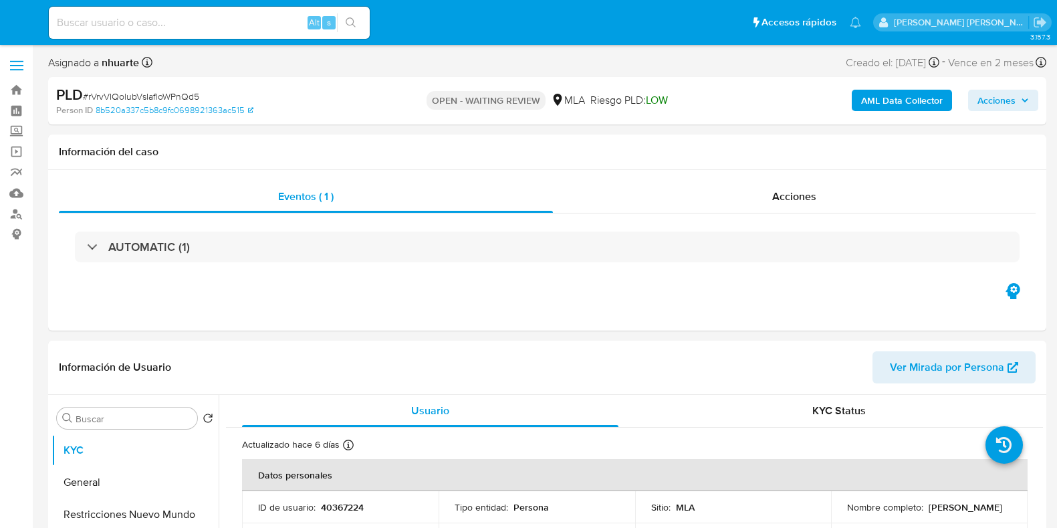
select select "10"
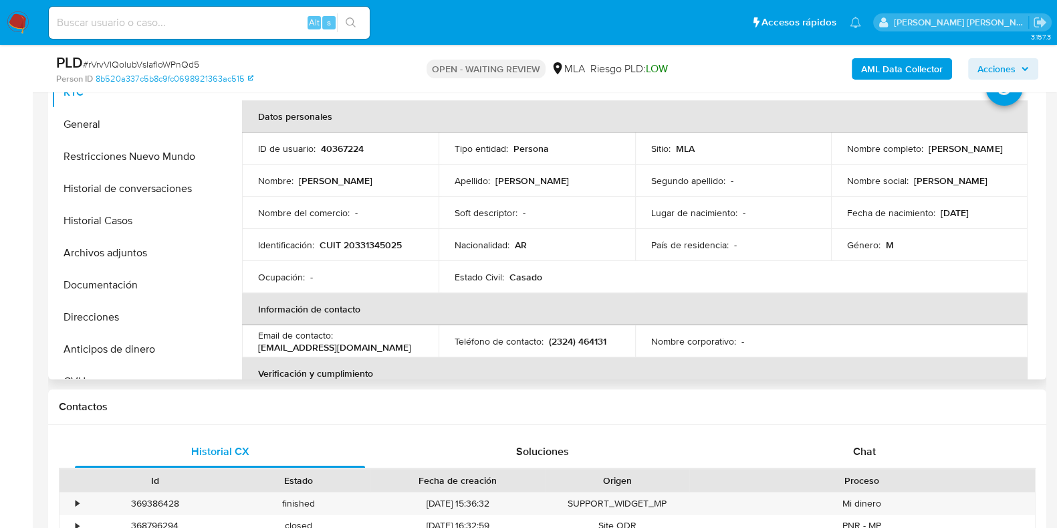
scroll to position [334, 0]
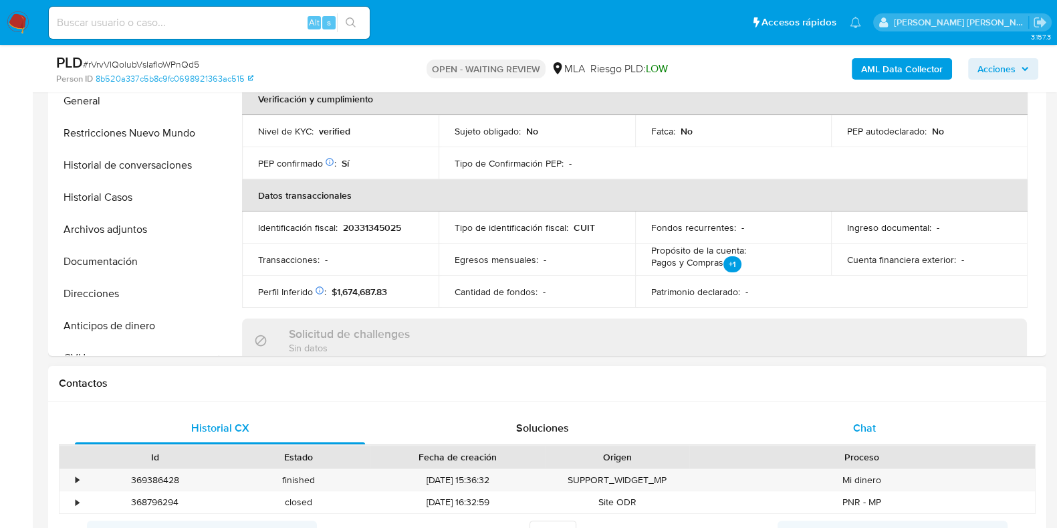
click at [863, 424] on span "Chat" at bounding box center [864, 427] width 23 height 15
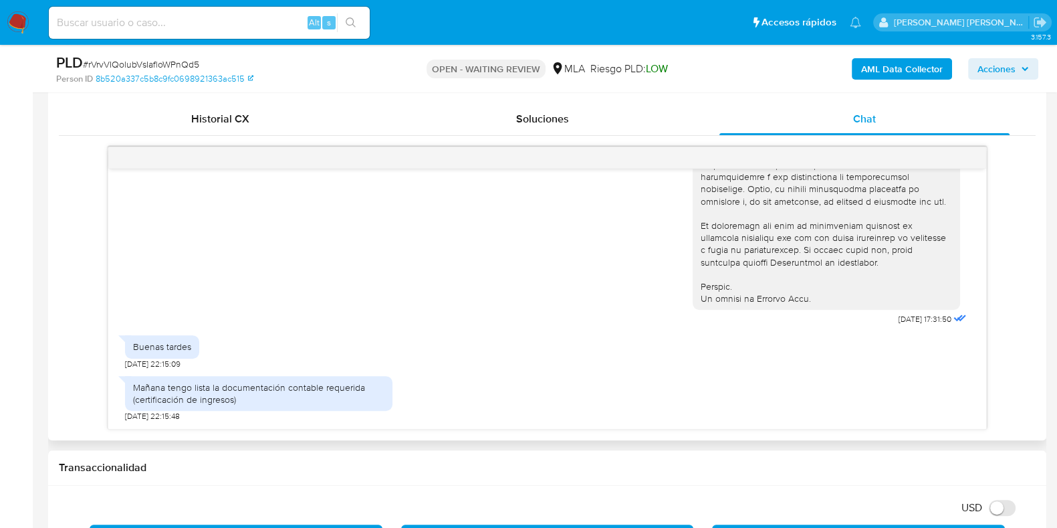
scroll to position [668, 0]
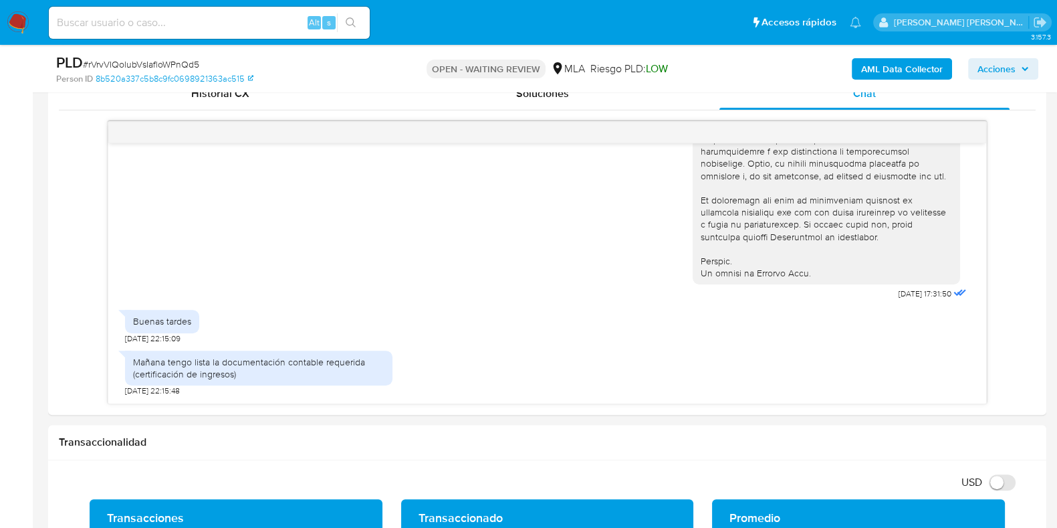
click at [189, 63] on span "# rVrvVIQolubVsIafloWPnQd5" at bounding box center [141, 64] width 116 height 13
copy span "rVrvVIQolubVsIafloWPnQd5"
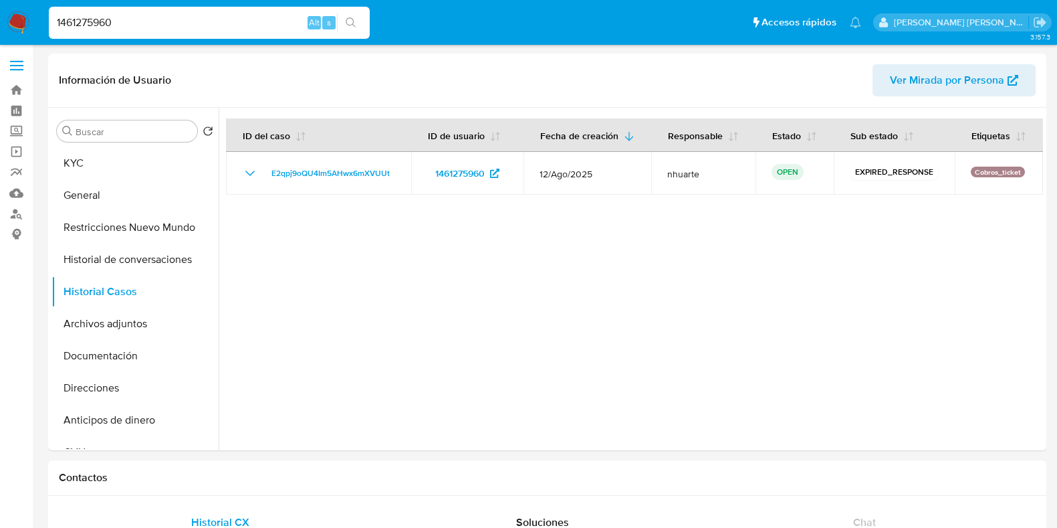
select select "10"
click at [16, 85] on link "Bandeja" at bounding box center [79, 90] width 159 height 21
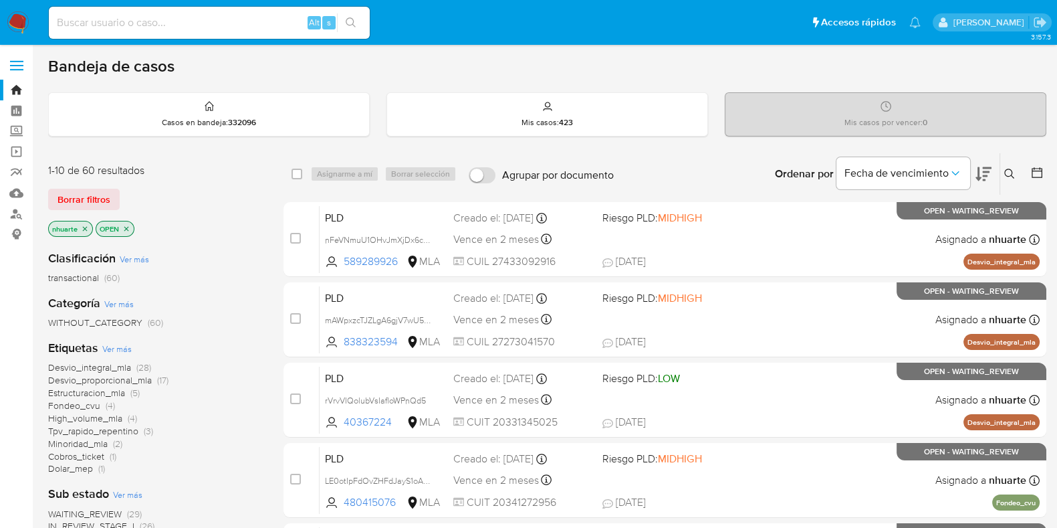
click at [1012, 172] on icon at bounding box center [1009, 174] width 10 height 10
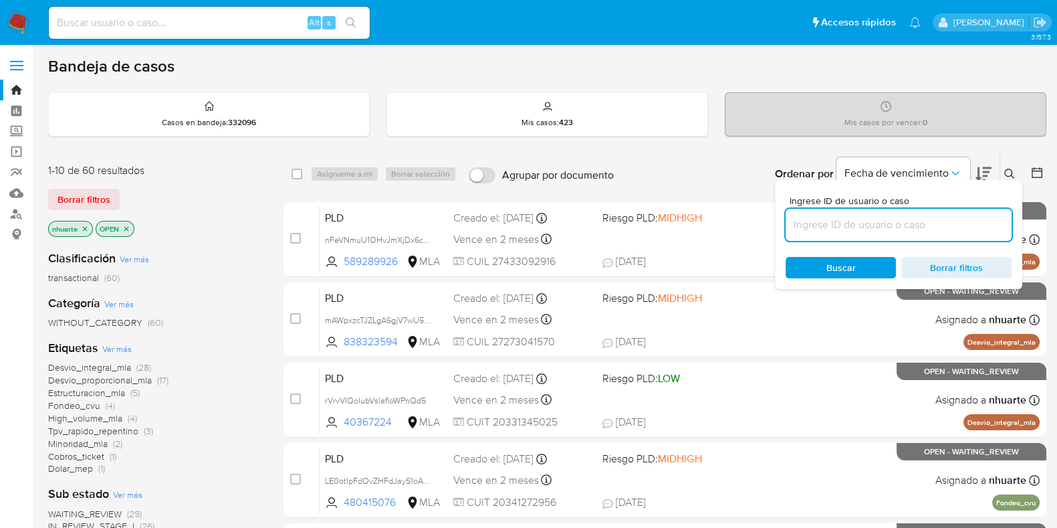
click at [851, 222] on input at bounding box center [899, 224] width 226 height 17
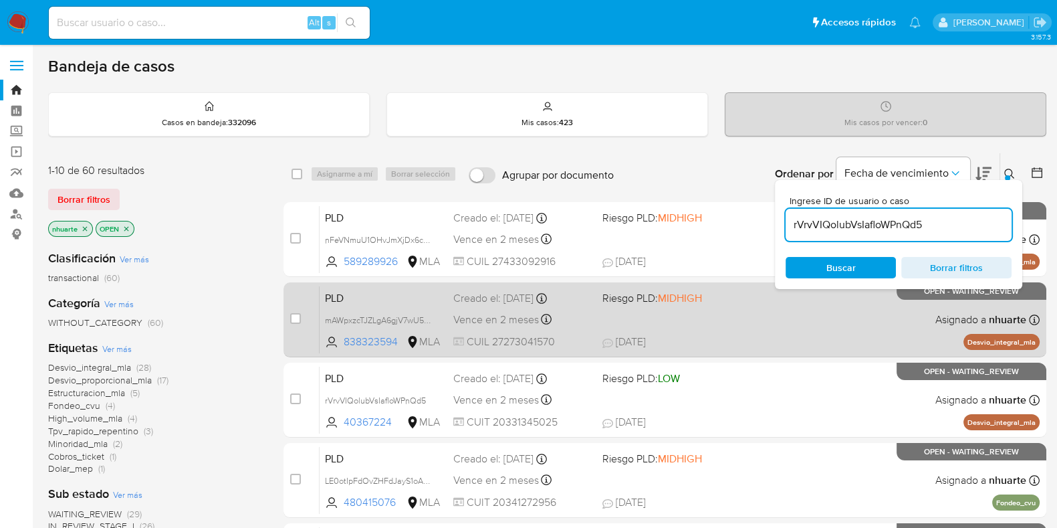
type input "rVrvVIQolubVsIafloWPnQd5"
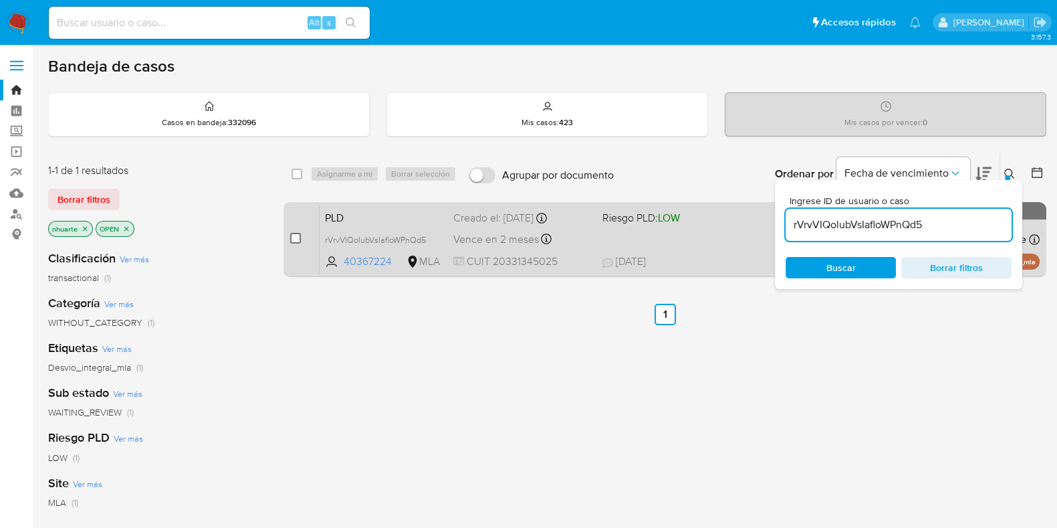
click at [294, 235] on input "checkbox" at bounding box center [295, 238] width 11 height 11
checkbox input "true"
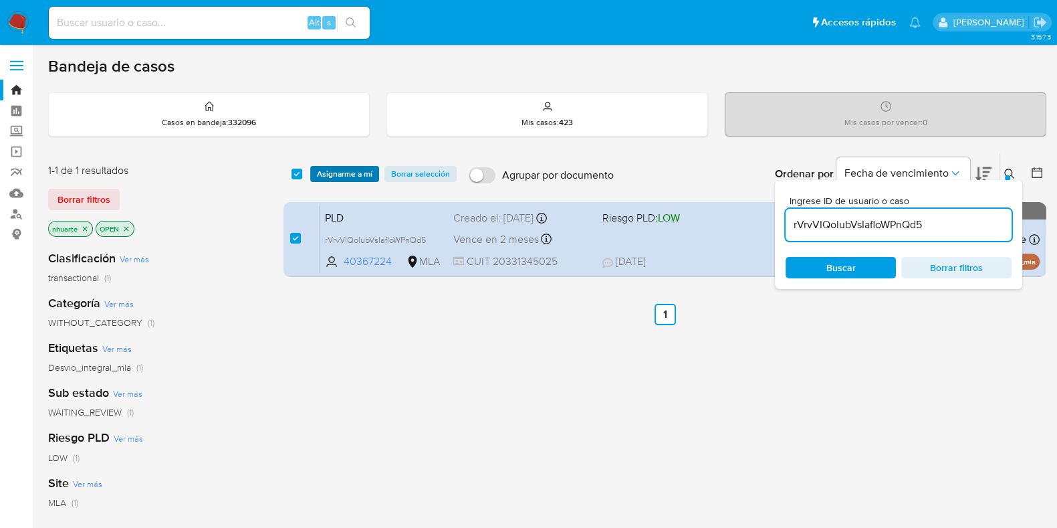
click at [350, 172] on span "Asignarme a mí" at bounding box center [345, 173] width 56 height 13
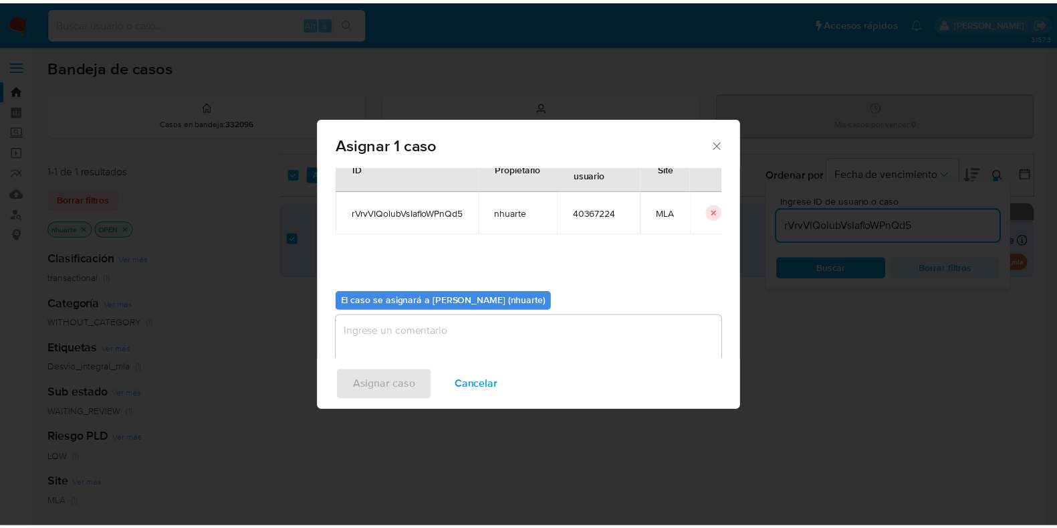
scroll to position [69, 0]
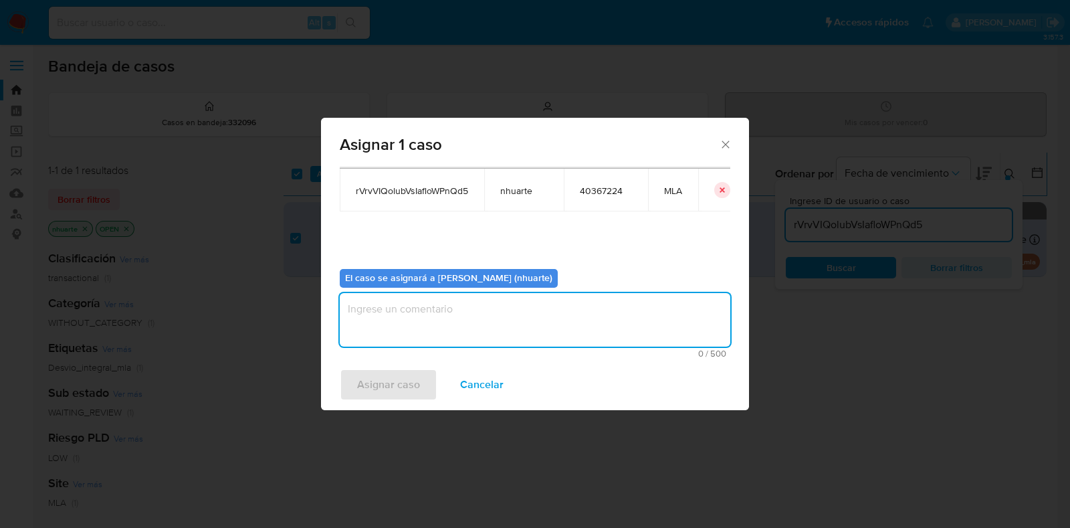
click at [457, 294] on textarea "assign-modal" at bounding box center [535, 320] width 391 height 54
type textarea "Asignación"
click at [390, 382] on span "Asignar caso" at bounding box center [388, 384] width 63 height 29
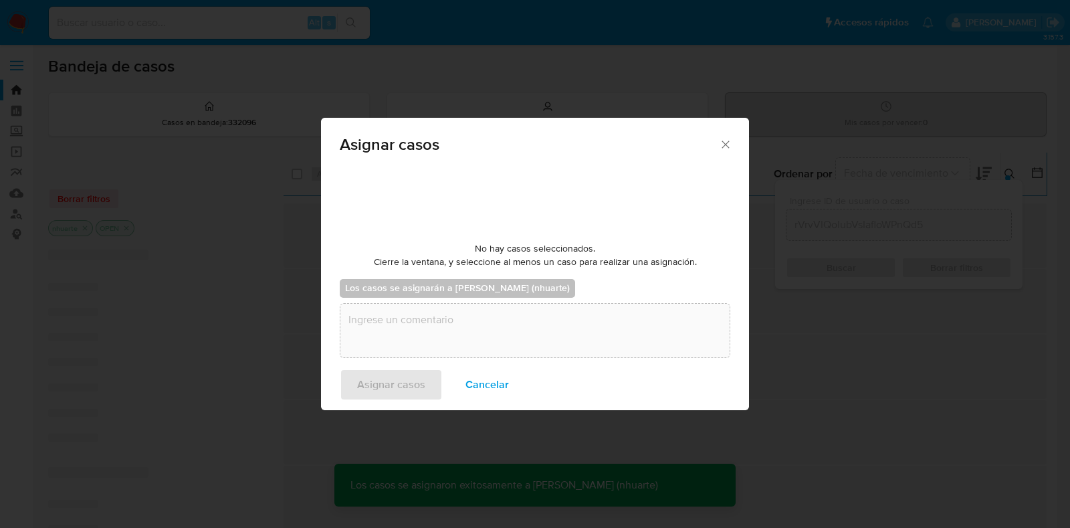
checkbox input "false"
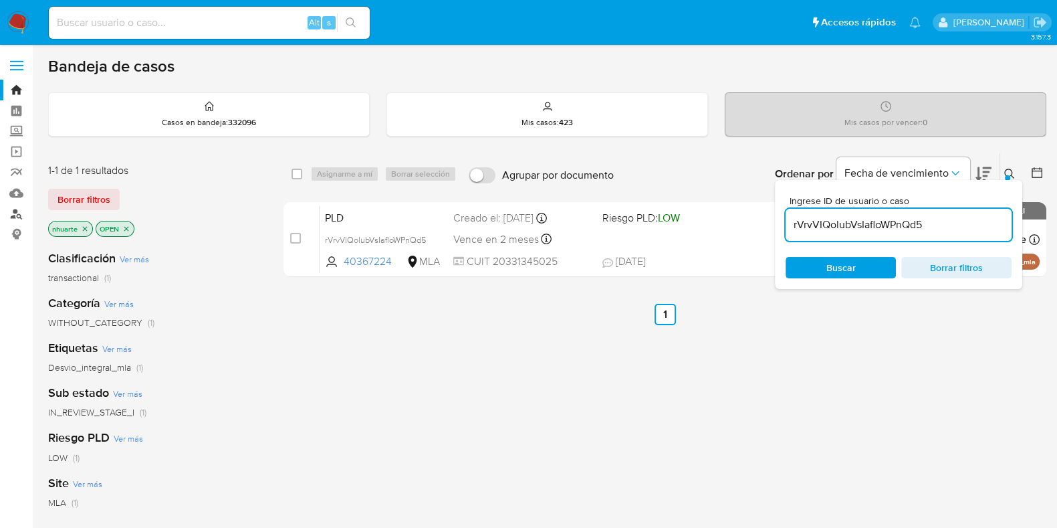
click at [15, 210] on link "Buscador de personas" at bounding box center [79, 213] width 159 height 21
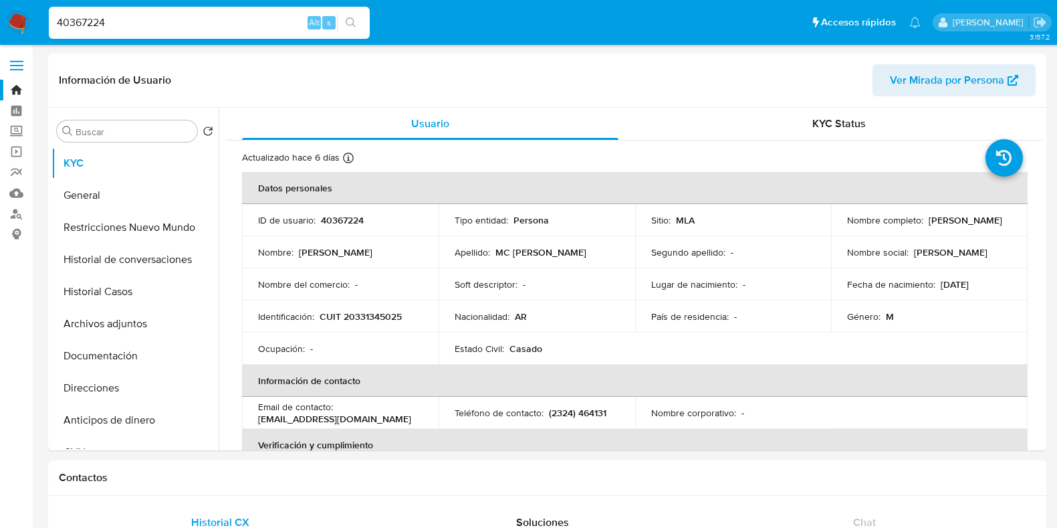
select select "10"
click at [364, 321] on p "CUIT 20331345025" at bounding box center [361, 316] width 82 height 12
copy p "20331345025"
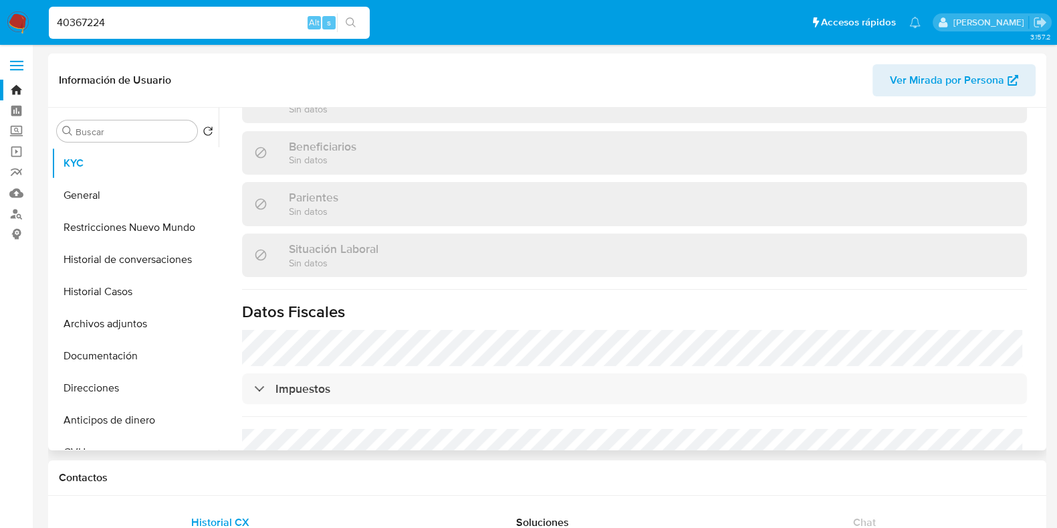
scroll to position [703, 0]
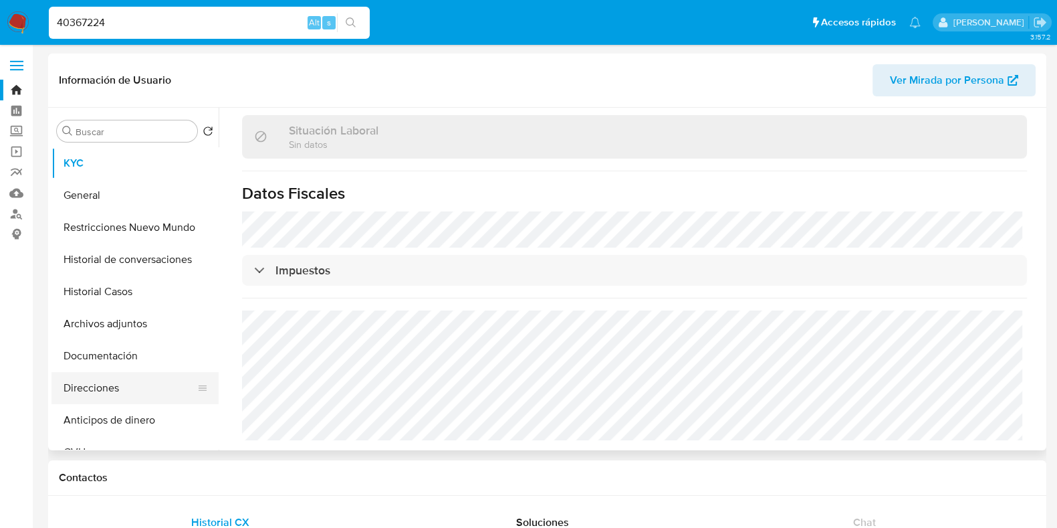
click at [118, 382] on button "Direcciones" at bounding box center [129, 388] width 156 height 32
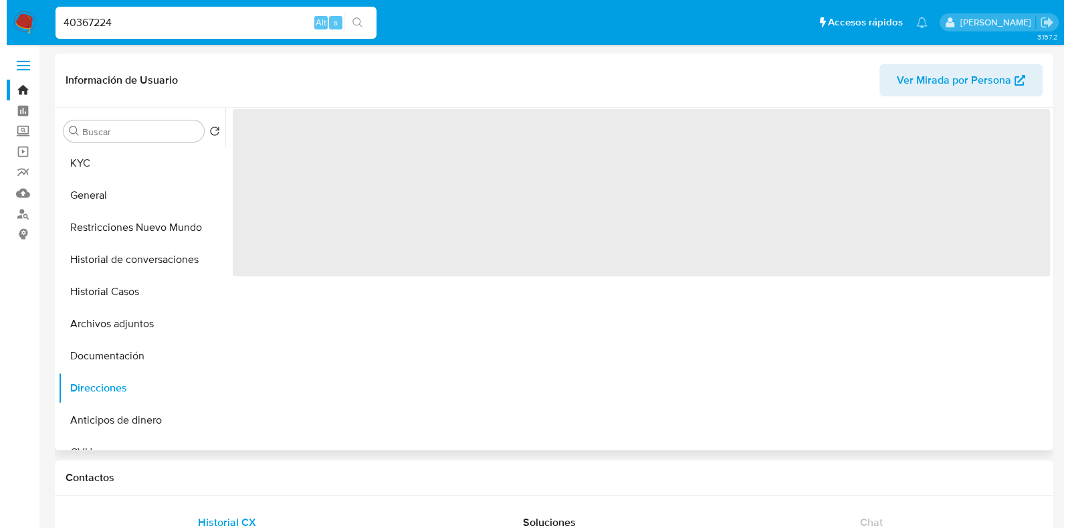
scroll to position [0, 0]
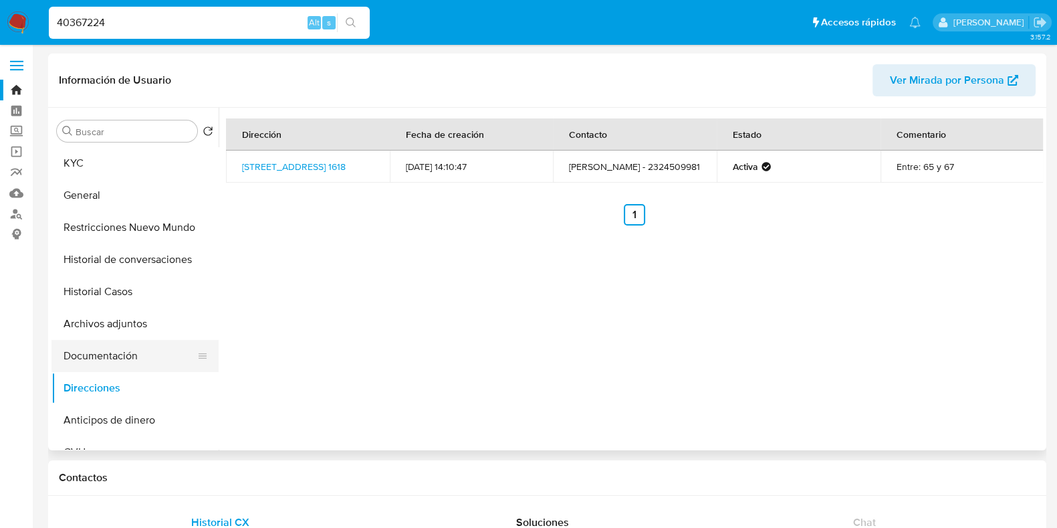
click at [110, 348] on button "Documentación" at bounding box center [129, 356] width 156 height 32
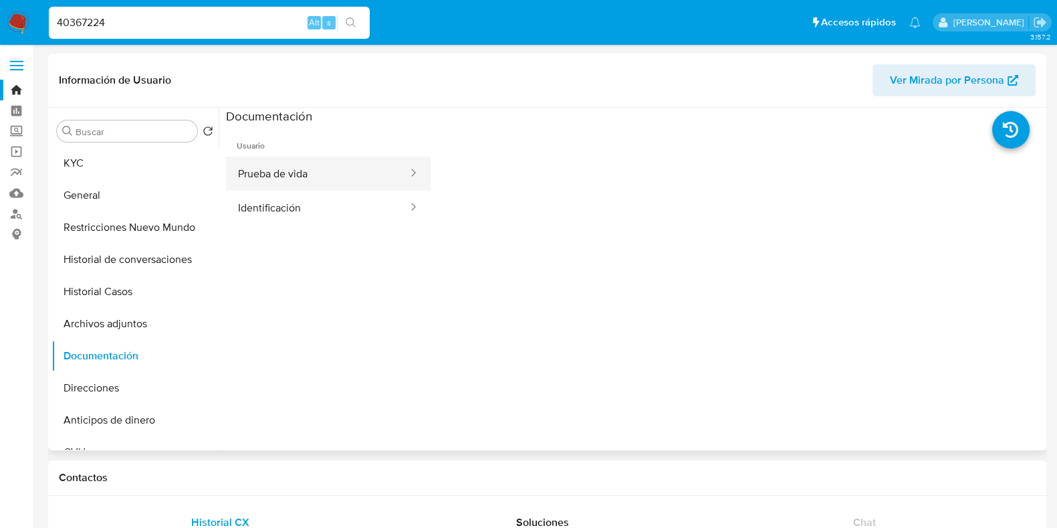
click at [315, 168] on button "Prueba de vida" at bounding box center [317, 173] width 183 height 34
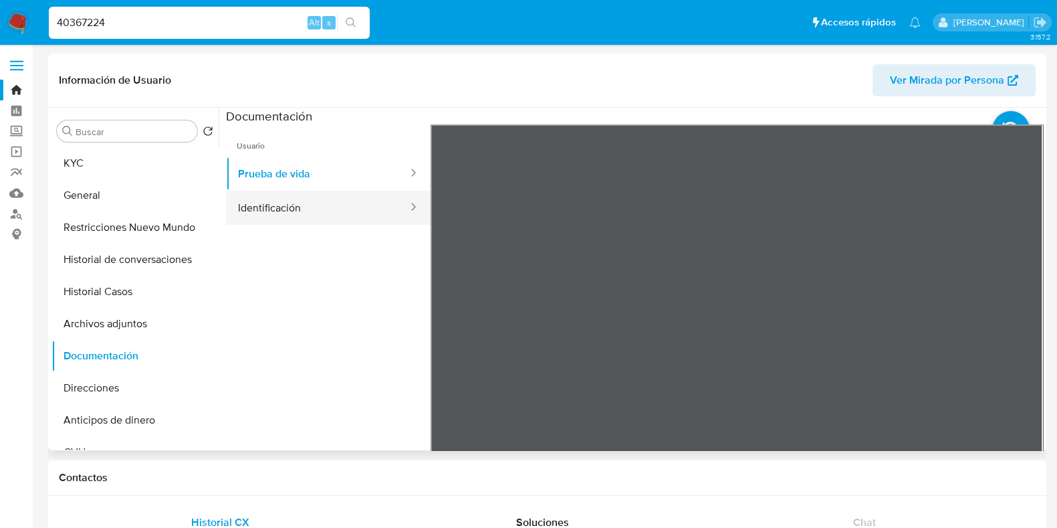
click at [310, 208] on button "Identificación" at bounding box center [317, 208] width 183 height 34
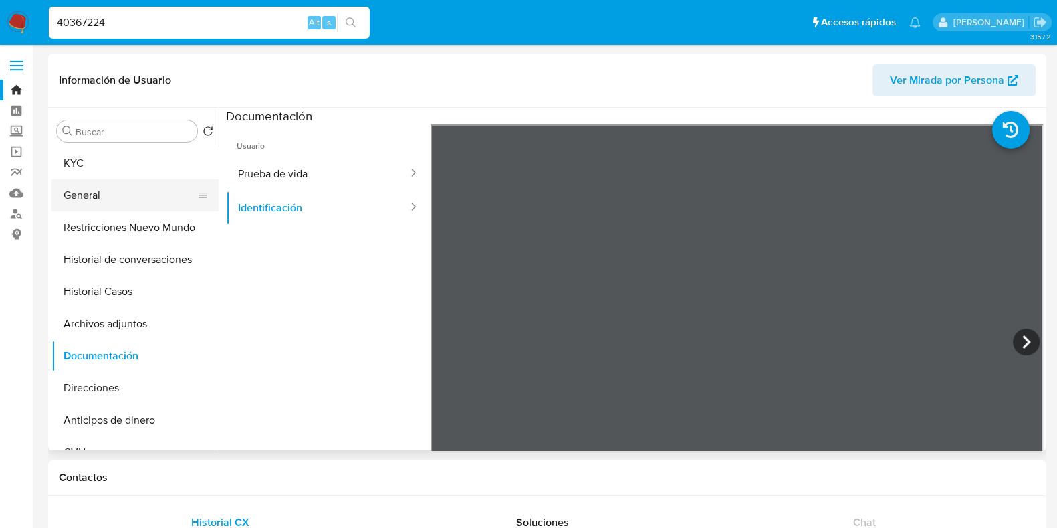
click at [84, 184] on button "General" at bounding box center [129, 195] width 156 height 32
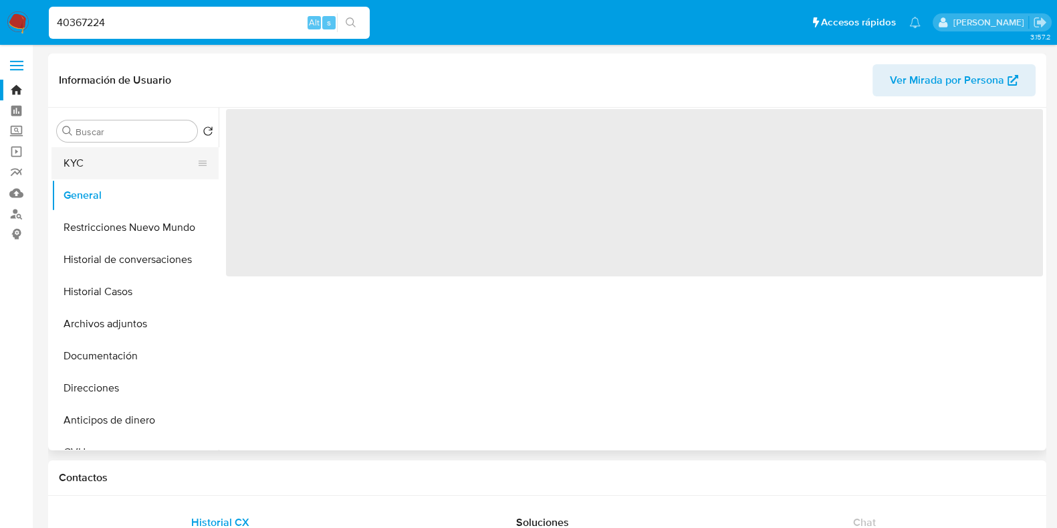
click at [84, 173] on button "KYC" at bounding box center [129, 163] width 156 height 32
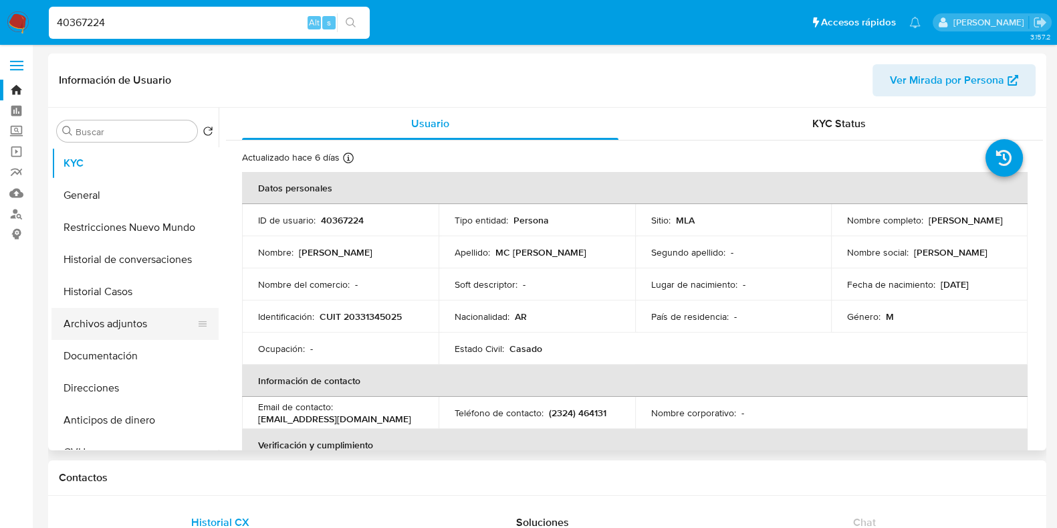
click at [114, 332] on button "Archivos adjuntos" at bounding box center [129, 324] width 156 height 32
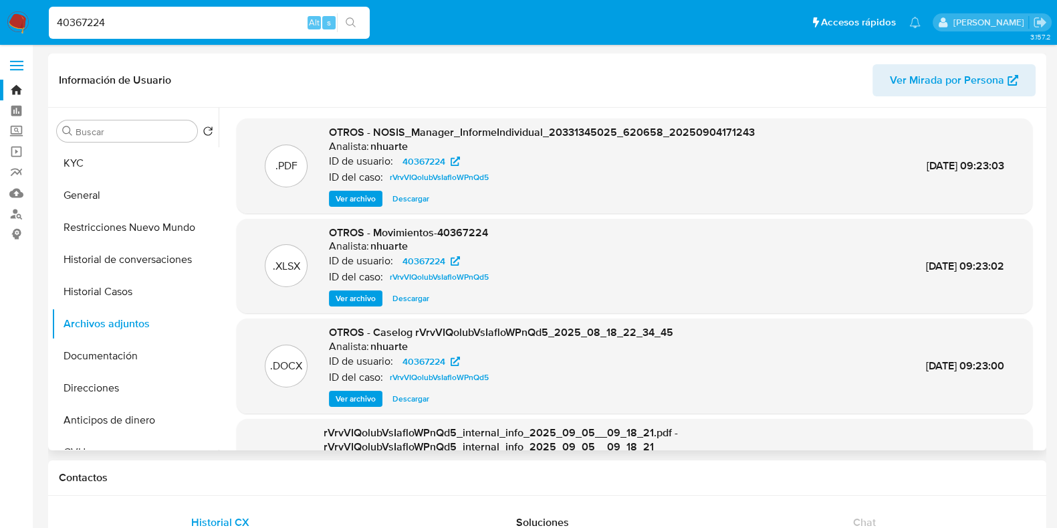
click at [356, 409] on div ".DOCX OTROS - Caselog rVrvVIQolubVsIafloWPnQd5_2025_08_18_22_34_45 Analista: nh…" at bounding box center [635, 365] width 796 height 95
click at [354, 403] on span "Ver archivo" at bounding box center [356, 398] width 40 height 13
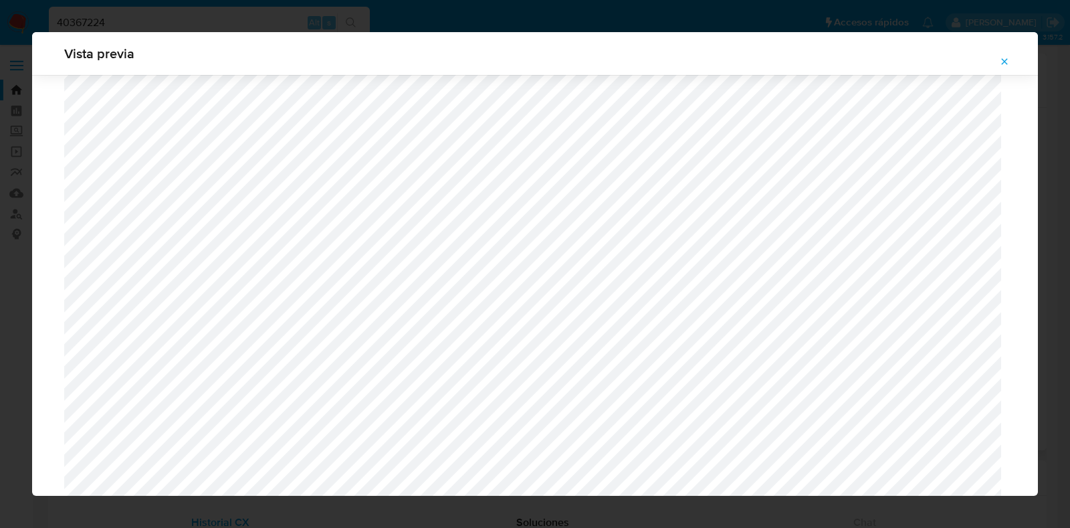
scroll to position [1478, 0]
click at [1004, 61] on icon "Attachment preview" at bounding box center [1005, 61] width 6 height 6
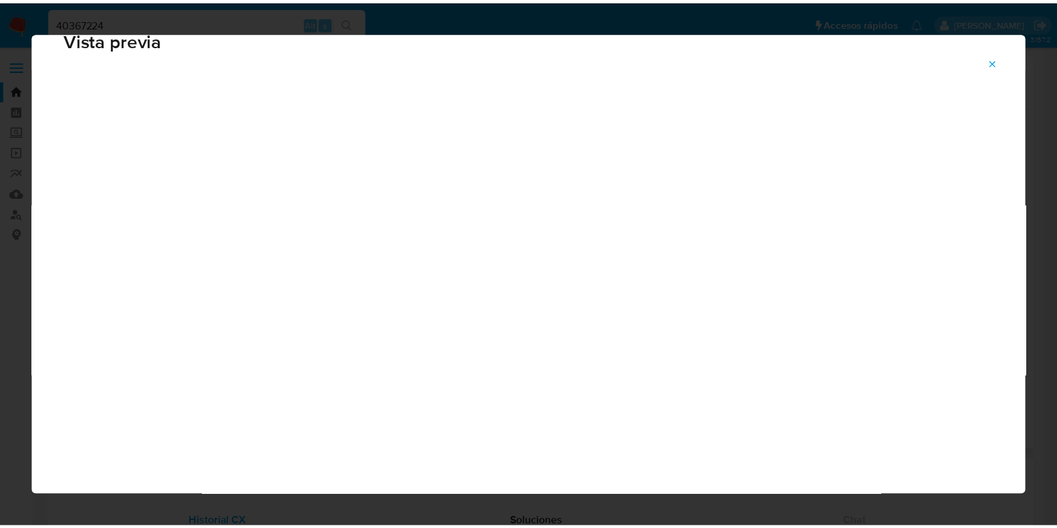
scroll to position [33, 0]
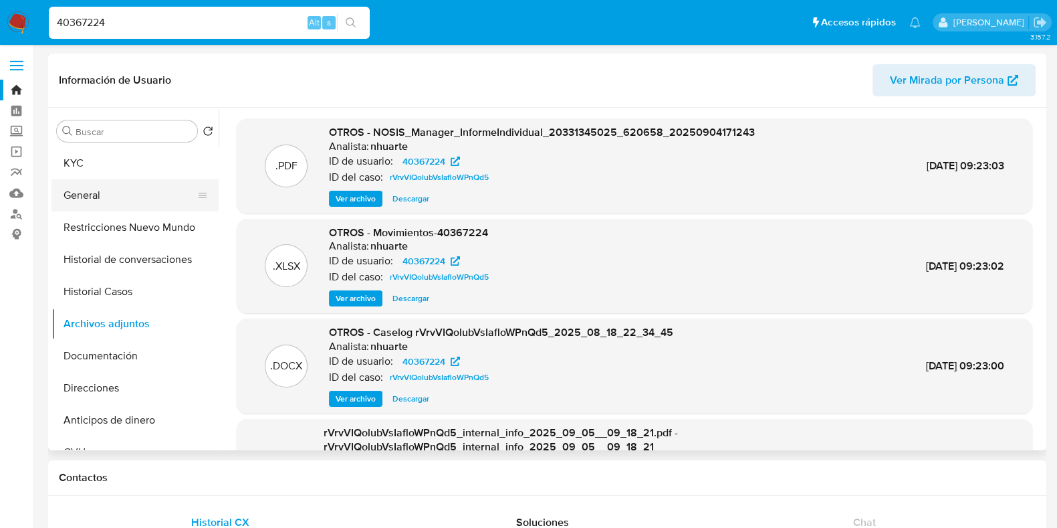
click at [92, 185] on button "General" at bounding box center [129, 195] width 156 height 32
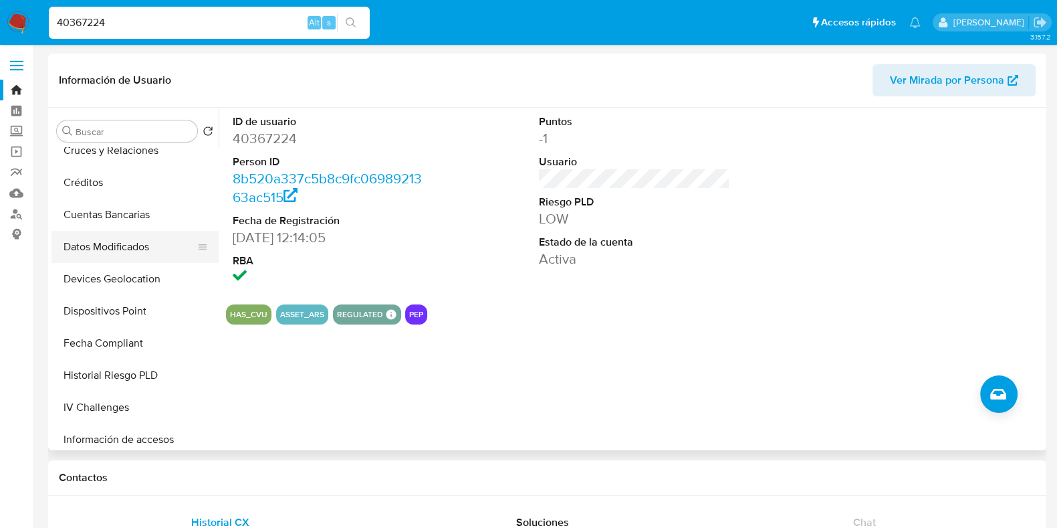
scroll to position [502, 0]
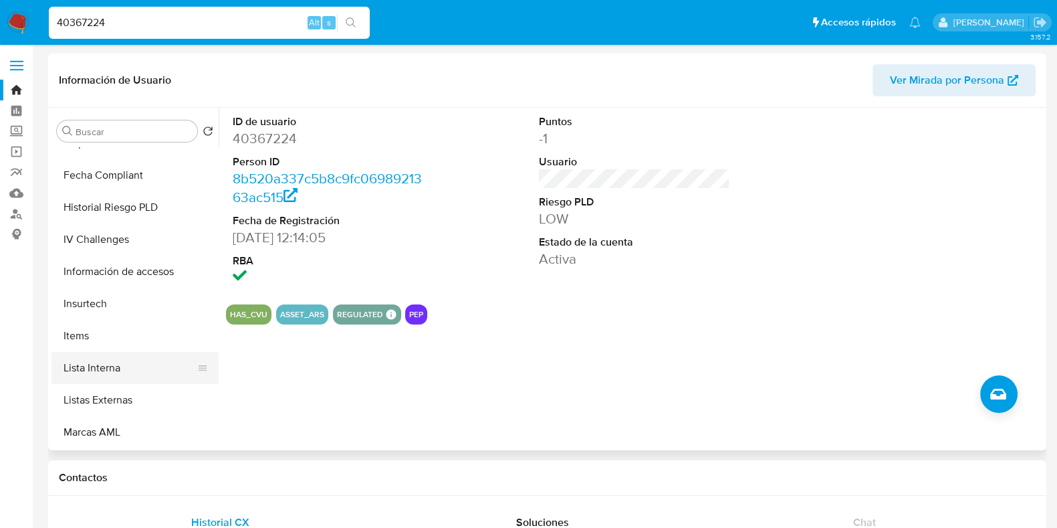
click at [109, 372] on button "Lista Interna" at bounding box center [129, 368] width 156 height 32
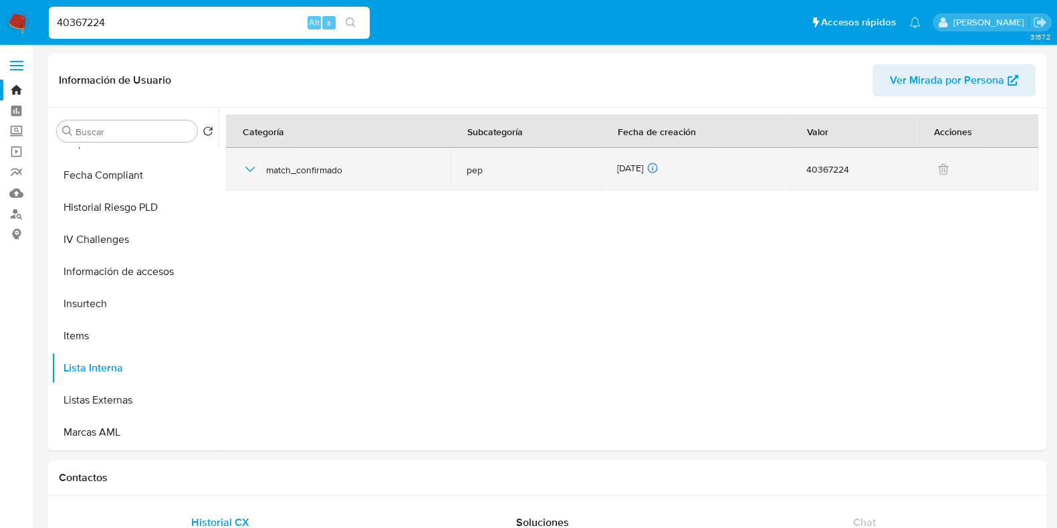
click at [248, 170] on icon "button" at bounding box center [249, 169] width 9 height 5
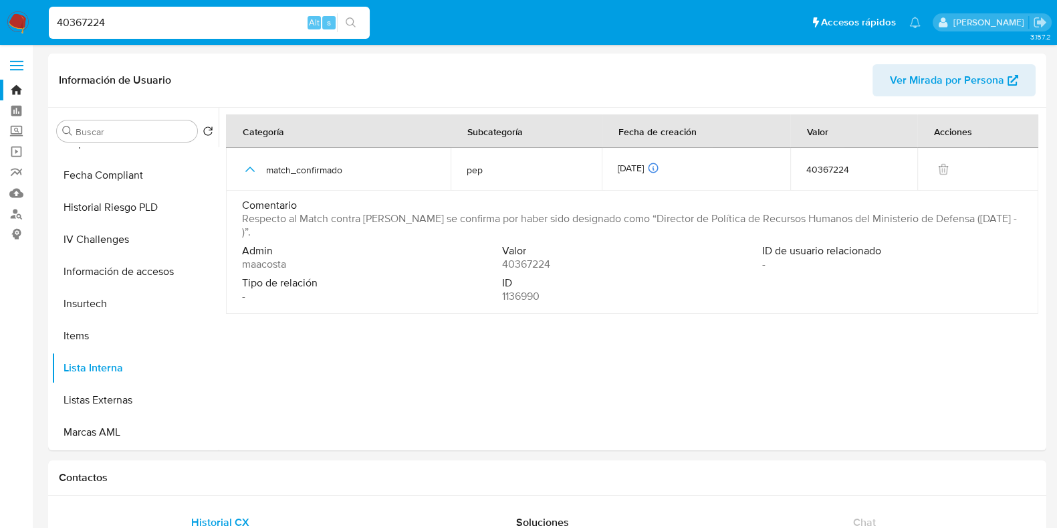
click at [517, 290] on span "1136990" at bounding box center [520, 296] width 37 height 13
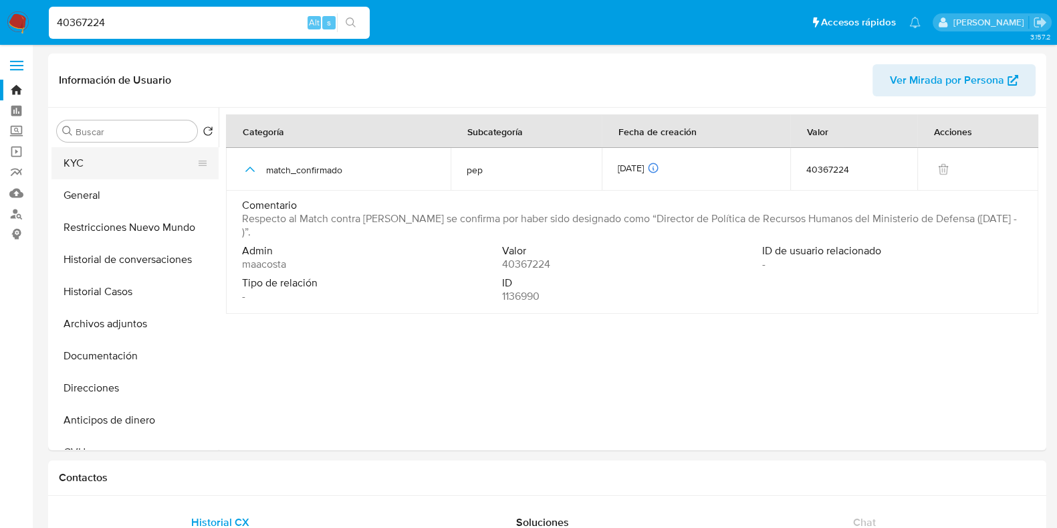
click at [127, 161] on button "KYC" at bounding box center [129, 163] width 156 height 32
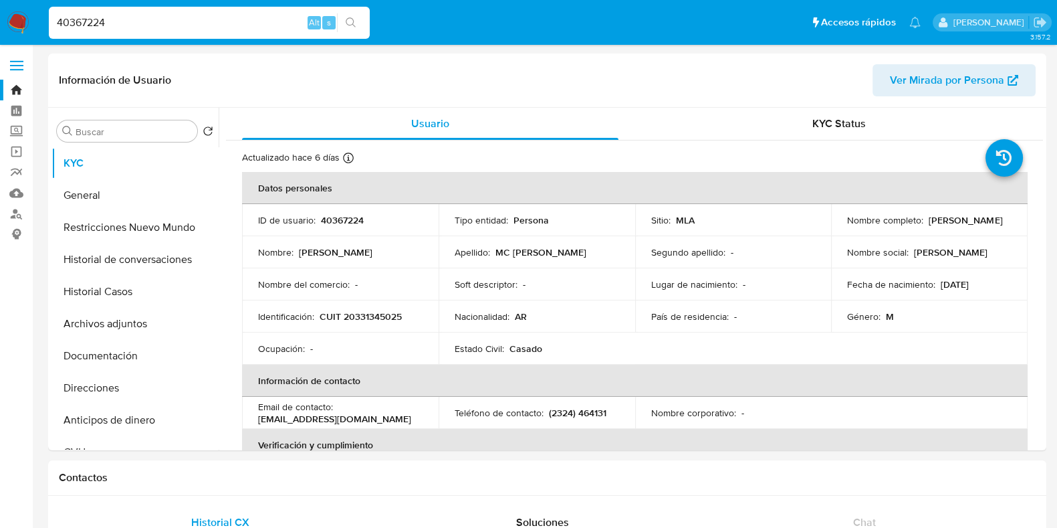
drag, startPoint x: 843, startPoint y: 223, endPoint x: 965, endPoint y: 223, distance: 121.7
click at [965, 223] on div "Nombre completo : Francisco Juan MC Cormack" at bounding box center [929, 220] width 165 height 12
copy p "[PERSON_NAME]"
click at [150, 322] on button "Archivos adjuntos" at bounding box center [129, 324] width 156 height 32
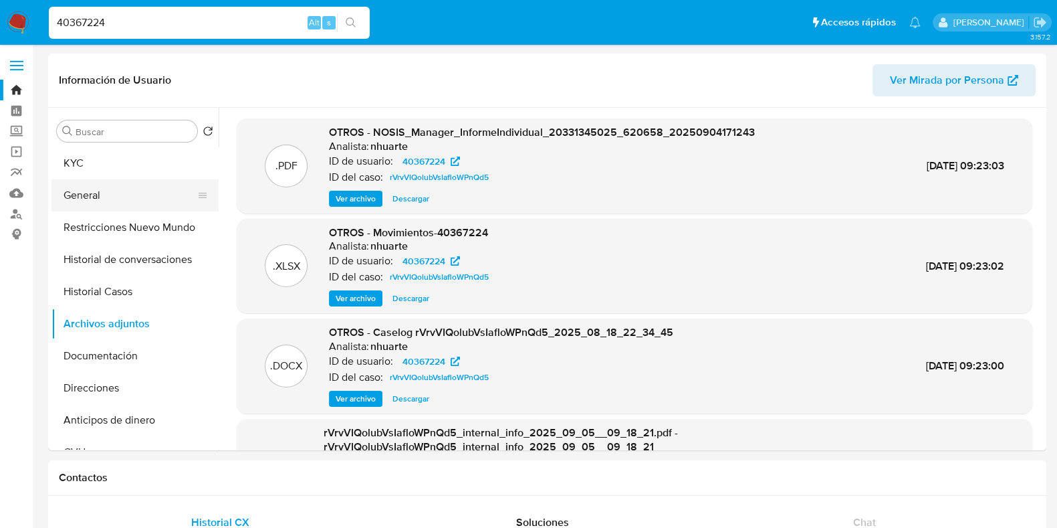
click at [81, 170] on button "KYC" at bounding box center [134, 163] width 167 height 32
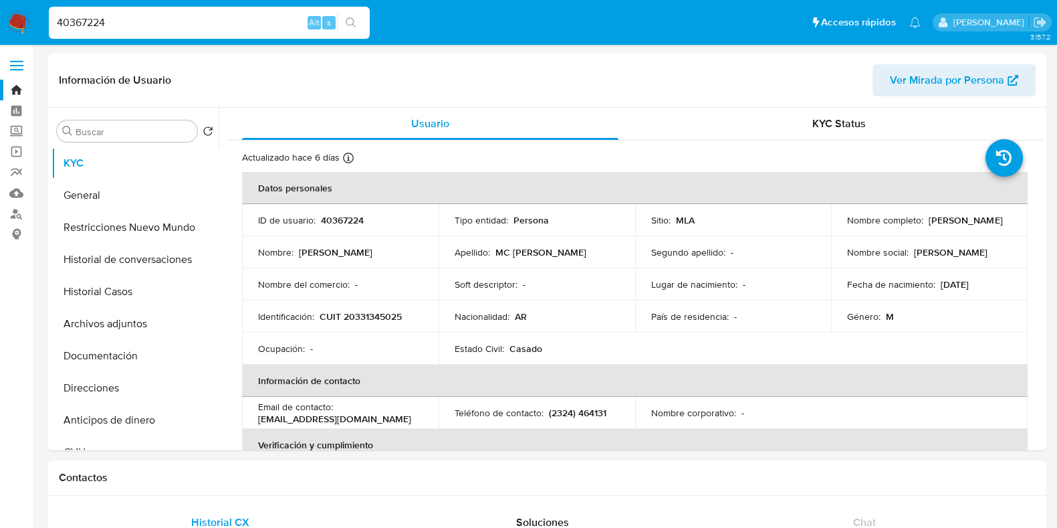
drag, startPoint x: 845, startPoint y: 223, endPoint x: 982, endPoint y: 224, distance: 136.4
click at [982, 224] on div "Nombre completo : Francisco Juan MC Cormack" at bounding box center [929, 220] width 165 height 12
copy p "Francisco Juan MC Cormack"
drag, startPoint x: 866, startPoint y: 225, endPoint x: 669, endPoint y: 237, distance: 197.6
click at [673, 236] on td "Segundo apellido : -" at bounding box center [733, 252] width 197 height 32
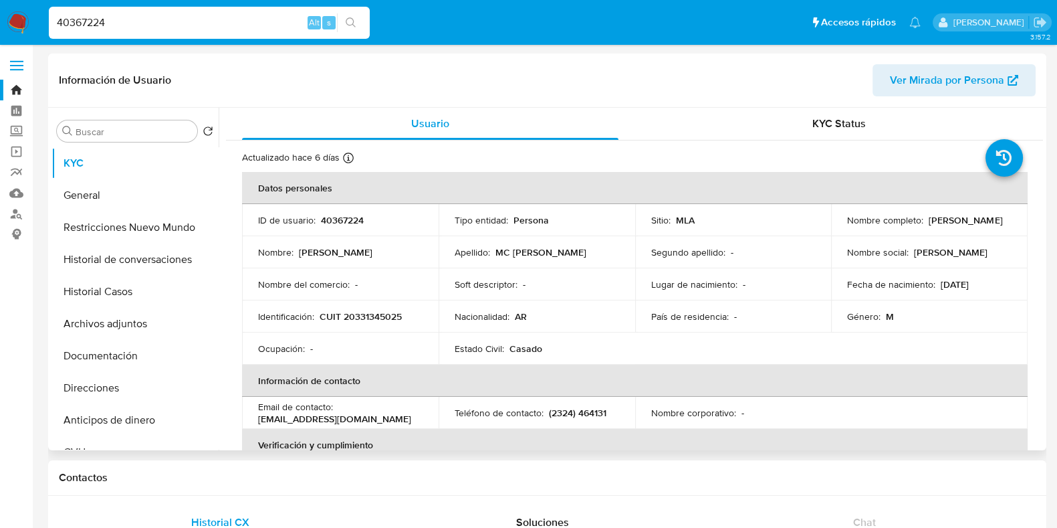
drag, startPoint x: 844, startPoint y: 223, endPoint x: 972, endPoint y: 232, distance: 128.1
click at [972, 232] on td "Nombre completo : Francisco Juan MC Cormack" at bounding box center [929, 220] width 197 height 32
copy p "Francisco Juan MC Cormack"
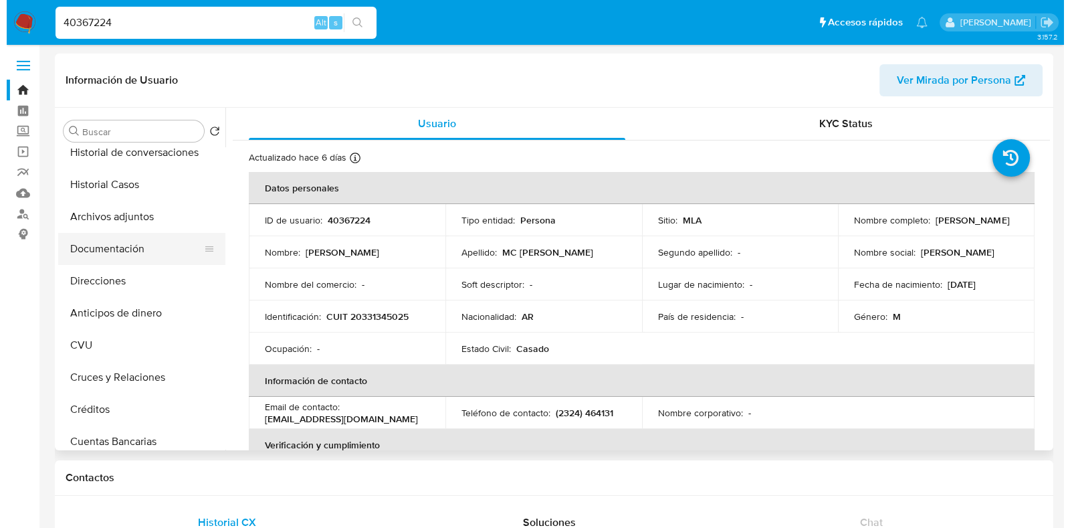
scroll to position [167, 0]
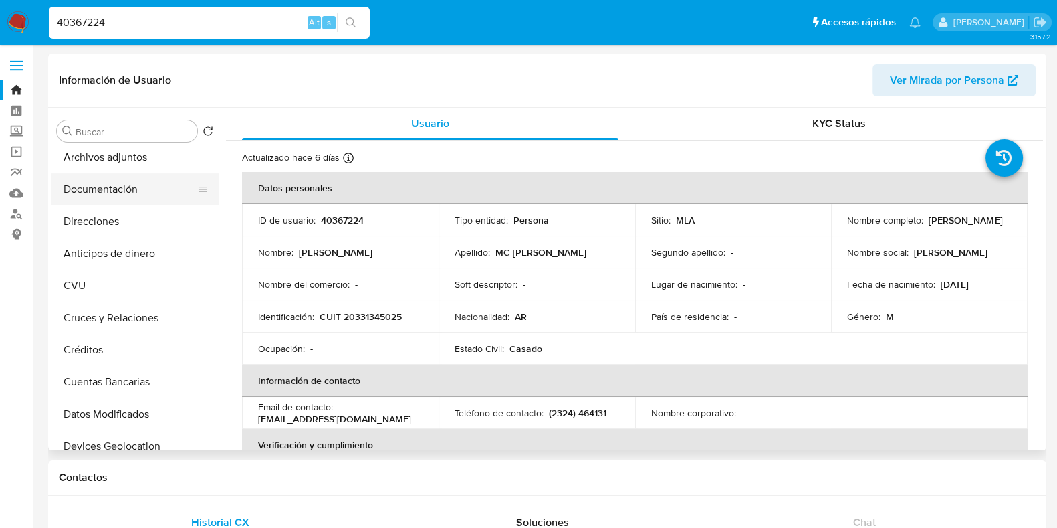
click at [116, 183] on button "Documentación" at bounding box center [129, 189] width 156 height 32
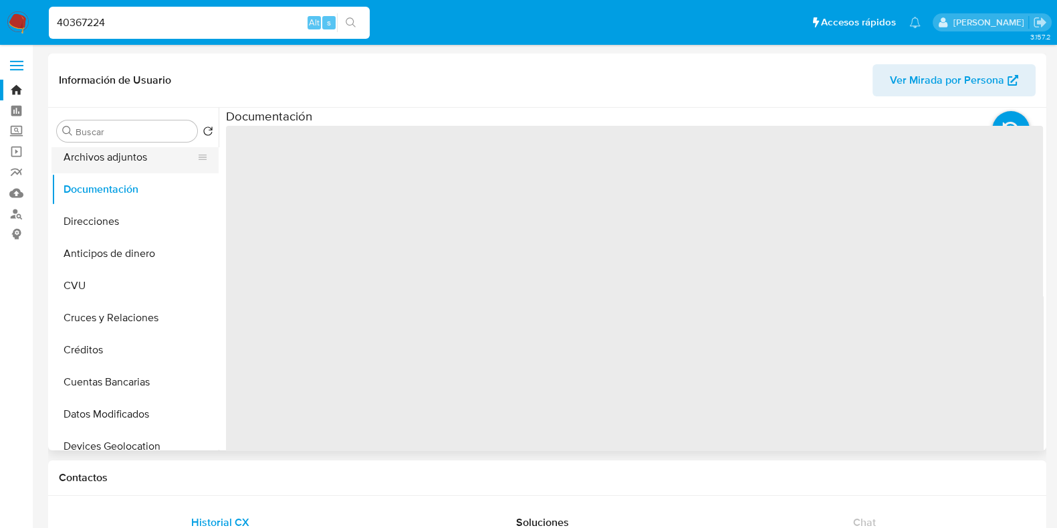
click at [116, 165] on button "Archivos adjuntos" at bounding box center [129, 157] width 156 height 32
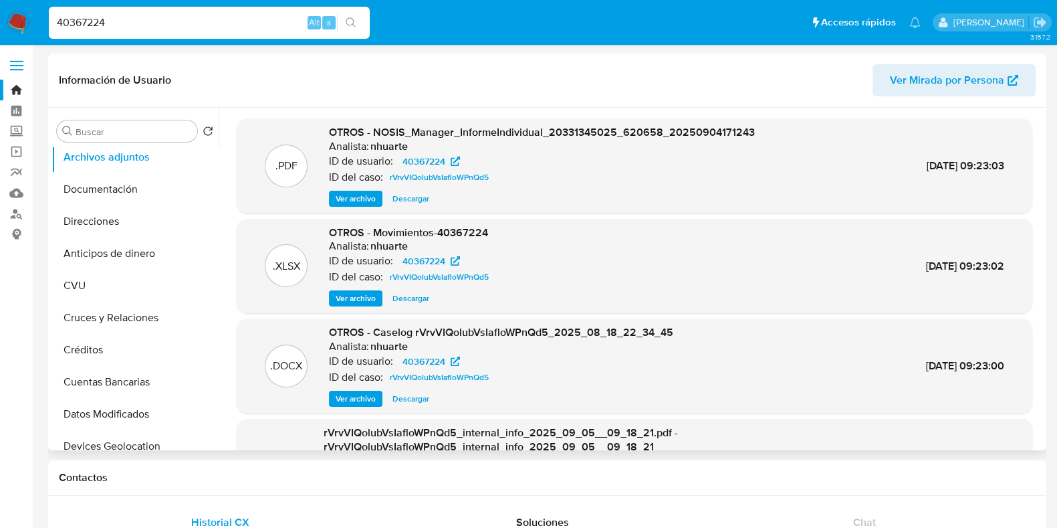
click at [362, 399] on span "Ver archivo" at bounding box center [356, 398] width 40 height 13
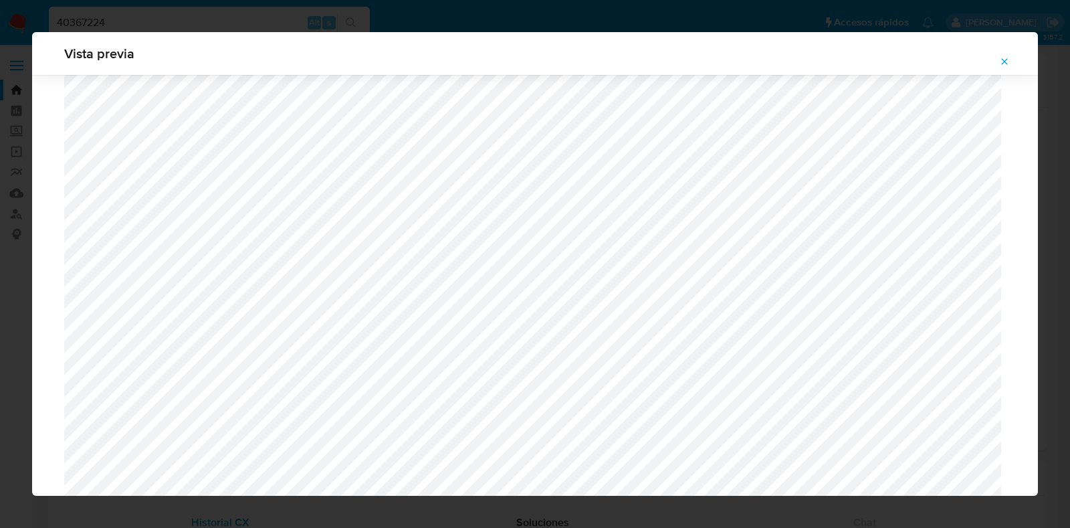
scroll to position [1226, 0]
click at [1005, 62] on icon "Attachment preview" at bounding box center [1005, 61] width 6 height 6
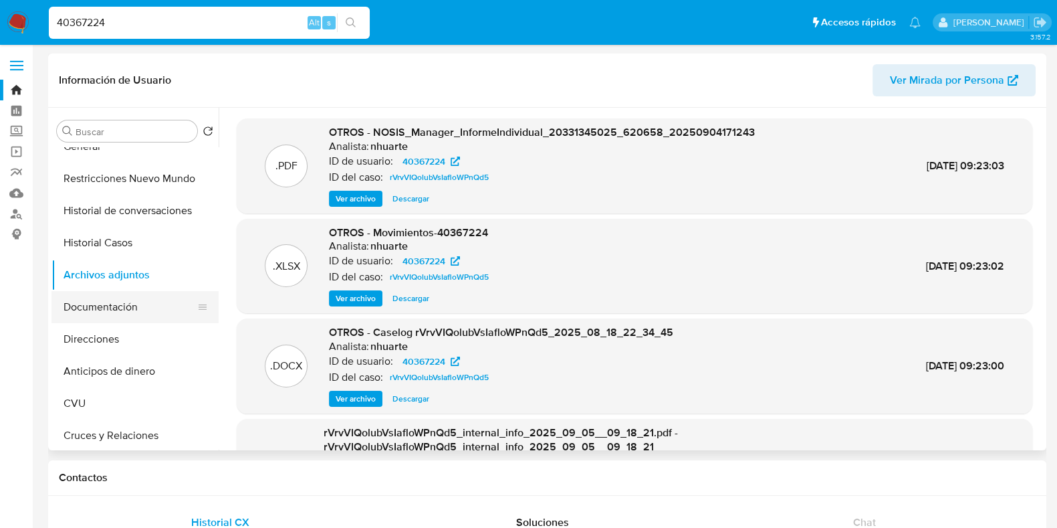
scroll to position [0, 0]
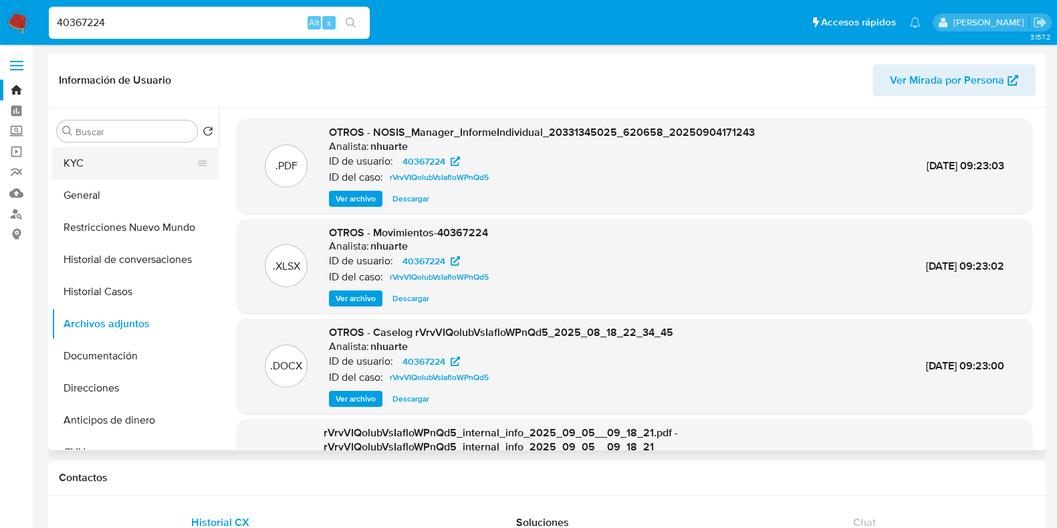
click at [115, 165] on button "KYC" at bounding box center [129, 163] width 156 height 32
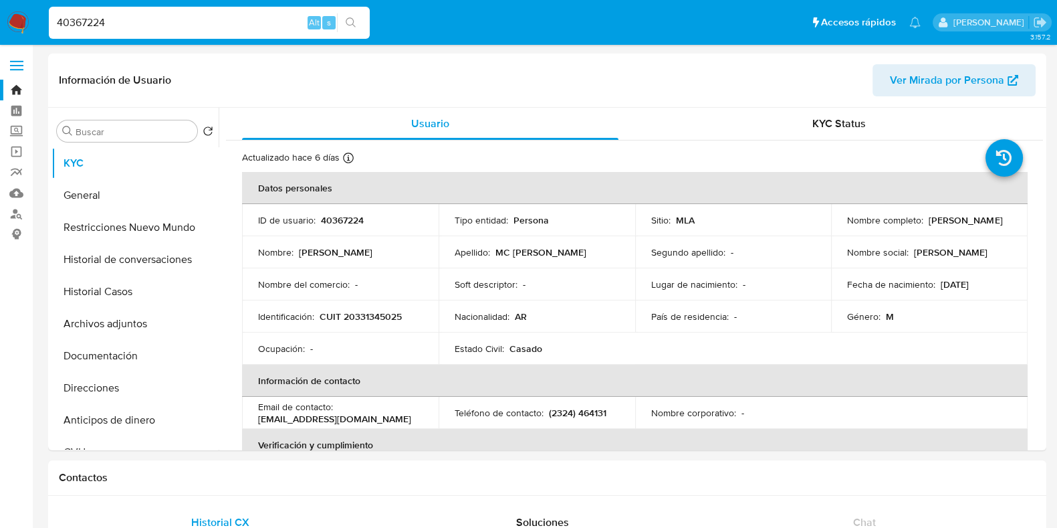
drag, startPoint x: 845, startPoint y: 223, endPoint x: 983, endPoint y: 229, distance: 138.5
click at [983, 226] on div "Nombre completo : Francisco Juan MC Cormack" at bounding box center [929, 220] width 165 height 12
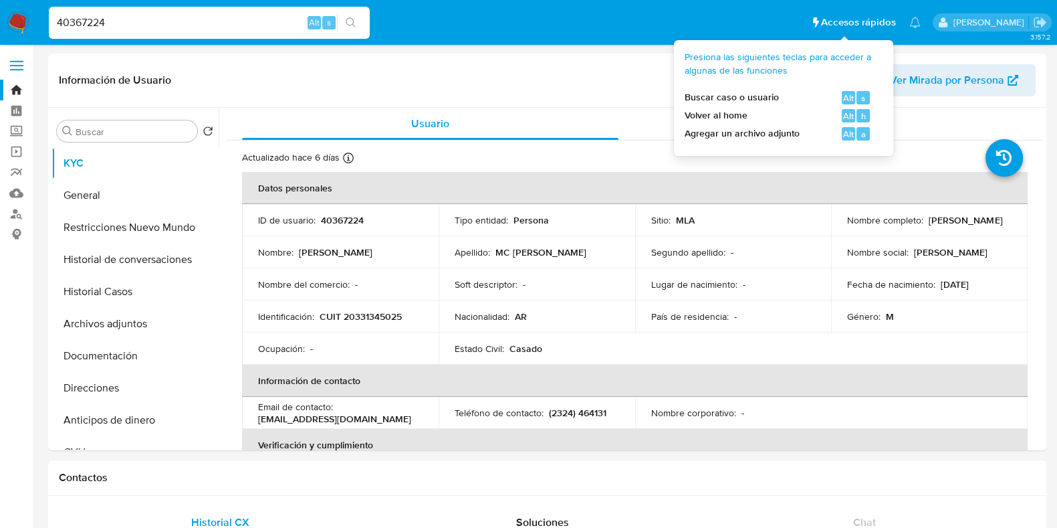
copy p "[PERSON_NAME]"
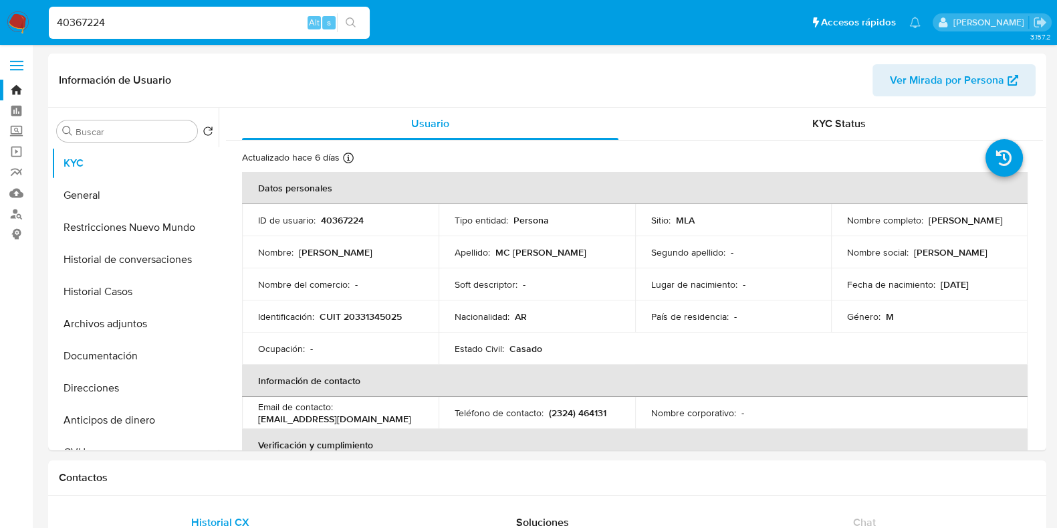
drag, startPoint x: 117, startPoint y: 21, endPoint x: 13, endPoint y: 11, distance: 104.2
click at [19, 23] on nav "Pausado Ver notificaciones 40367224 Alt s Accesos rápidos Presiona las siguient…" at bounding box center [528, 22] width 1057 height 45
paste input "589289926"
type input "589289926"
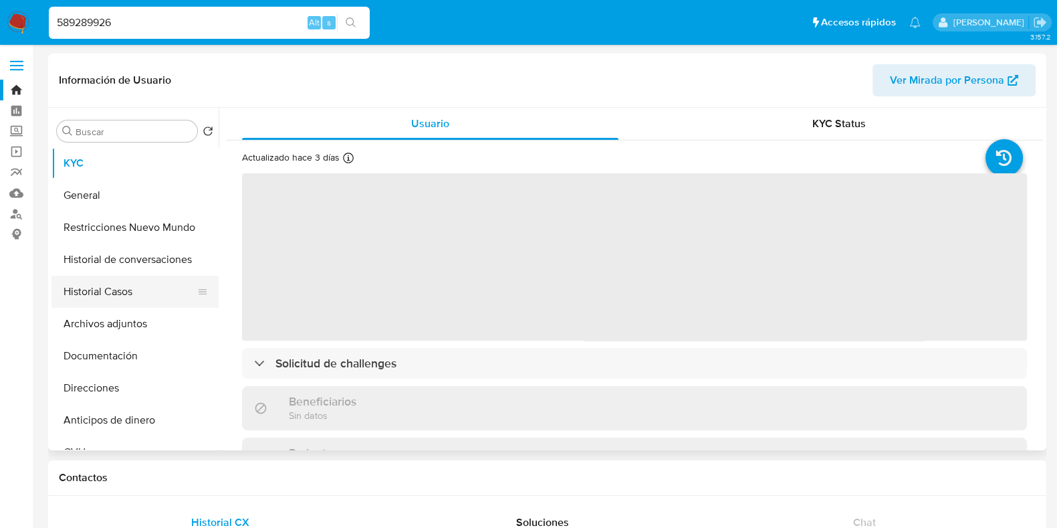
click at [108, 284] on button "Historial Casos" at bounding box center [129, 292] width 156 height 32
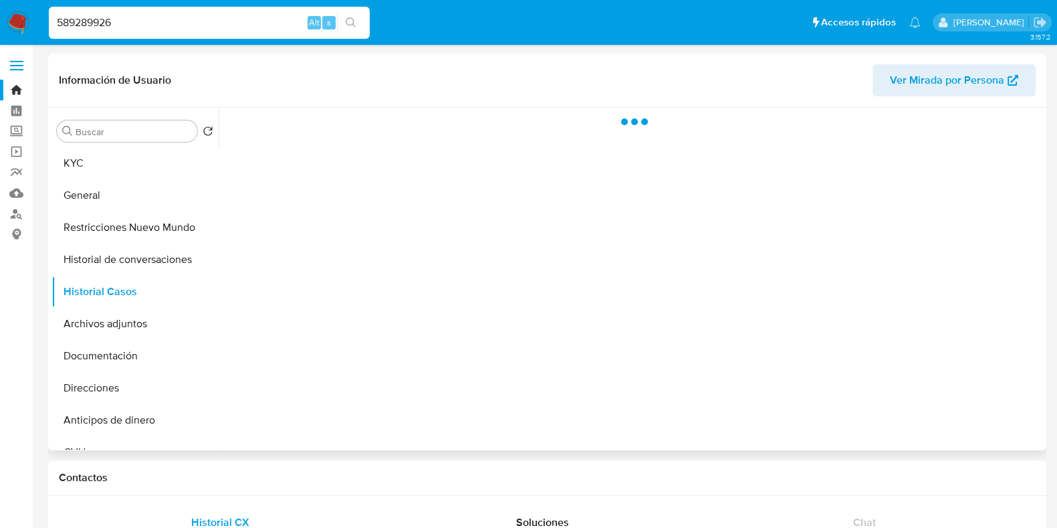
select select "10"
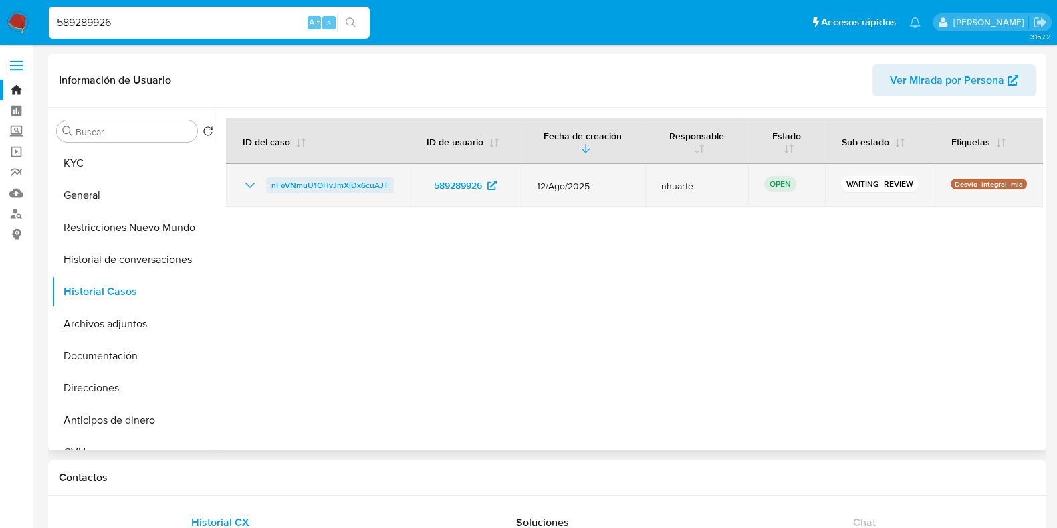
click at [352, 189] on span "nFeVNmuU1OHvJmXjDx6cuAJT" at bounding box center [330, 185] width 117 height 16
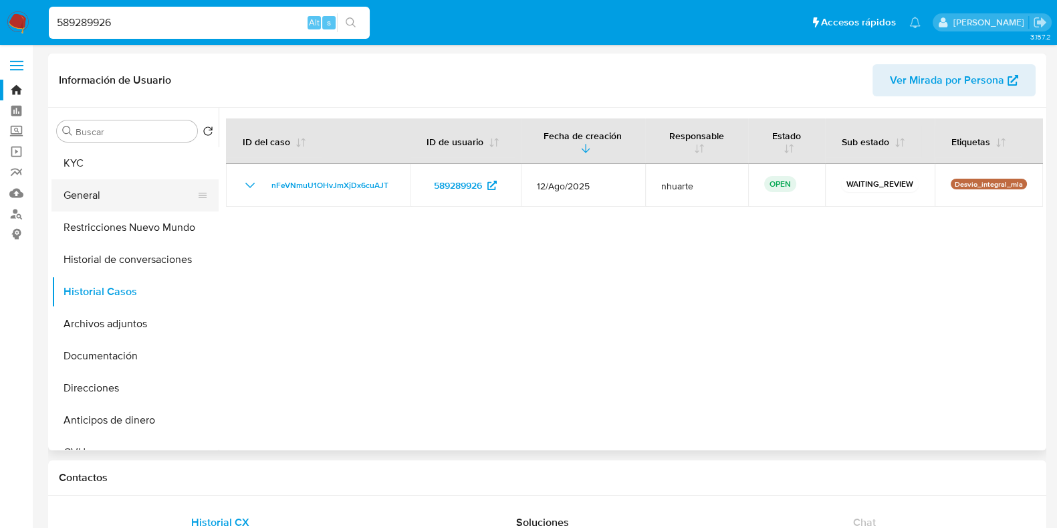
click at [136, 192] on button "General" at bounding box center [129, 195] width 156 height 32
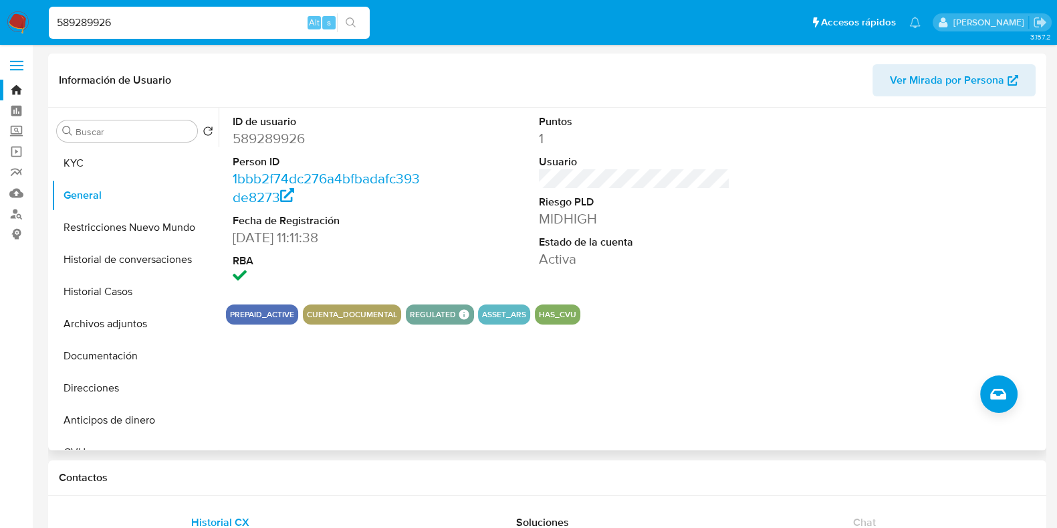
click at [261, 137] on dd "589289926" at bounding box center [328, 138] width 191 height 19
copy dd "589289926"
click at [118, 366] on button "Documentación" at bounding box center [129, 356] width 156 height 32
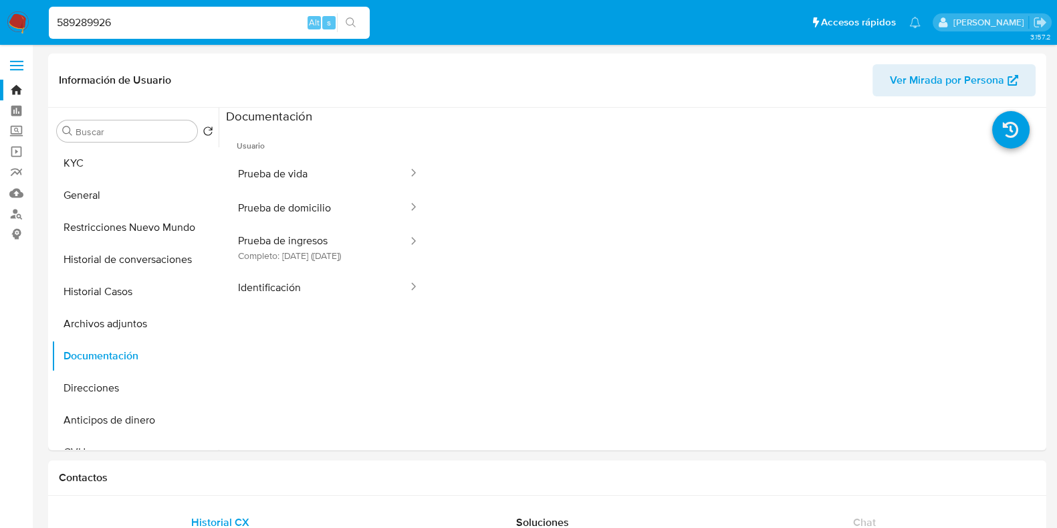
click at [278, 161] on button "Prueba de vida" at bounding box center [317, 173] width 183 height 34
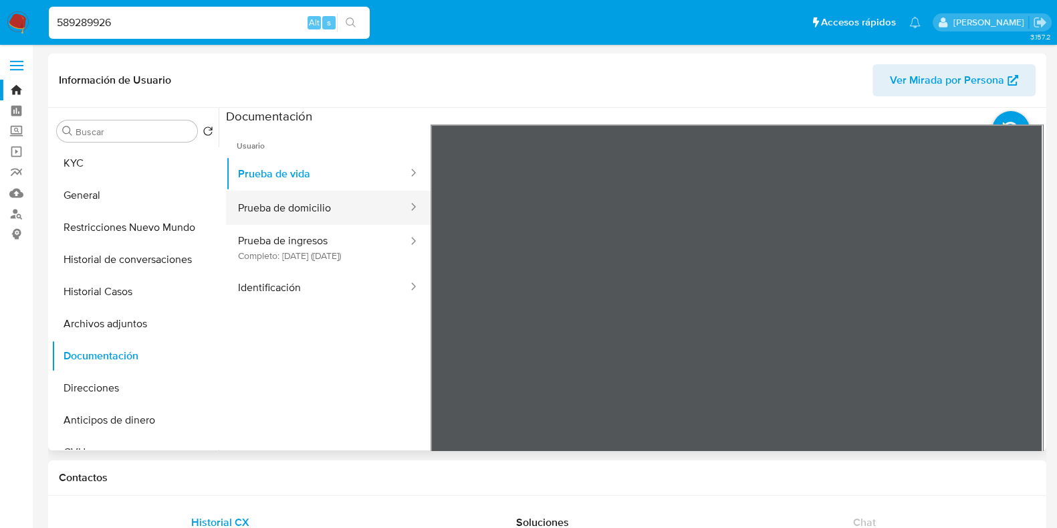
click at [339, 207] on button "Prueba de domicilio" at bounding box center [317, 208] width 183 height 34
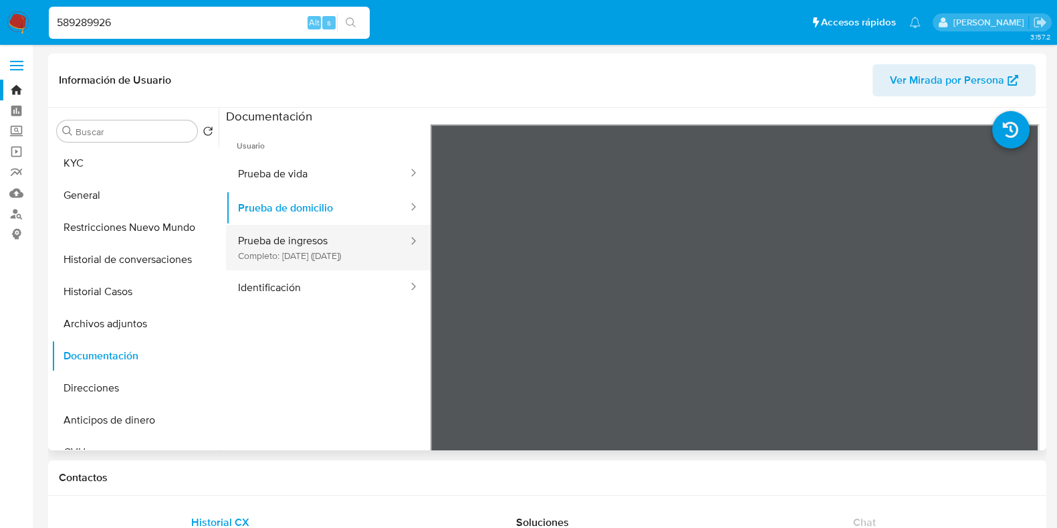
click at [340, 245] on button "Prueba de ingresos Completo: 27/10/2024 (hace 10 meses)" at bounding box center [317, 247] width 183 height 45
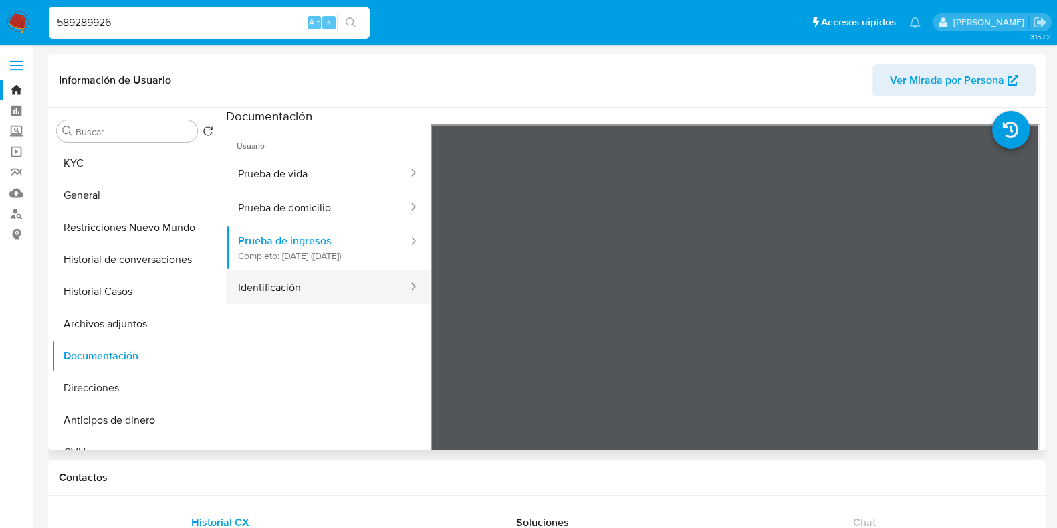
click at [334, 289] on button "Identificación" at bounding box center [317, 287] width 183 height 34
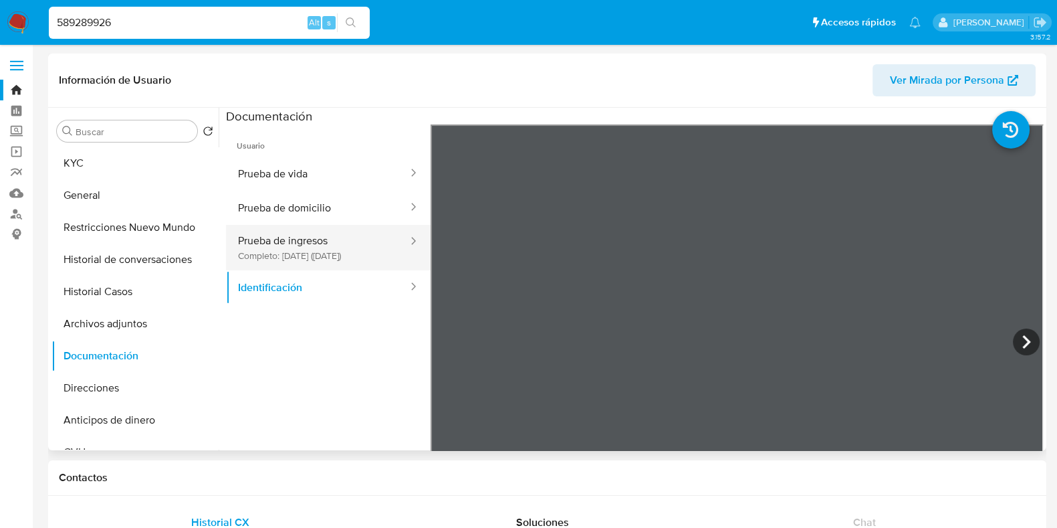
click at [292, 255] on button "Prueba de ingresos Completo: 27/10/2024 (hace 10 meses)" at bounding box center [317, 247] width 183 height 45
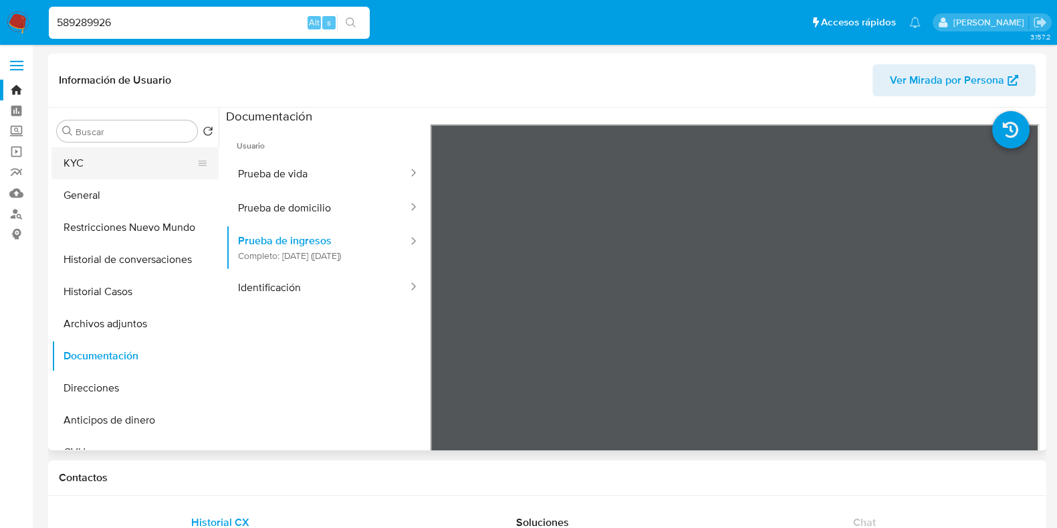
drag, startPoint x: 119, startPoint y: 161, endPoint x: 179, endPoint y: 158, distance: 60.2
click at [118, 161] on button "KYC" at bounding box center [129, 163] width 156 height 32
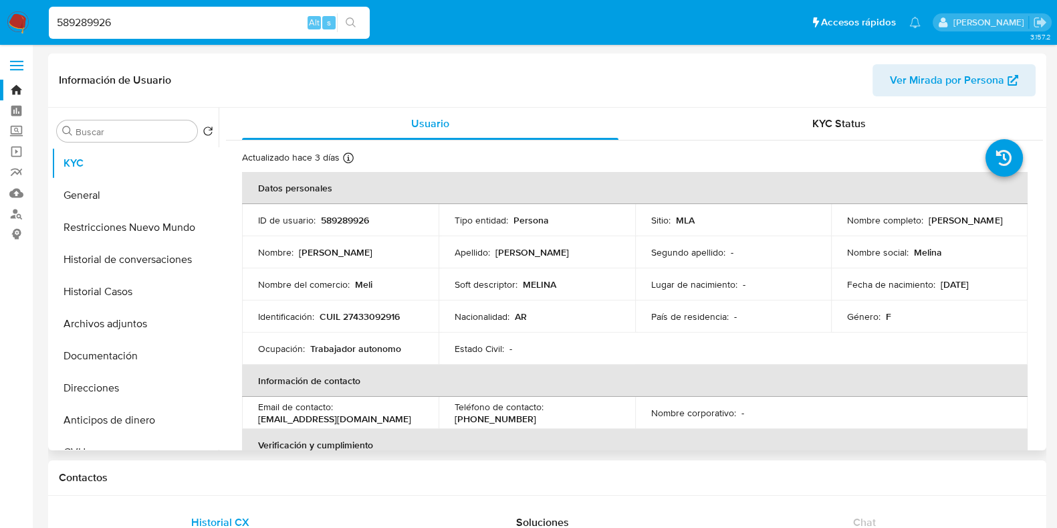
click at [379, 320] on p "CUIL 27433092916" at bounding box center [360, 316] width 80 height 12
copy p "27433092916"
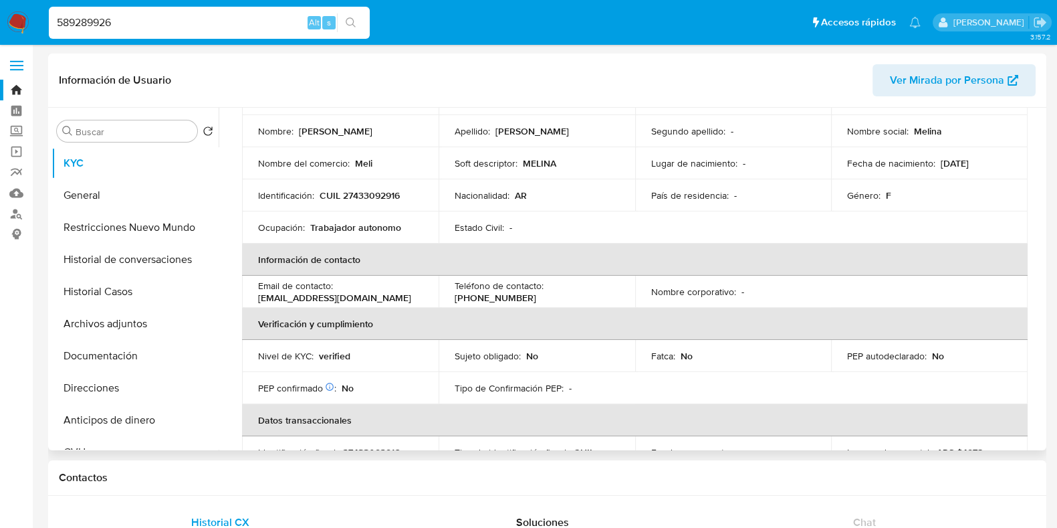
scroll to position [118, 0]
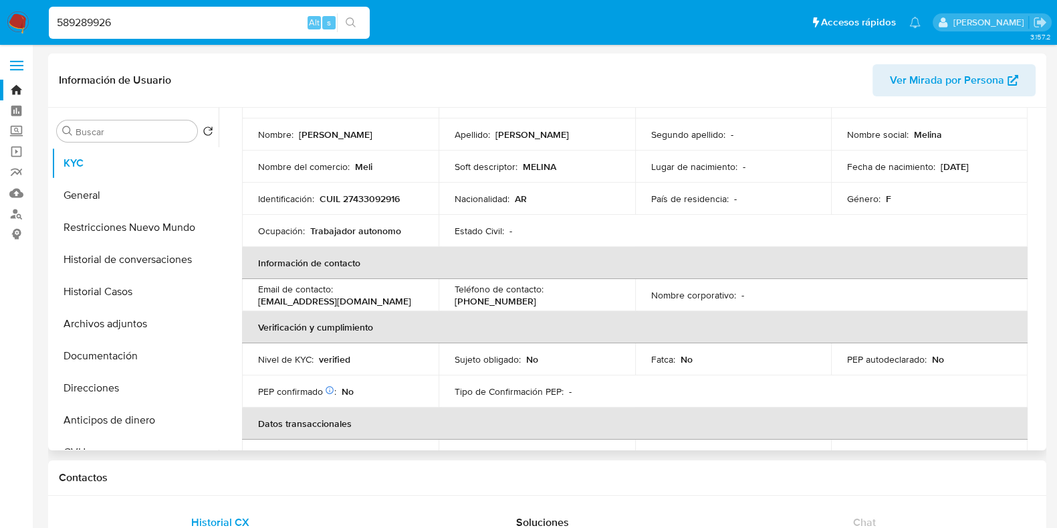
click at [384, 197] on p "CUIL 27433092916" at bounding box center [360, 199] width 80 height 12
copy p "27433092916"
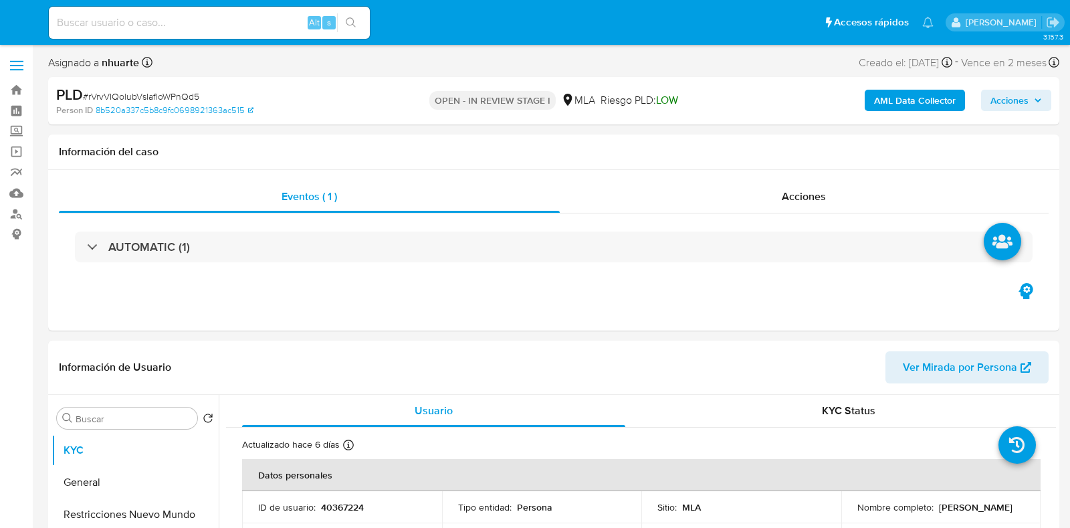
select select "10"
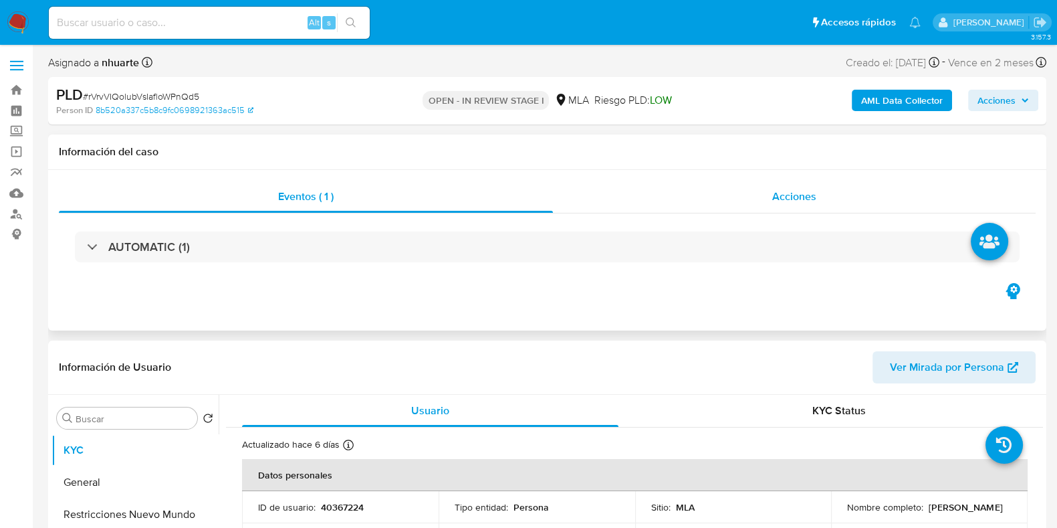
click at [789, 210] on div "Acciones" at bounding box center [794, 197] width 483 height 32
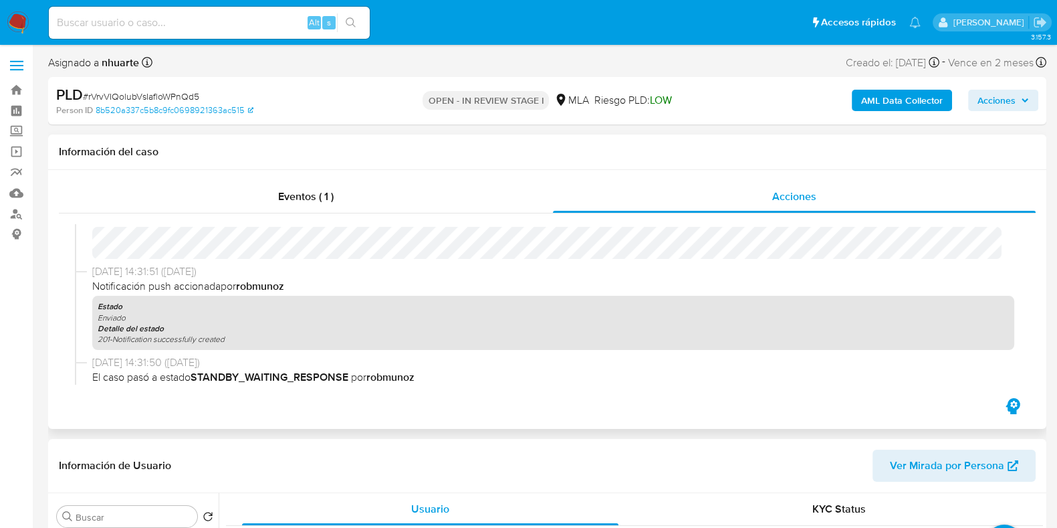
scroll to position [251, 0]
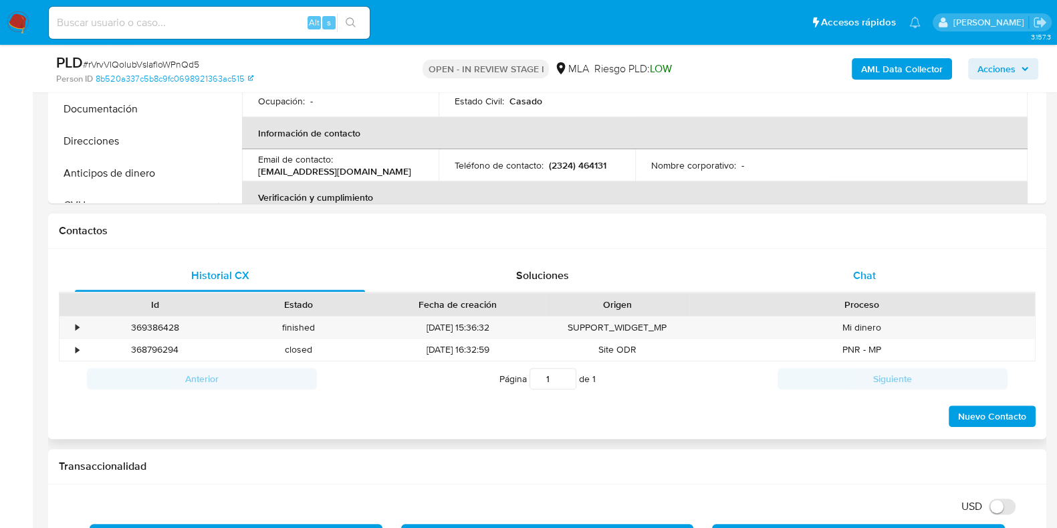
click at [863, 278] on span "Chat" at bounding box center [864, 275] width 23 height 15
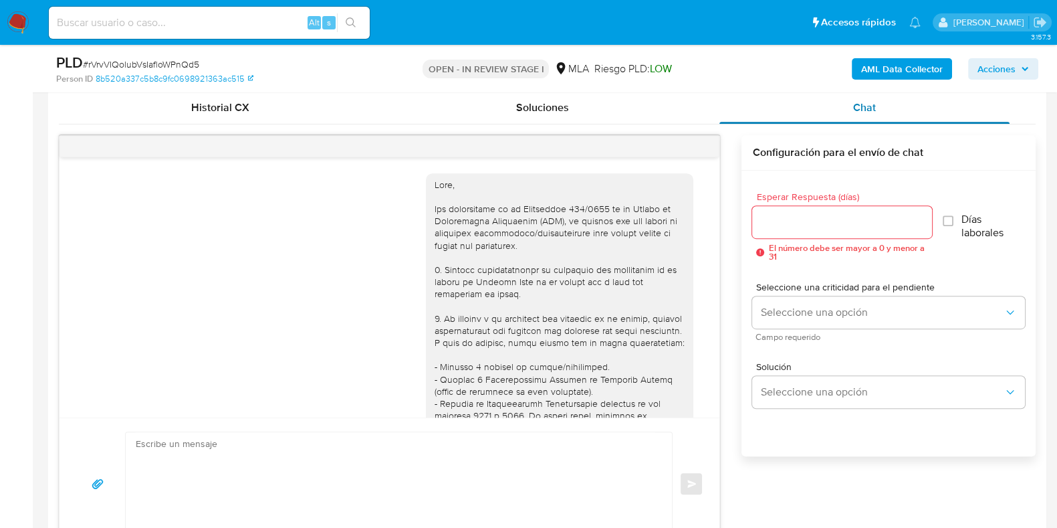
scroll to position [602, 0]
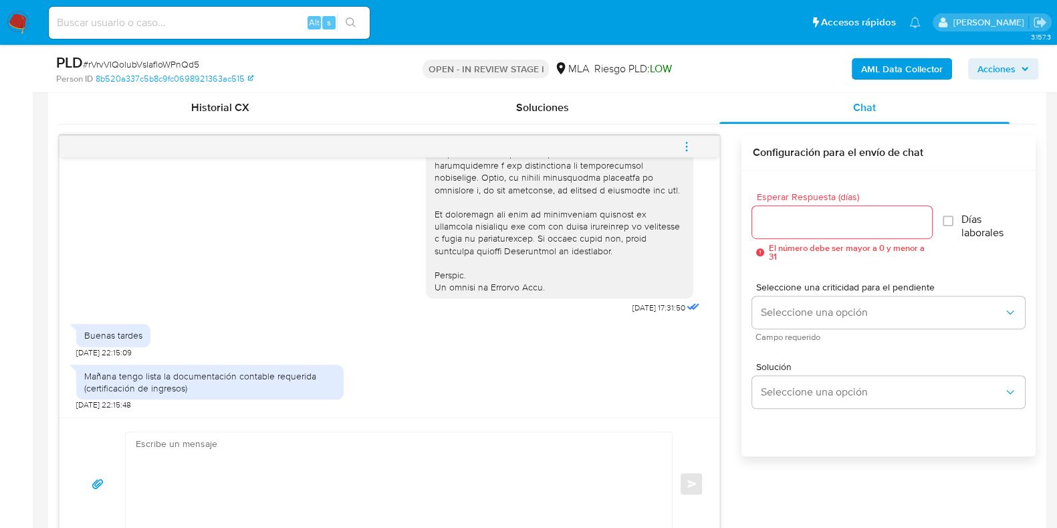
click at [689, 144] on icon "menu-action" at bounding box center [687, 146] width 12 height 12
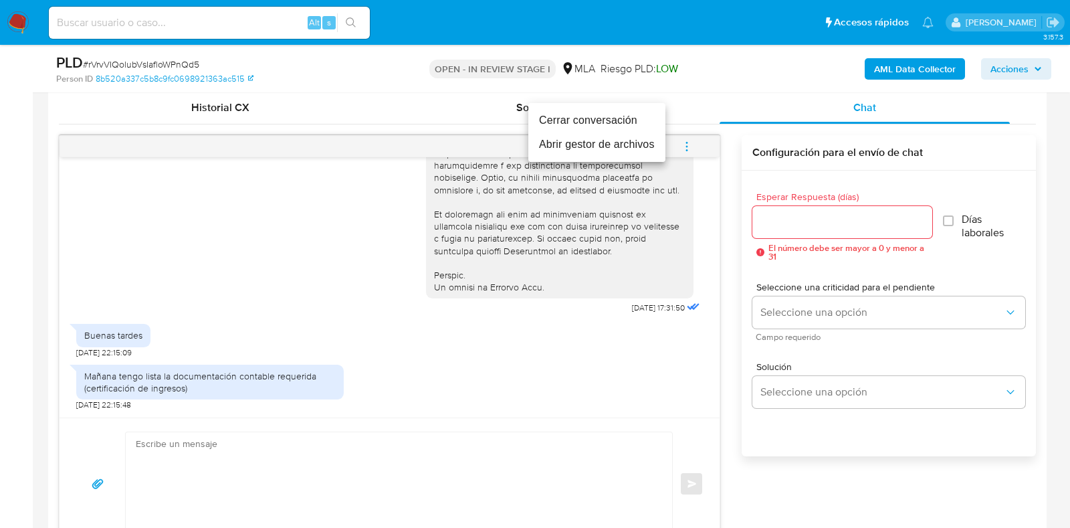
click at [621, 123] on li "Cerrar conversación" at bounding box center [596, 120] width 137 height 24
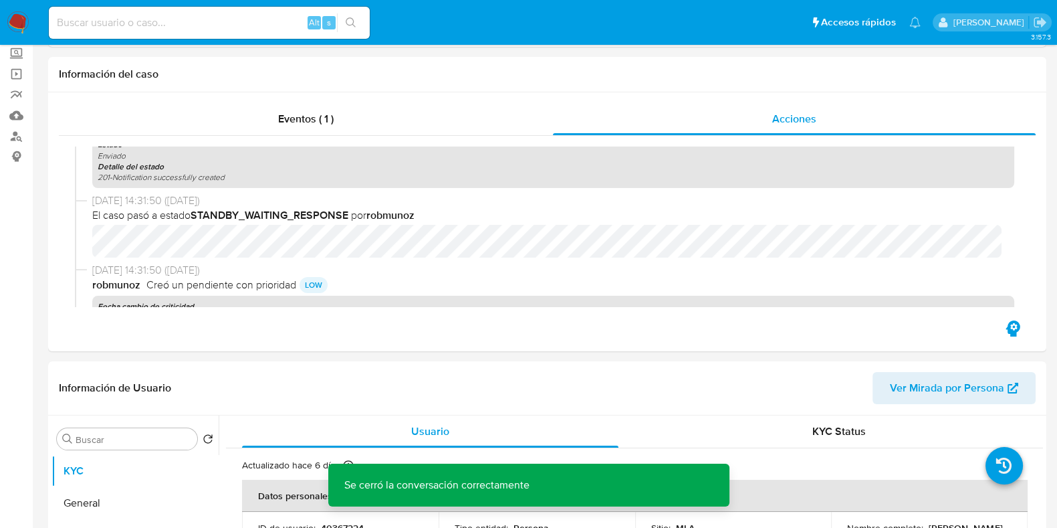
scroll to position [0, 0]
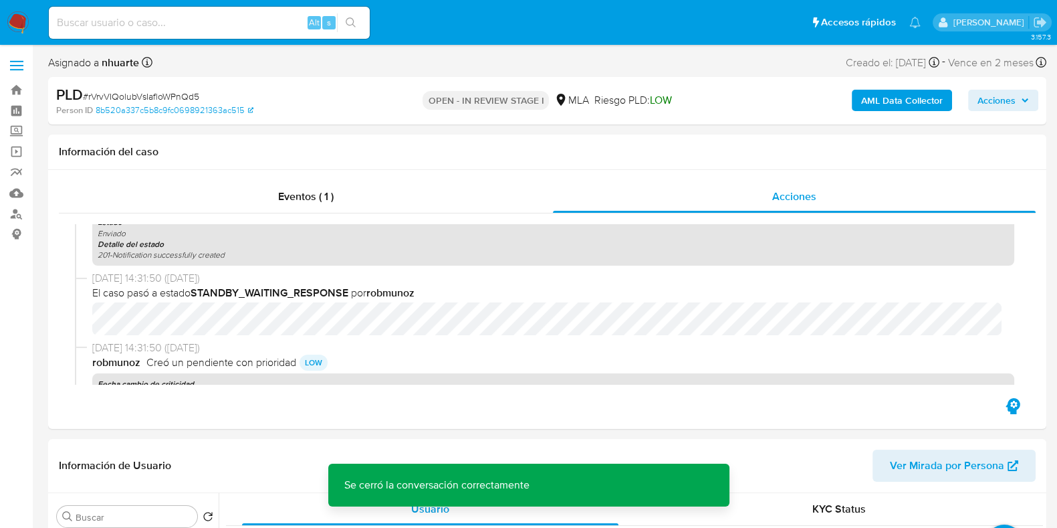
click at [886, 116] on div "AML Data Collector Acciones" at bounding box center [877, 100] width 324 height 31
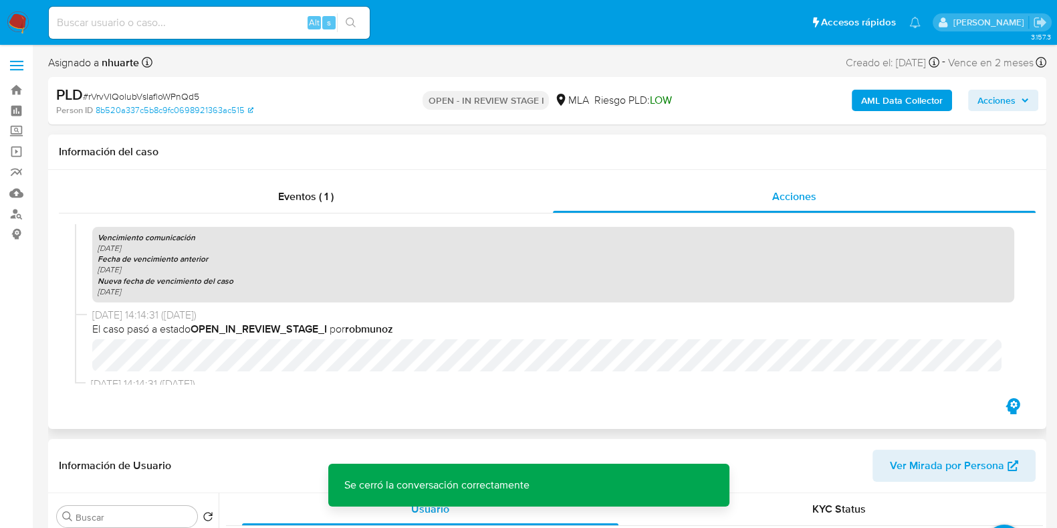
scroll to position [494, 0]
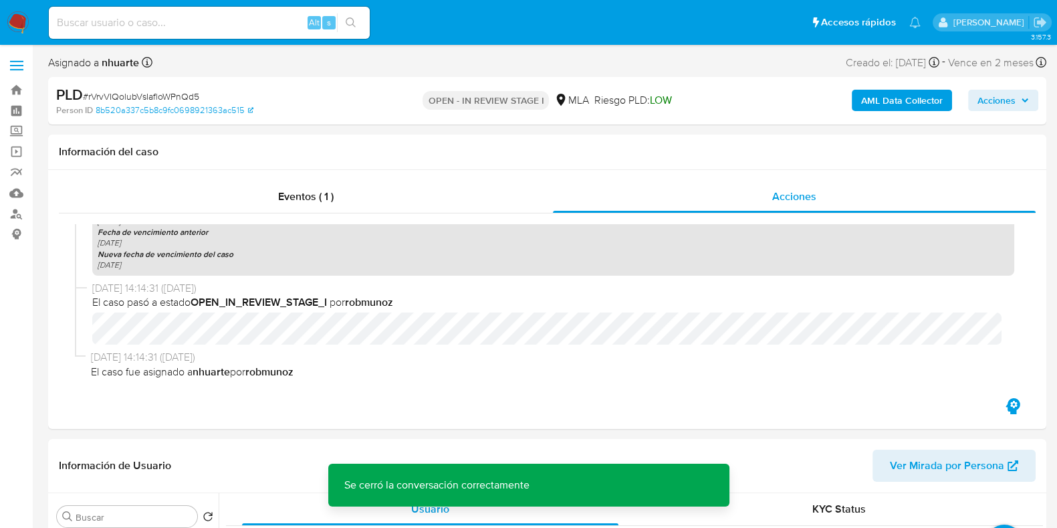
click at [881, 102] on b "AML Data Collector" at bounding box center [902, 100] width 82 height 21
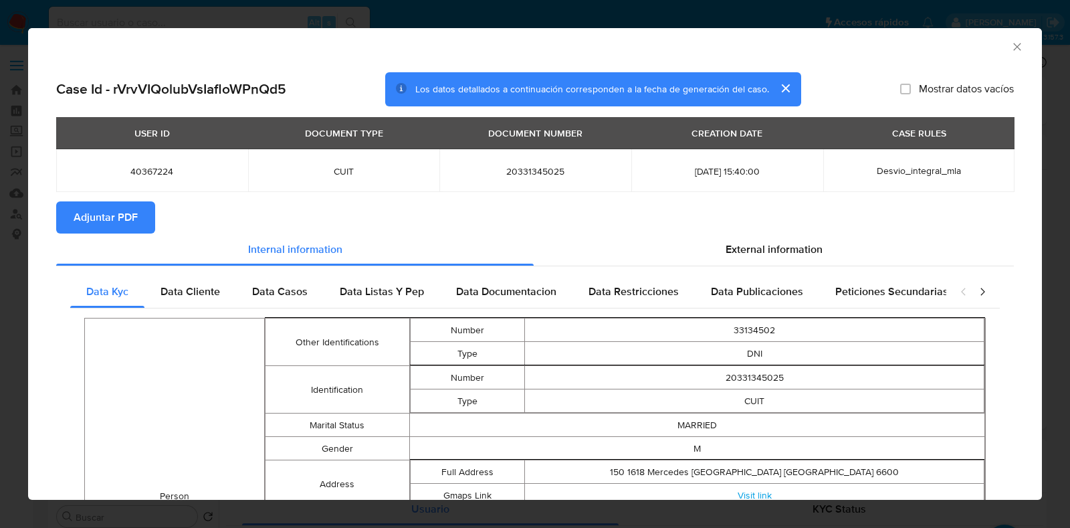
click at [1010, 45] on icon "Cerrar ventana" at bounding box center [1016, 46] width 13 height 13
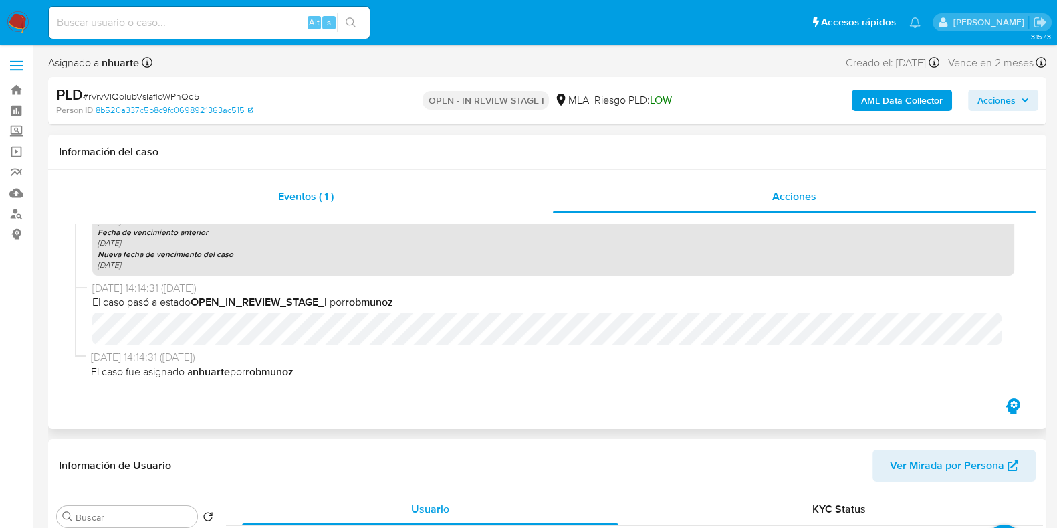
click at [301, 204] on span "Eventos ( 1 )" at bounding box center [306, 196] width 56 height 15
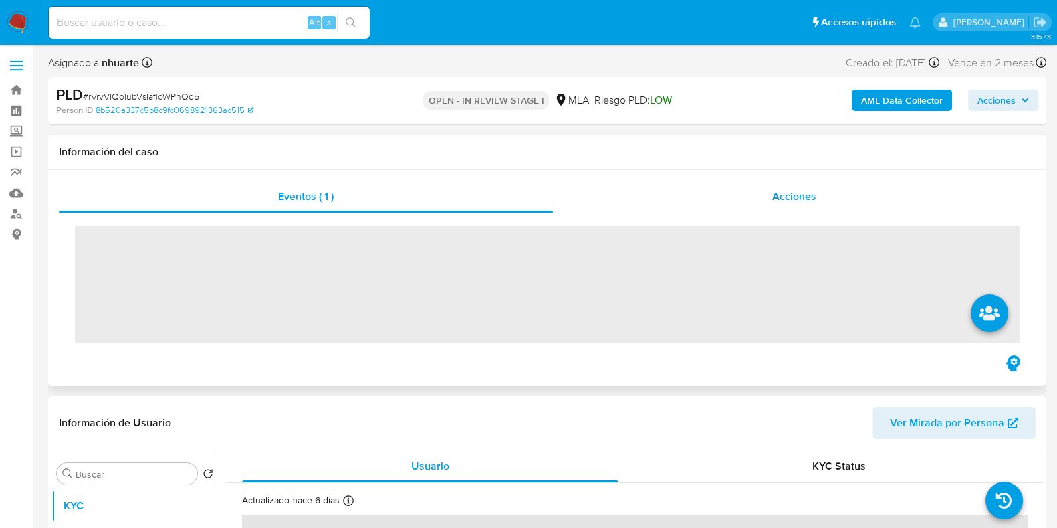
click at [798, 197] on span "Acciones" at bounding box center [794, 196] width 44 height 15
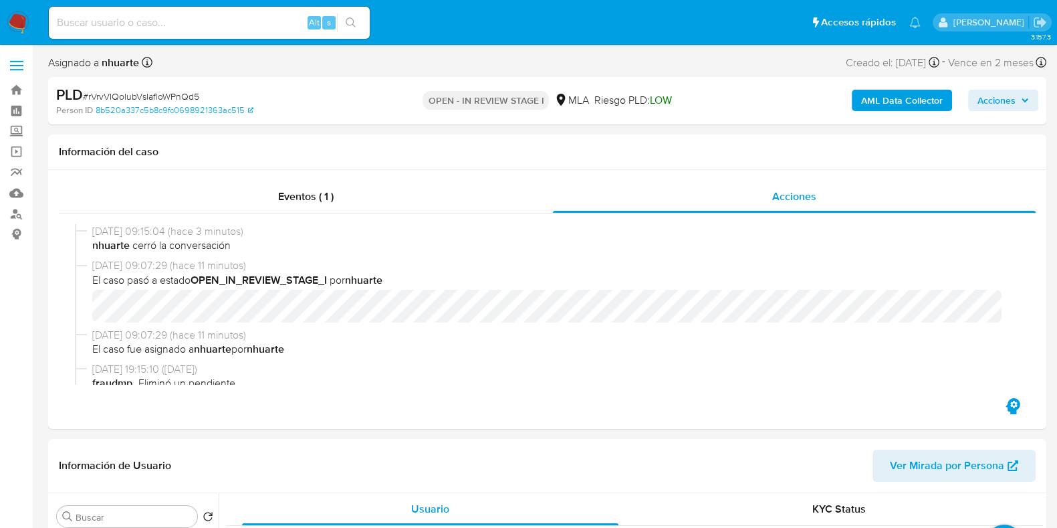
click at [899, 96] on b "AML Data Collector" at bounding box center [902, 100] width 82 height 21
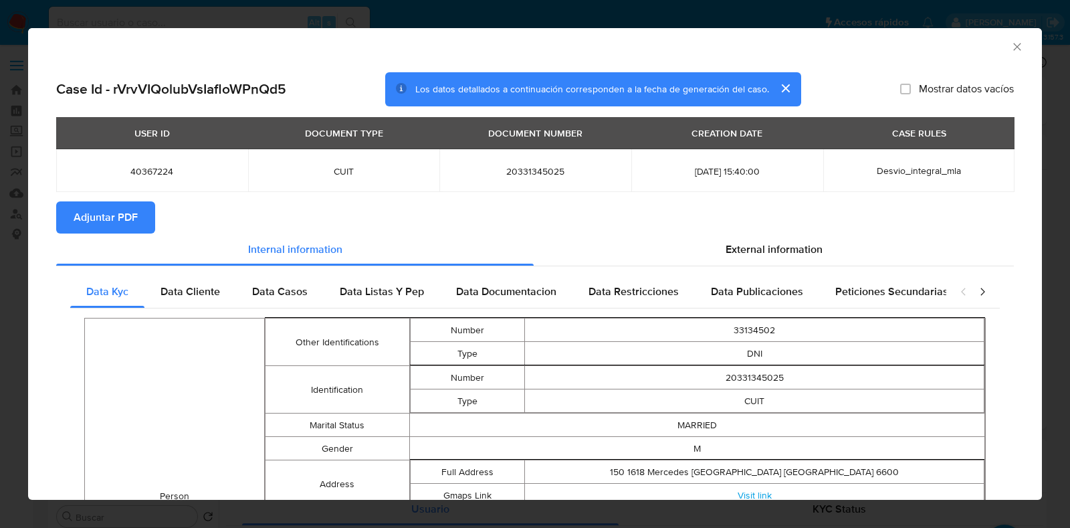
click at [133, 222] on span "Adjuntar PDF" at bounding box center [106, 217] width 64 height 29
click at [1010, 49] on icon "Cerrar ventana" at bounding box center [1016, 46] width 13 height 13
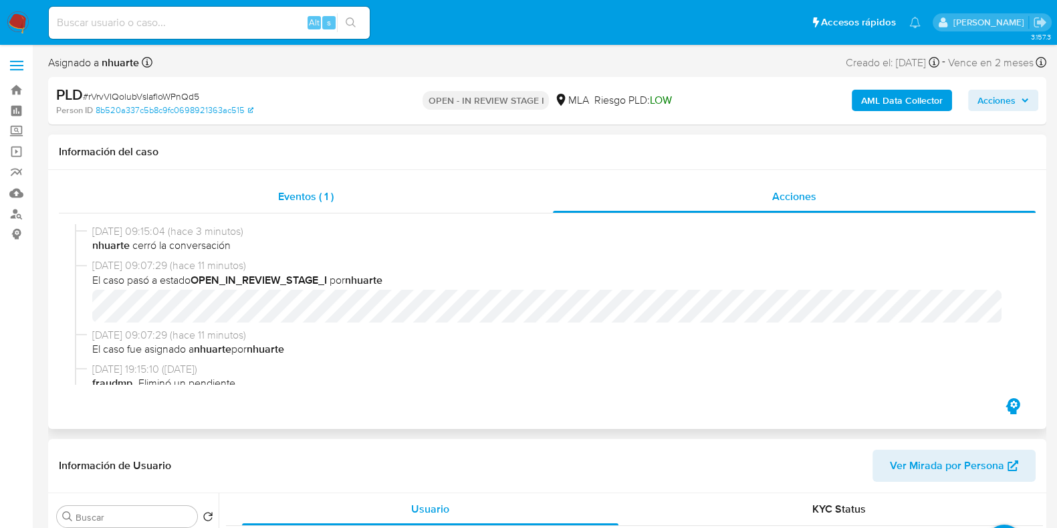
click at [347, 189] on div "Eventos ( 1 )" at bounding box center [306, 197] width 494 height 32
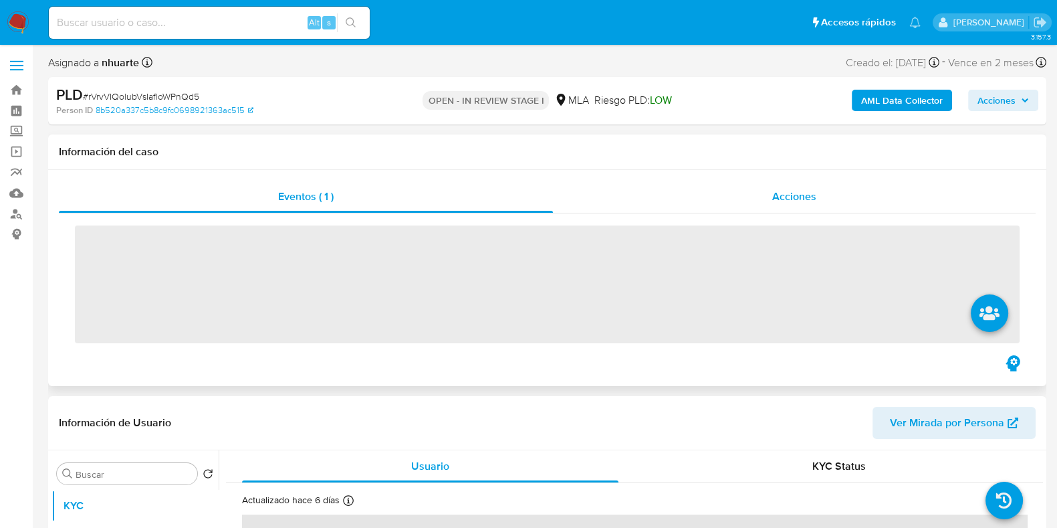
click at [801, 192] on span "Acciones" at bounding box center [794, 196] width 44 height 15
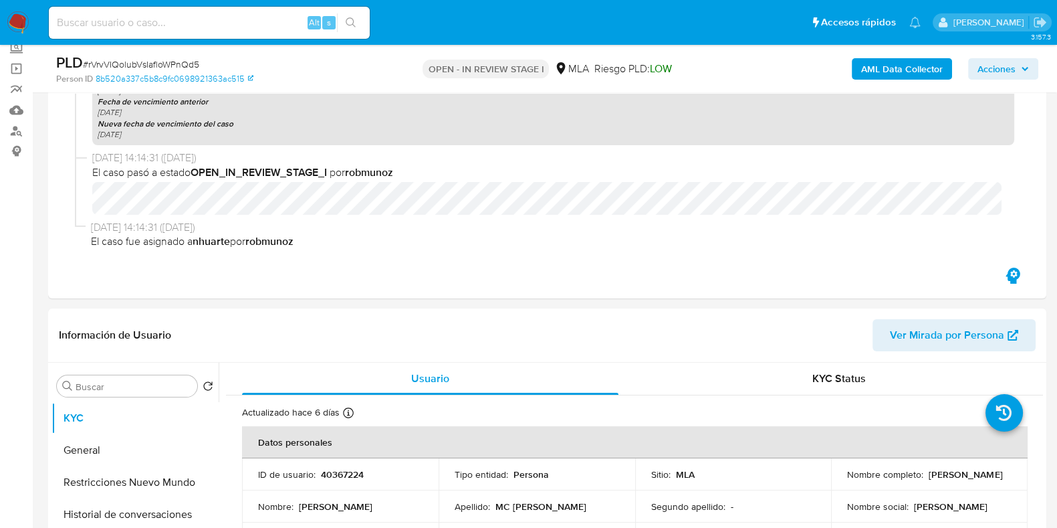
scroll to position [0, 0]
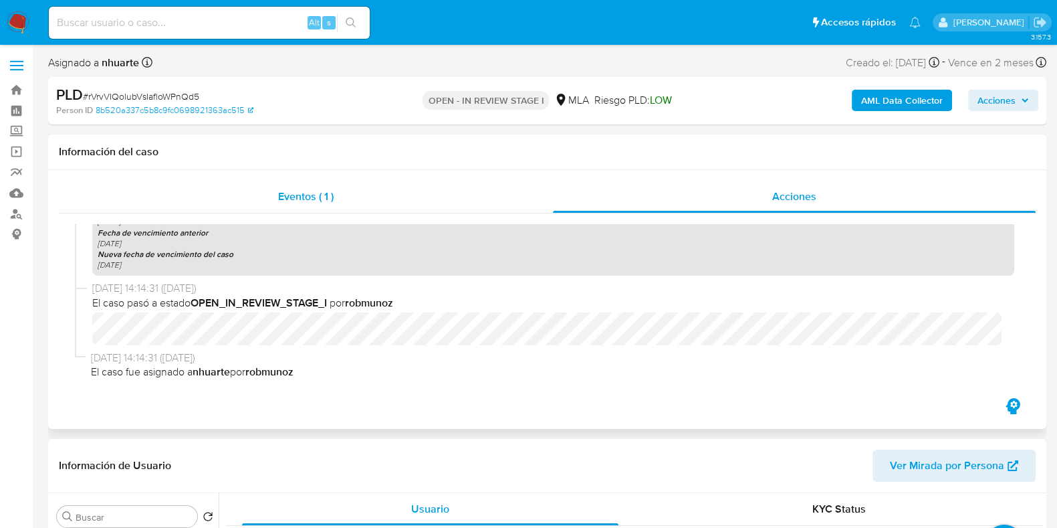
click at [342, 202] on div "Eventos ( 1 )" at bounding box center [306, 197] width 494 height 32
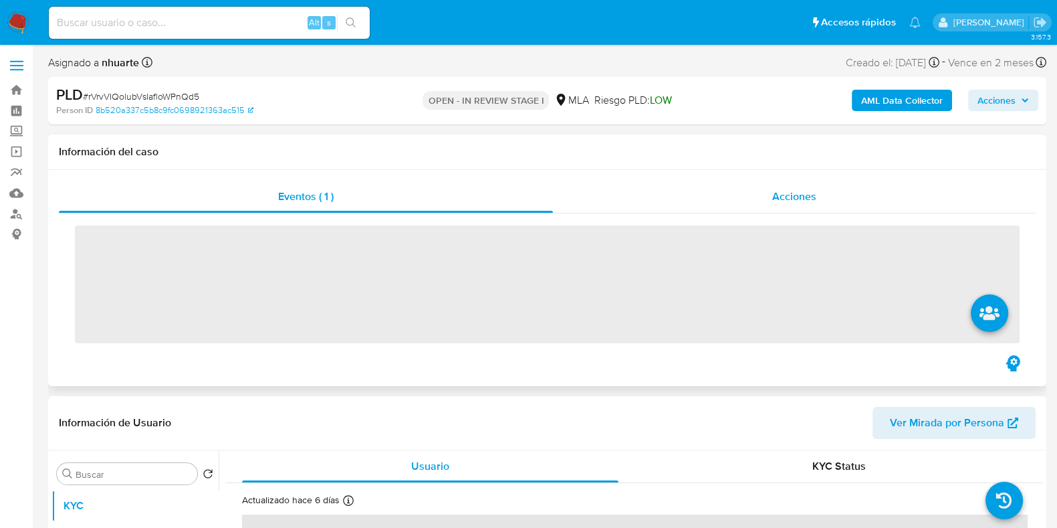
click at [796, 202] on span "Acciones" at bounding box center [794, 196] width 44 height 15
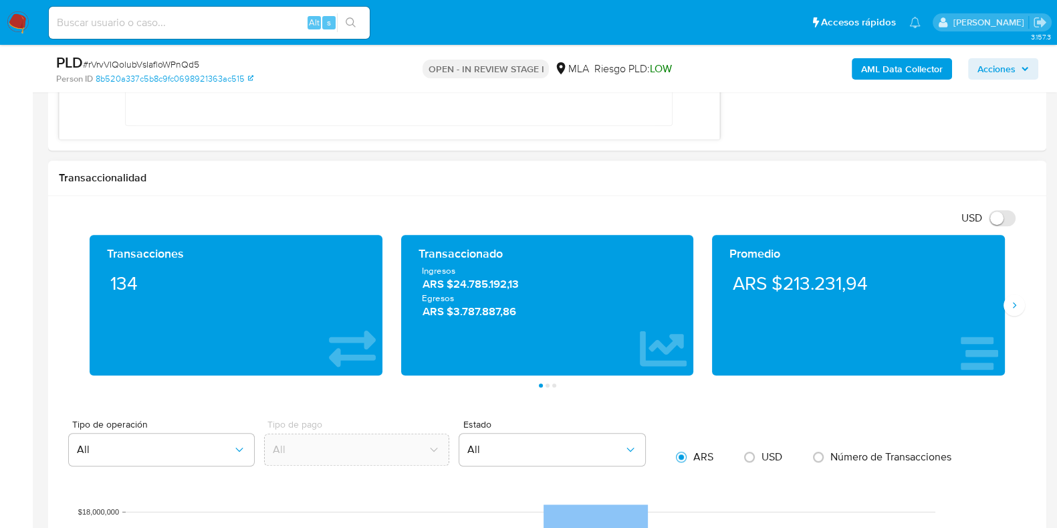
scroll to position [1253, 0]
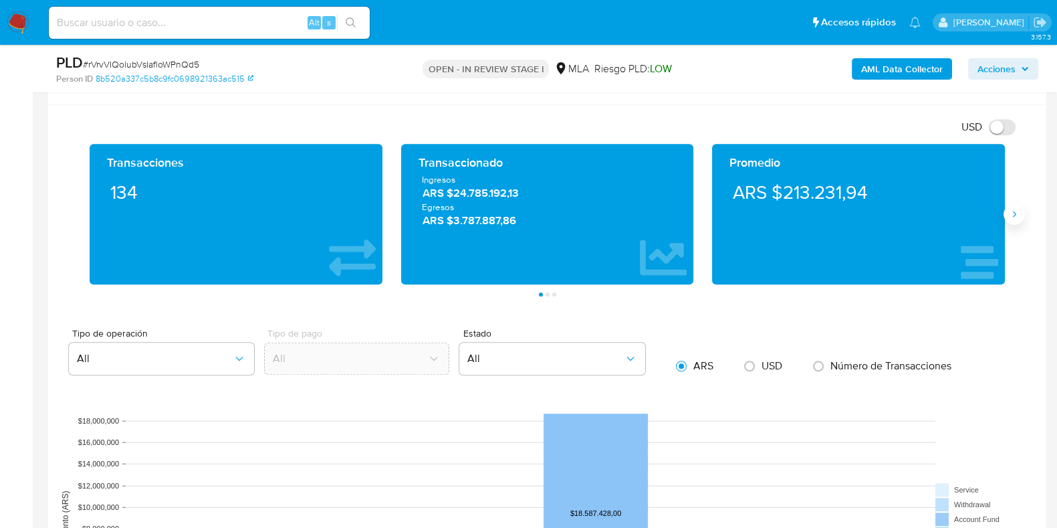
click at [1010, 211] on icon "Siguiente" at bounding box center [1014, 214] width 11 height 11
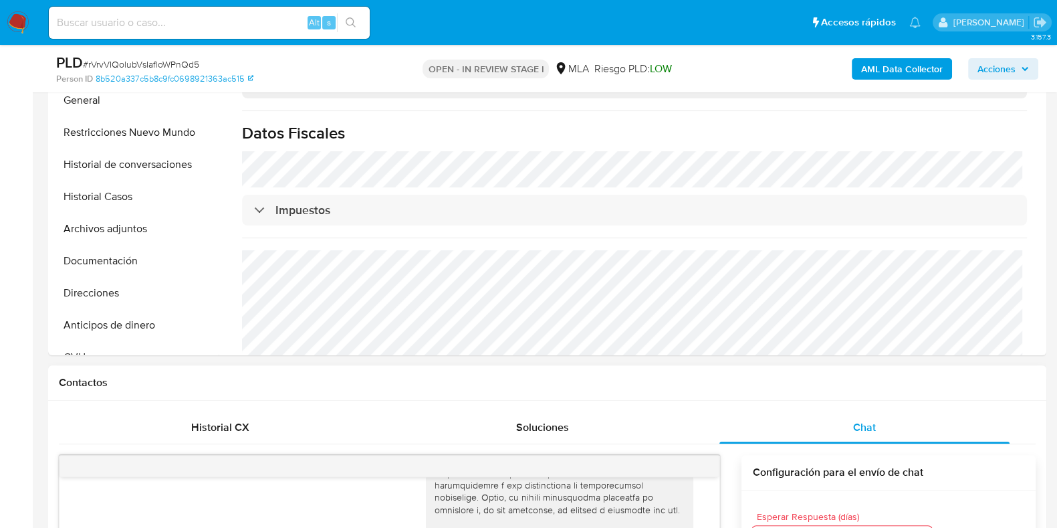
scroll to position [418, 0]
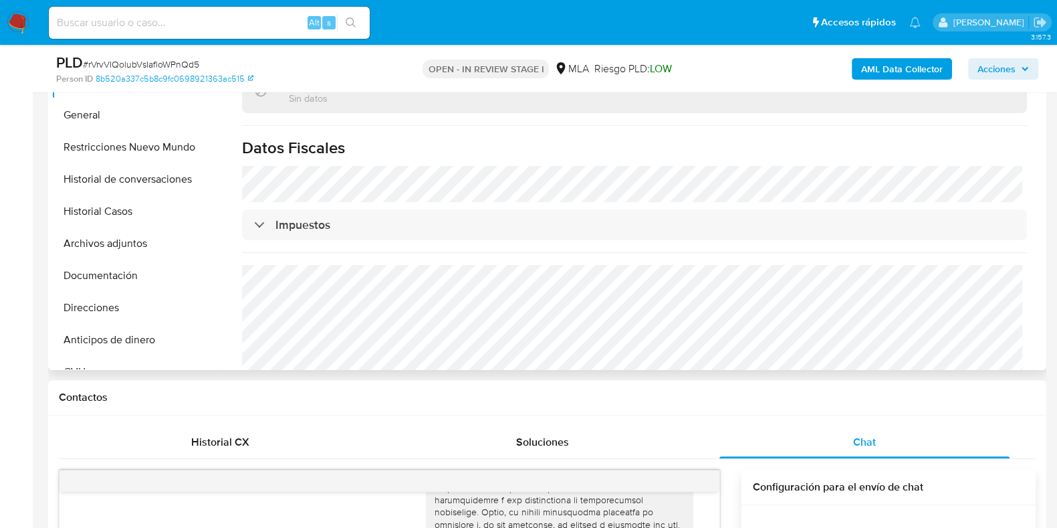
drag, startPoint x: 122, startPoint y: 249, endPoint x: 655, endPoint y: 249, distance: 533.7
click at [122, 248] on button "Archivos adjuntos" at bounding box center [134, 243] width 167 height 32
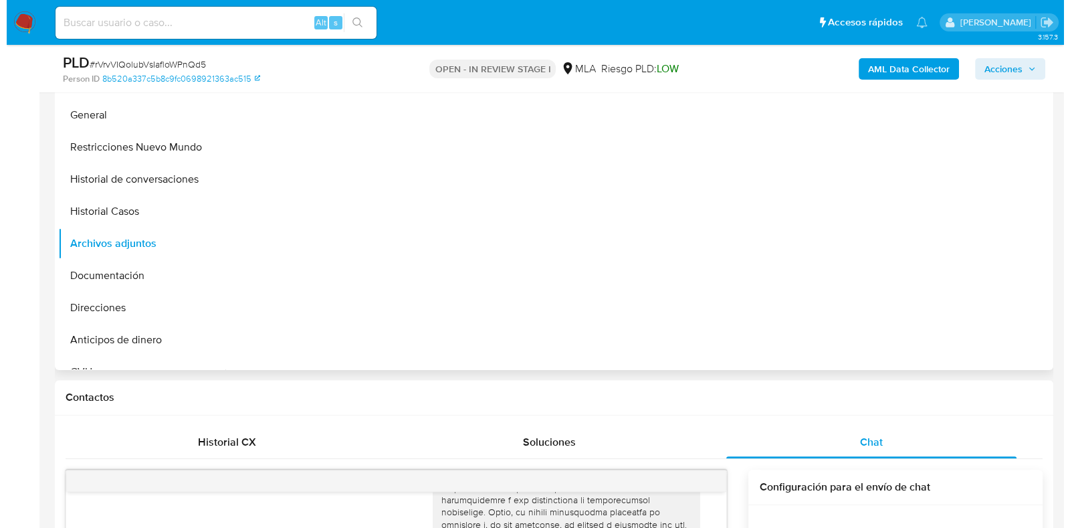
scroll to position [0, 0]
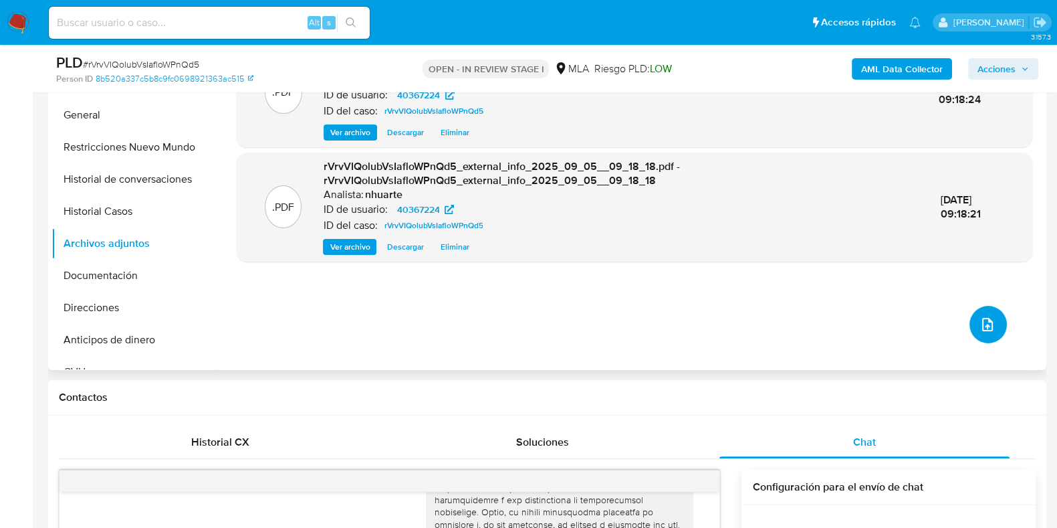
click at [982, 329] on icon "upload-file" at bounding box center [987, 324] width 11 height 13
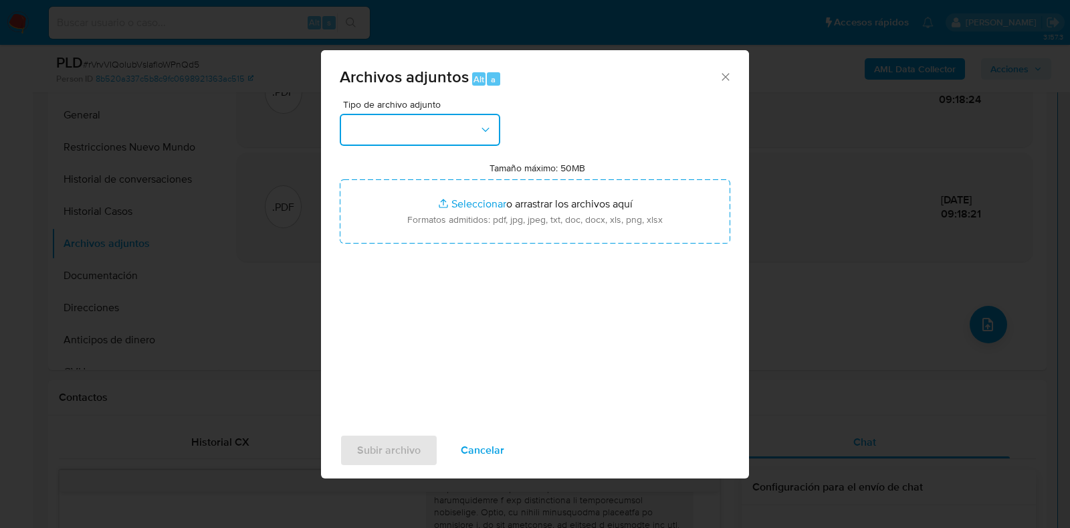
click at [475, 136] on button "button" at bounding box center [420, 130] width 161 height 32
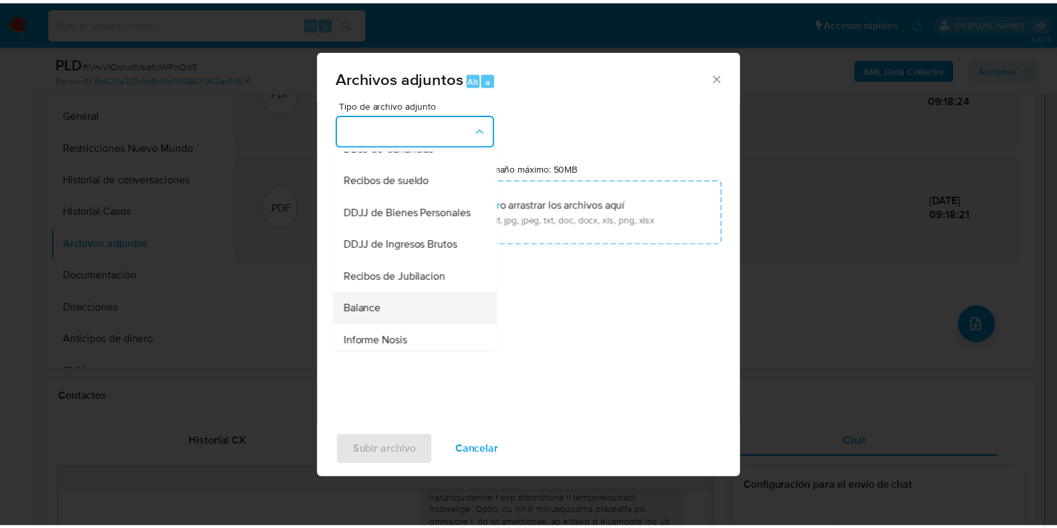
scroll to position [268, 0]
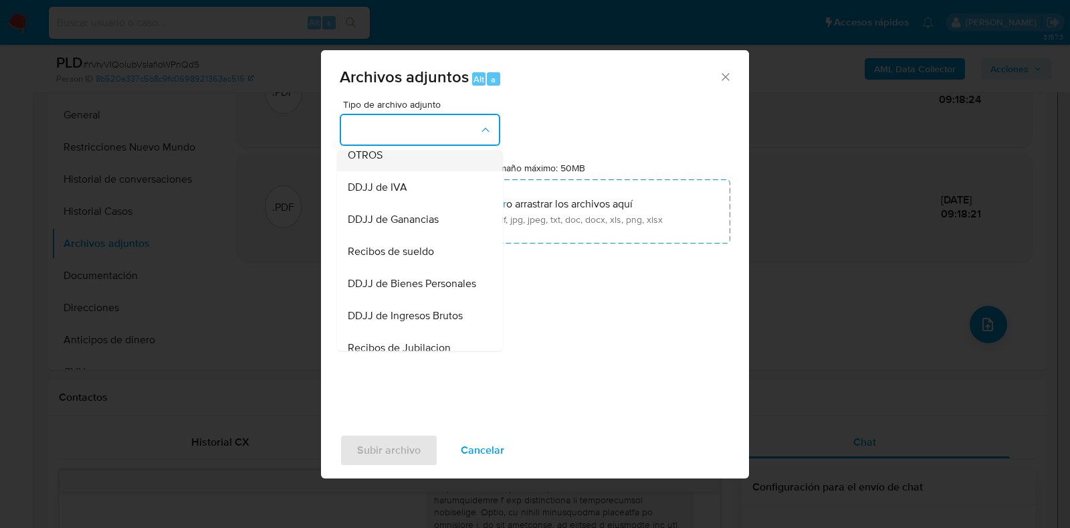
click at [408, 171] on div "OTROS" at bounding box center [416, 155] width 136 height 32
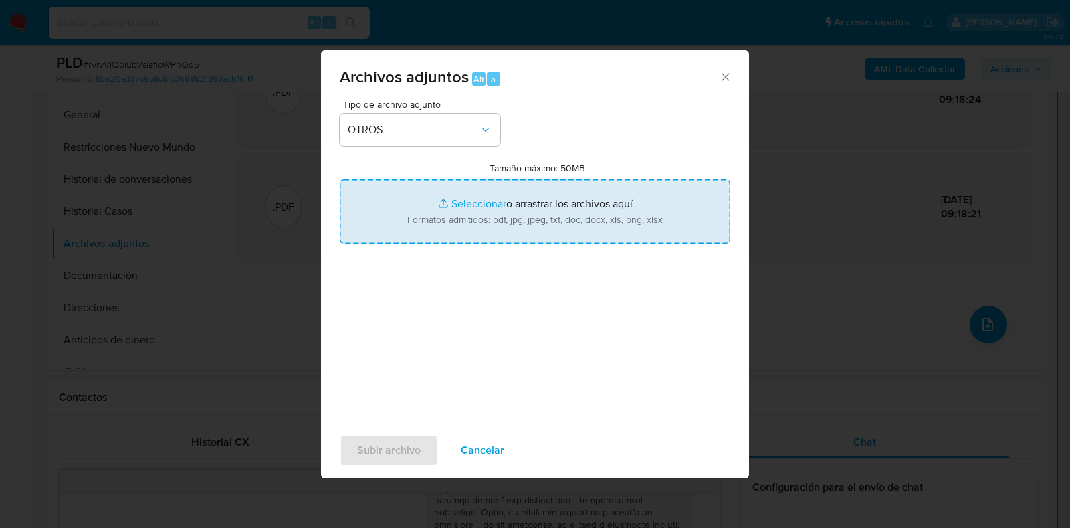
click at [428, 205] on input "Tamaño máximo: 50MB Seleccionar archivos" at bounding box center [535, 211] width 391 height 64
type input "C:\fakepath\Caselog rVrvVIQolubVsIafloWPnQd5_2025_08_18_22_34_45.docx"
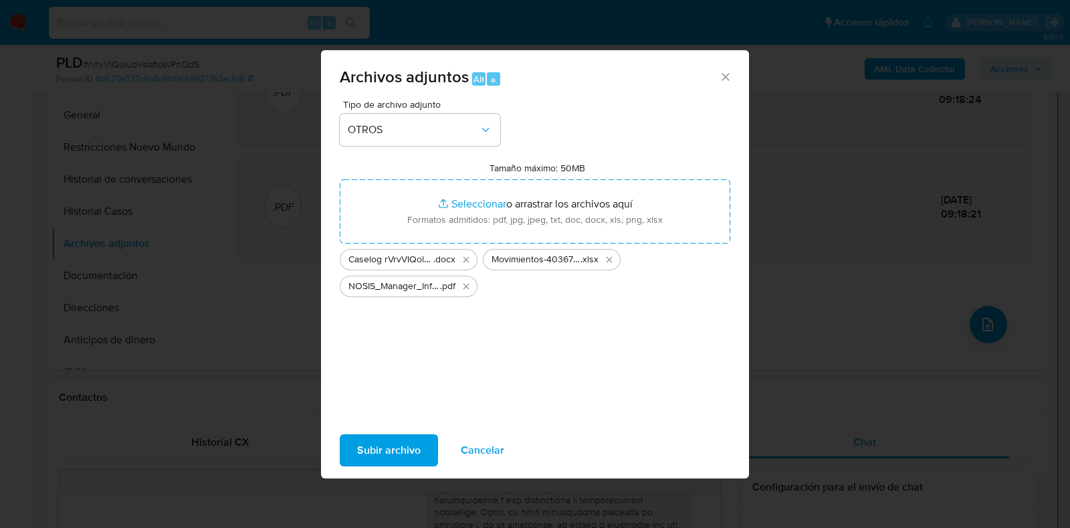
click at [418, 450] on span "Subir archivo" at bounding box center [389, 449] width 64 height 29
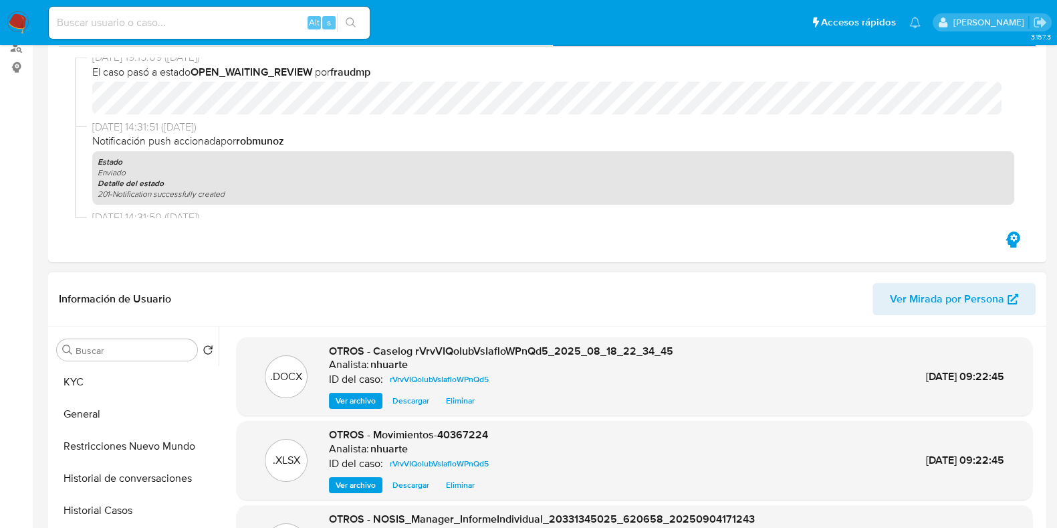
scroll to position [0, 0]
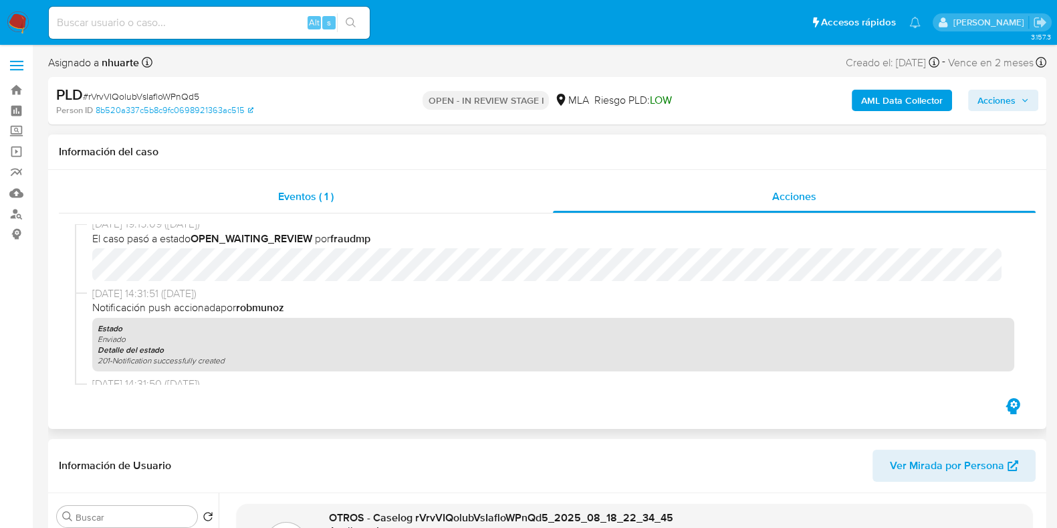
click at [307, 189] on span "Eventos ( 1 )" at bounding box center [306, 196] width 56 height 15
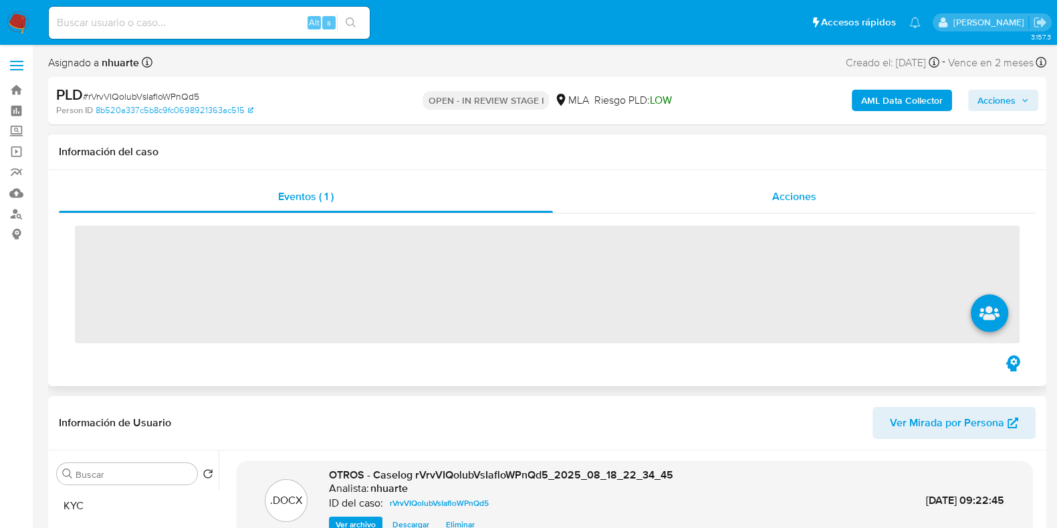
click at [798, 189] on span "Acciones" at bounding box center [794, 196] width 44 height 15
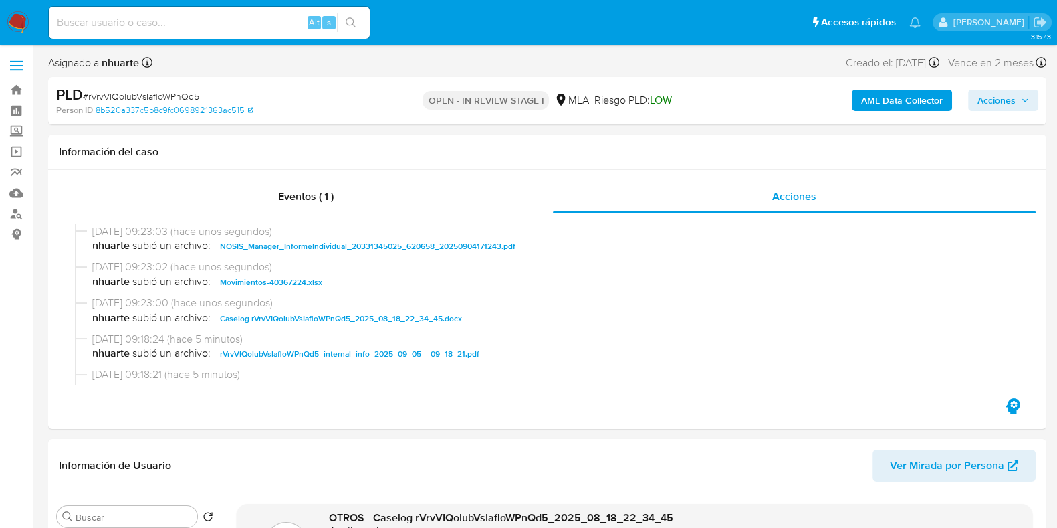
scroll to position [83, 0]
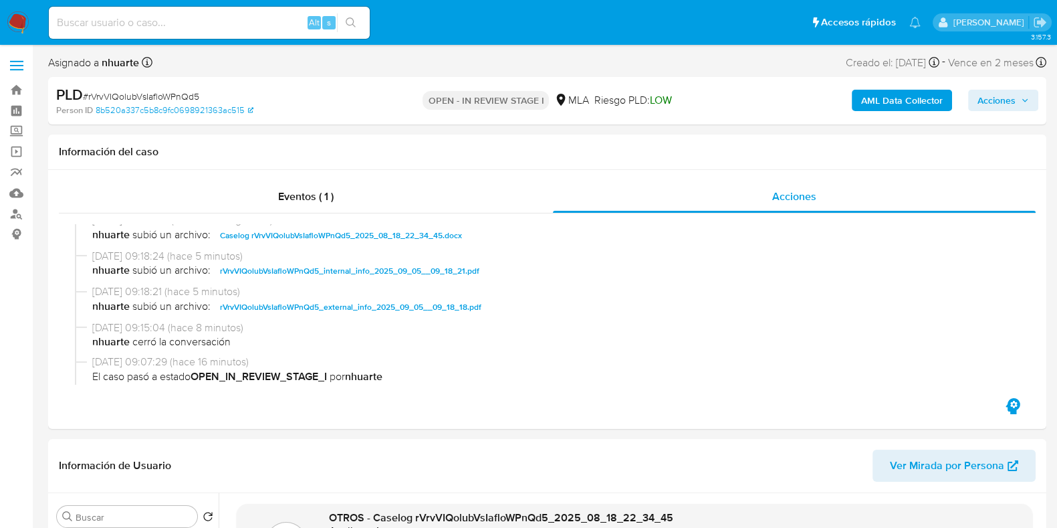
click at [1006, 102] on span "Acciones" at bounding box center [997, 100] width 38 height 21
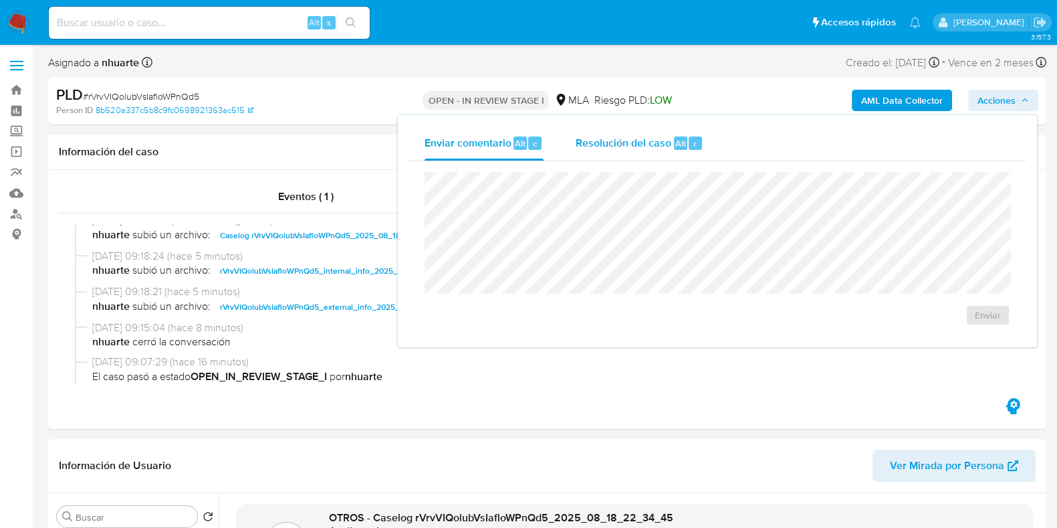
click at [702, 137] on div "Resolución del caso Alt r" at bounding box center [640, 143] width 128 height 35
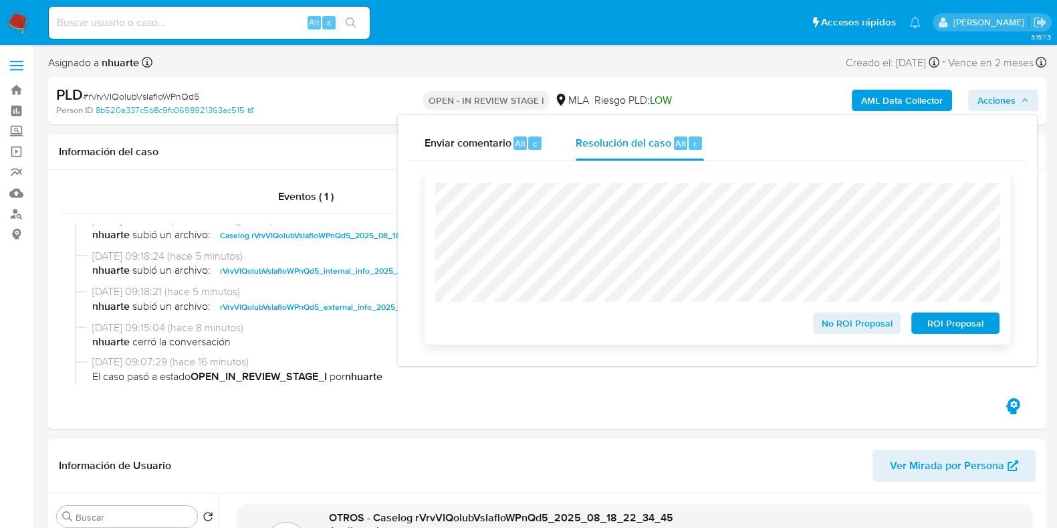
click at [826, 320] on span "No ROI Proposal" at bounding box center [858, 323] width 70 height 19
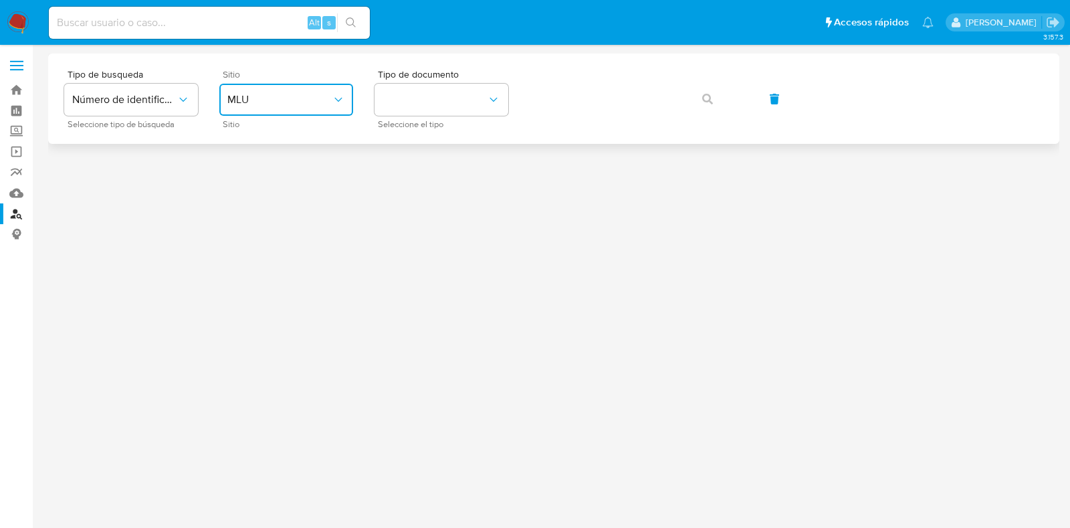
click at [282, 105] on span "MLU" at bounding box center [279, 99] width 104 height 13
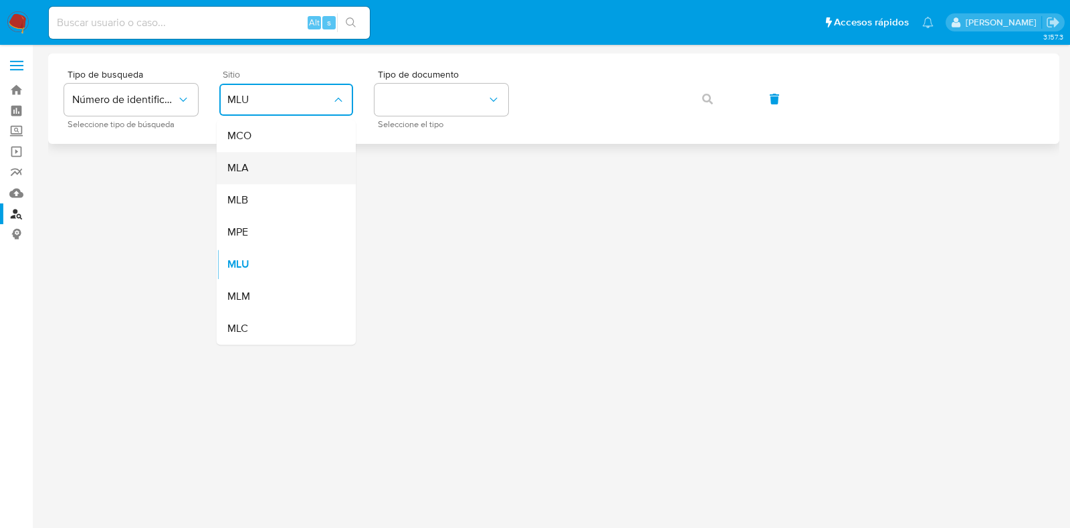
click at [274, 167] on div "MLA" at bounding box center [282, 168] width 110 height 32
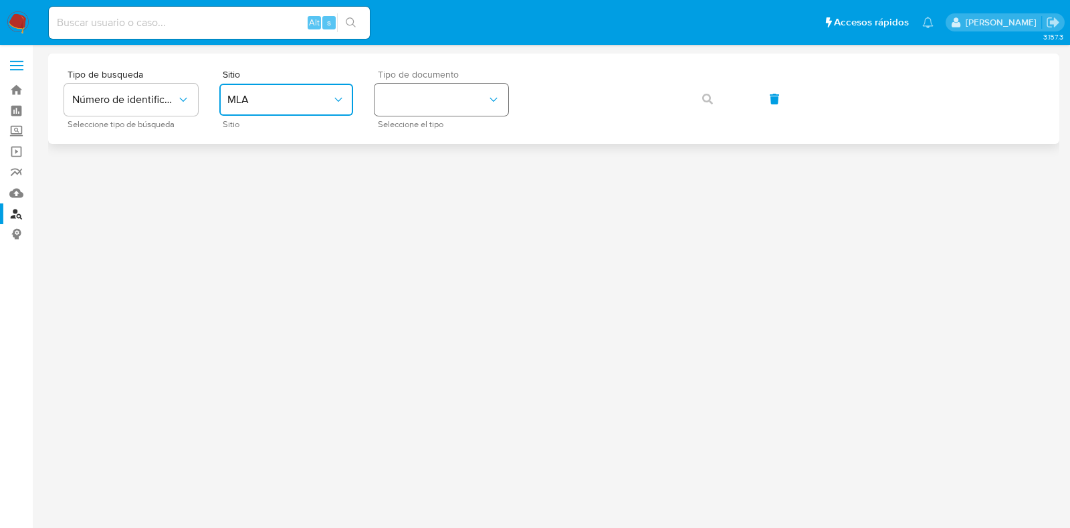
click at [442, 102] on button "identificationType" at bounding box center [442, 100] width 134 height 32
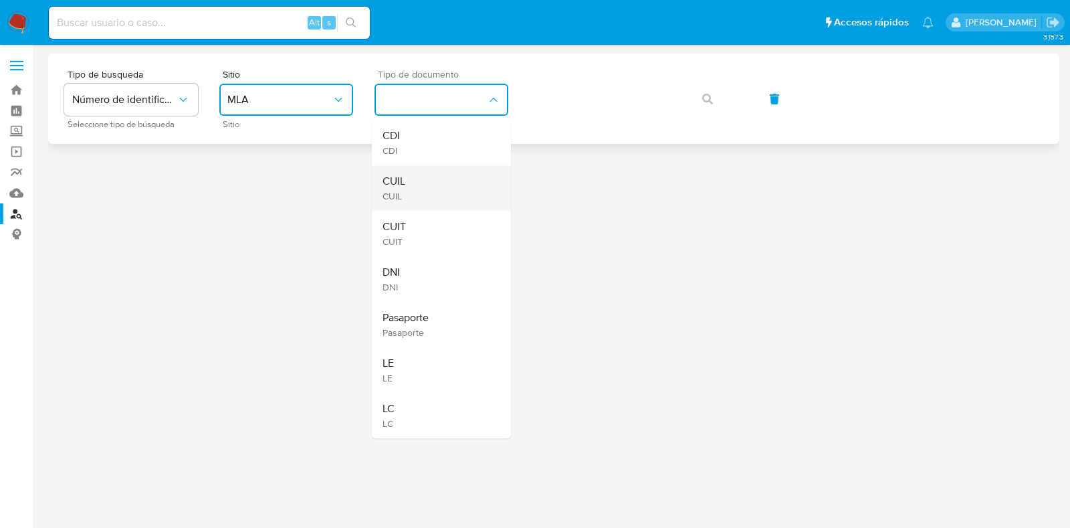
click at [435, 189] on div "CUIL CUIL" at bounding box center [438, 187] width 110 height 45
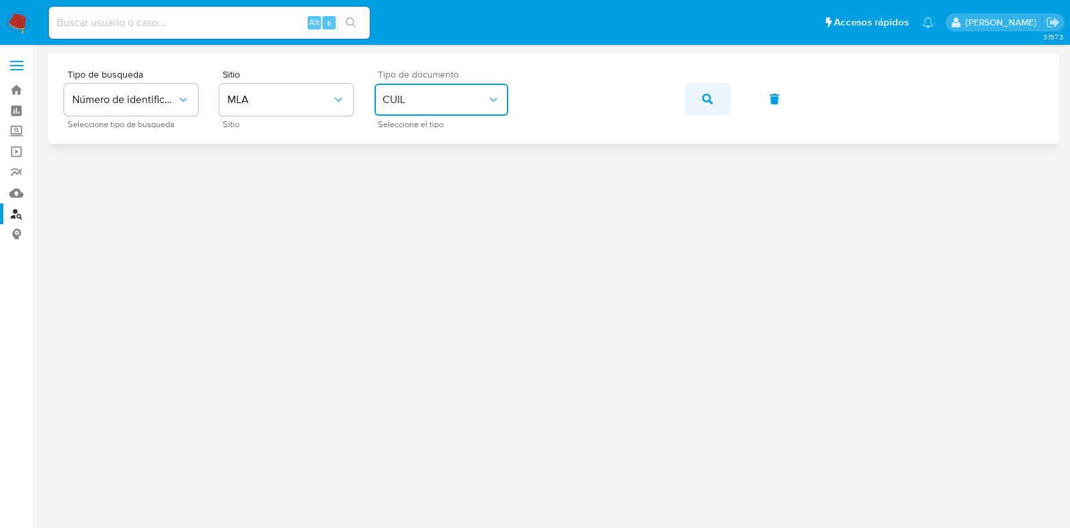
click at [702, 86] on span "button" at bounding box center [707, 98] width 11 height 29
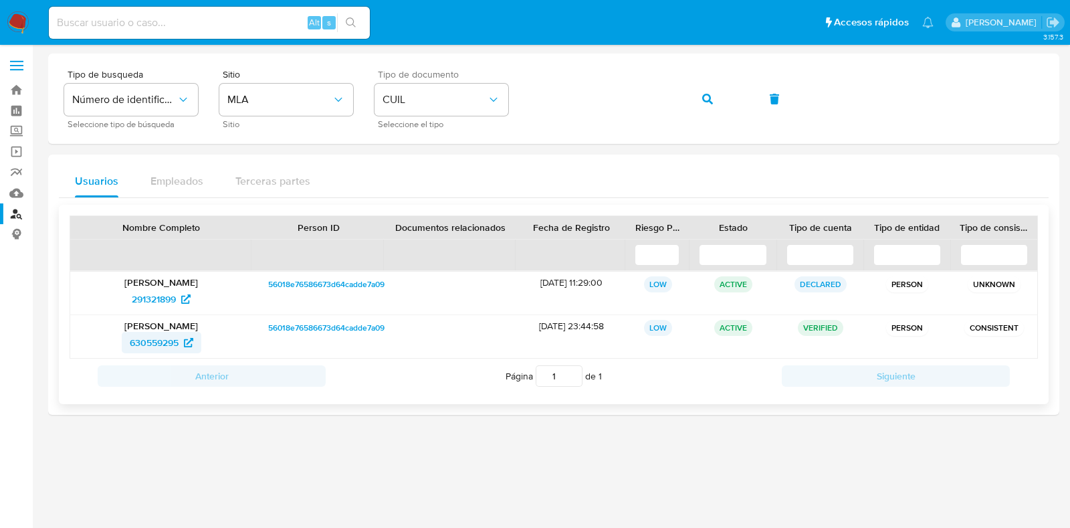
click at [148, 344] on span "630559295" at bounding box center [154, 342] width 49 height 21
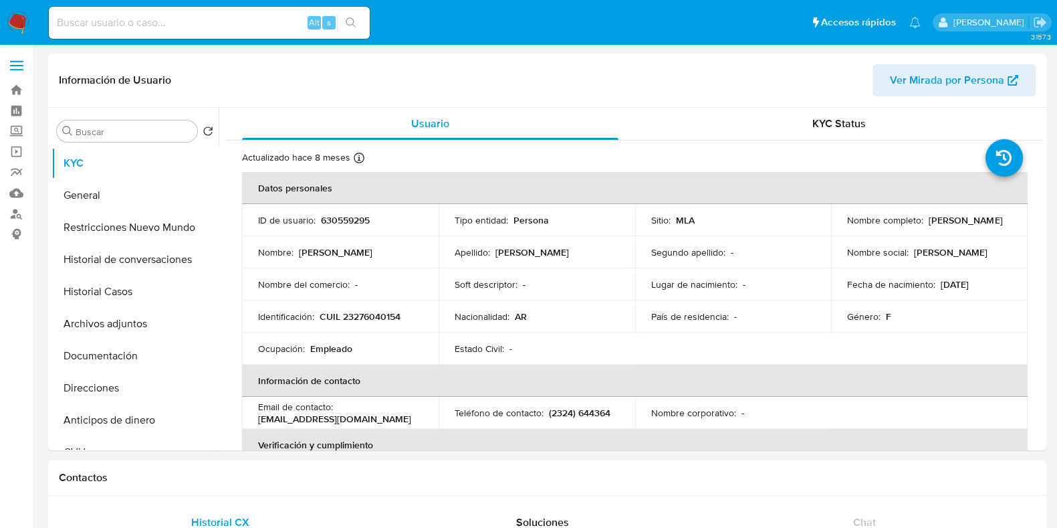
select select "10"
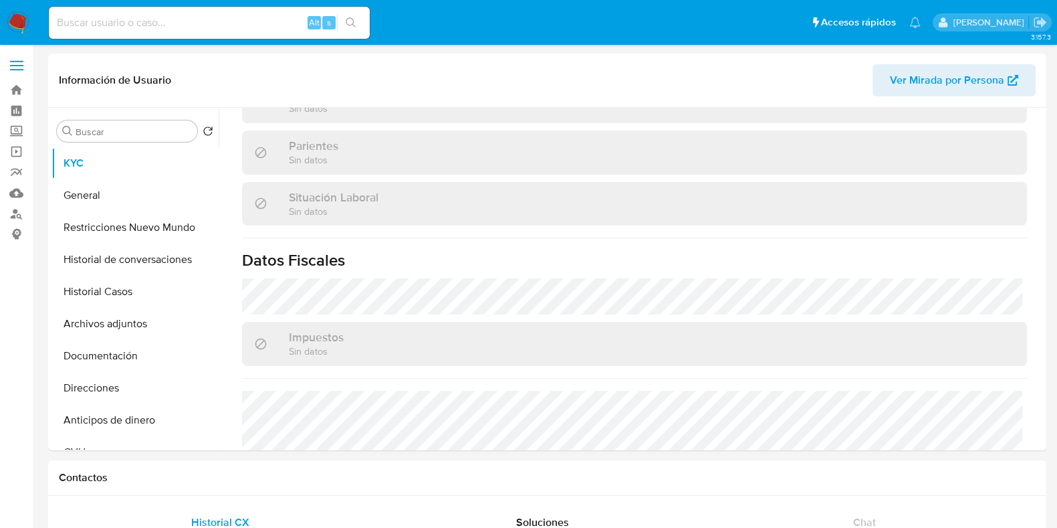
scroll to position [716, 0]
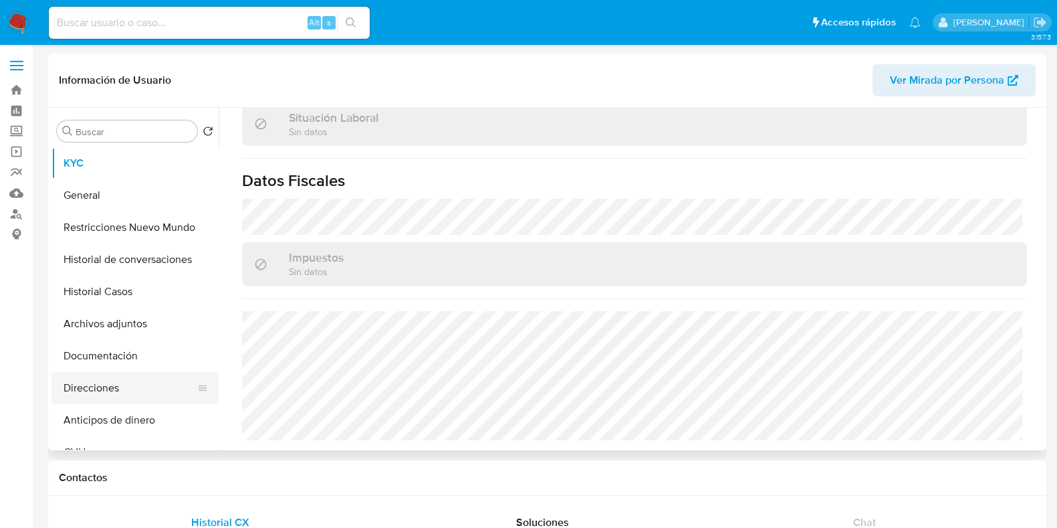
click at [134, 387] on button "Direcciones" at bounding box center [129, 388] width 156 height 32
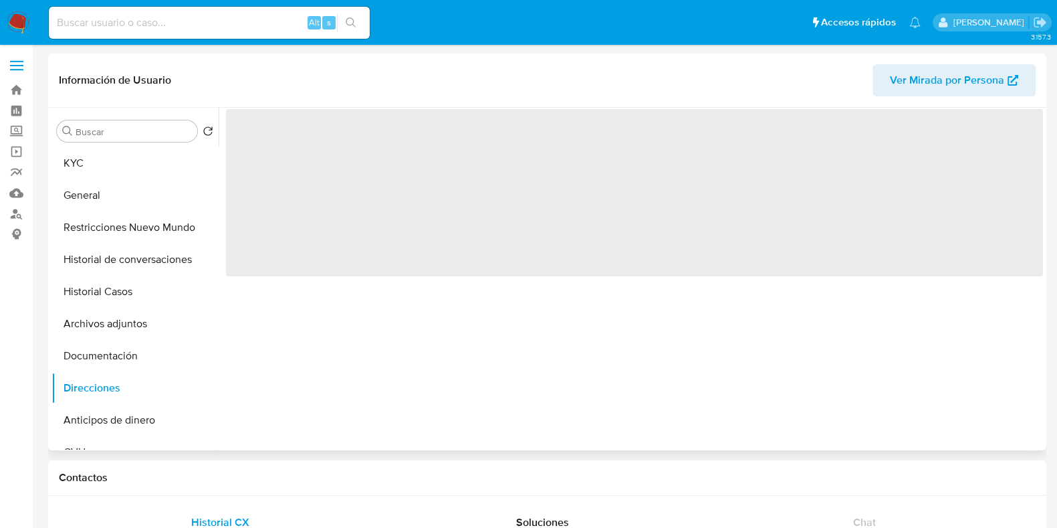
scroll to position [0, 0]
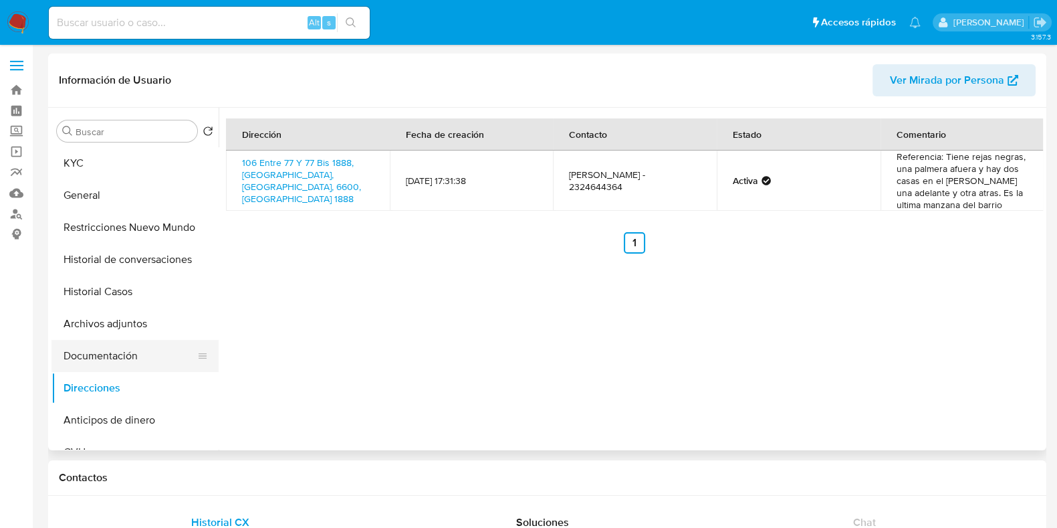
click at [124, 358] on button "Documentación" at bounding box center [129, 356] width 156 height 32
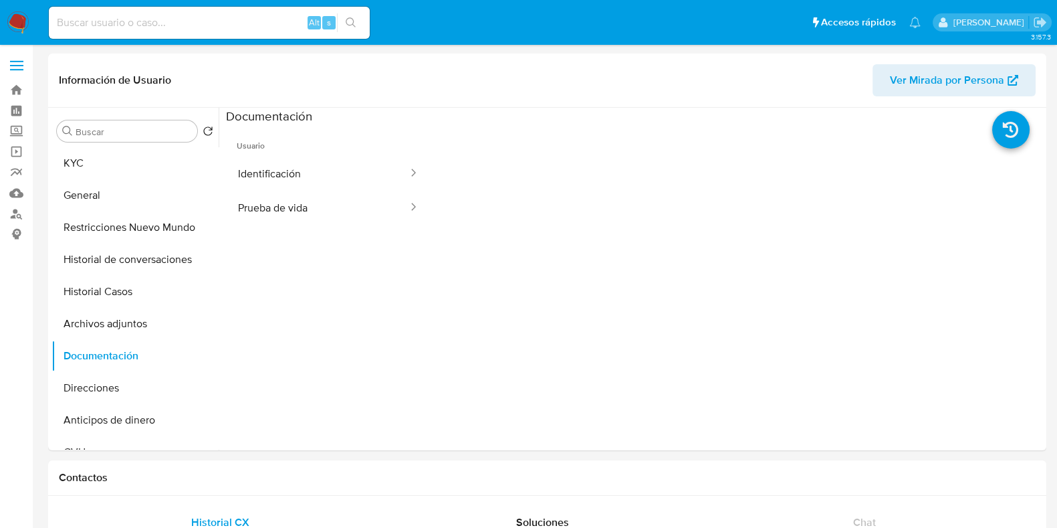
click at [287, 162] on button "Identificación" at bounding box center [317, 173] width 183 height 34
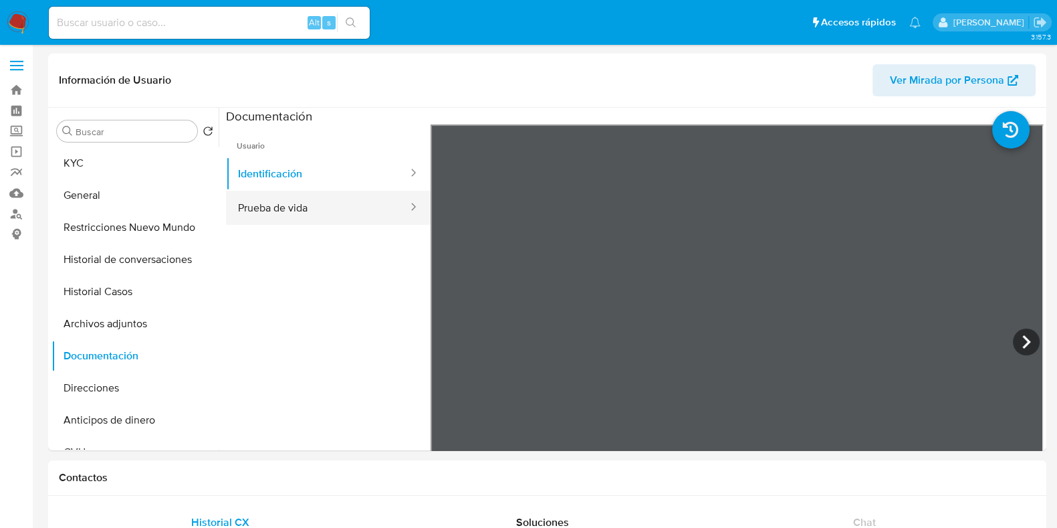
click at [365, 214] on button "Prueba de vida" at bounding box center [317, 208] width 183 height 34
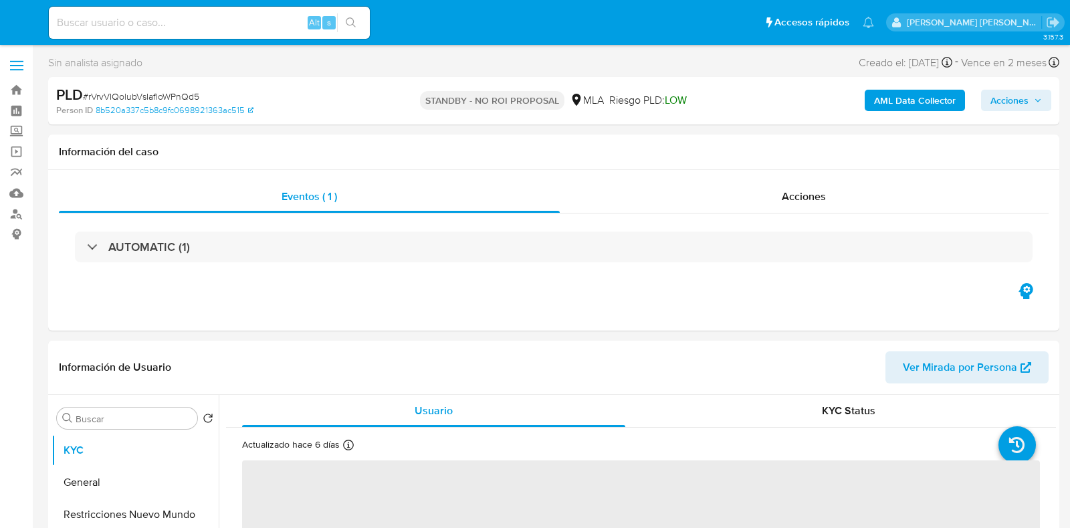
select select "10"
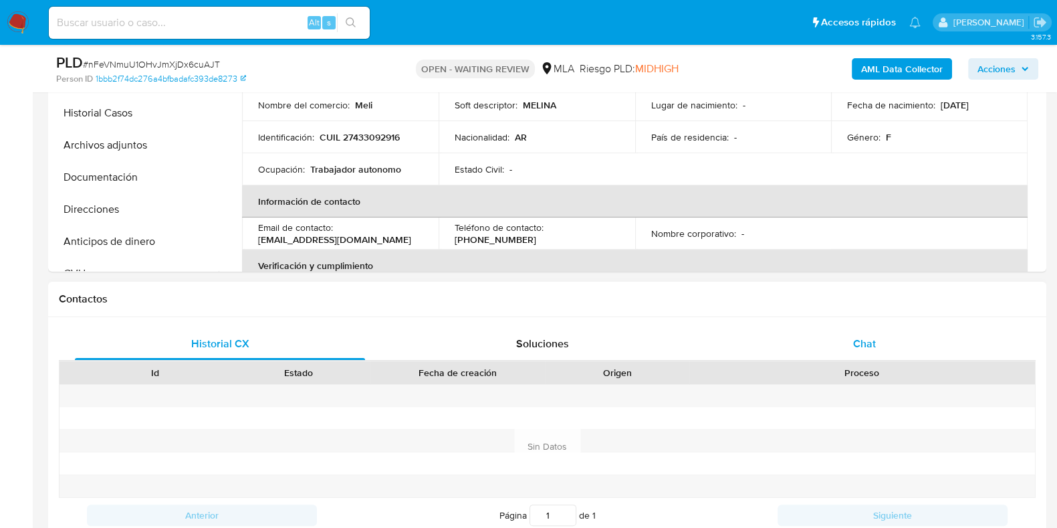
click at [875, 353] on div "Chat" at bounding box center [865, 344] width 290 height 32
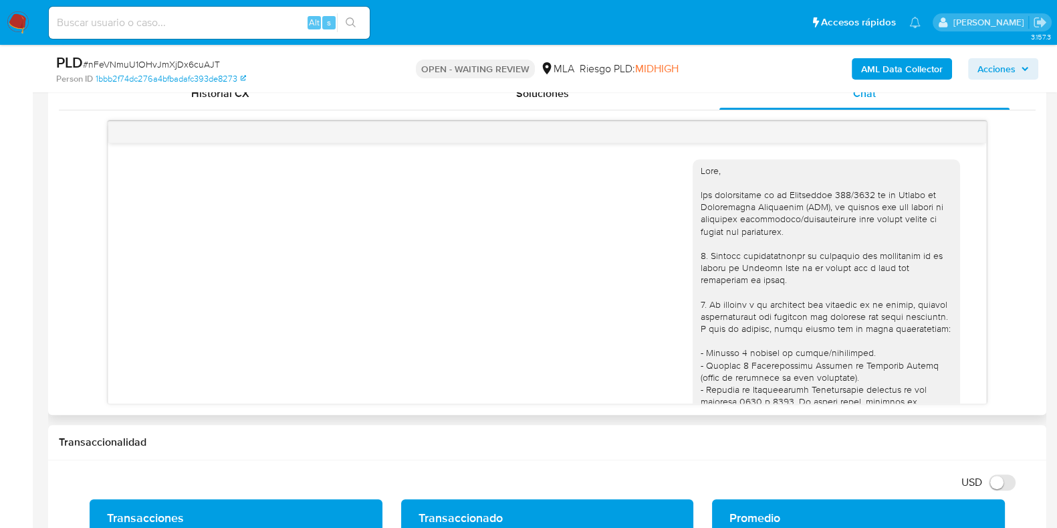
scroll to position [753, 0]
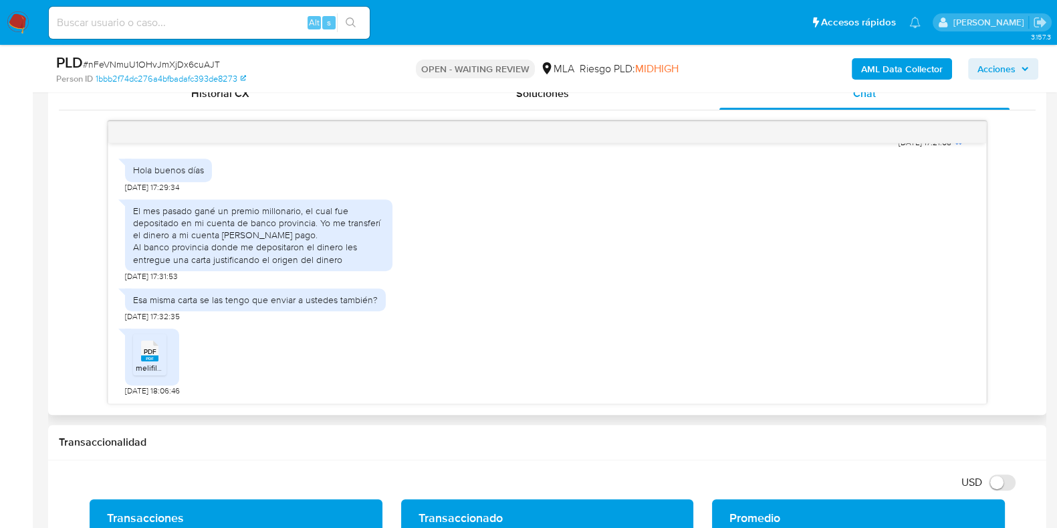
click at [146, 356] on rect at bounding box center [149, 358] width 17 height 6
click at [203, 62] on span "# nFeVNmuU1OHvJmXjDx6cuAJT" at bounding box center [151, 64] width 137 height 13
copy span "nFeVNmuU1OHvJmXjDx6cuAJT"
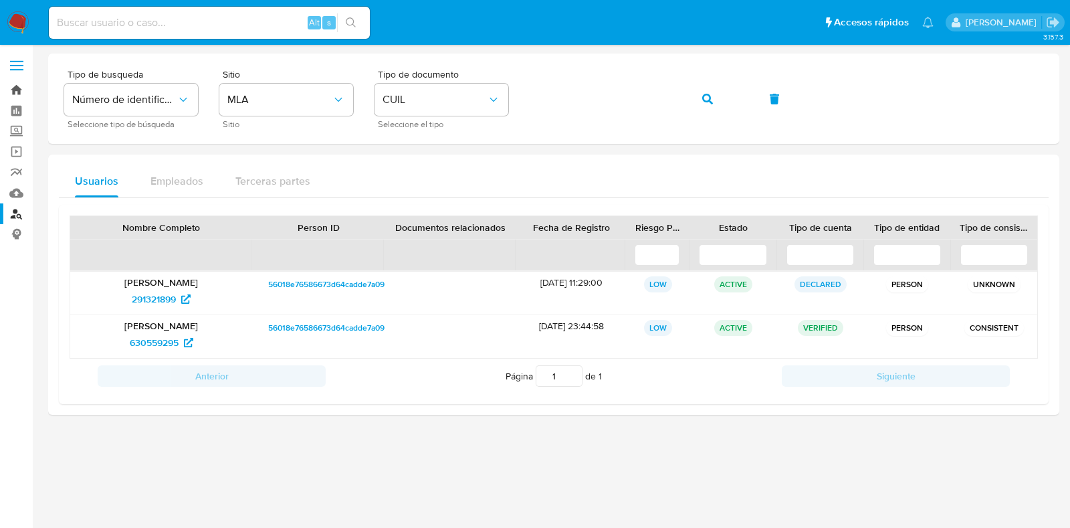
click at [17, 90] on link "Bandeja" at bounding box center [79, 90] width 159 height 21
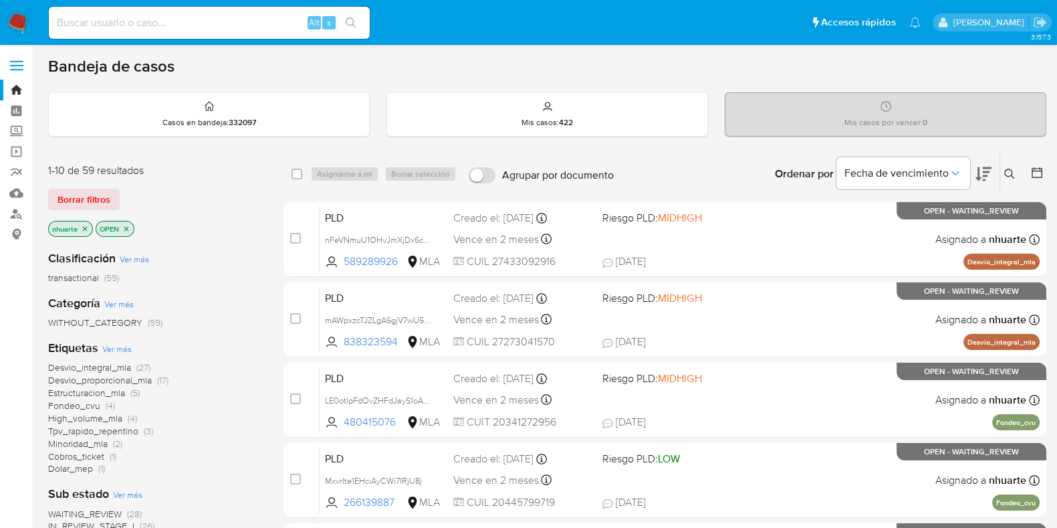
click at [1006, 169] on icon at bounding box center [1009, 174] width 10 height 10
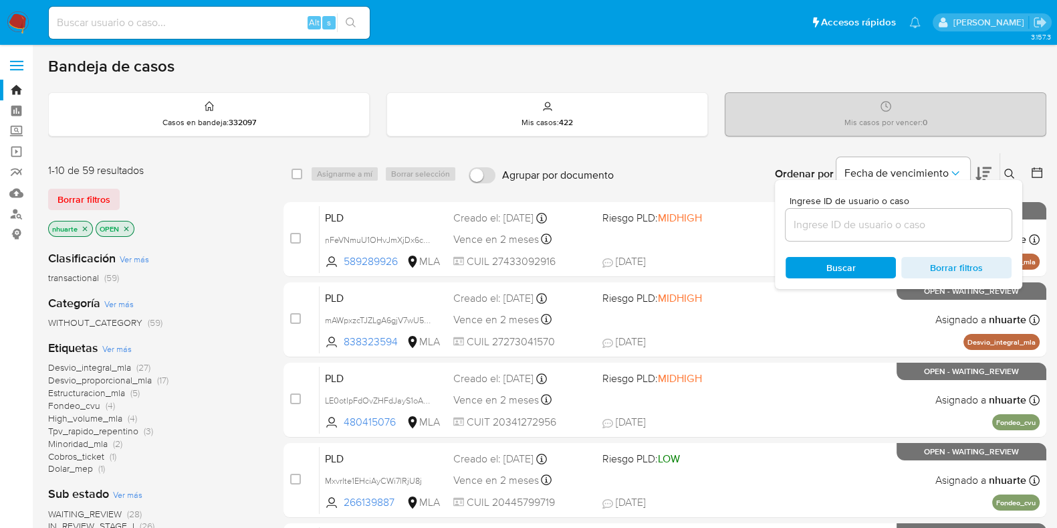
click at [826, 230] on input at bounding box center [899, 224] width 226 height 17
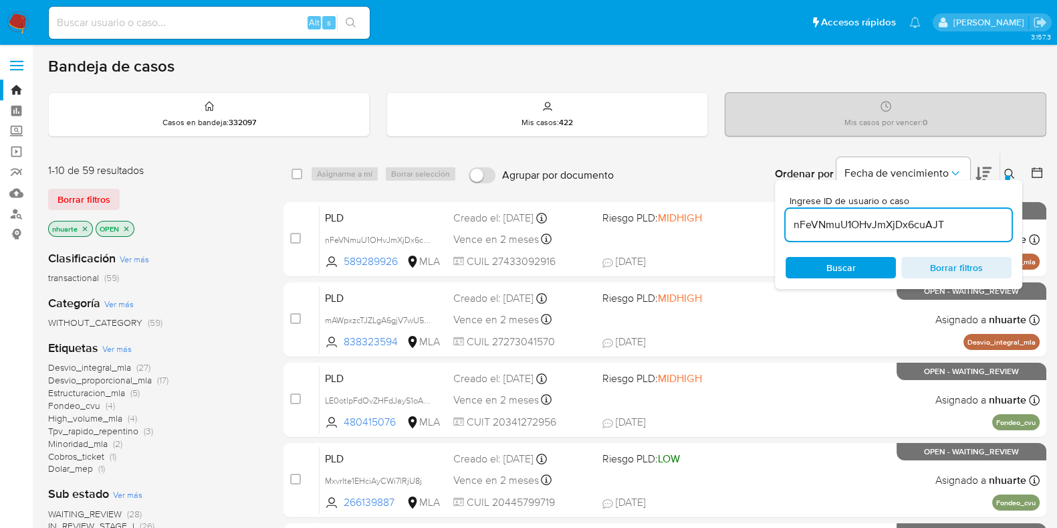
type input "nFeVNmuU1OHvJmXjDx6cuAJT"
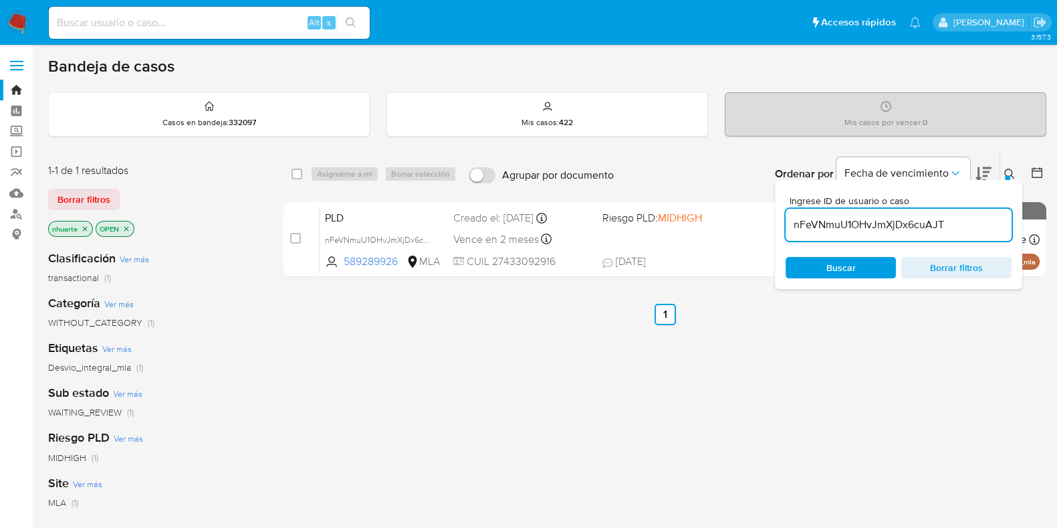
click at [298, 239] on input "checkbox" at bounding box center [295, 238] width 11 height 11
checkbox input "true"
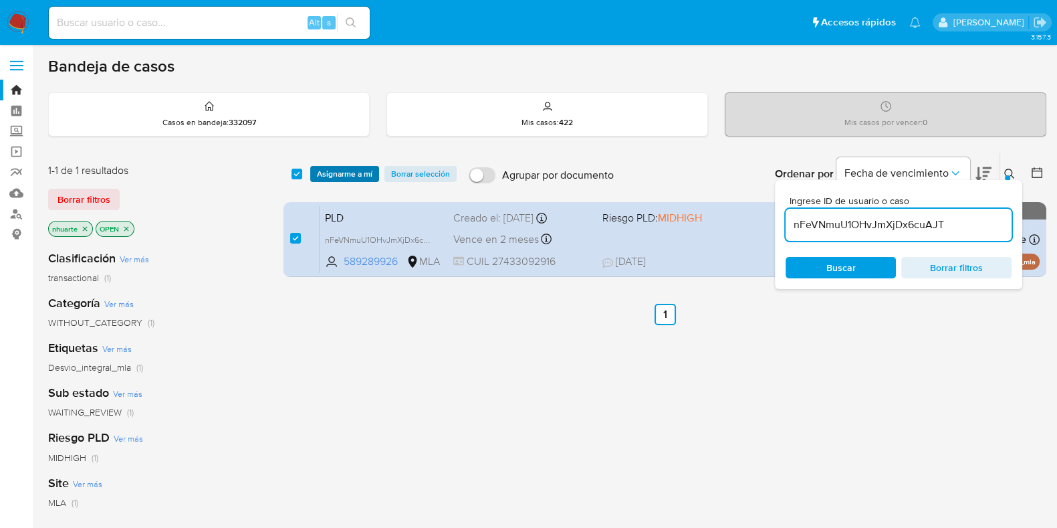
click at [340, 169] on span "Asignarme a mí" at bounding box center [345, 173] width 56 height 13
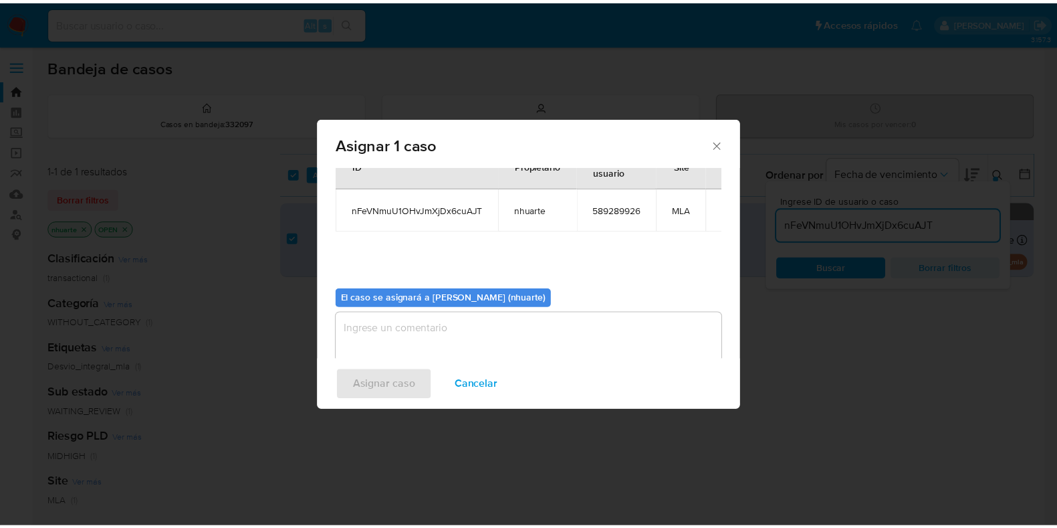
scroll to position [69, 0]
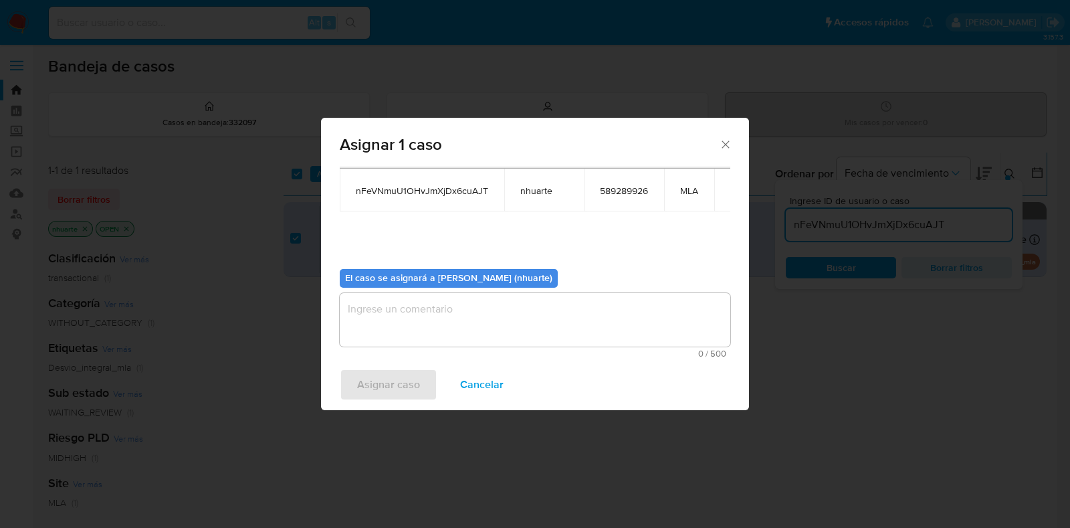
click at [554, 312] on textarea "assign-modal" at bounding box center [535, 320] width 391 height 54
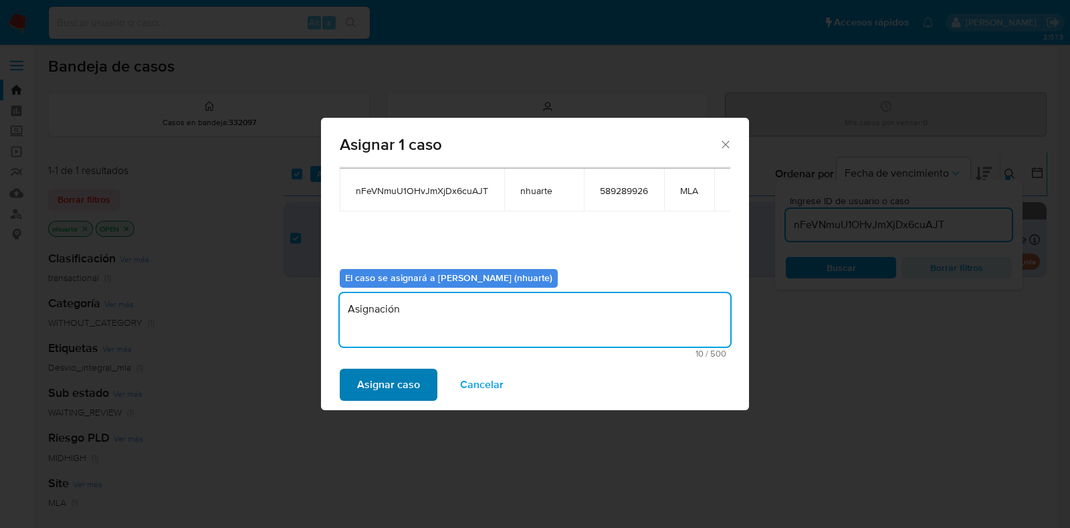
type textarea "Asignación"
click at [368, 381] on span "Asignar caso" at bounding box center [388, 384] width 63 height 29
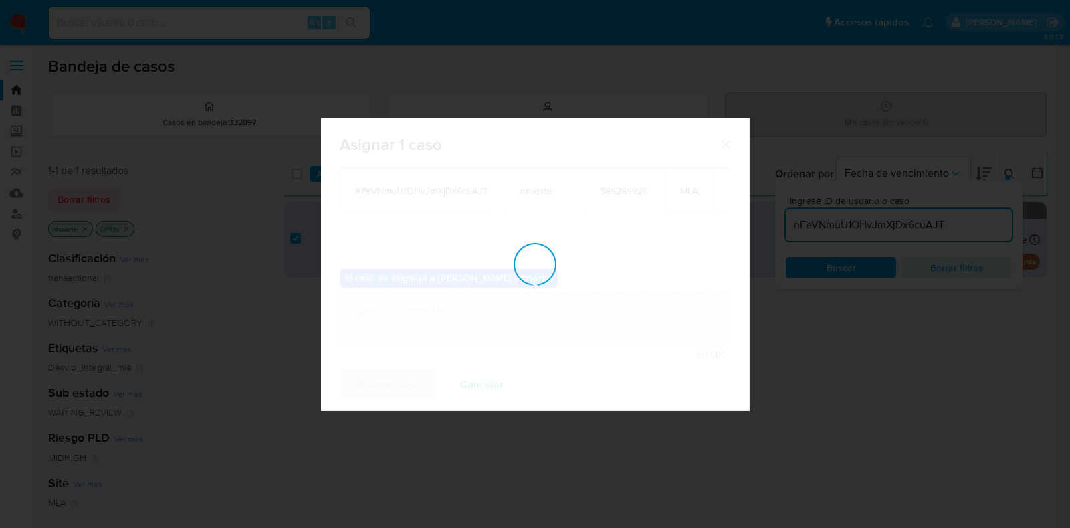
checkbox input "false"
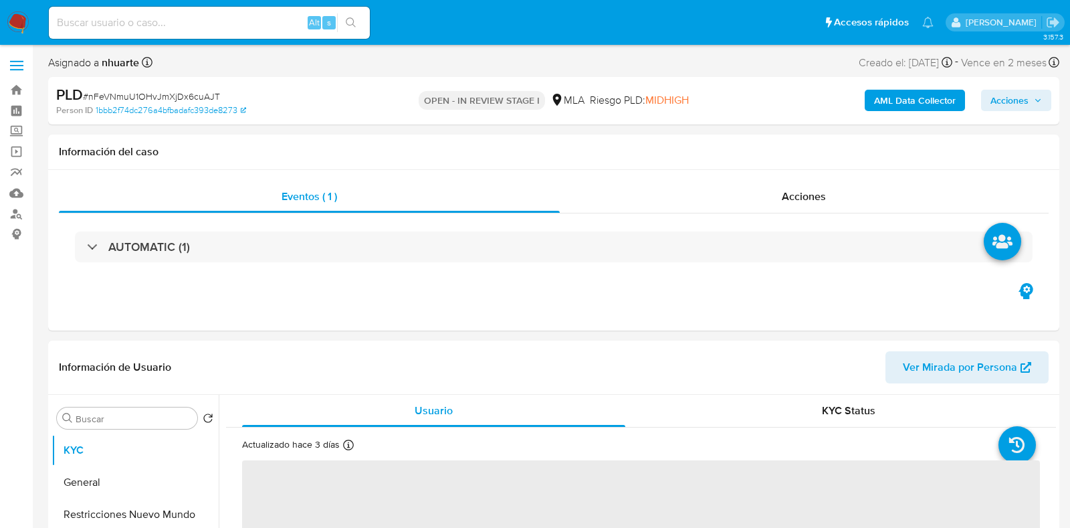
select select "10"
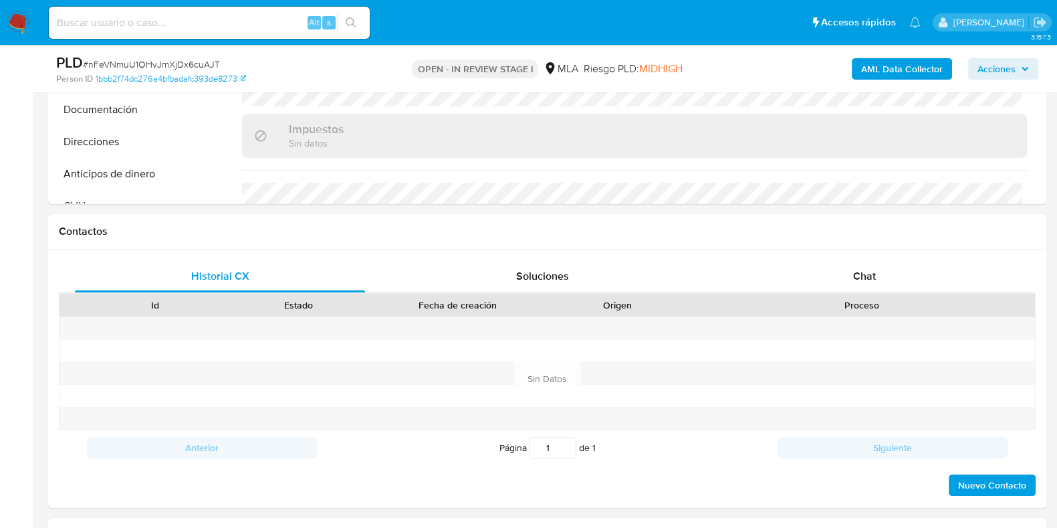
scroll to position [584, 0]
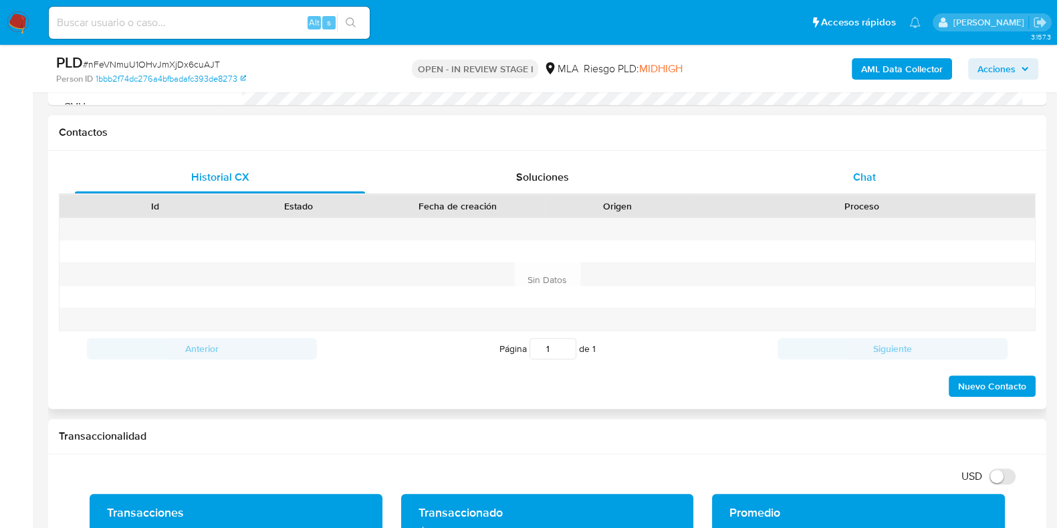
click at [868, 170] on span "Chat" at bounding box center [864, 176] width 23 height 15
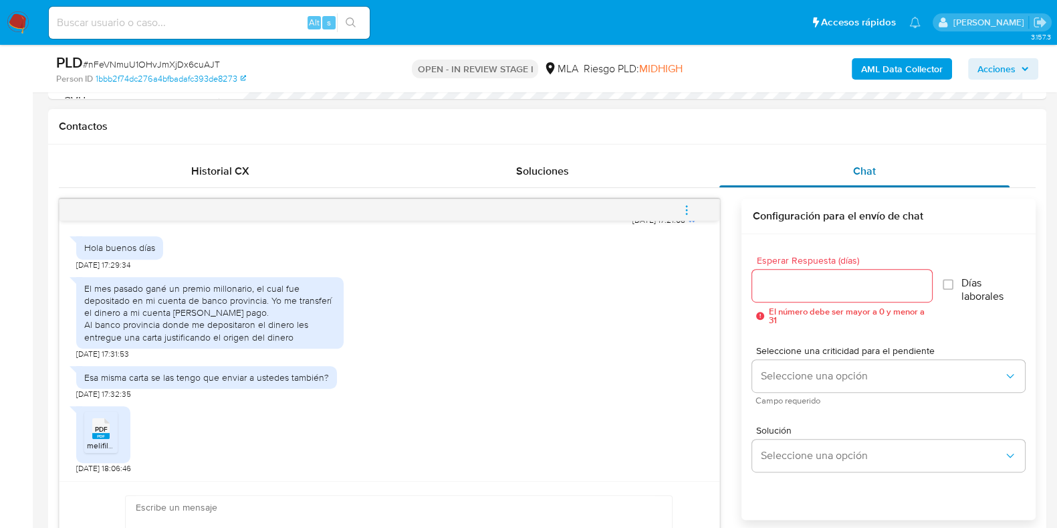
scroll to position [668, 0]
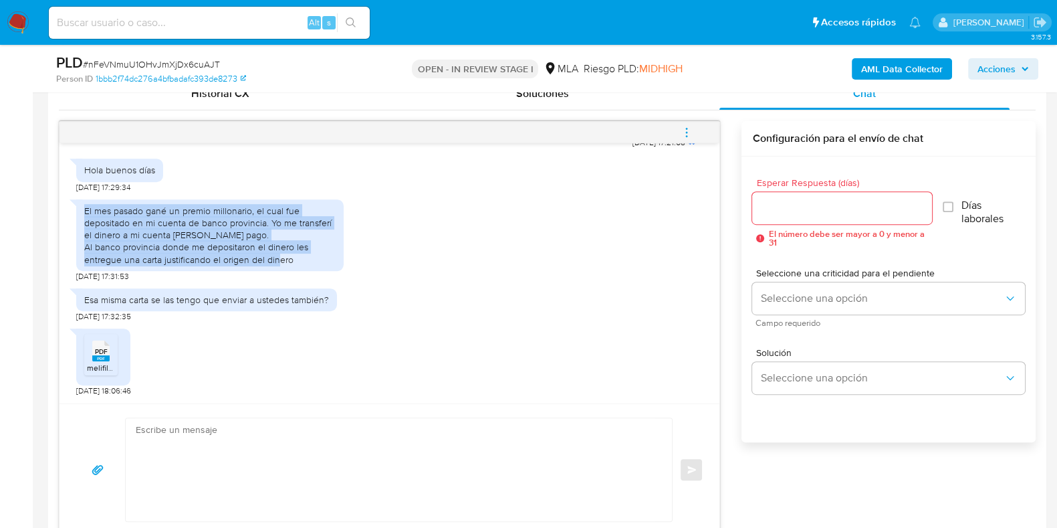
drag, startPoint x: 85, startPoint y: 210, endPoint x: 302, endPoint y: 255, distance: 222.1
click at [302, 255] on div "El mes pasado gané un premio millonario, el cual fue depositado en mi cuenta de…" at bounding box center [209, 235] width 251 height 61
copy div "El mes pasado gané un premio millonario, el cual fue depositado en mi cuenta de…"
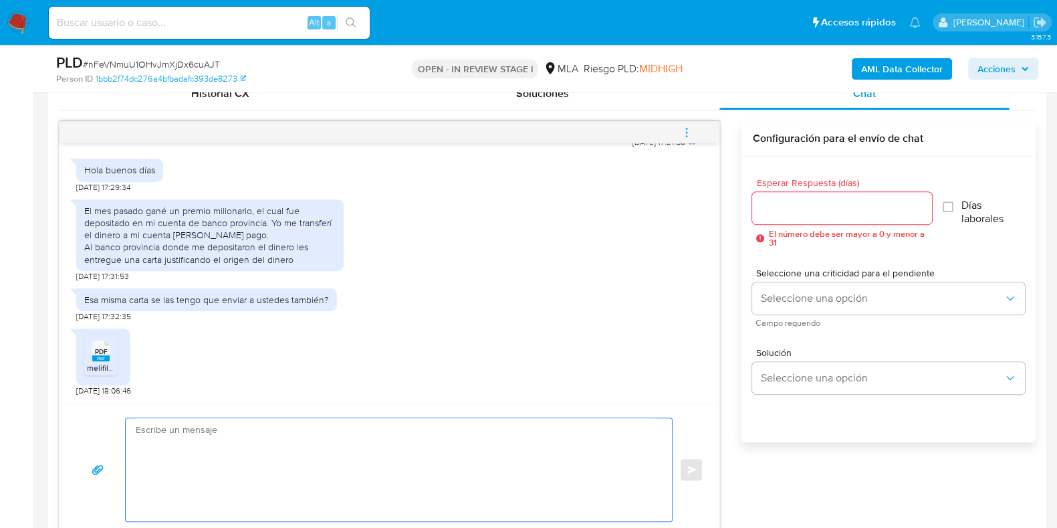
paste textarea "Hola, ¡Muchas gracias por tu respuesta! Confirmamos la recepción de la document…"
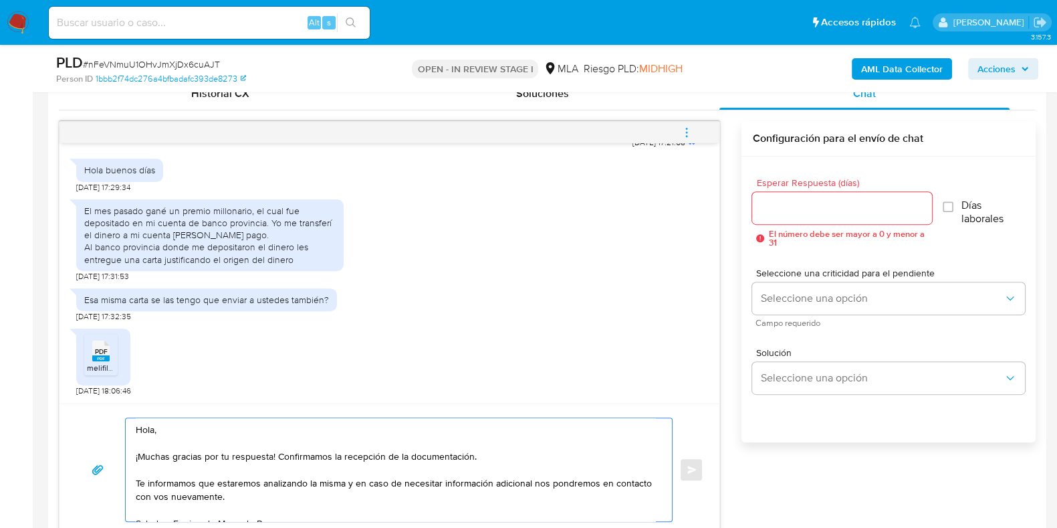
scroll to position [682, 0]
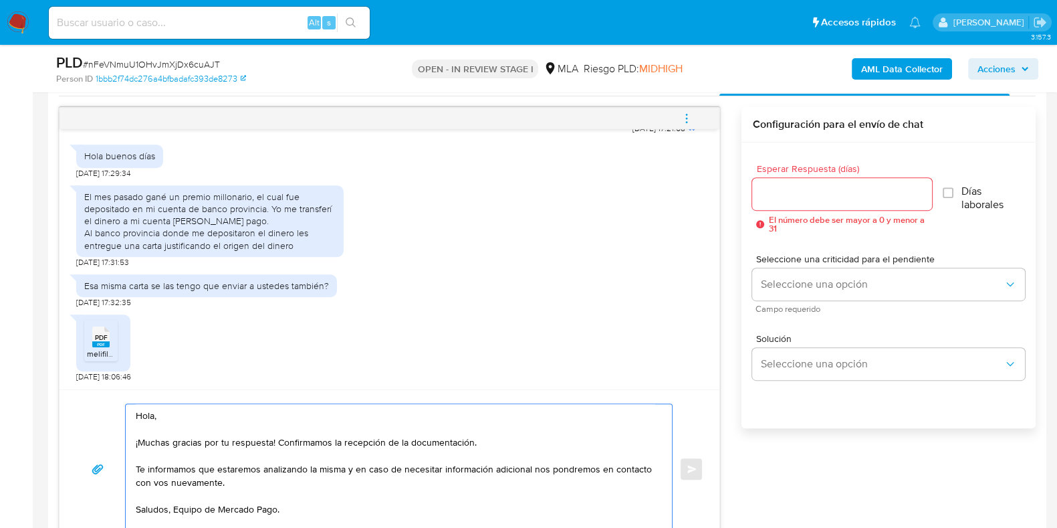
type textarea "Hola, ¡Muchas gracias por tu respuesta! Confirmamos la recepción de la document…"
click at [145, 66] on span "# nFeVNmuU1OHvJmXjDx6cuAJT" at bounding box center [151, 64] width 137 height 13
copy span "nFeVNmuU1OHvJmXjDx6cuAJT"
click at [808, 185] on input "Esperar Respuesta (días)" at bounding box center [841, 193] width 179 height 17
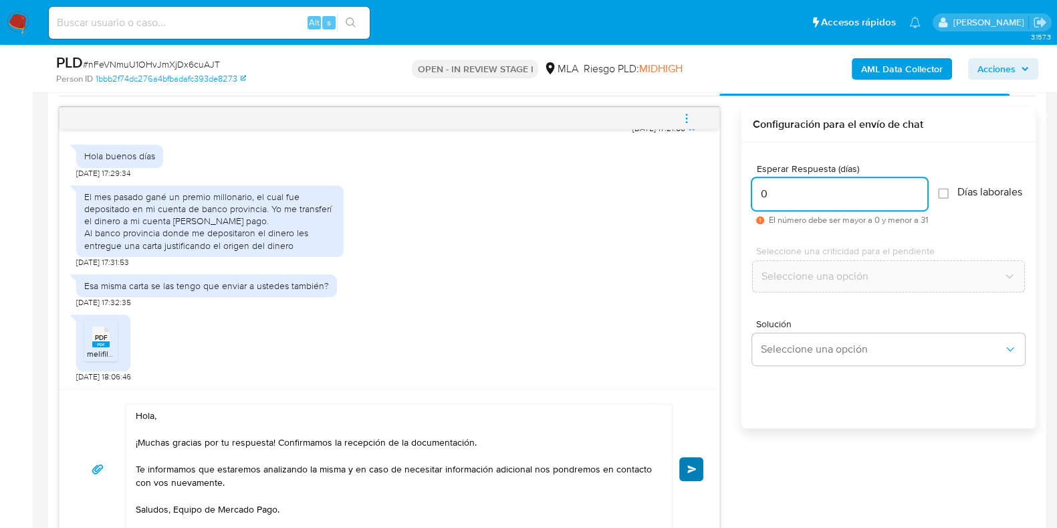
type input "0"
click at [698, 465] on button "Enviar" at bounding box center [691, 469] width 24 height 24
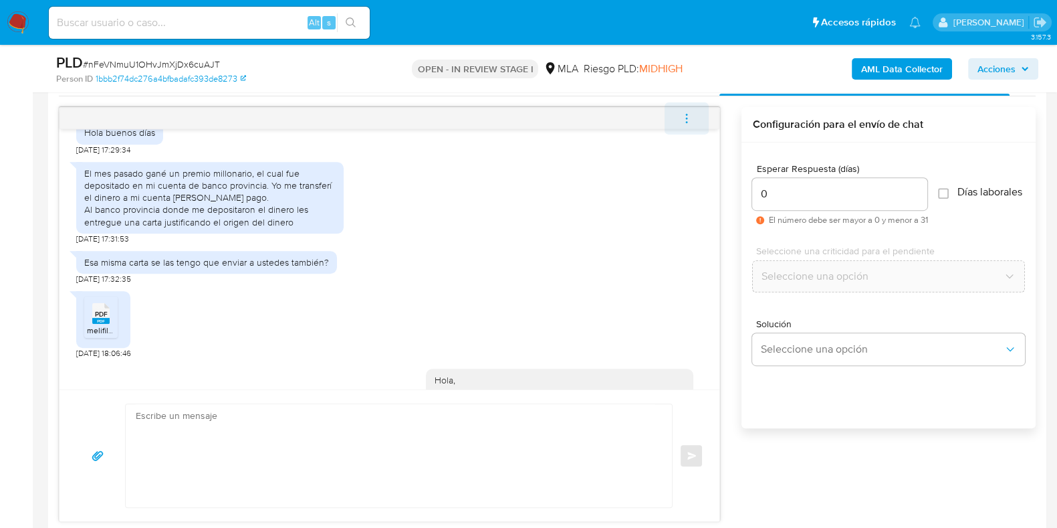
scroll to position [914, 0]
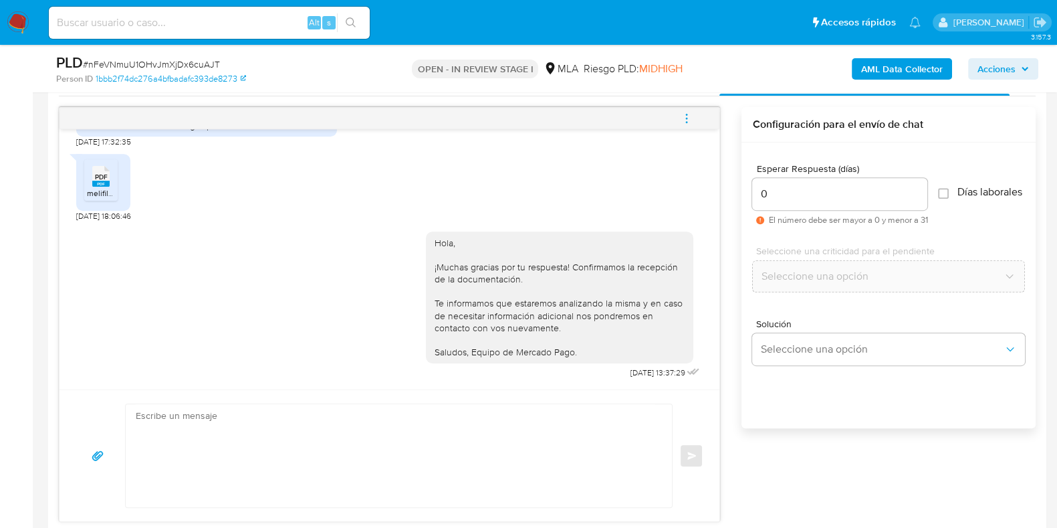
click at [685, 113] on icon "menu-action" at bounding box center [687, 118] width 12 height 12
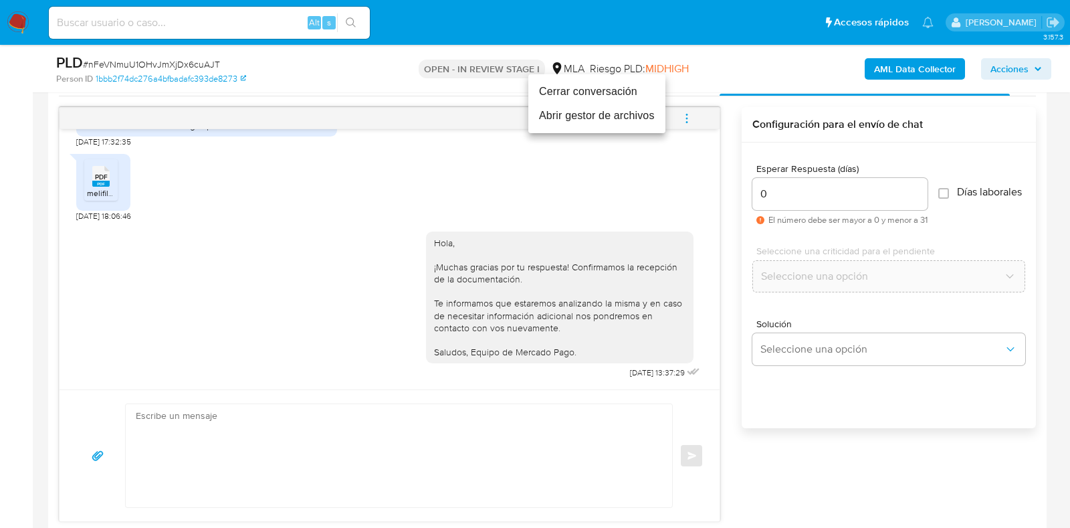
click at [576, 94] on li "Cerrar conversación" at bounding box center [596, 92] width 137 height 24
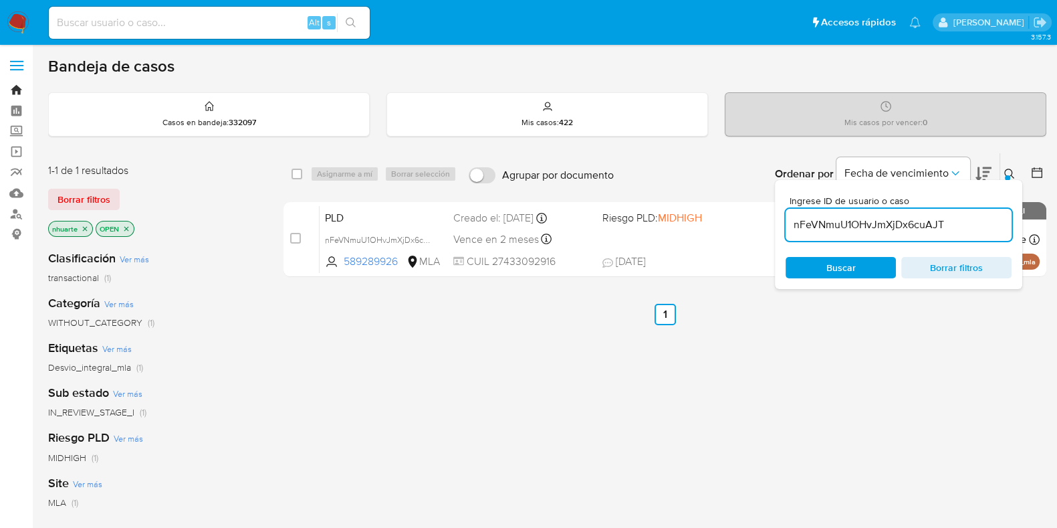
click at [16, 92] on link "Bandeja" at bounding box center [79, 90] width 159 height 21
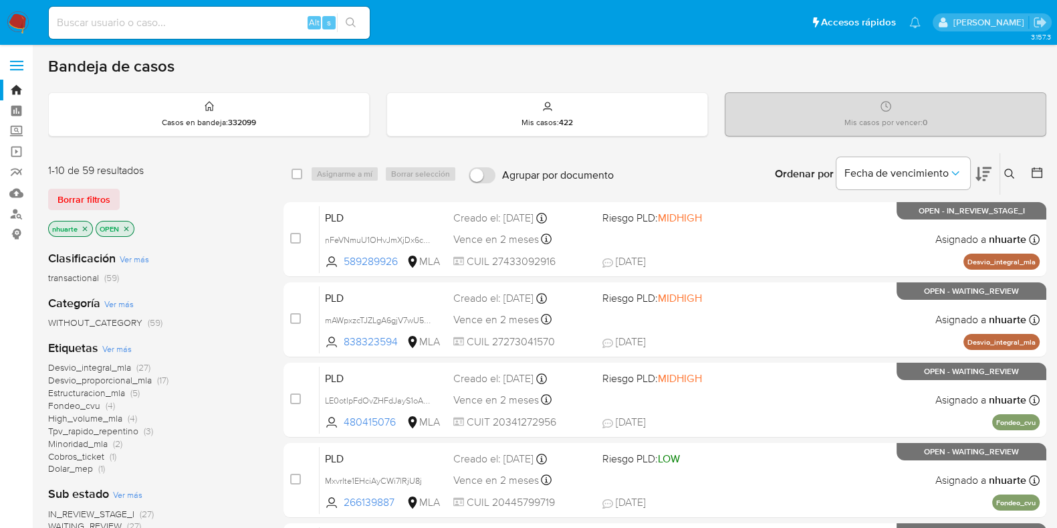
click at [1004, 177] on icon at bounding box center [1009, 174] width 11 height 11
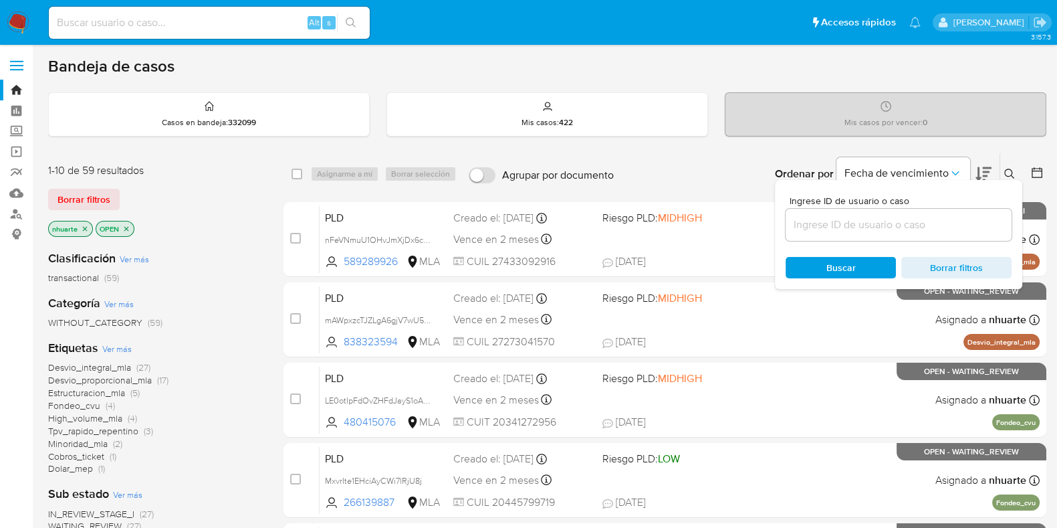
click at [855, 234] on div at bounding box center [899, 225] width 226 height 32
click at [850, 231] on input at bounding box center [899, 224] width 226 height 17
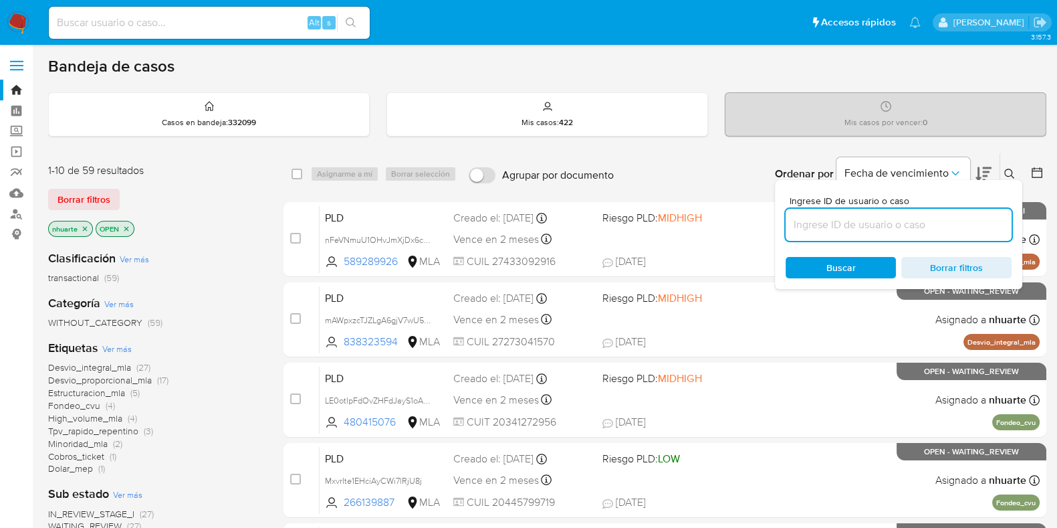
paste input "nFeVNmuU1OHvJmXjDx6cuAJT"
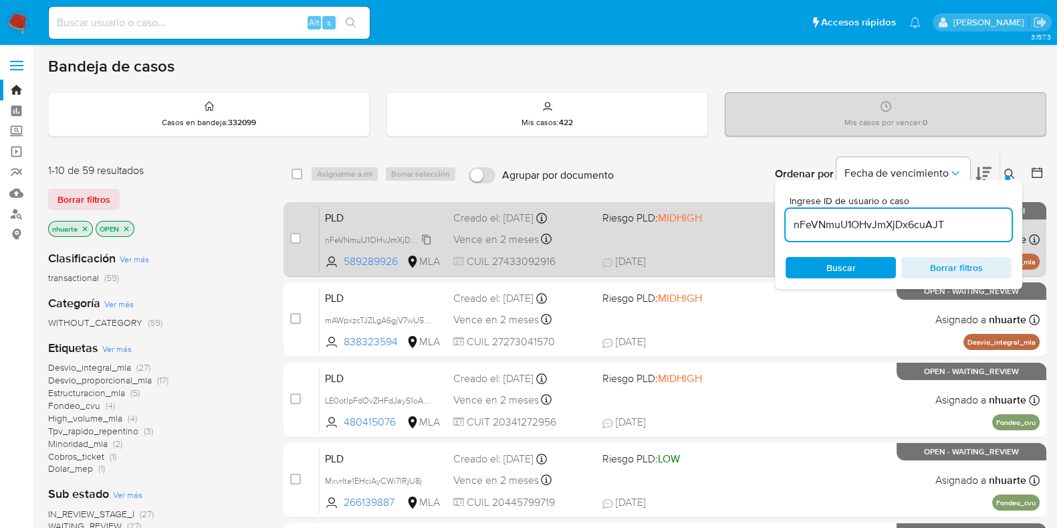
type input "nFeVNmuU1OHvJmXjDx6cuAJT"
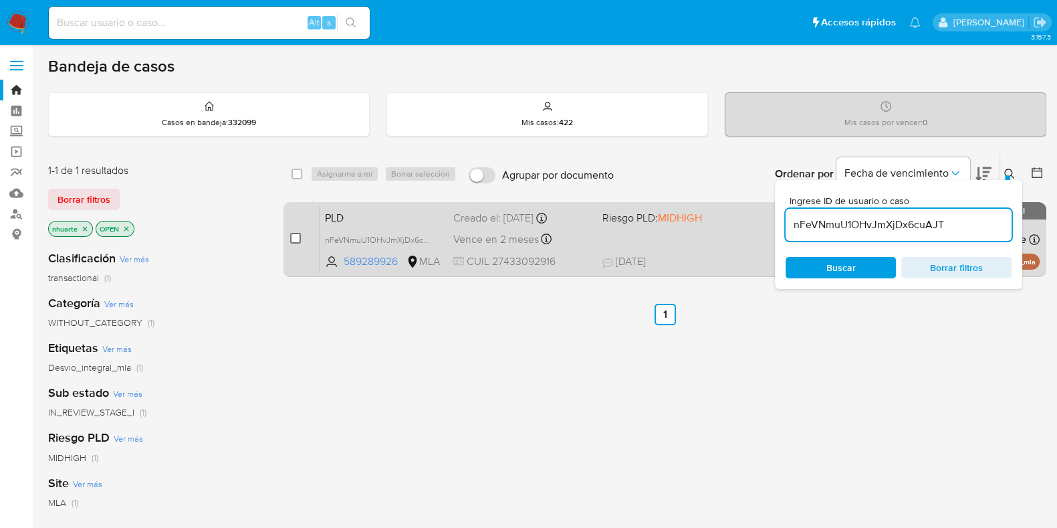
click at [300, 234] on input "checkbox" at bounding box center [295, 238] width 11 height 11
checkbox input "true"
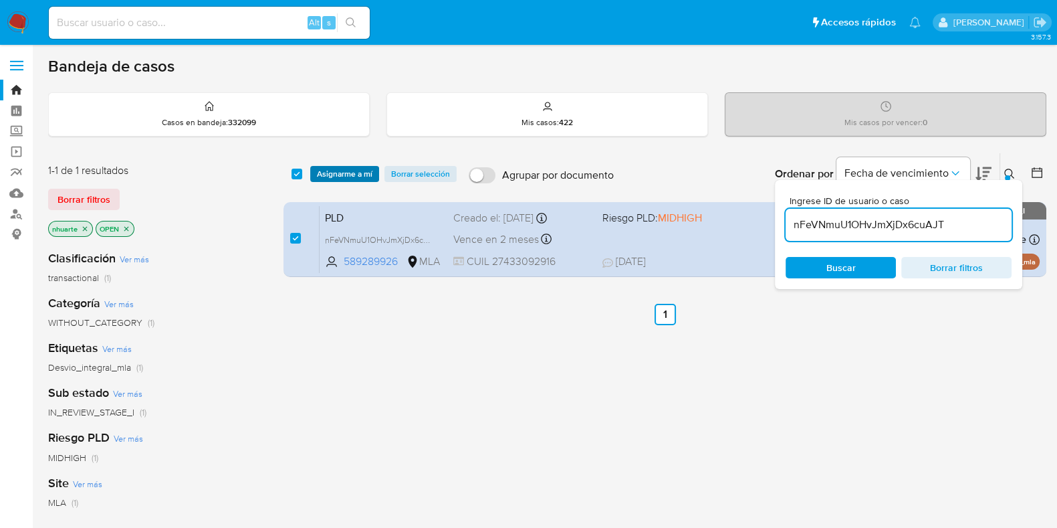
drag, startPoint x: 349, startPoint y: 169, endPoint x: 348, endPoint y: 179, distance: 10.1
click at [349, 169] on span "Asignarme a mí" at bounding box center [345, 173] width 56 height 13
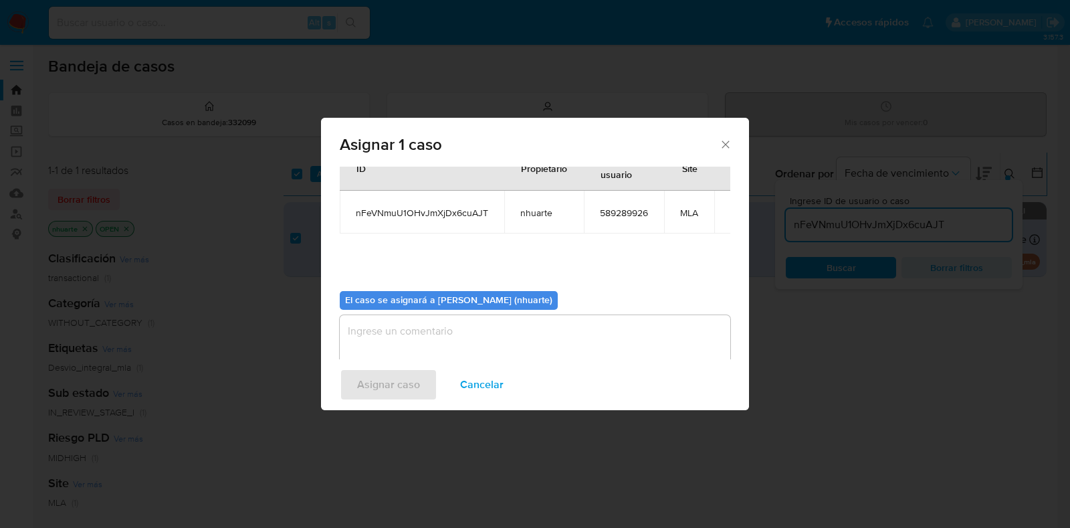
scroll to position [69, 0]
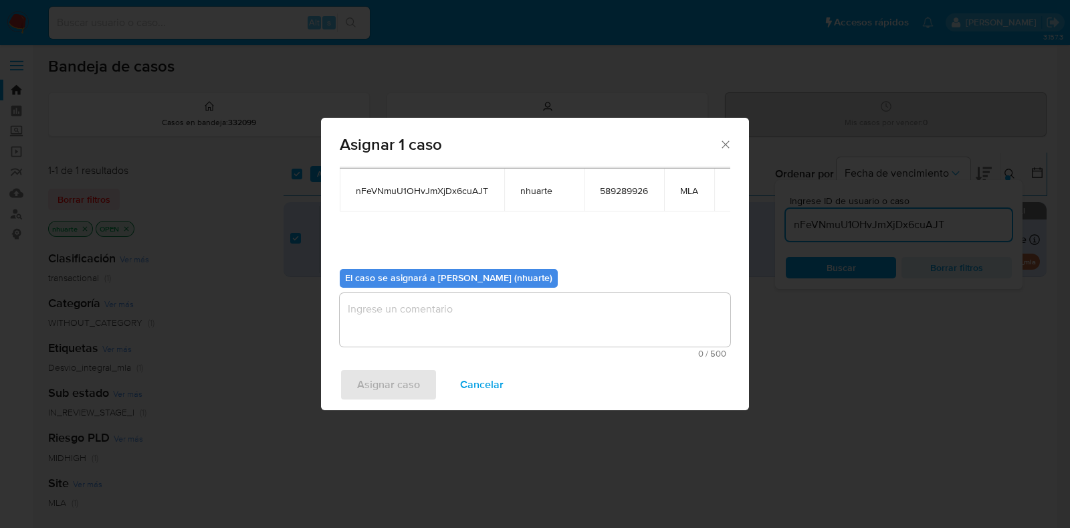
click at [482, 301] on textarea "assign-modal" at bounding box center [535, 320] width 391 height 54
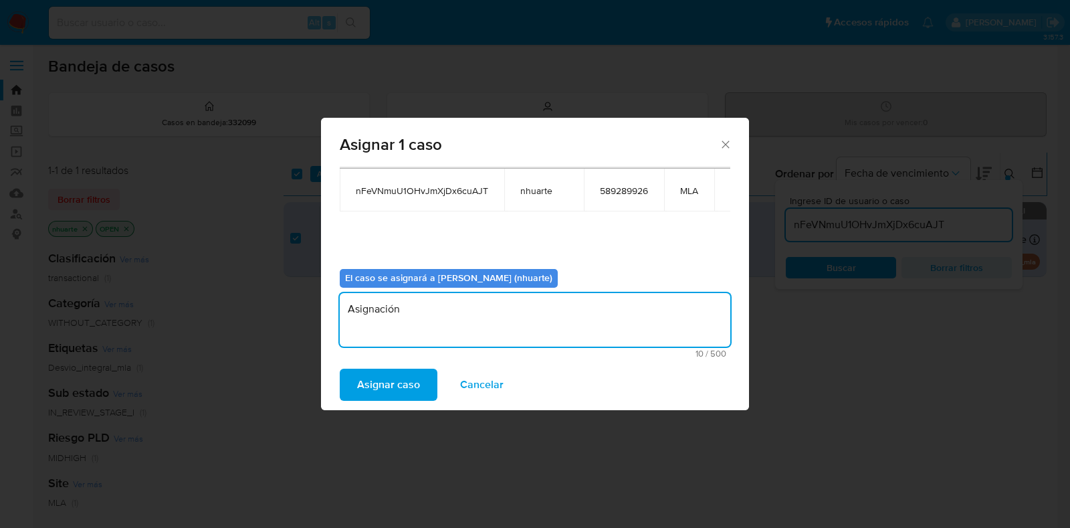
type textarea "Asignación"
click at [401, 388] on span "Asignar caso" at bounding box center [388, 384] width 63 height 29
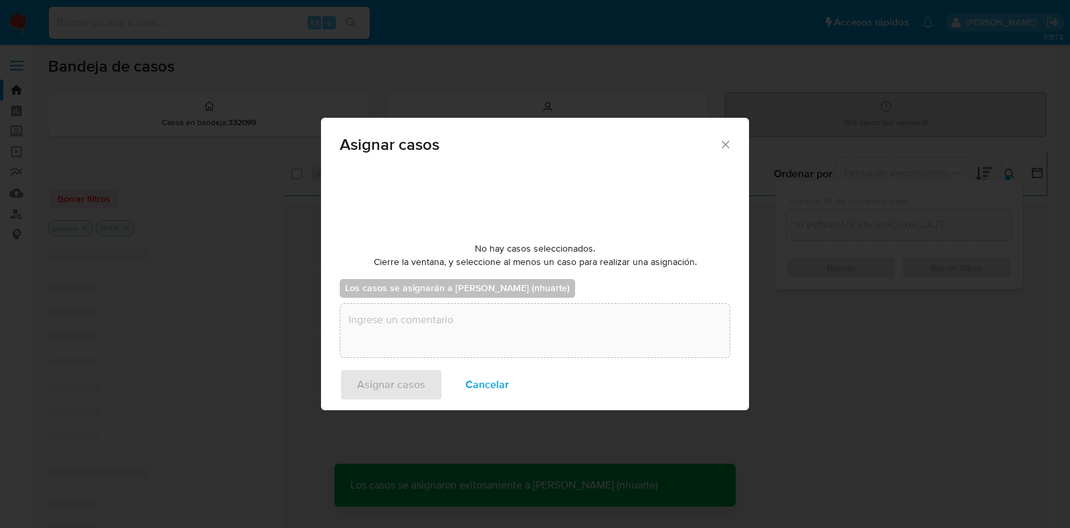
checkbox input "false"
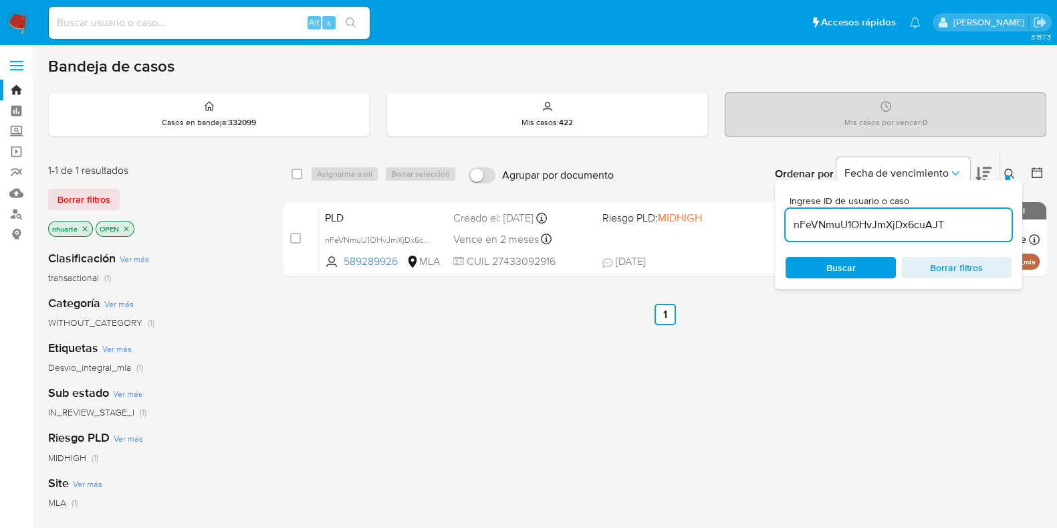
drag, startPoint x: 956, startPoint y: 229, endPoint x: 792, endPoint y: 225, distance: 163.9
click at [792, 225] on input "nFeVNmuU1OHvJmXjDx6cuAJT" at bounding box center [899, 224] width 226 height 17
paste input "9lxxF2ETZ7GapCpbws5qnI6q"
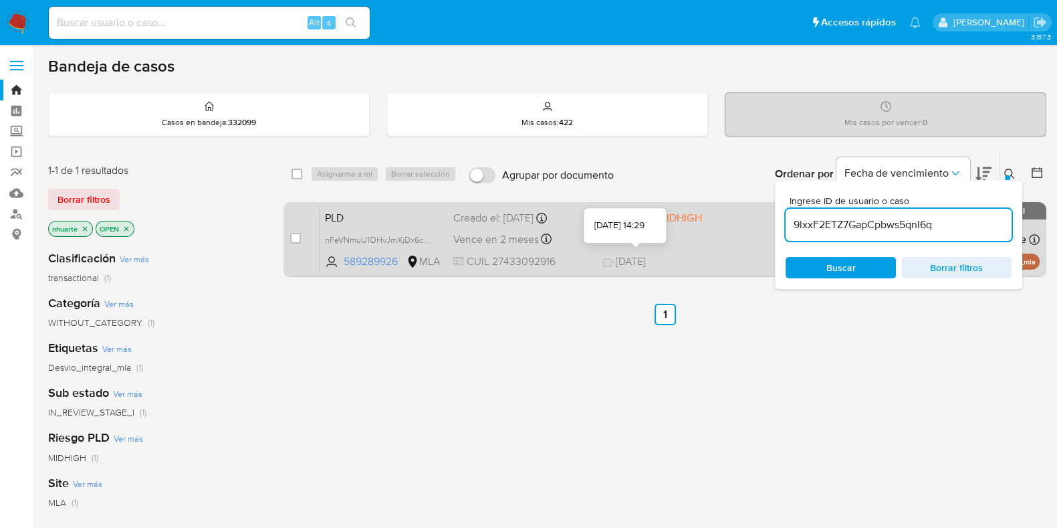
type input "9lxxF2ETZ7GapCpbws5qnI6q"
click at [291, 233] on input "checkbox" at bounding box center [295, 238] width 11 height 11
checkbox input "true"
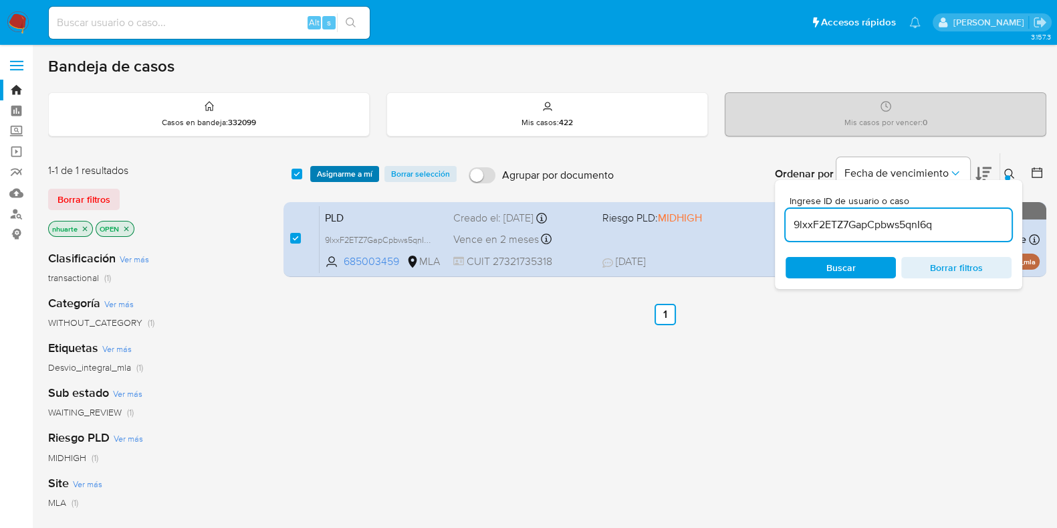
click at [346, 169] on span "Asignarme a mí" at bounding box center [345, 173] width 56 height 13
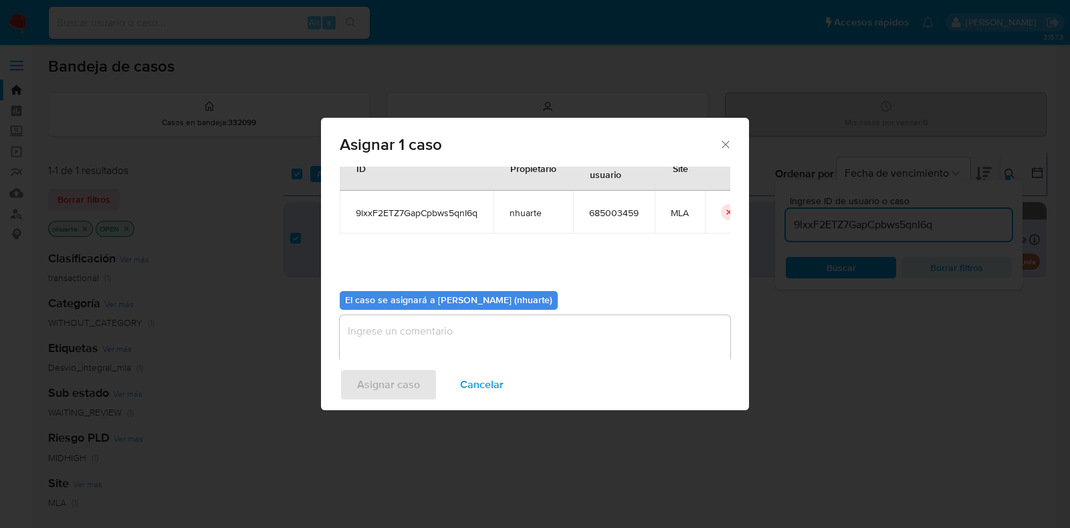
scroll to position [69, 0]
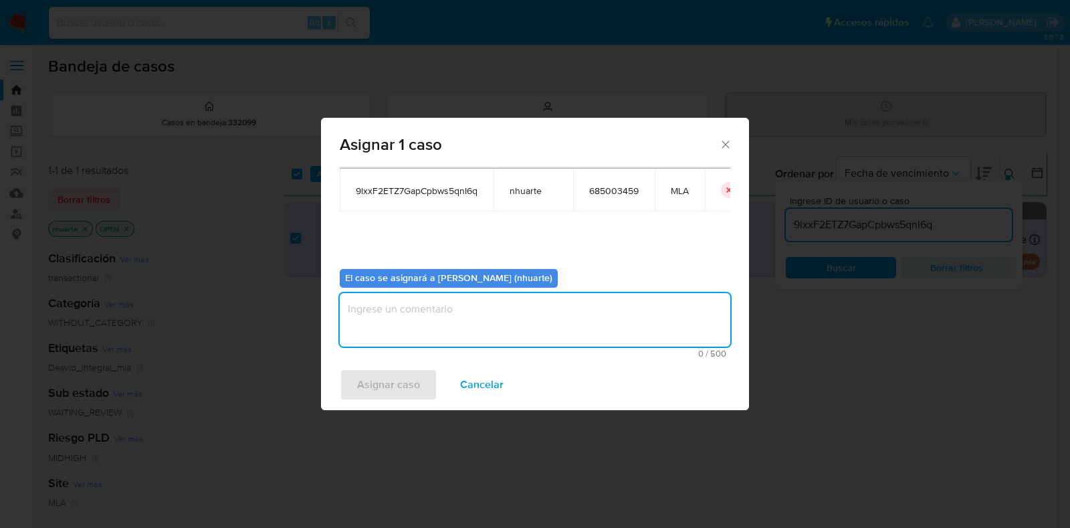
click at [497, 302] on textarea "assign-modal" at bounding box center [535, 320] width 391 height 54
type textarea "Asignación"
click at [425, 379] on button "Asignar caso" at bounding box center [389, 384] width 98 height 32
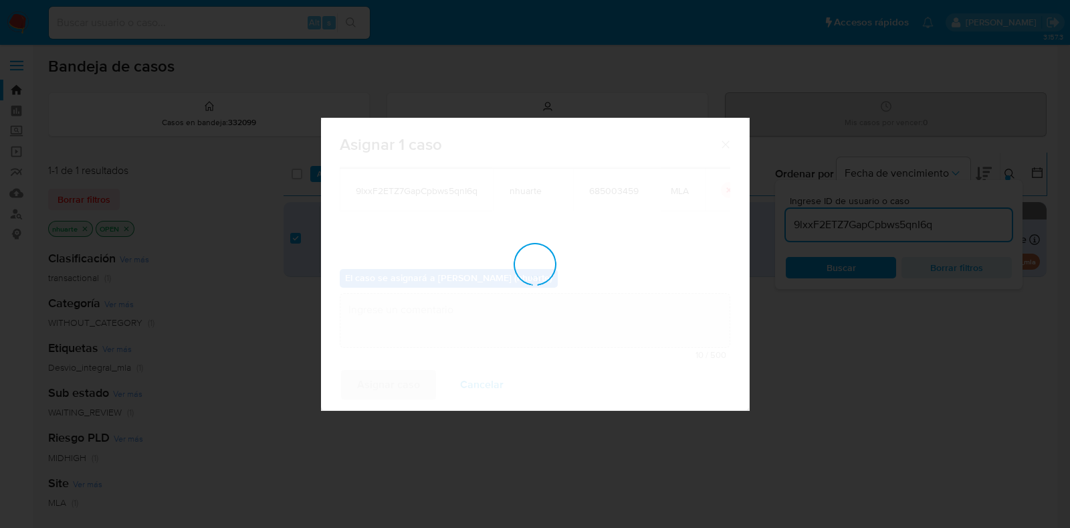
checkbox input "false"
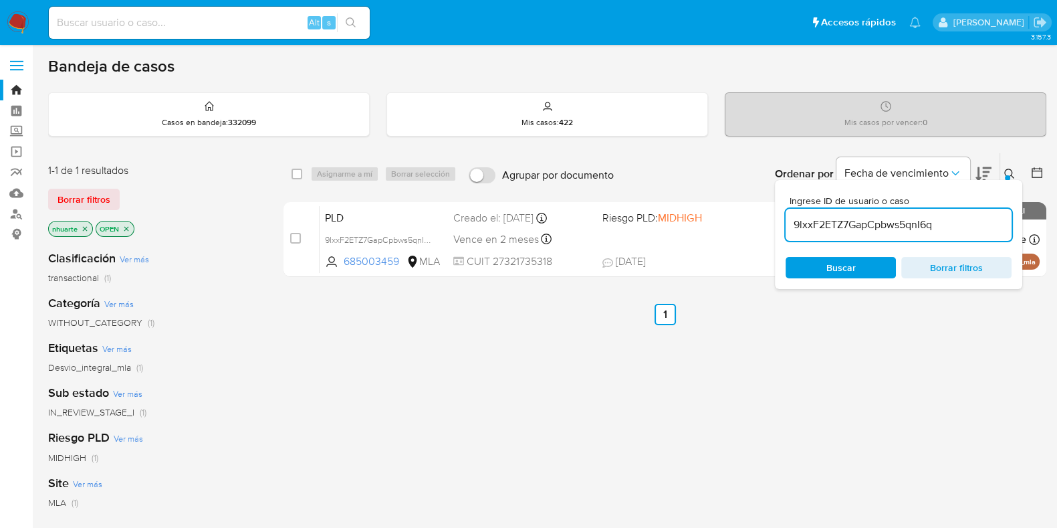
drag, startPoint x: 934, startPoint y: 227, endPoint x: 794, endPoint y: 229, distance: 140.4
click at [794, 229] on input "9lxxF2ETZ7GapCpbws5qnI6q" at bounding box center [899, 224] width 226 height 17
paste input "mAWpxzcTJZLgA6gjV7wU557s"
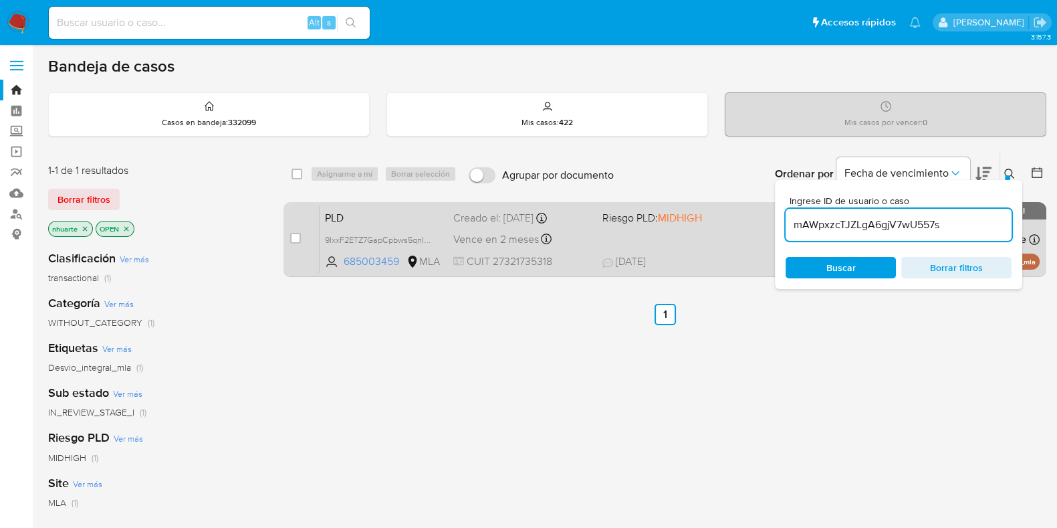
type input "mAWpxzcTJZLgA6gjV7wU557s"
click at [295, 240] on input "checkbox" at bounding box center [295, 238] width 11 height 11
checkbox input "true"
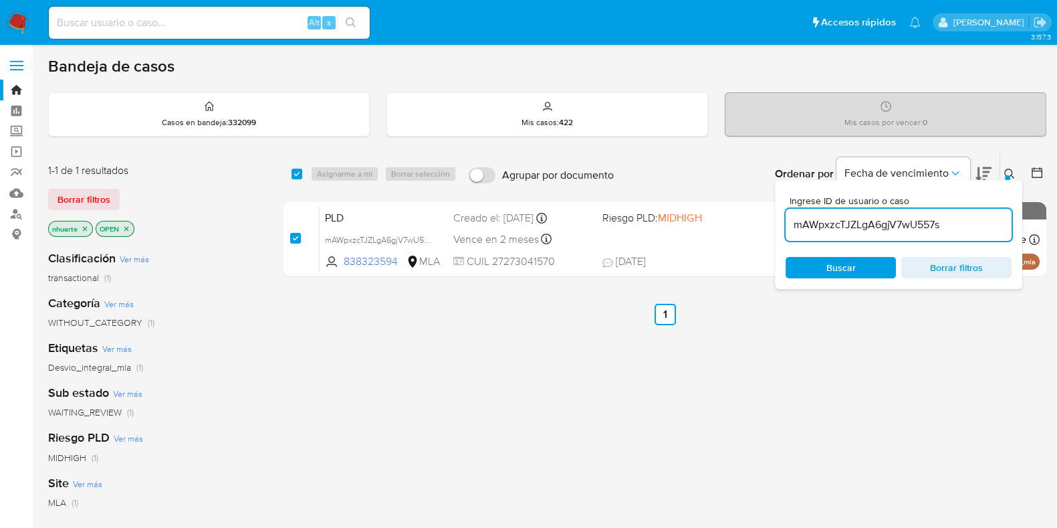
checkbox input "true"
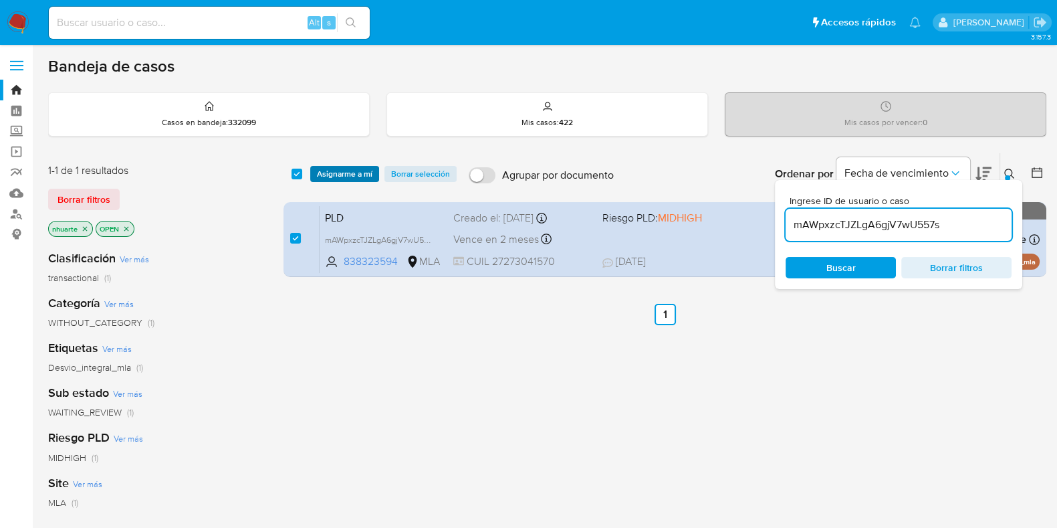
click at [348, 175] on span "Asignarme a mí" at bounding box center [345, 173] width 56 height 13
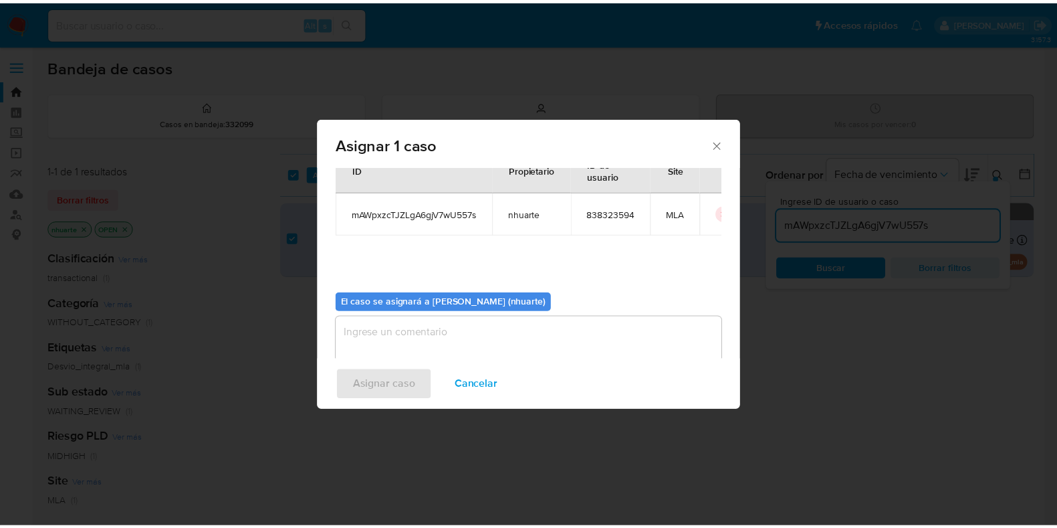
scroll to position [69, 0]
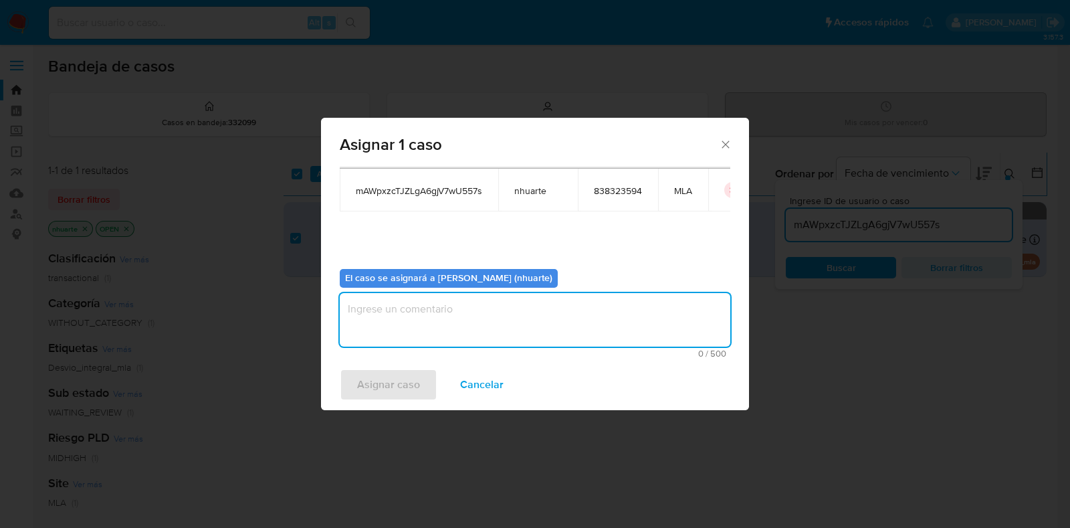
click at [431, 327] on textarea "assign-modal" at bounding box center [535, 320] width 391 height 54
type textarea "Asignación"
click at [416, 379] on span "Asignar caso" at bounding box center [388, 384] width 63 height 29
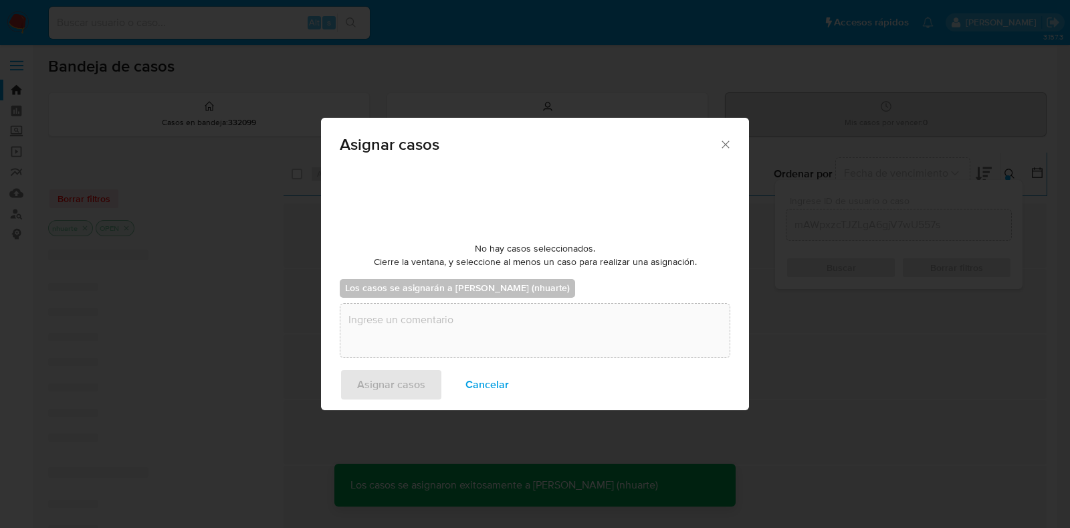
checkbox input "false"
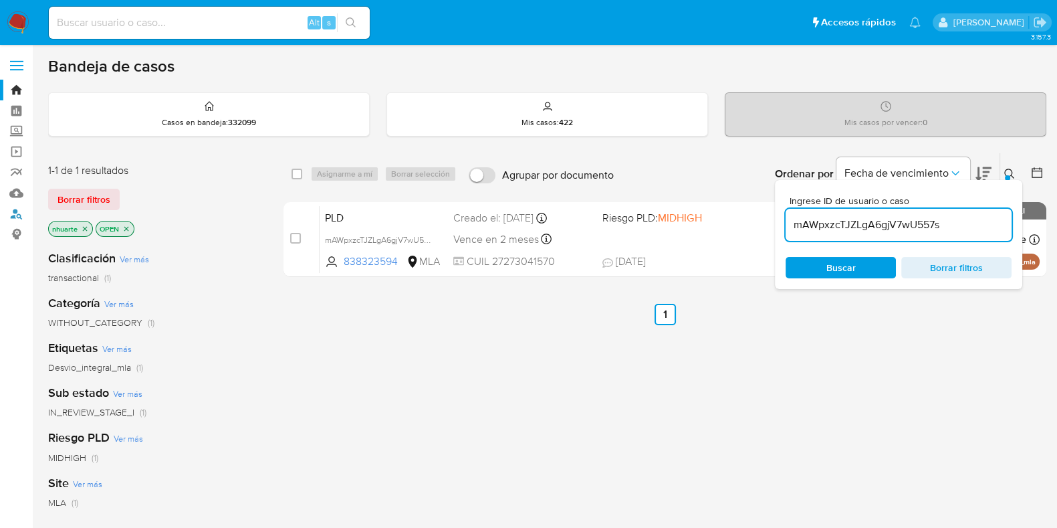
drag, startPoint x: 23, startPoint y: 212, endPoint x: 43, endPoint y: 213, distance: 20.7
click at [23, 211] on link "Buscador de personas" at bounding box center [79, 213] width 159 height 21
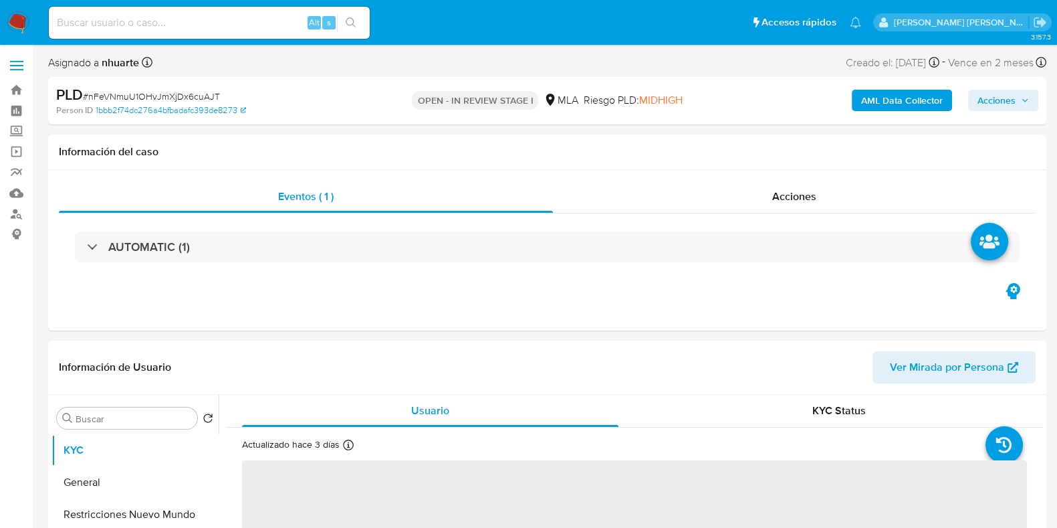
select select "10"
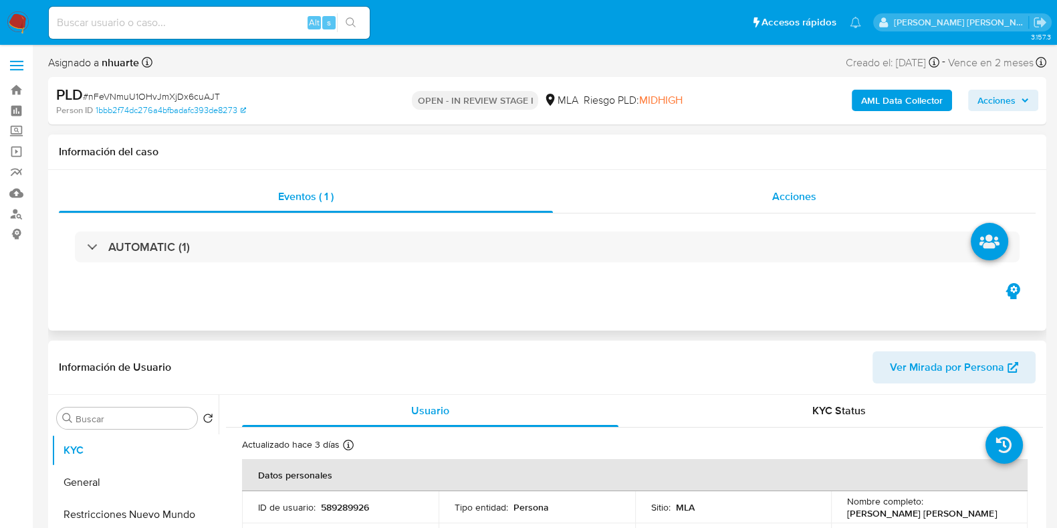
click at [798, 199] on span "Acciones" at bounding box center [794, 196] width 44 height 15
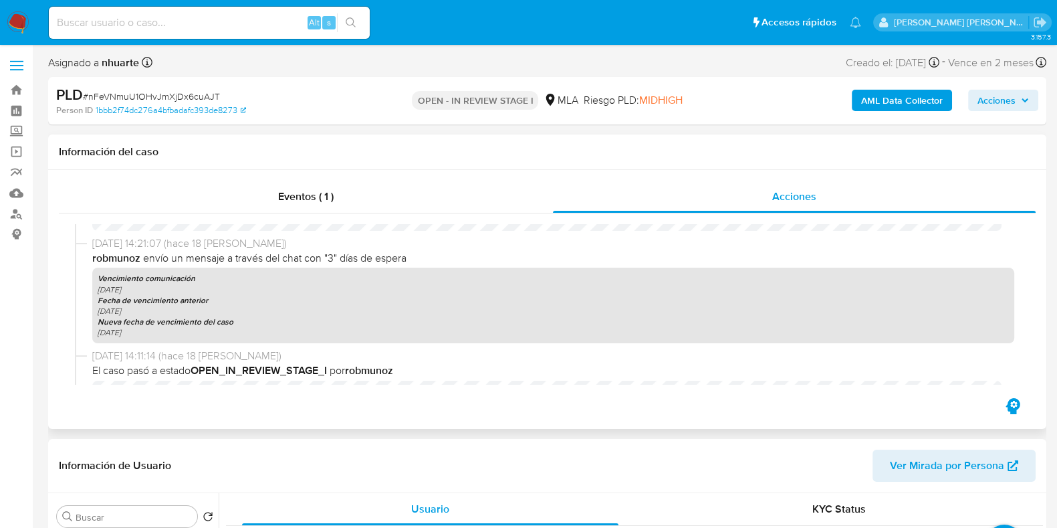
scroll to position [903, 0]
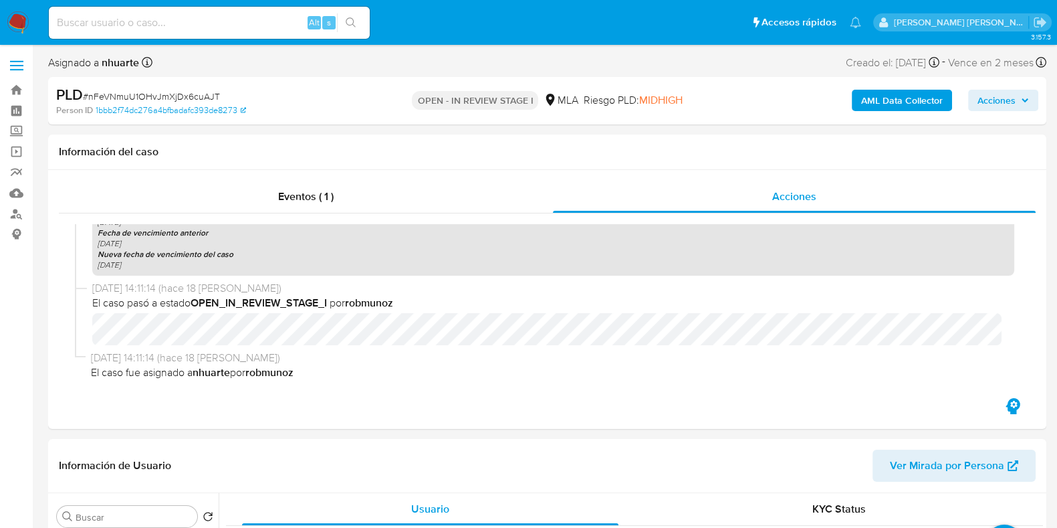
click at [919, 98] on b "AML Data Collector" at bounding box center [902, 100] width 82 height 21
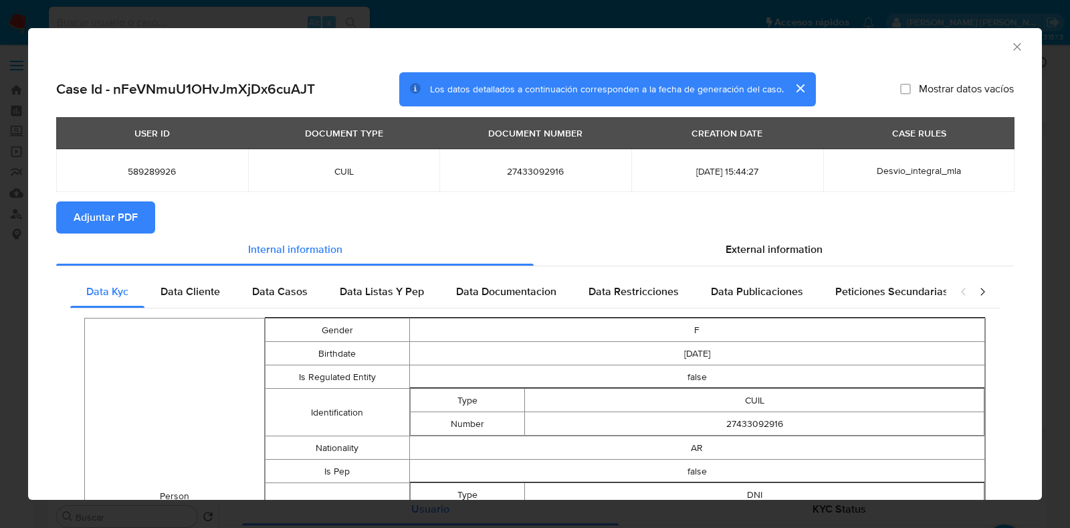
click at [123, 215] on span "Adjuntar PDF" at bounding box center [106, 217] width 64 height 29
click at [1010, 48] on icon "Cerrar ventana" at bounding box center [1016, 46] width 13 height 13
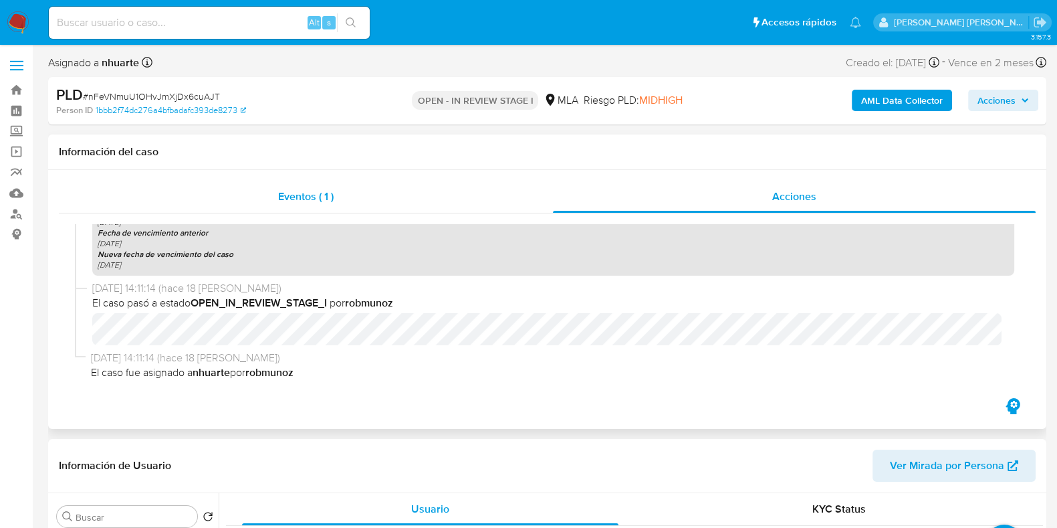
click at [267, 201] on div "Eventos ( 1 )" at bounding box center [306, 197] width 494 height 32
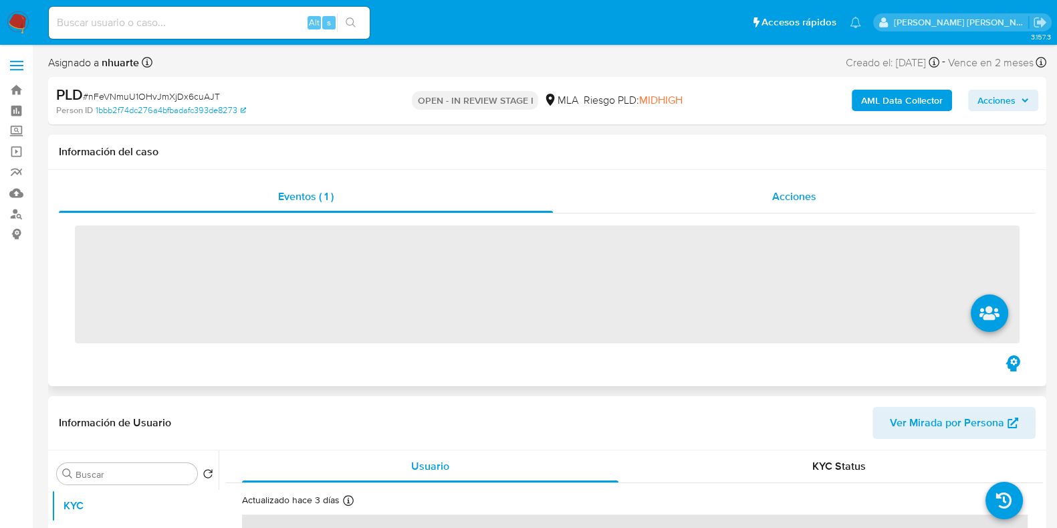
click at [784, 193] on span "Acciones" at bounding box center [794, 196] width 44 height 15
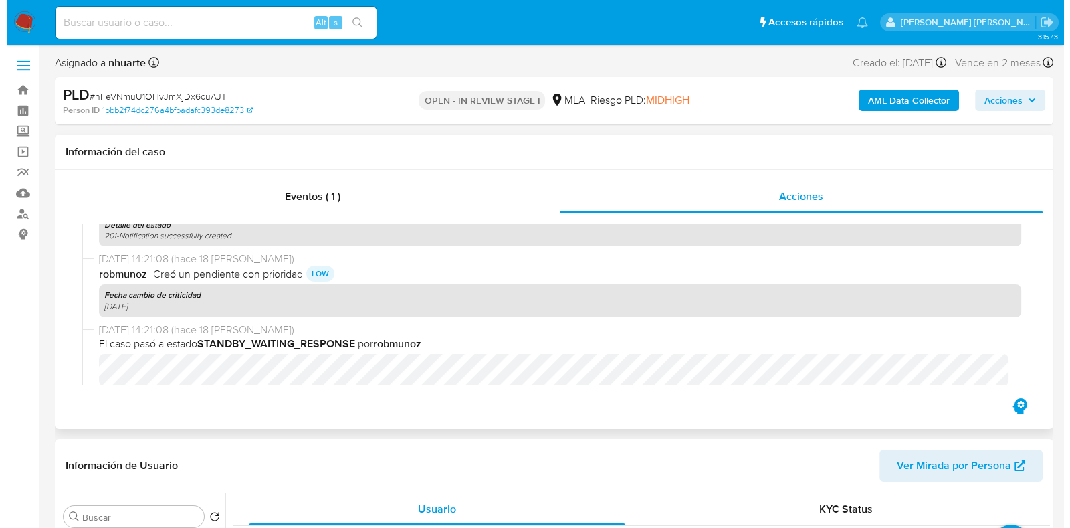
scroll to position [418, 0]
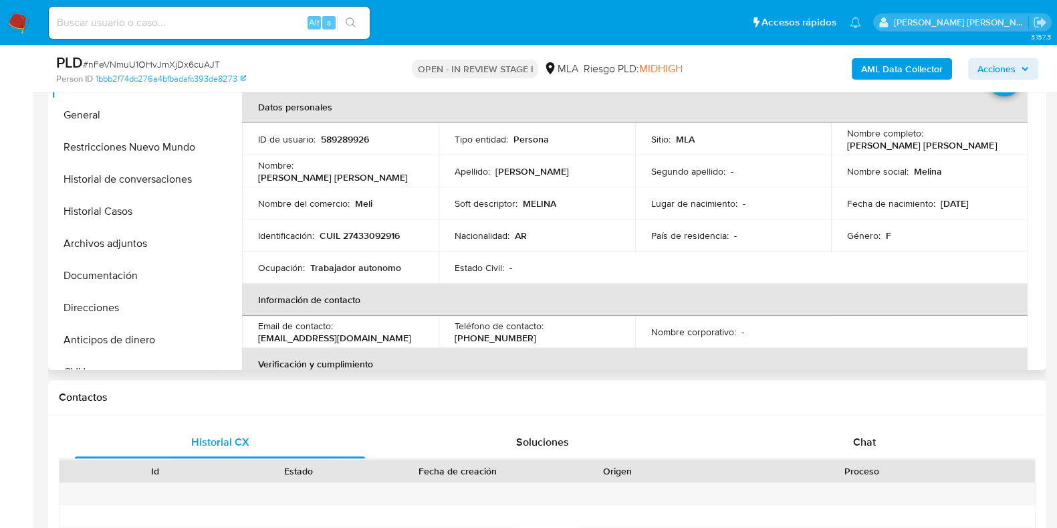
click at [174, 243] on button "Archivos adjuntos" at bounding box center [134, 243] width 167 height 32
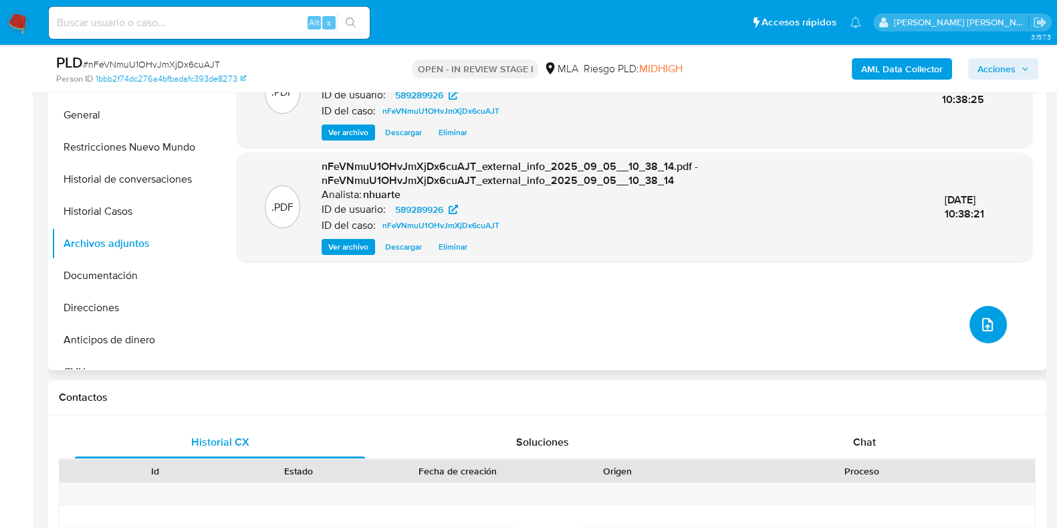
click at [990, 317] on span "upload-file" at bounding box center [988, 324] width 16 height 16
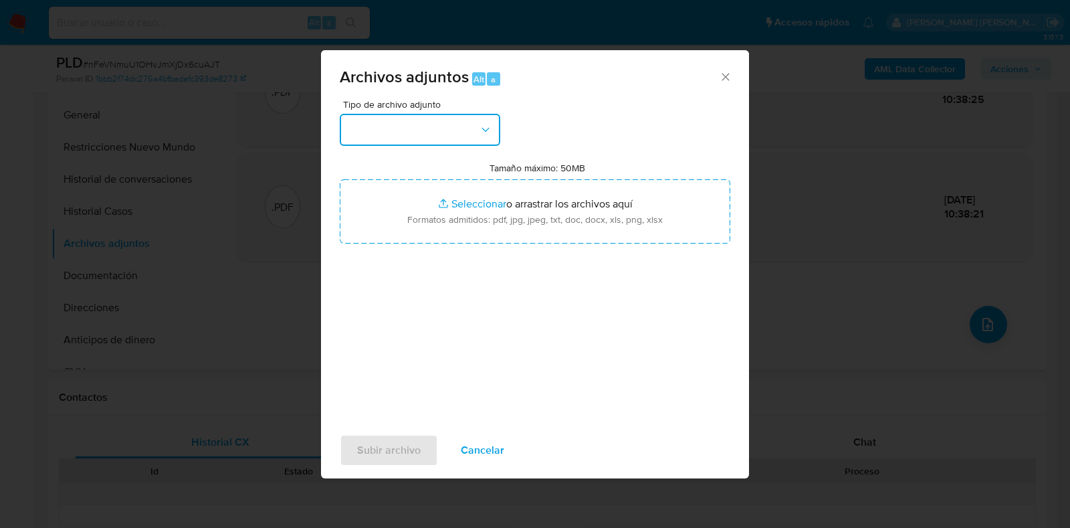
click at [487, 125] on icon "button" at bounding box center [485, 129] width 13 height 13
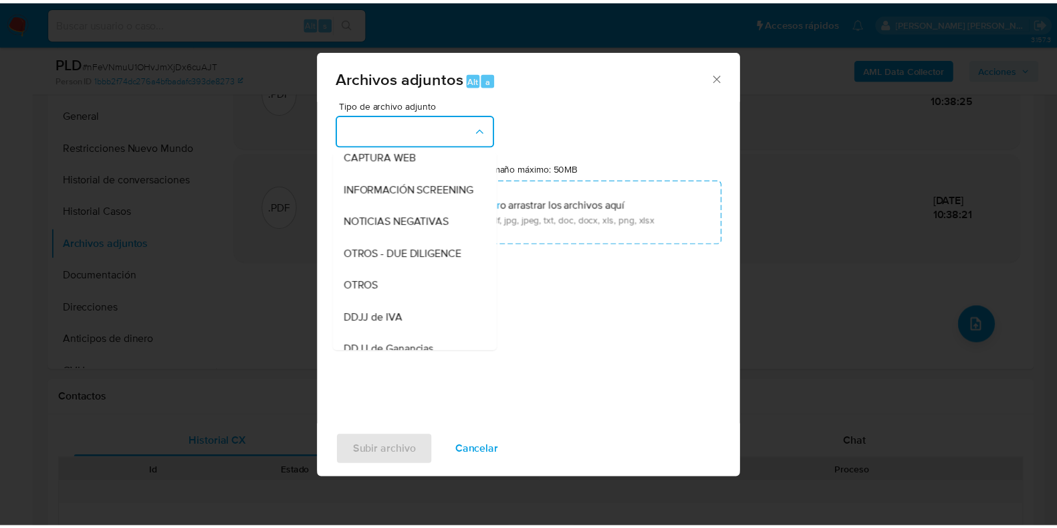
scroll to position [180, 0]
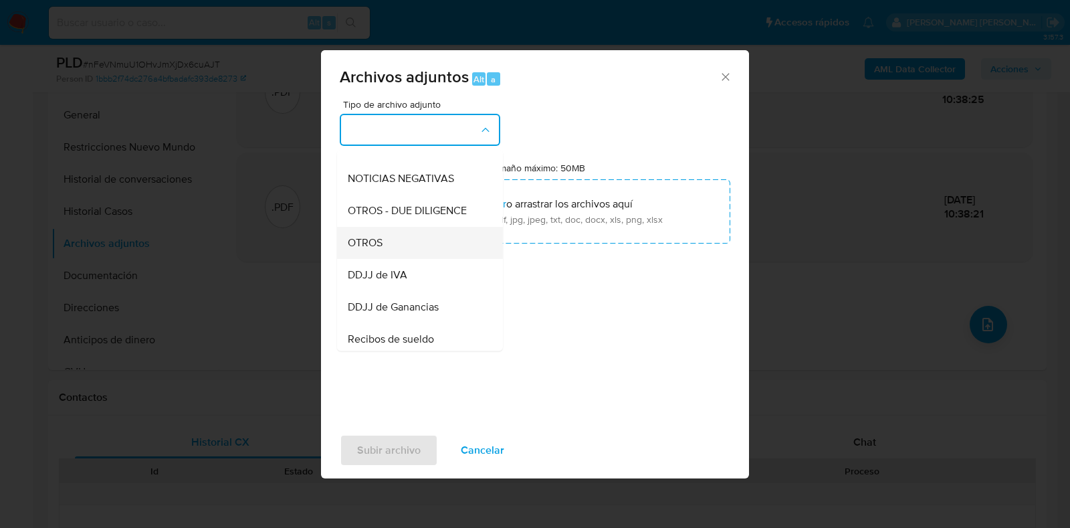
click at [421, 246] on div "OTROS" at bounding box center [416, 243] width 136 height 32
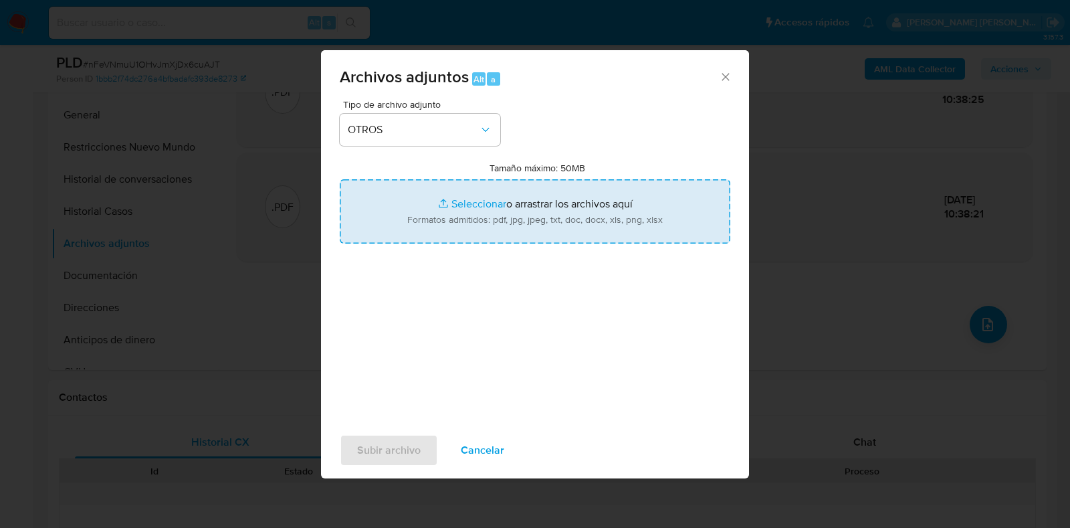
type input "C:\fakepath\Caselog nFeVNmuU1OHvJmXjDx6cuAJT_2025_08_19_04_41_47.docx"
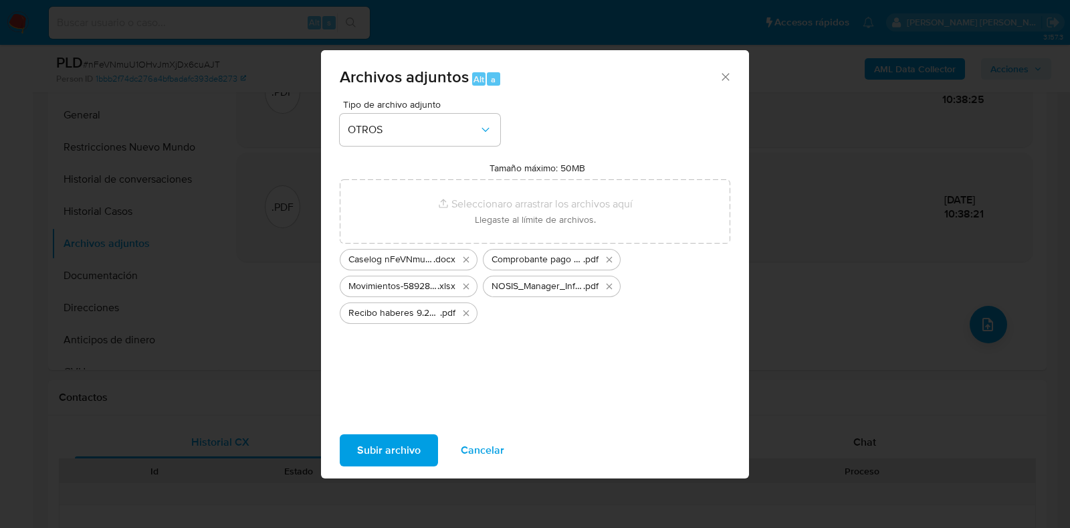
click at [421, 439] on button "Subir archivo" at bounding box center [389, 450] width 98 height 32
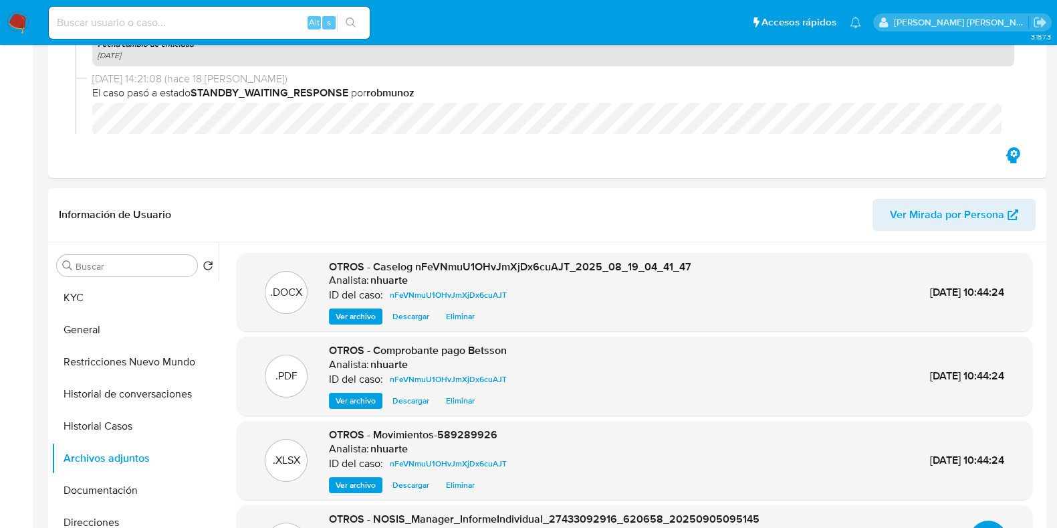
scroll to position [0, 0]
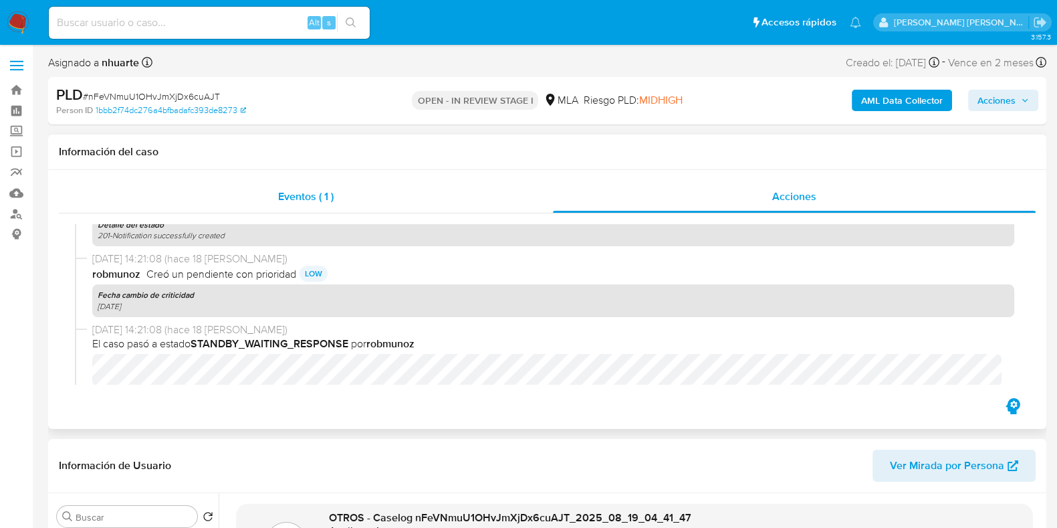
drag, startPoint x: 314, startPoint y: 185, endPoint x: 338, endPoint y: 185, distance: 24.1
click at [313, 185] on div "Eventos ( 1 )" at bounding box center [306, 197] width 494 height 32
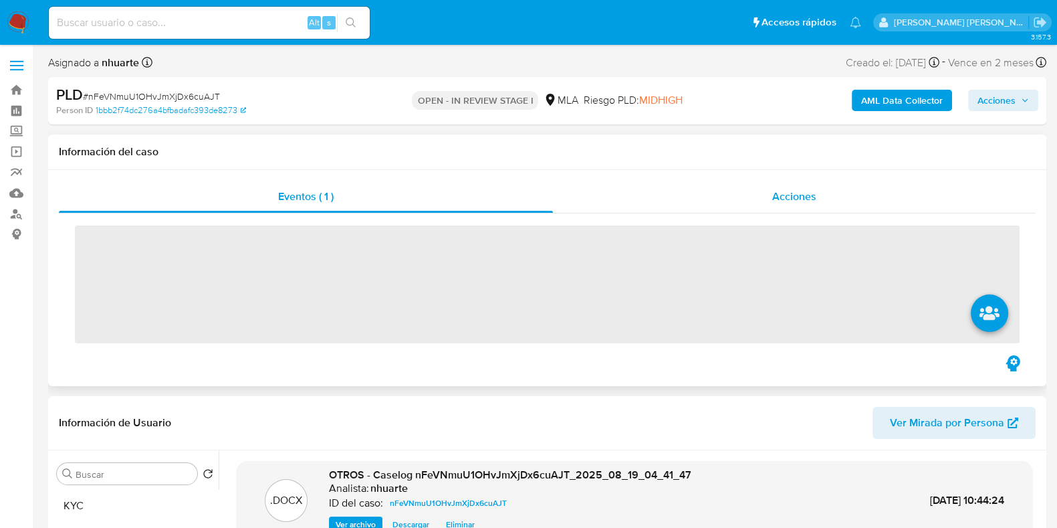
click at [806, 193] on span "Acciones" at bounding box center [794, 196] width 44 height 15
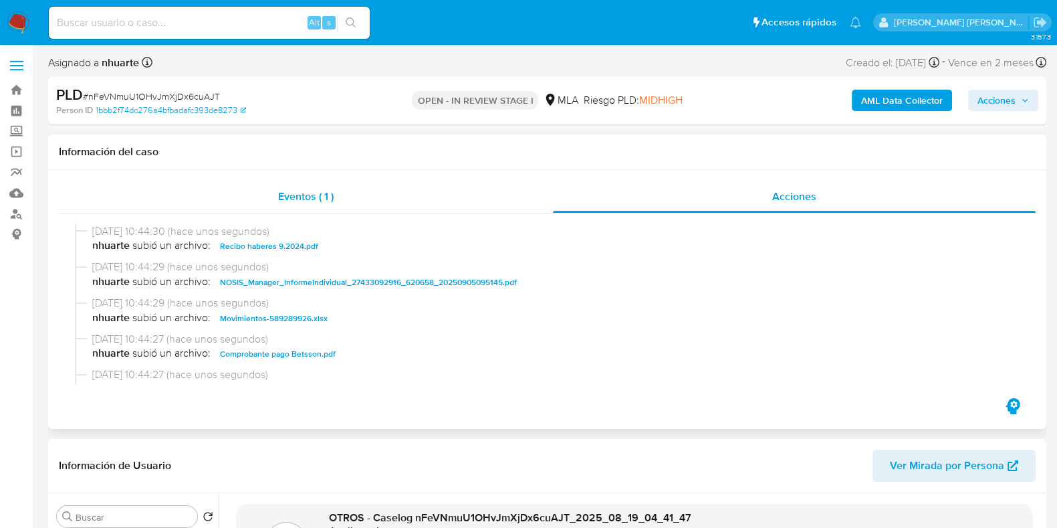
click at [275, 198] on div "Eventos ( 1 )" at bounding box center [306, 197] width 494 height 32
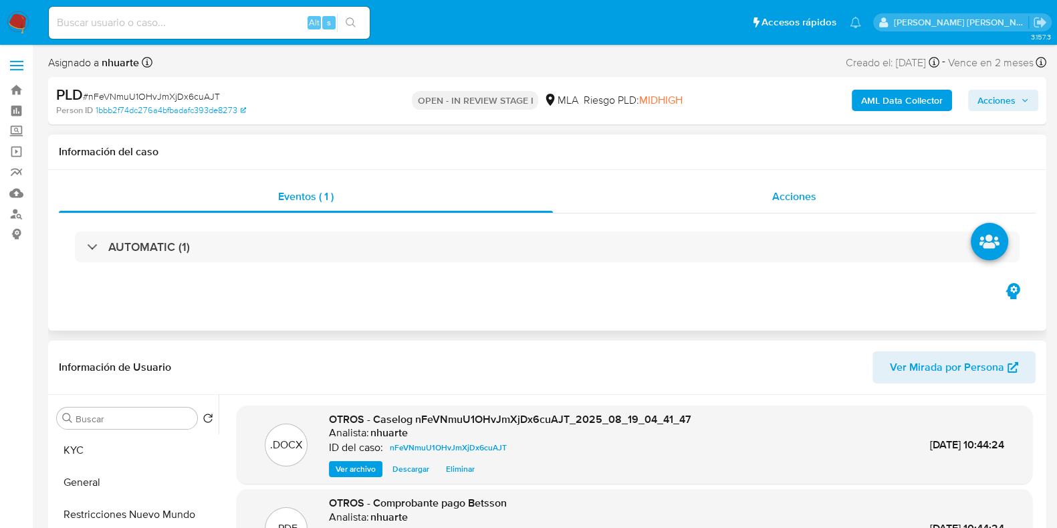
click at [767, 191] on div "Acciones" at bounding box center [794, 197] width 483 height 32
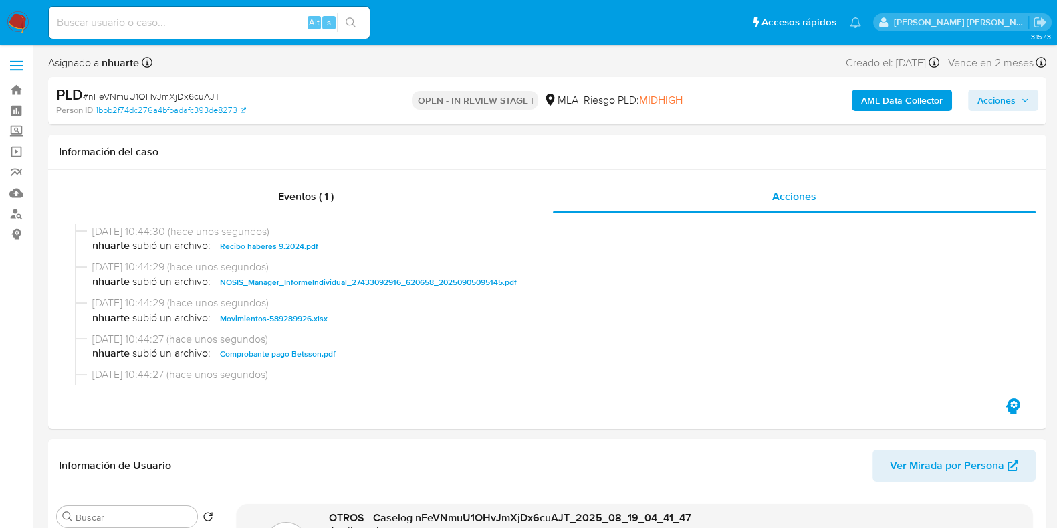
click at [994, 96] on span "Acciones" at bounding box center [997, 100] width 38 height 21
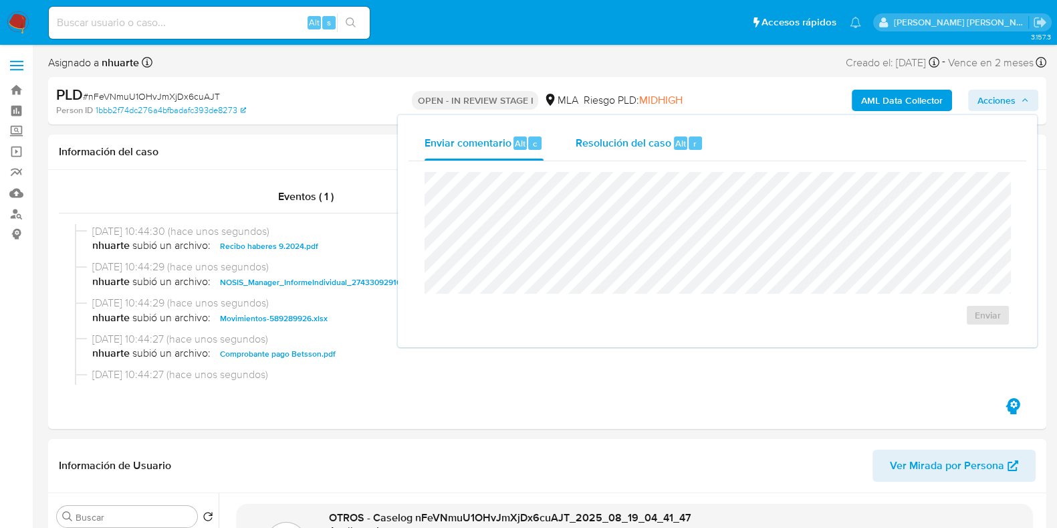
click at [645, 138] on span "Resolución del caso" at bounding box center [624, 142] width 96 height 15
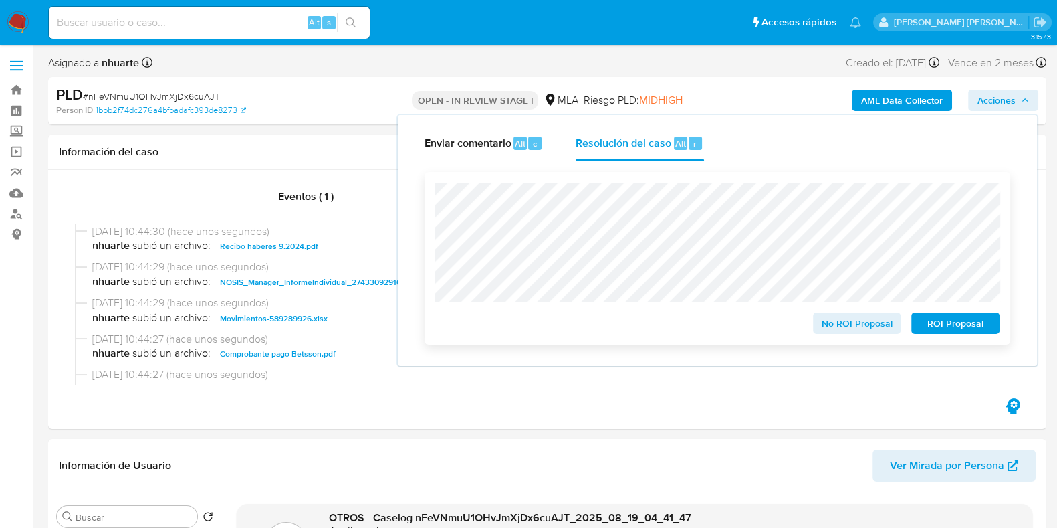
click at [867, 321] on span "No ROI Proposal" at bounding box center [858, 323] width 70 height 19
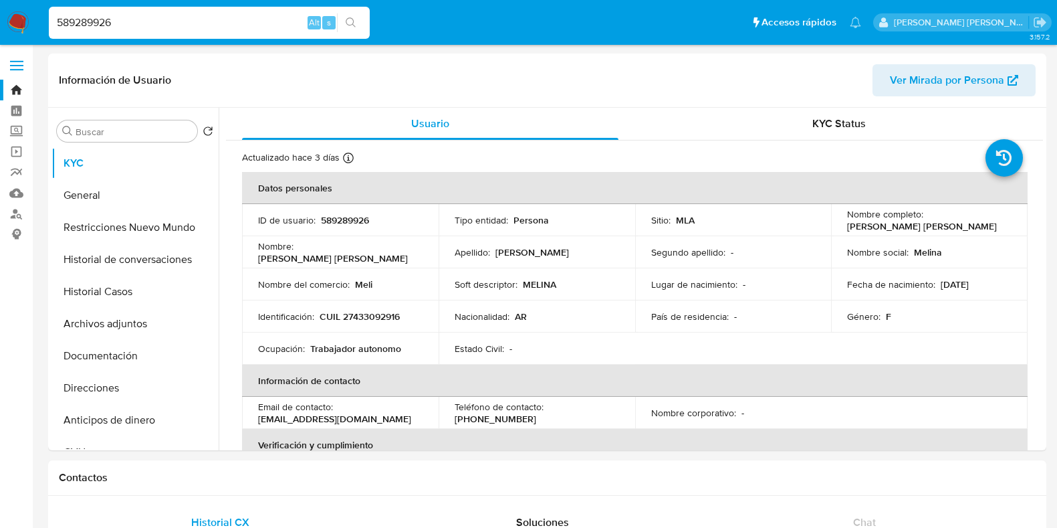
select select "10"
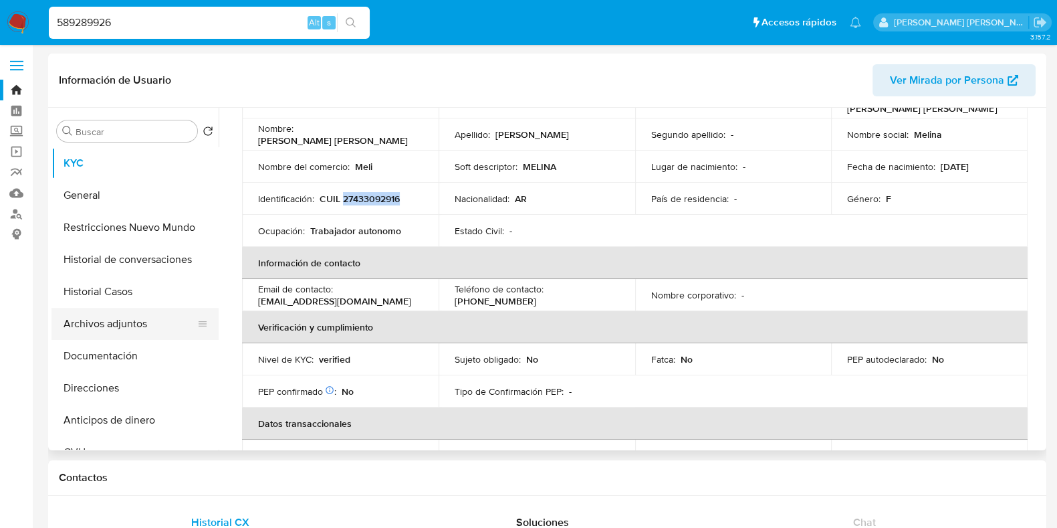
click at [116, 330] on button "Archivos adjuntos" at bounding box center [129, 324] width 156 height 32
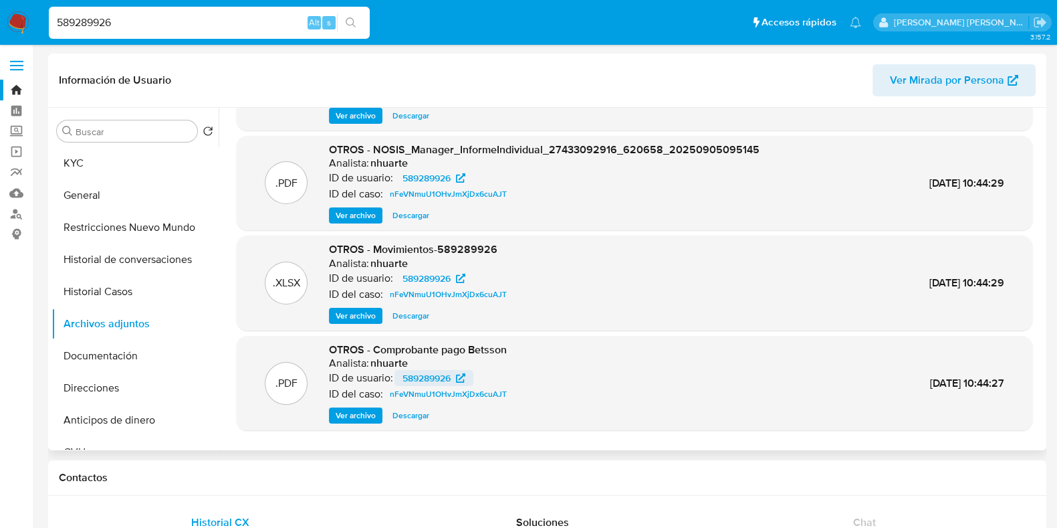
scroll to position [112, 0]
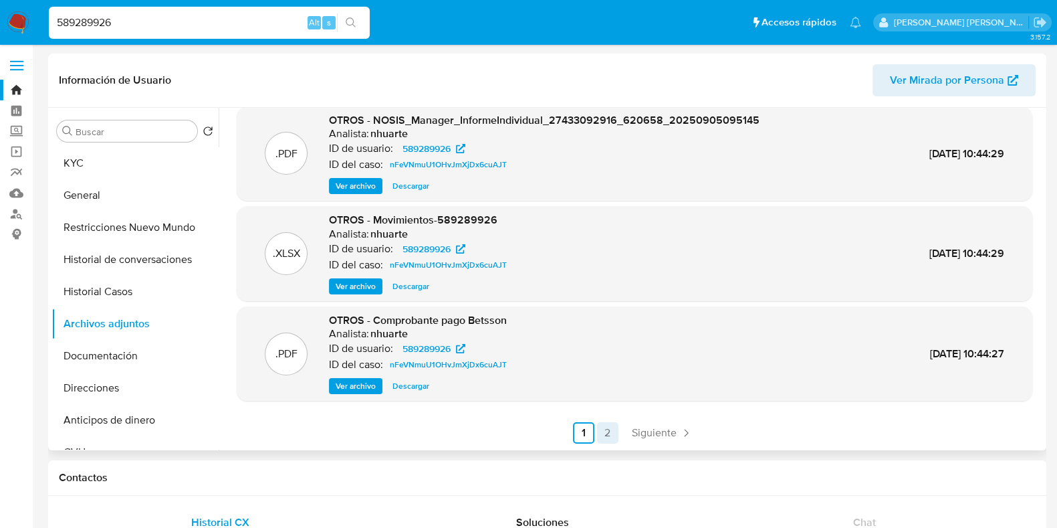
click at [600, 433] on link "2" at bounding box center [607, 432] width 21 height 21
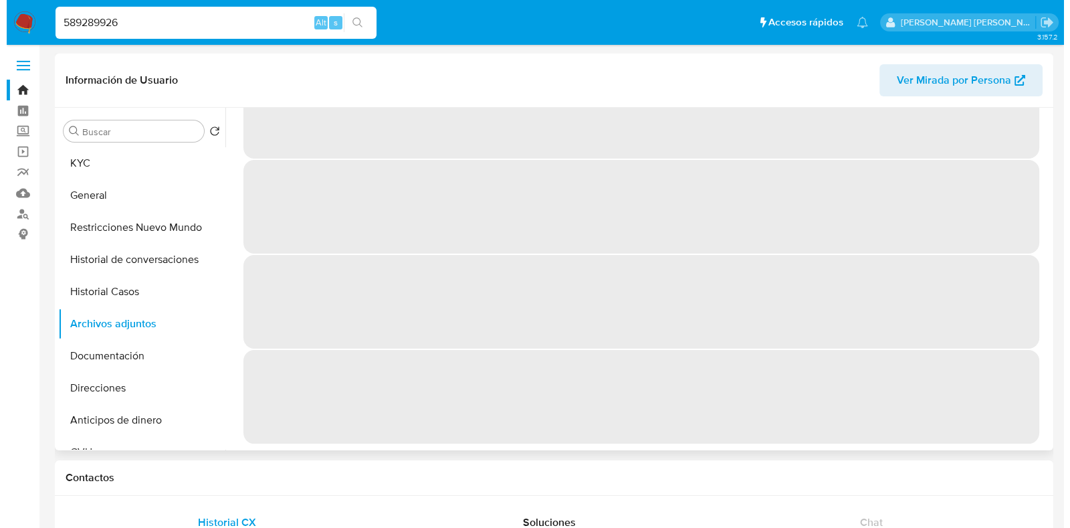
scroll to position [0, 0]
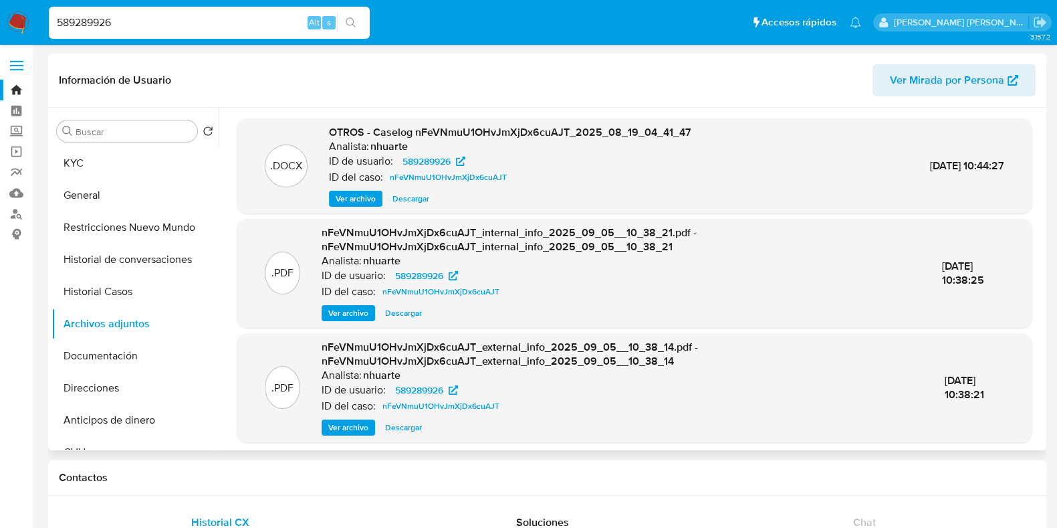
click at [342, 192] on span "Ver archivo" at bounding box center [356, 198] width 40 height 13
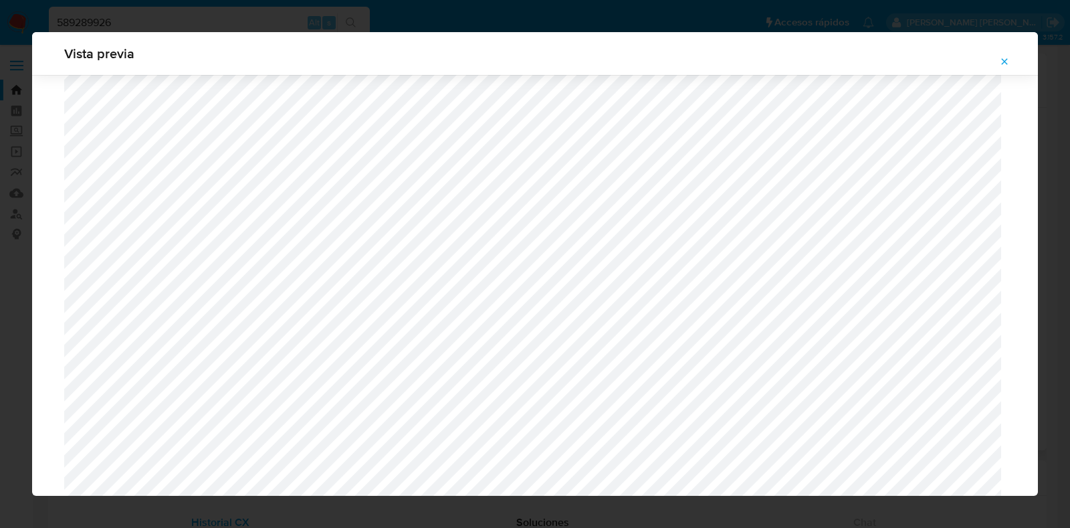
scroll to position [1226, 0]
click at [1004, 68] on span "Attachment preview" at bounding box center [1004, 61] width 11 height 19
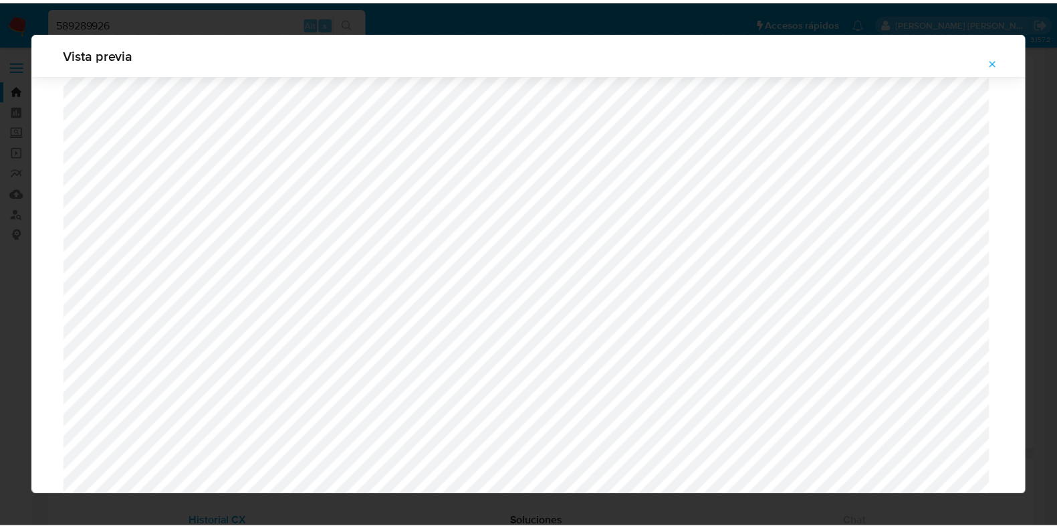
scroll to position [33, 0]
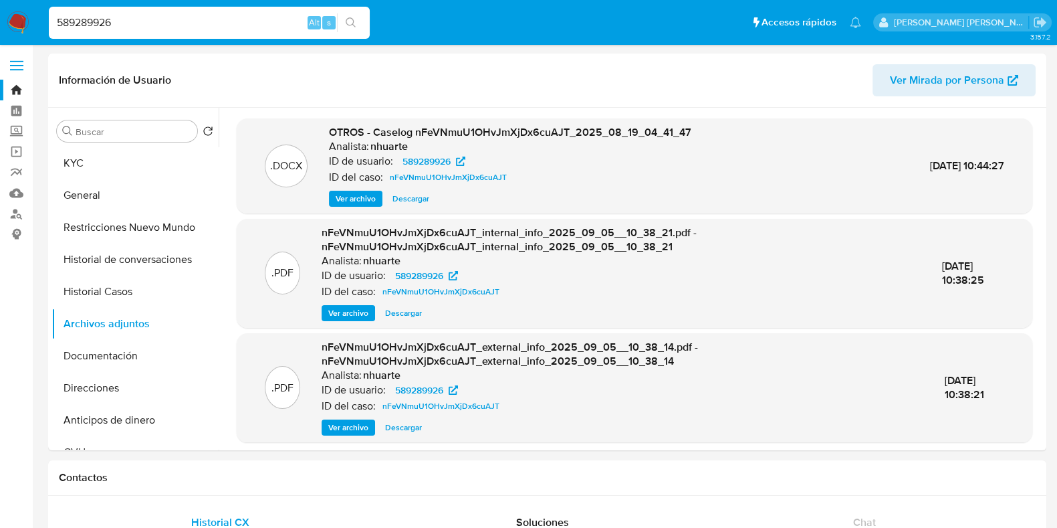
drag, startPoint x: 99, startPoint y: 26, endPoint x: 16, endPoint y: 19, distance: 83.2
click at [17, 24] on nav "Pausado Ver notificaciones 589289926 Alt s Accesos rápidos Presiona las siguien…" at bounding box center [528, 22] width 1057 height 45
paste input "685003459"
type input "685003459"
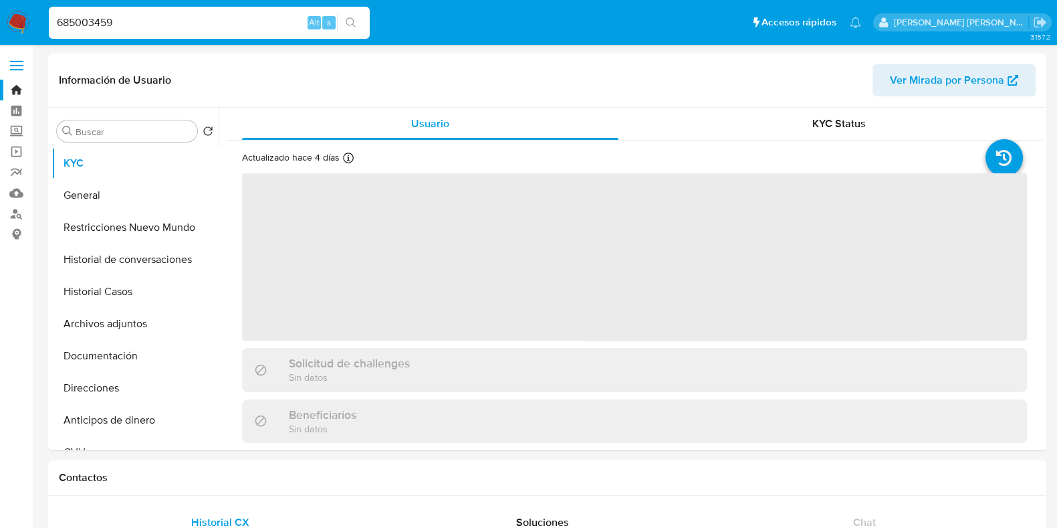
select select "10"
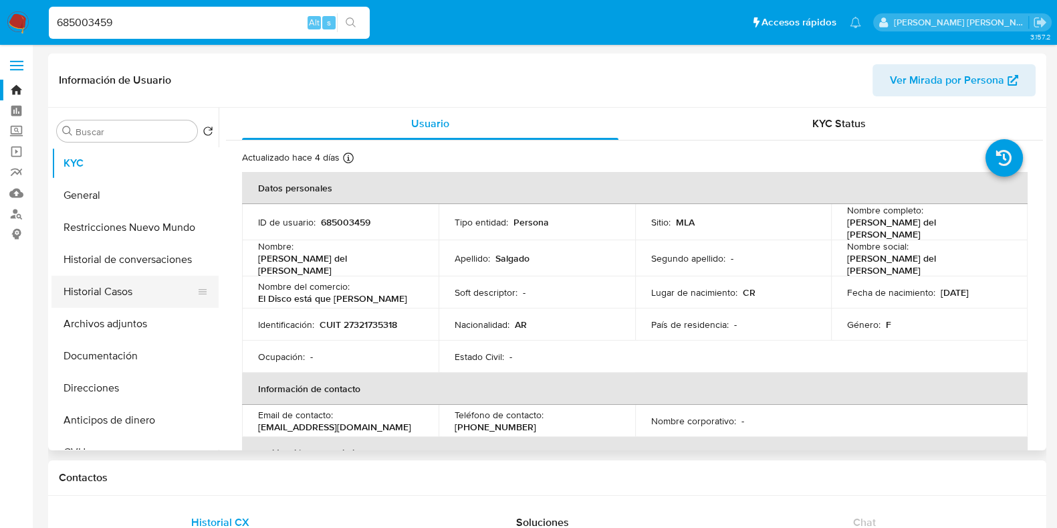
click at [114, 297] on button "Historial Casos" at bounding box center [129, 292] width 156 height 32
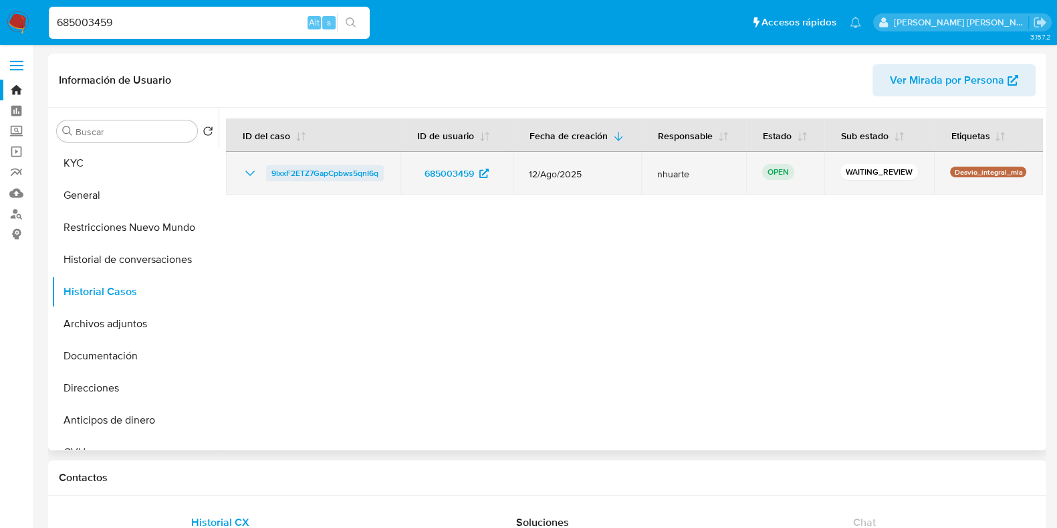
click at [364, 177] on span "9lxxF2ETZ7GapCpbws5qnI6q" at bounding box center [325, 173] width 107 height 16
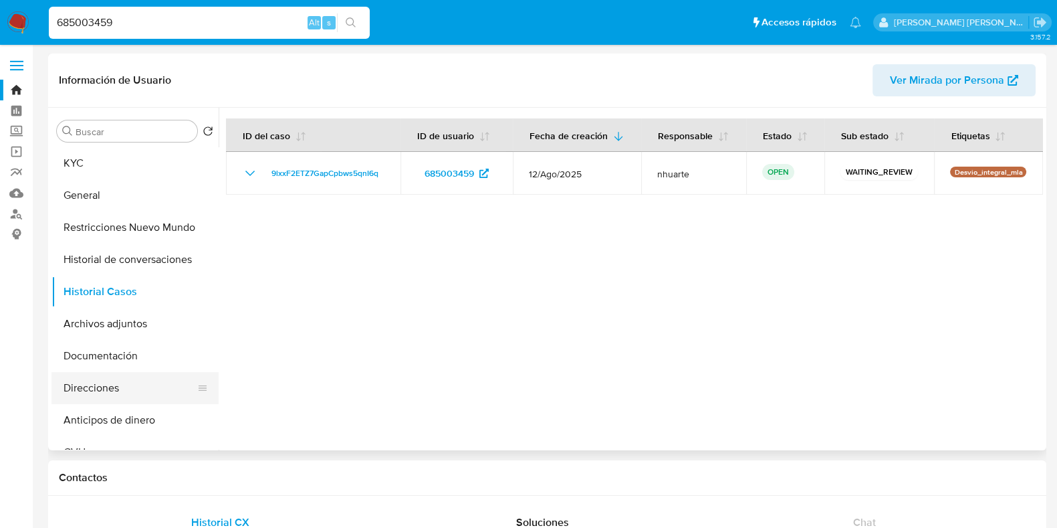
click at [100, 392] on button "Direcciones" at bounding box center [129, 388] width 156 height 32
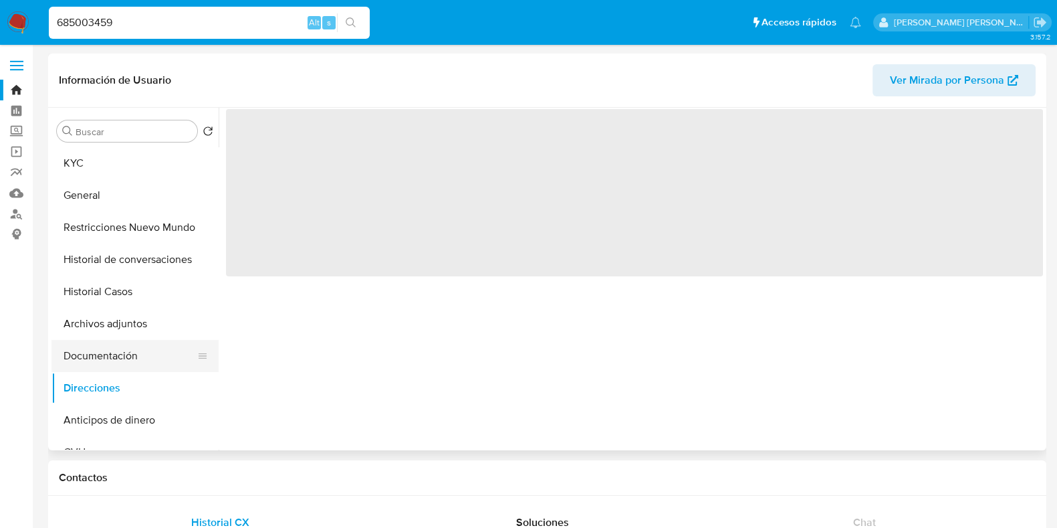
click at [140, 358] on button "Documentación" at bounding box center [129, 356] width 156 height 32
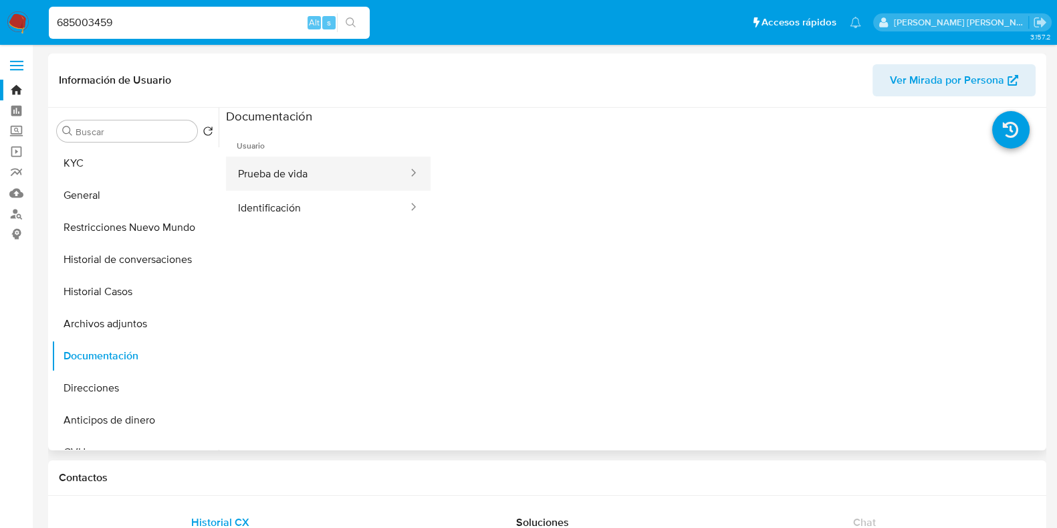
click at [316, 176] on button "Prueba de vida" at bounding box center [317, 173] width 183 height 34
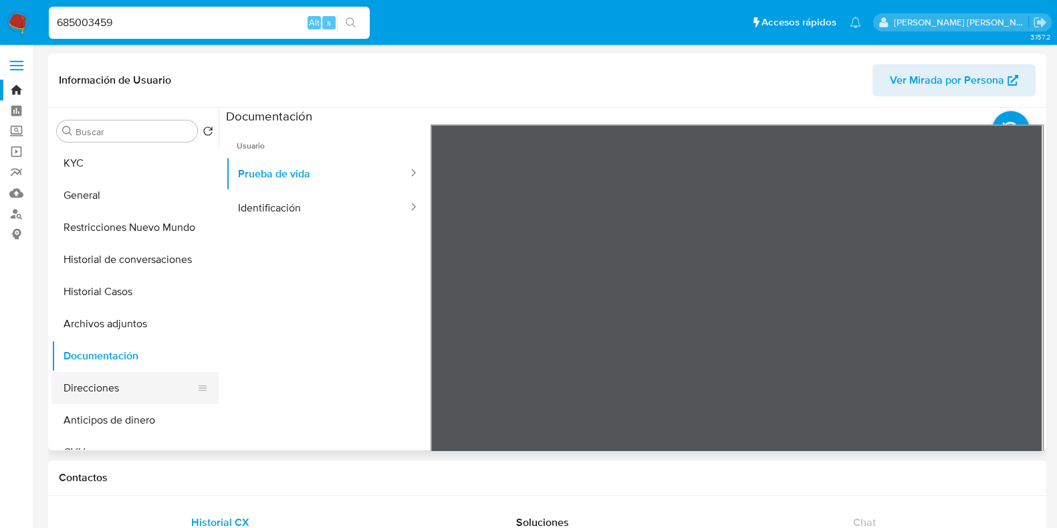
click at [137, 386] on button "Direcciones" at bounding box center [129, 388] width 156 height 32
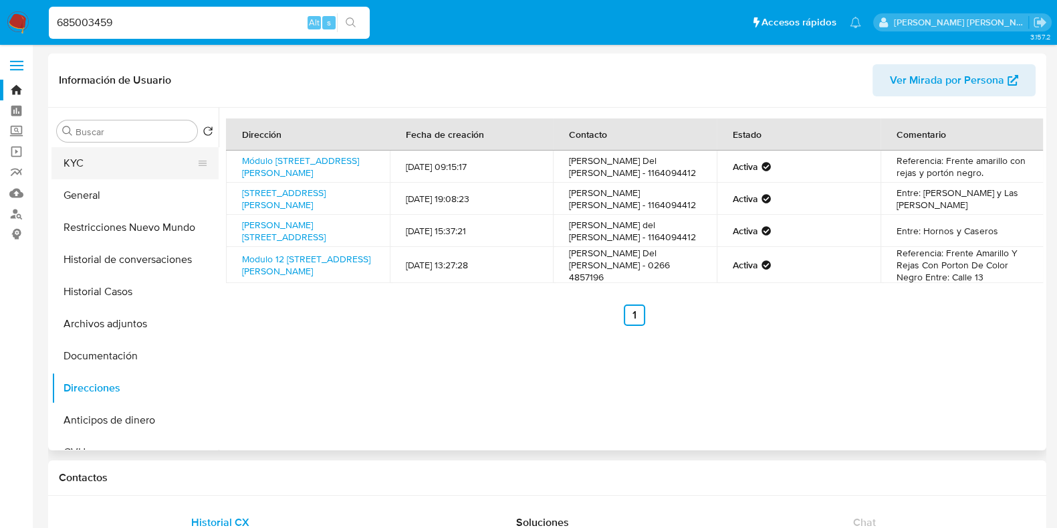
click at [111, 148] on button "KYC" at bounding box center [129, 163] width 156 height 32
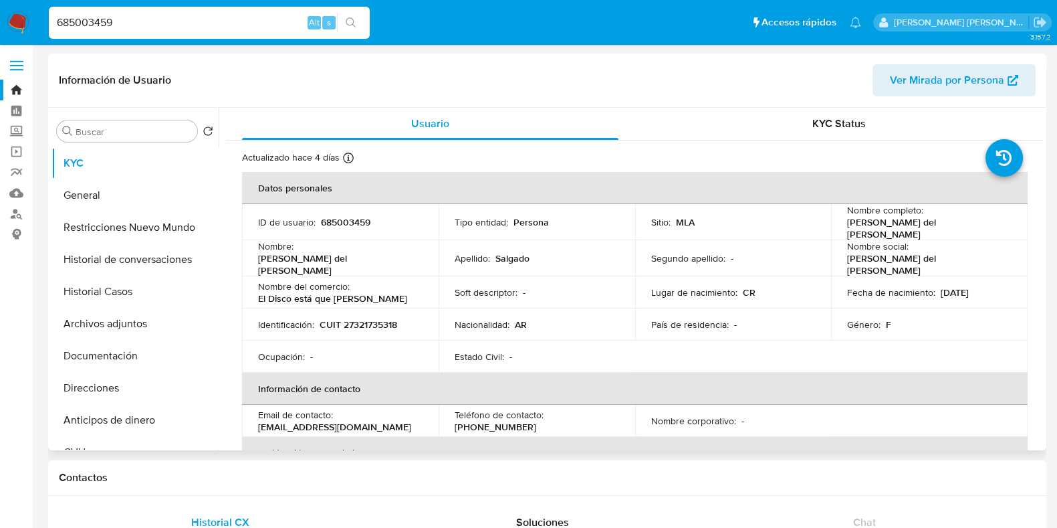
click at [354, 318] on p "CUIT 27321735318" at bounding box center [359, 324] width 78 height 12
copy p "27321735318"
drag, startPoint x: 259, startPoint y: 290, endPoint x: 356, endPoint y: 289, distance: 96.3
click at [356, 289] on div "Nombre del comercio : El Disco está que Pela" at bounding box center [340, 292] width 165 height 24
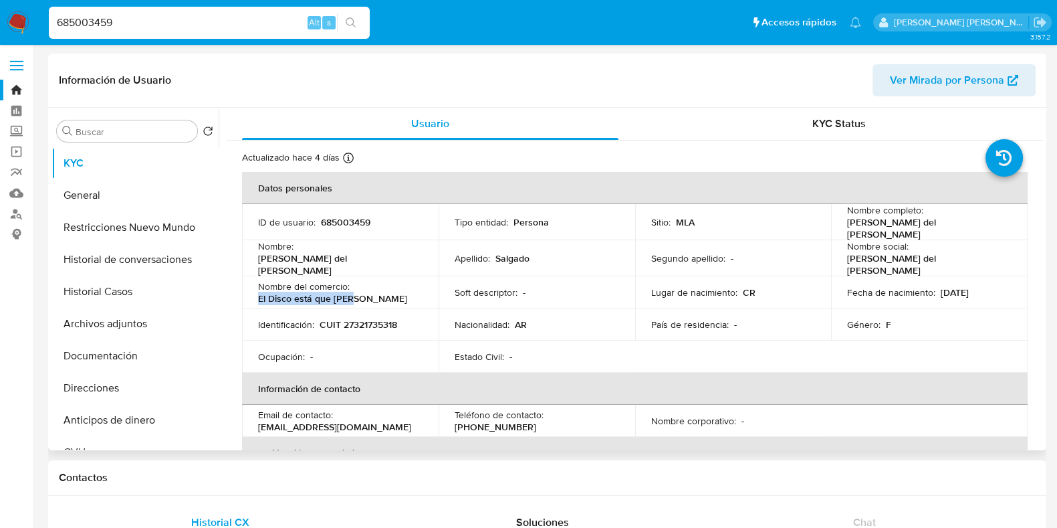
copy p "El Disco está que [PERSON_NAME]"
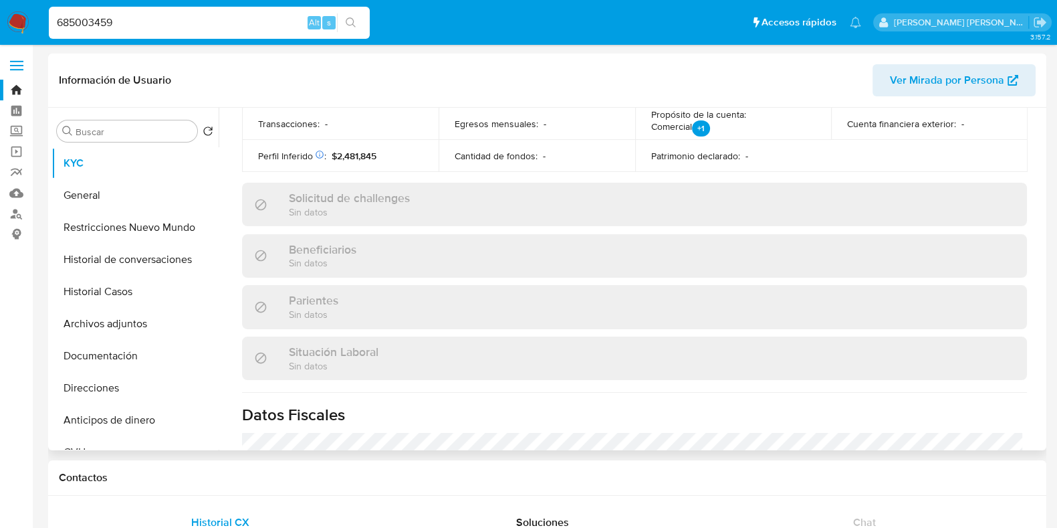
scroll to position [502, 0]
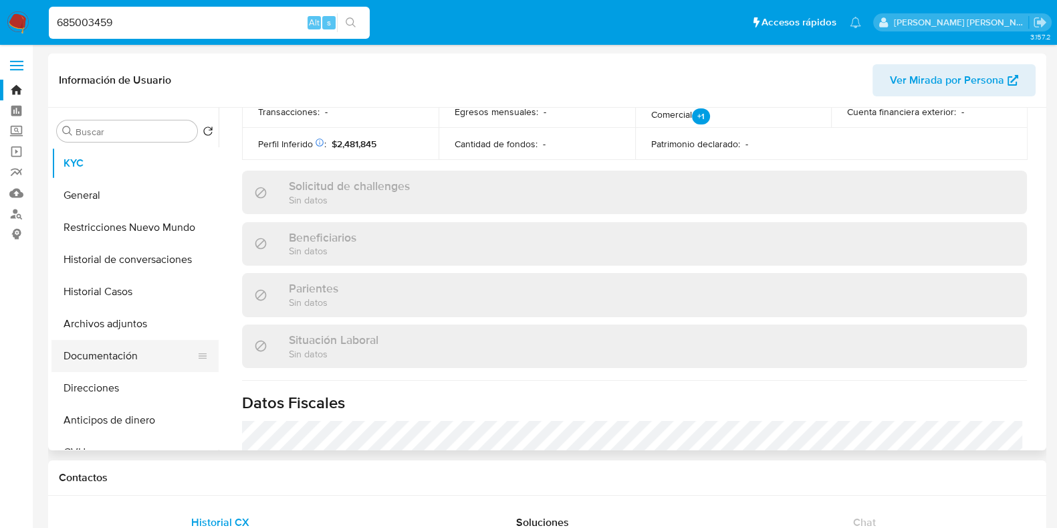
click at [163, 353] on button "Documentación" at bounding box center [129, 356] width 156 height 32
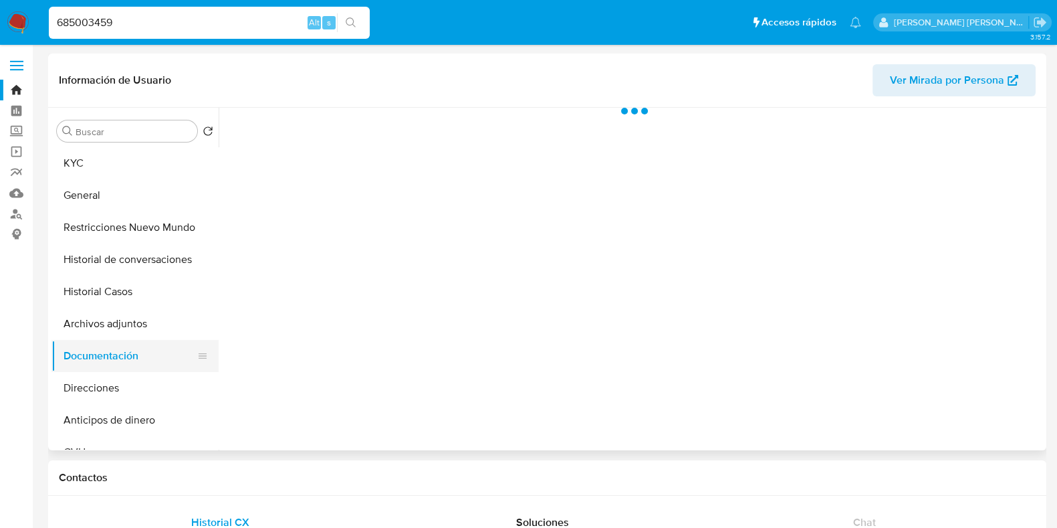
scroll to position [0, 0]
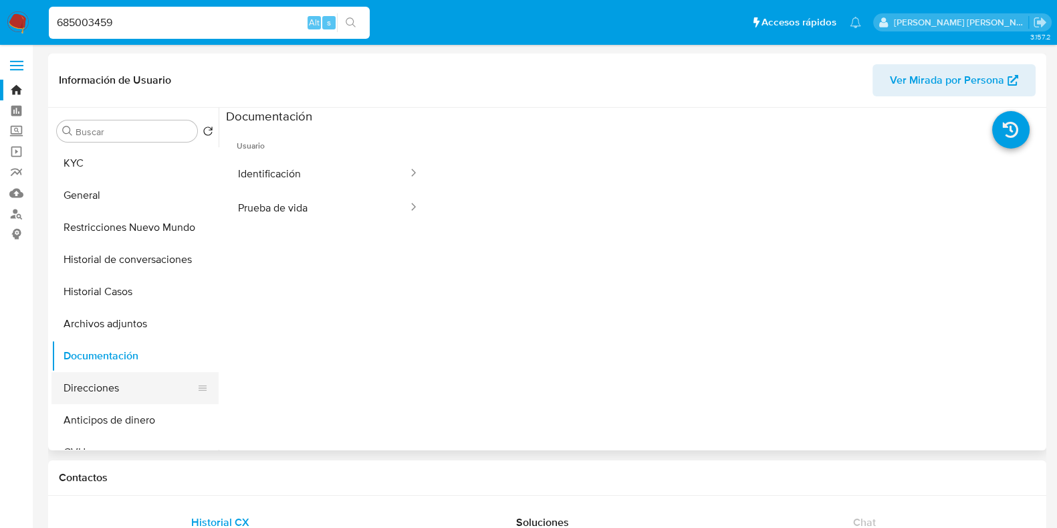
click at [121, 385] on button "Direcciones" at bounding box center [129, 388] width 156 height 32
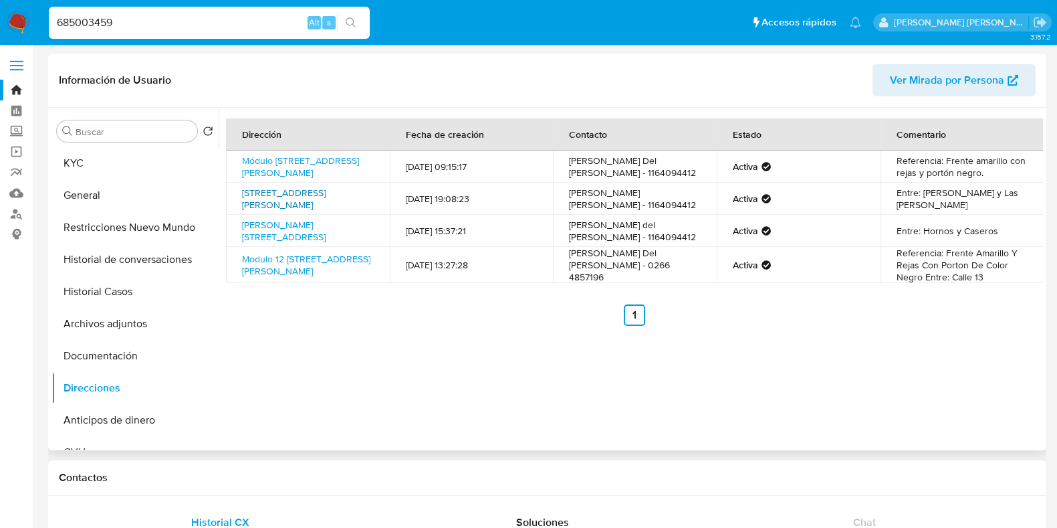
click at [299, 199] on link "[STREET_ADDRESS][PERSON_NAME]" at bounding box center [284, 198] width 84 height 25
click at [121, 193] on button "General" at bounding box center [129, 195] width 156 height 32
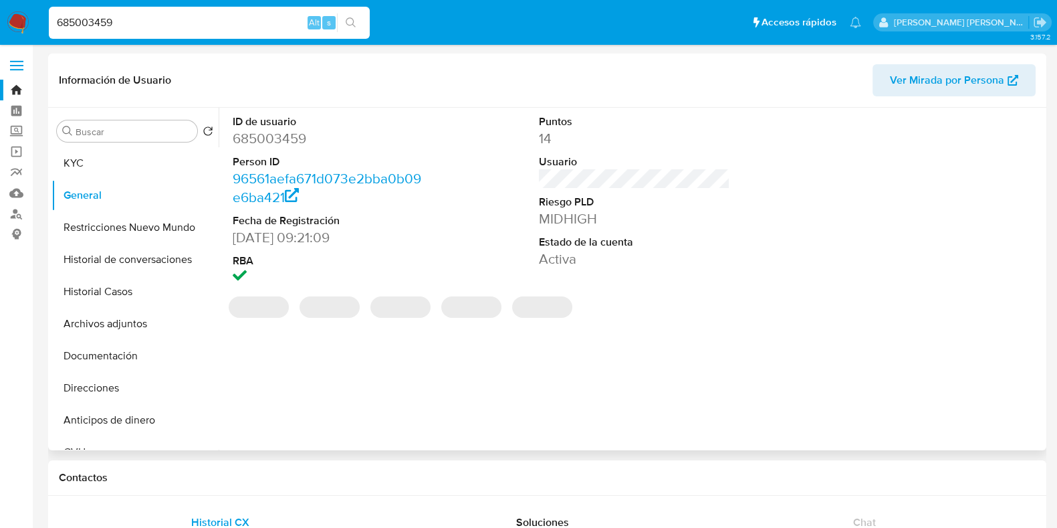
click at [280, 144] on dd "685003459" at bounding box center [328, 138] width 191 height 19
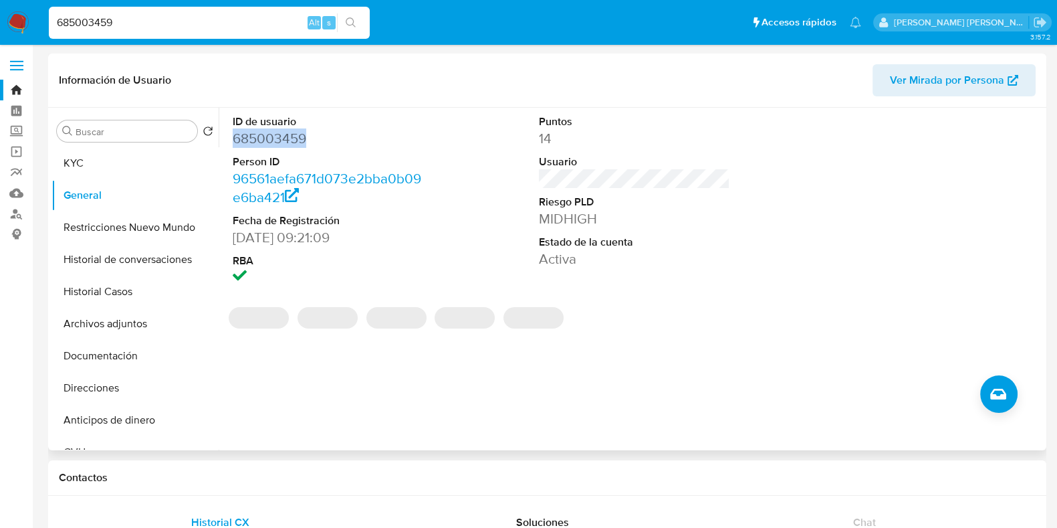
copy dd "685003459"
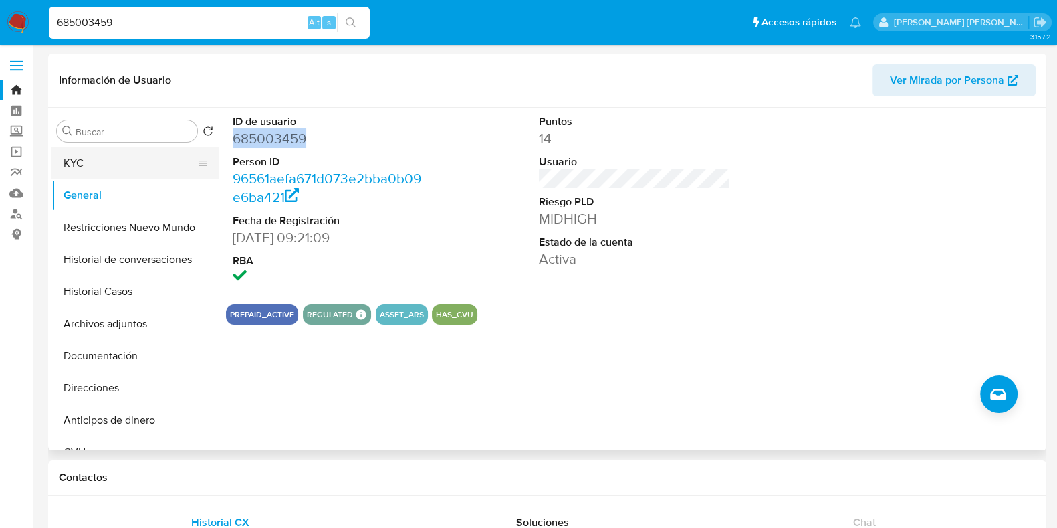
click at [110, 165] on button "KYC" at bounding box center [129, 163] width 156 height 32
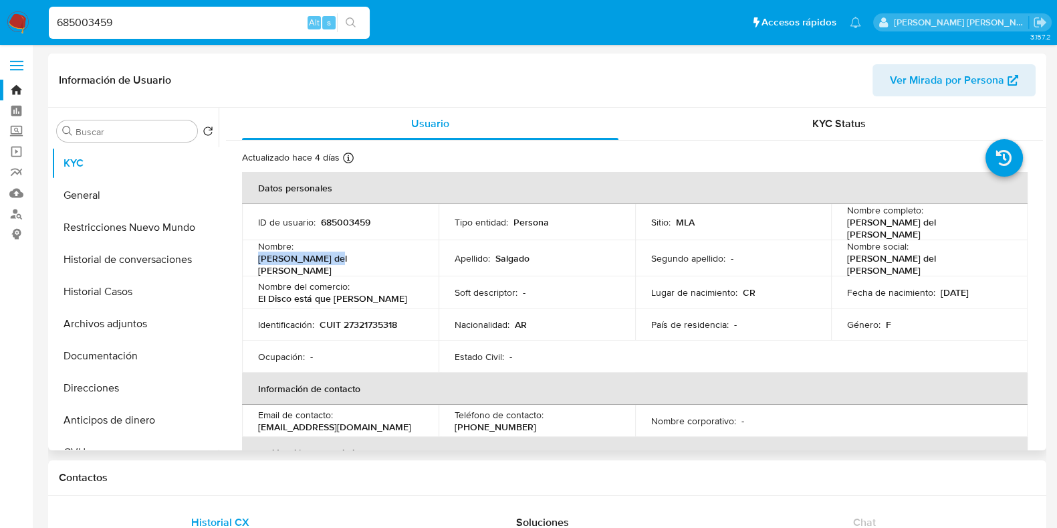
drag, startPoint x: 299, startPoint y: 251, endPoint x: 375, endPoint y: 251, distance: 75.6
click at [375, 251] on div "Nombre : [PERSON_NAME] del [PERSON_NAME]" at bounding box center [340, 258] width 165 height 36
copy p "[PERSON_NAME] del [PERSON_NAME]"
drag, startPoint x: 117, startPoint y: 21, endPoint x: 46, endPoint y: 19, distance: 70.9
click at [46, 19] on li "685003459 Alt s" at bounding box center [209, 21] width 328 height 33
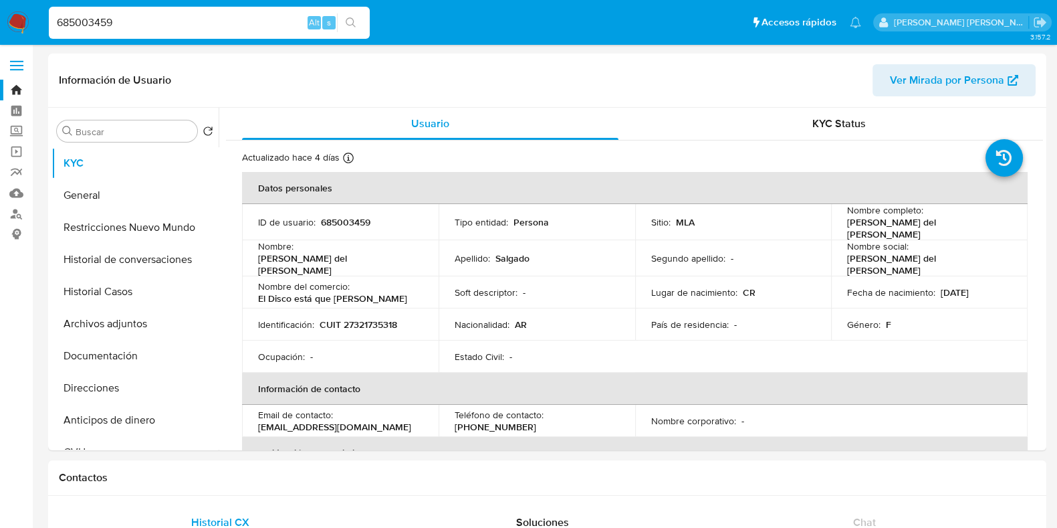
paste input "838323594"
type input "838323594"
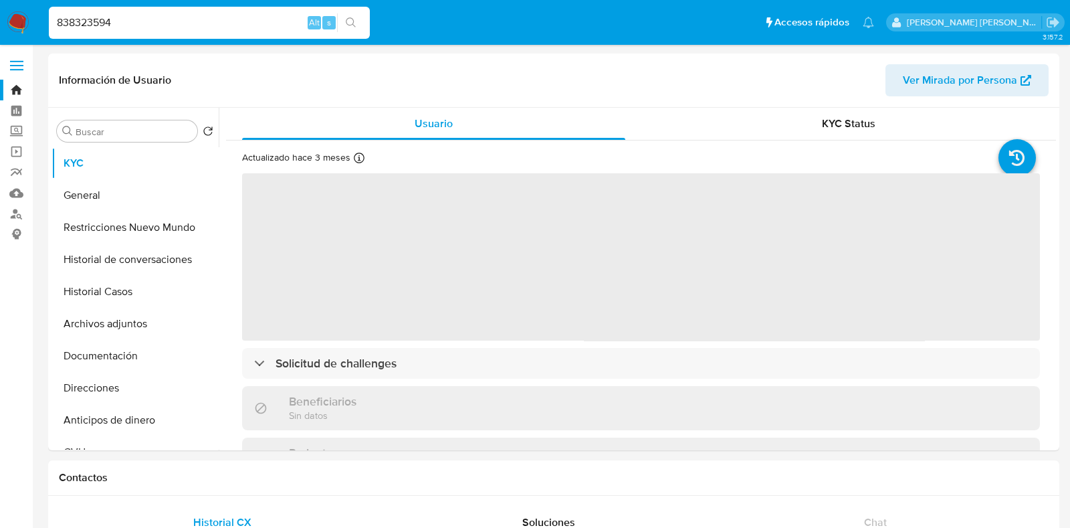
select select "10"
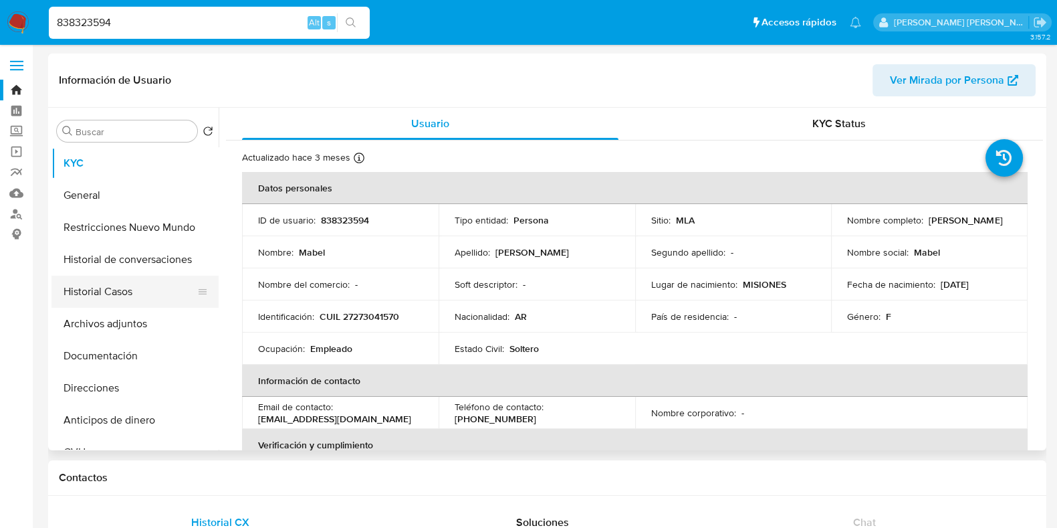
click at [102, 296] on button "Historial Casos" at bounding box center [129, 292] width 156 height 32
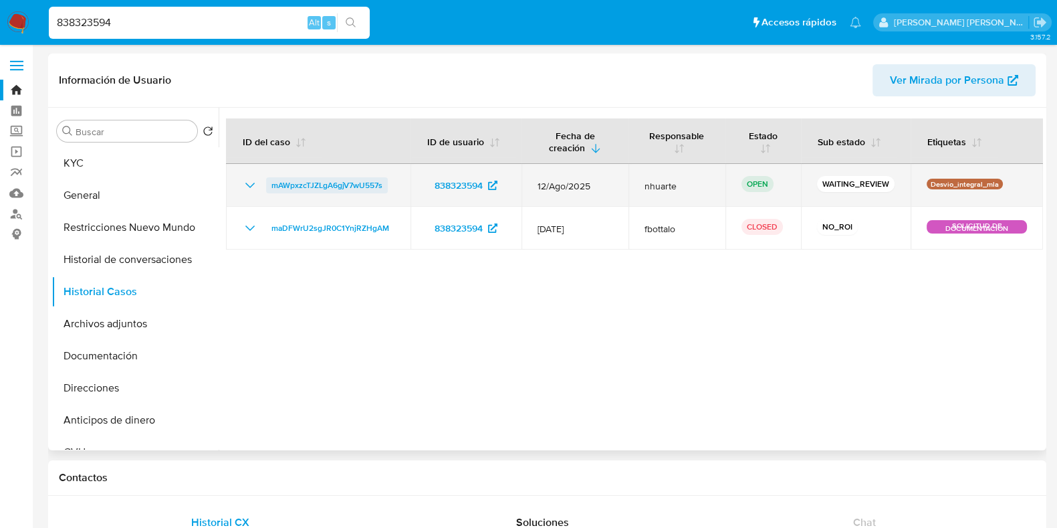
click at [306, 185] on span "mAWpxzcTJZLgA6gjV7wU557s" at bounding box center [327, 185] width 111 height 16
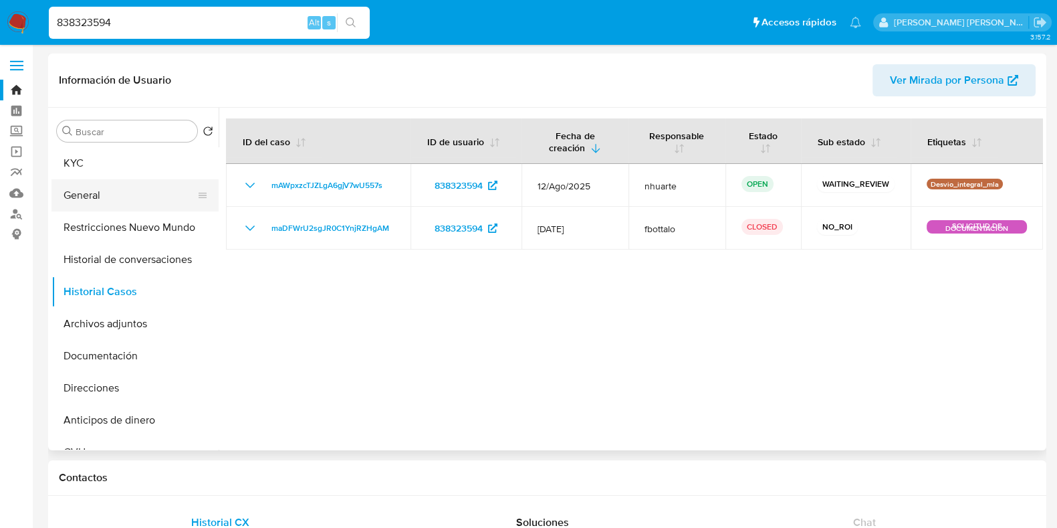
click at [110, 199] on button "General" at bounding box center [129, 195] width 156 height 32
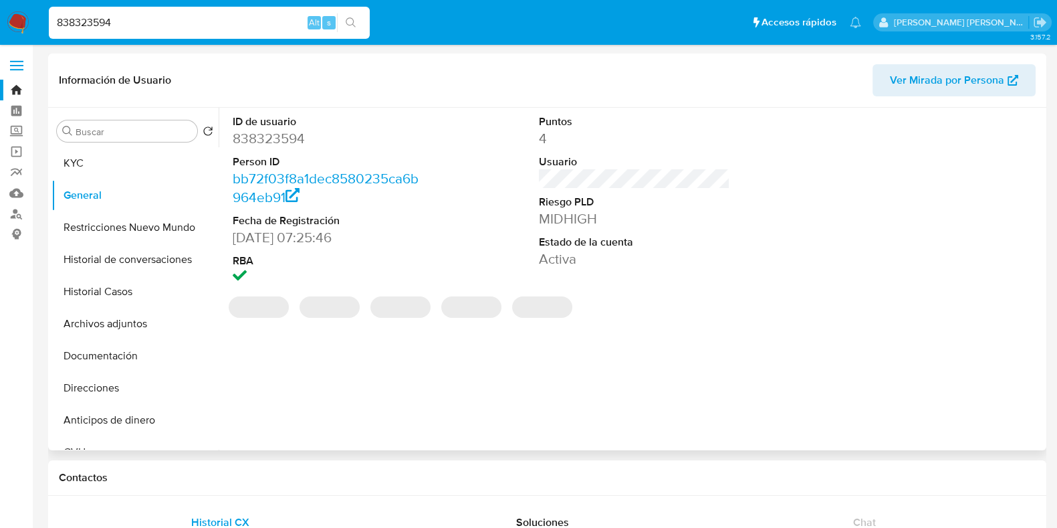
click at [268, 142] on dd "838323594" at bounding box center [328, 138] width 191 height 19
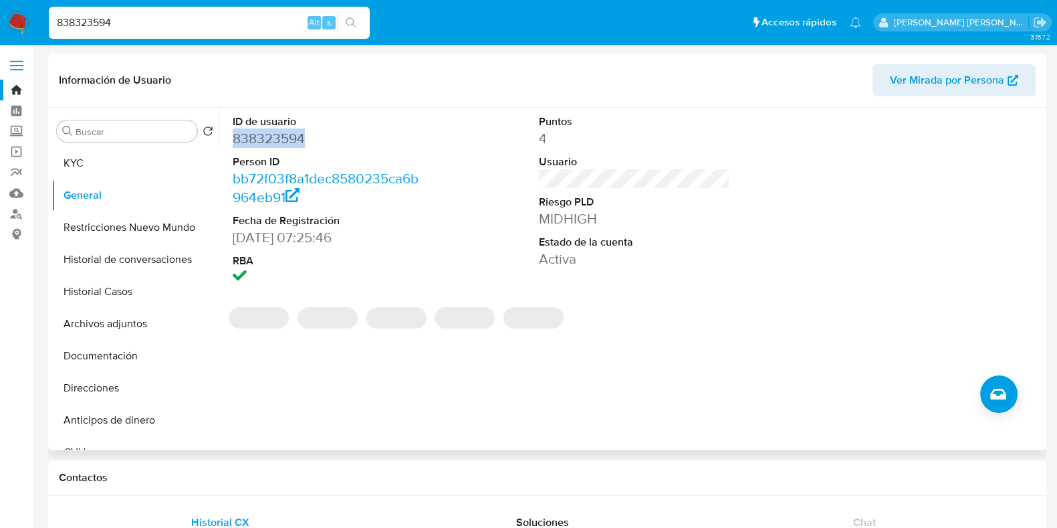
copy dd "838323594"
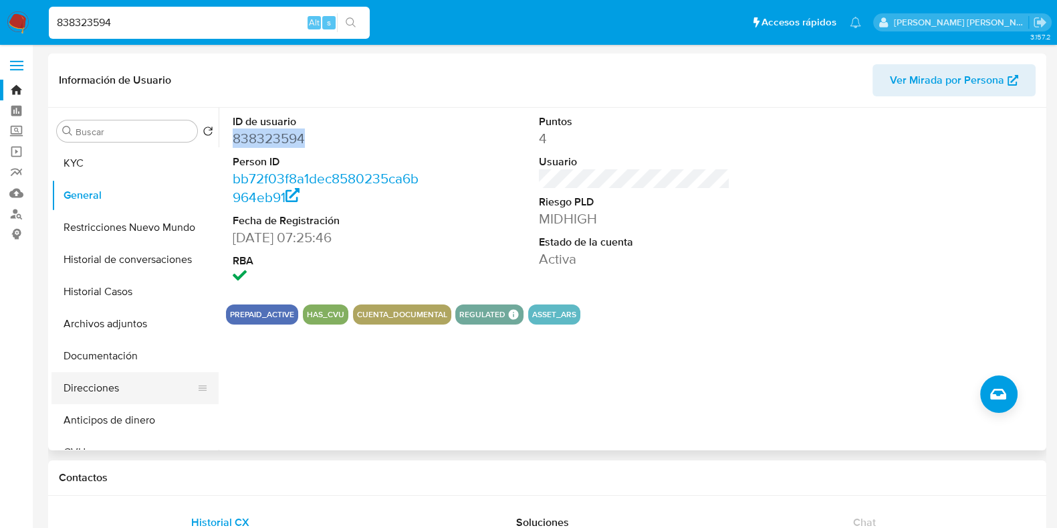
click at [110, 381] on button "Direcciones" at bounding box center [129, 388] width 156 height 32
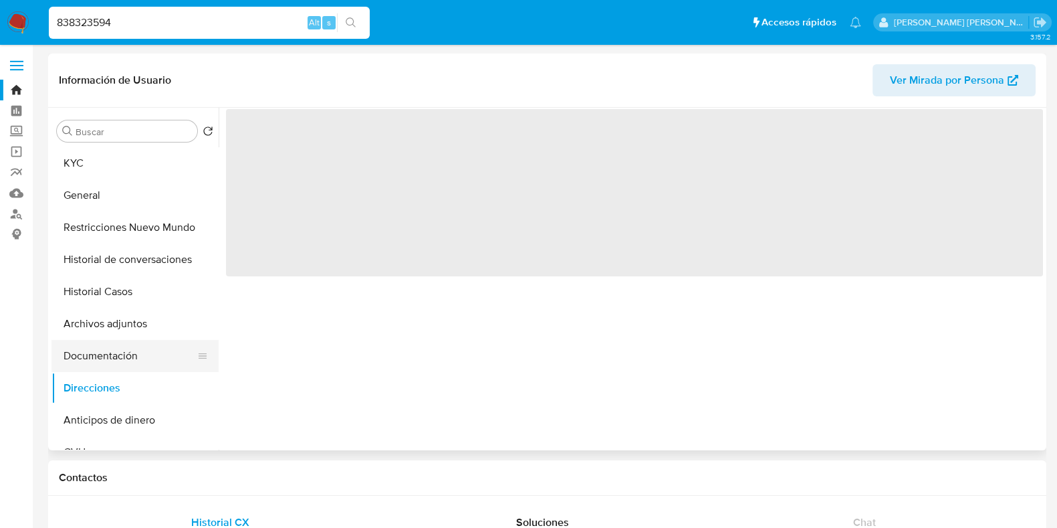
click at [120, 354] on button "Documentación" at bounding box center [129, 356] width 156 height 32
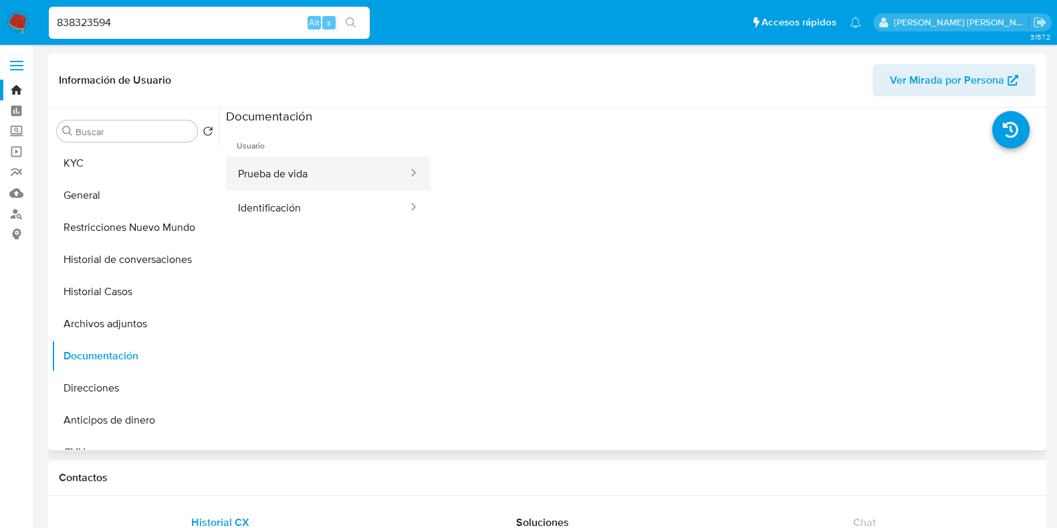
click at [334, 163] on button "Prueba de vida" at bounding box center [317, 173] width 183 height 34
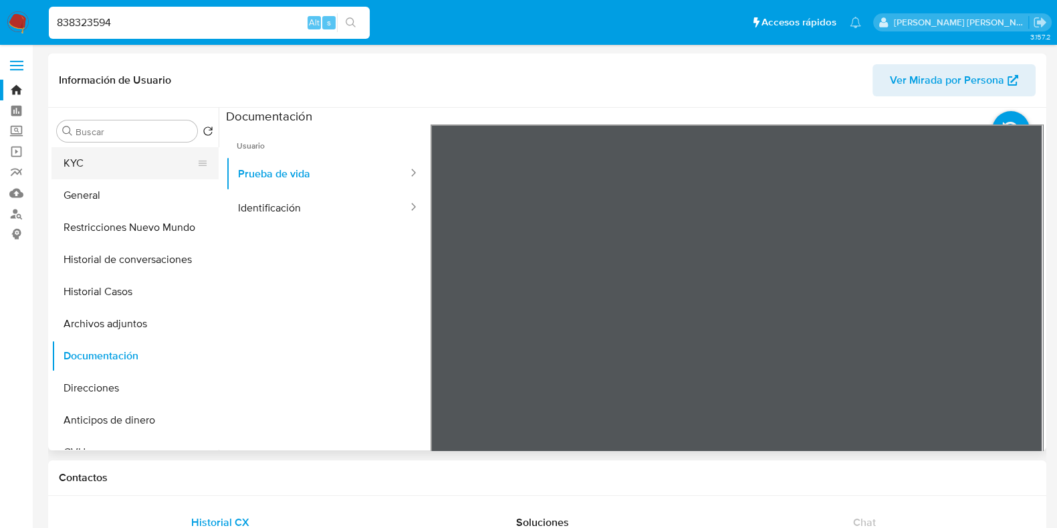
click at [118, 161] on button "KYC" at bounding box center [129, 163] width 156 height 32
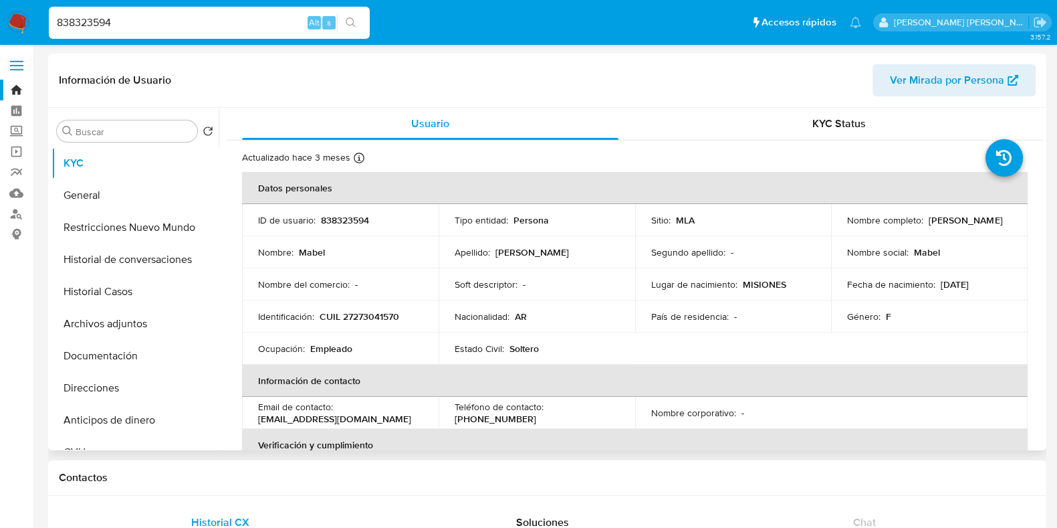
click at [374, 311] on p "CUIL 27273041570" at bounding box center [360, 316] width 80 height 12
copy p "27273041570"
click at [336, 222] on p "838323594" at bounding box center [345, 220] width 48 height 12
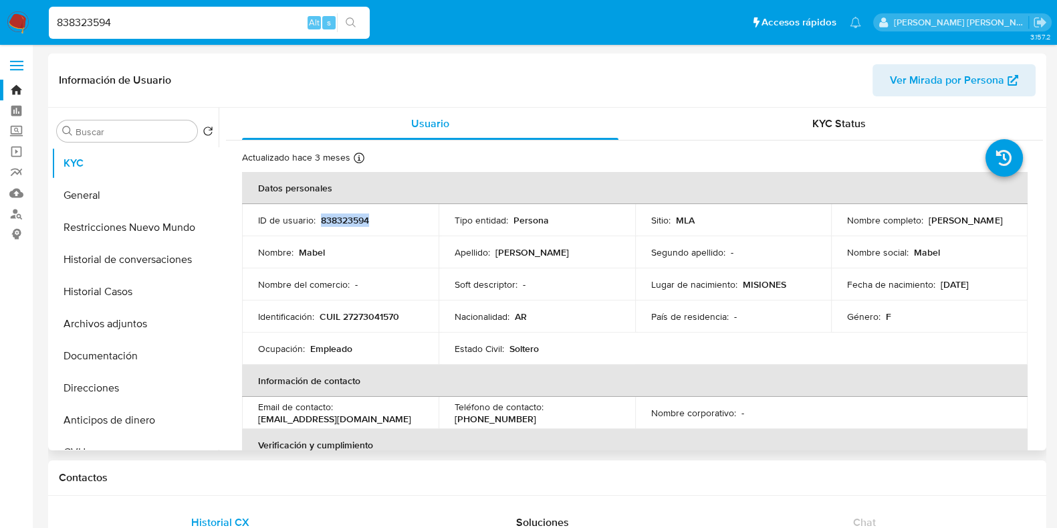
copy p "838323594"
click at [387, 310] on p "CUIL 27273041570" at bounding box center [360, 316] width 80 height 12
copy p "27273041570"
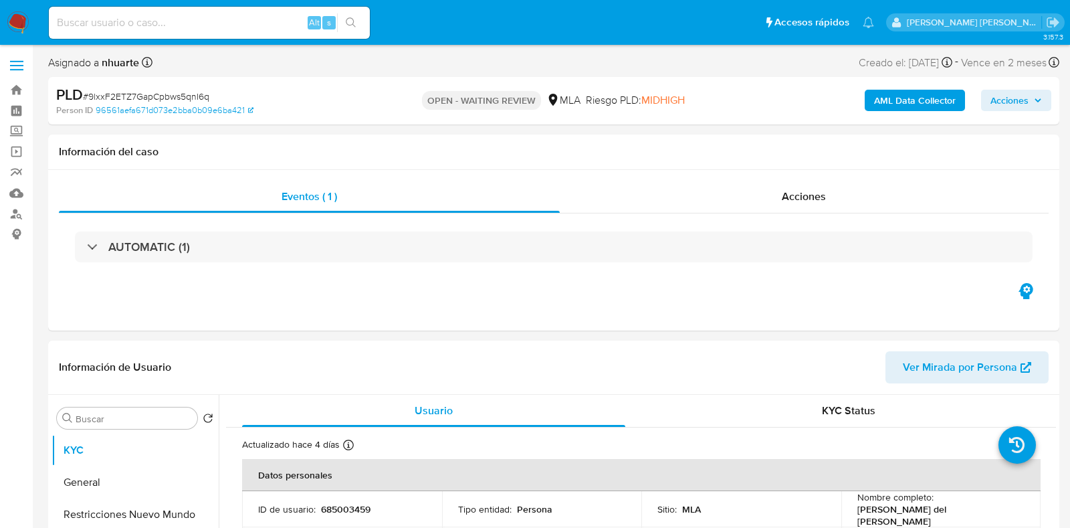
select select "10"
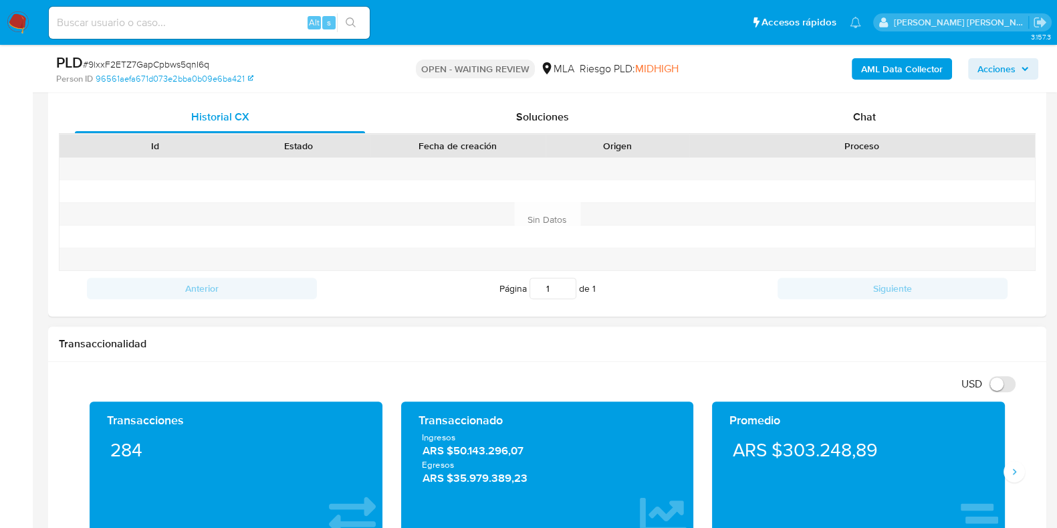
scroll to position [584, 0]
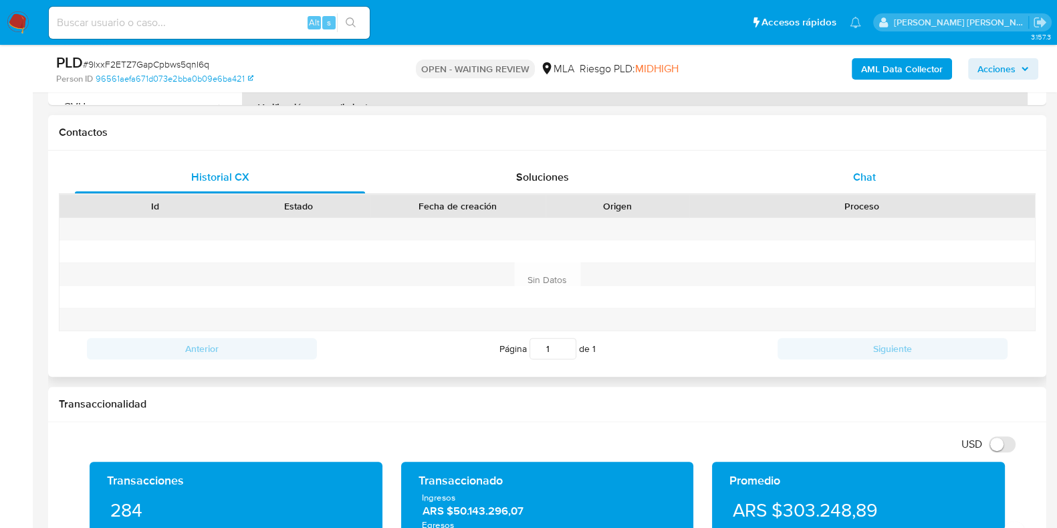
click at [874, 169] on span "Chat" at bounding box center [864, 176] width 23 height 15
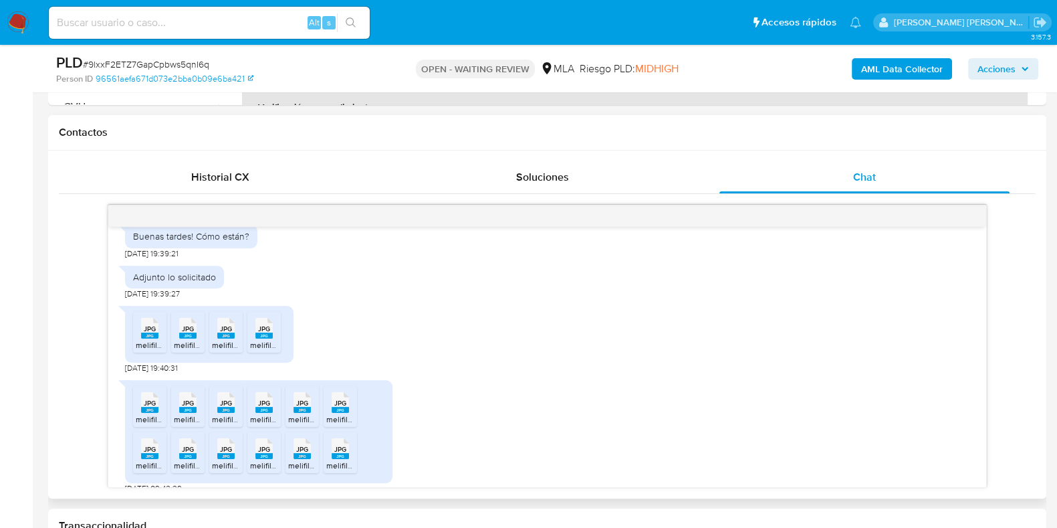
scroll to position [785, 0]
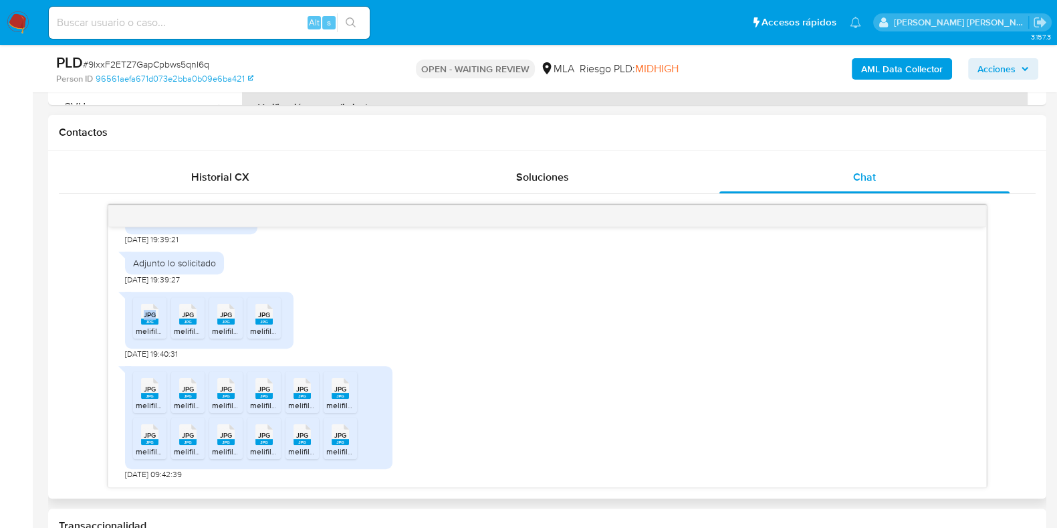
click at [155, 312] on div "JPG JPG" at bounding box center [150, 313] width 28 height 26
click at [187, 316] on span "JPG" at bounding box center [188, 314] width 12 height 9
click at [223, 312] on span "JPG" at bounding box center [226, 314] width 12 height 9
click at [267, 312] on span "JPG" at bounding box center [264, 314] width 12 height 9
click at [137, 389] on div "JPG JPG" at bounding box center [150, 387] width 28 height 26
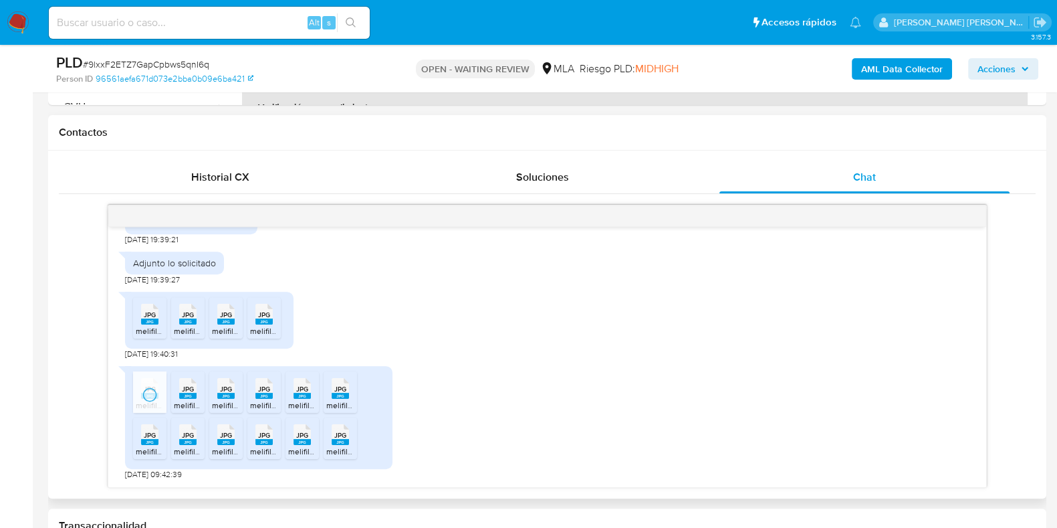
click at [187, 387] on span "JPG" at bounding box center [188, 389] width 12 height 9
click at [226, 386] on span "JPG" at bounding box center [226, 389] width 12 height 9
drag, startPoint x: 262, startPoint y: 388, endPoint x: 284, endPoint y: 388, distance: 22.1
click at [263, 388] on span "JPG" at bounding box center [264, 389] width 12 height 9
click at [298, 388] on span "JPG" at bounding box center [302, 389] width 12 height 9
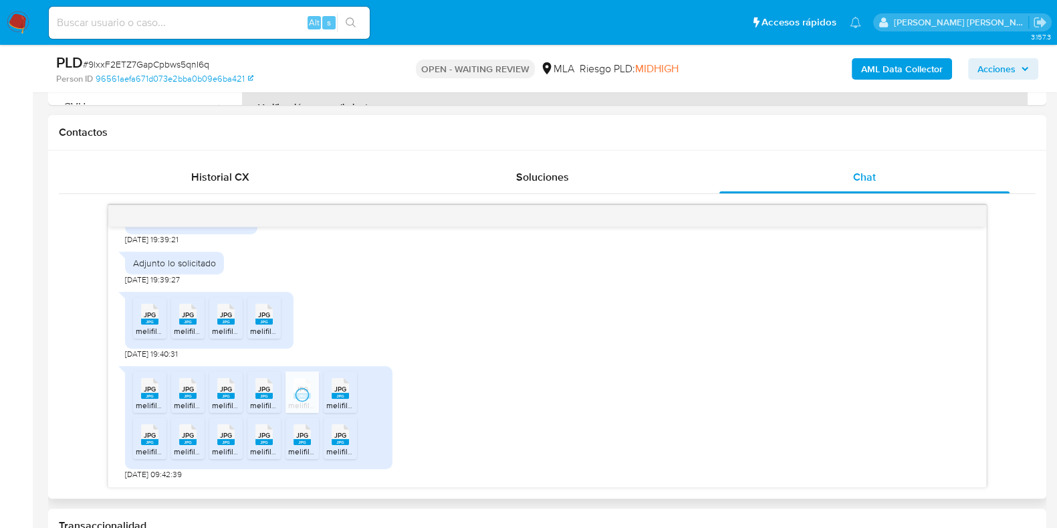
click at [338, 387] on span "JPG" at bounding box center [340, 389] width 12 height 9
click at [342, 433] on span "JPG" at bounding box center [340, 435] width 12 height 9
click at [292, 438] on div "JPG JPG" at bounding box center [302, 433] width 28 height 26
drag, startPoint x: 259, startPoint y: 439, endPoint x: 236, endPoint y: 437, distance: 22.8
click at [255, 439] on icon "JPG" at bounding box center [263, 434] width 17 height 23
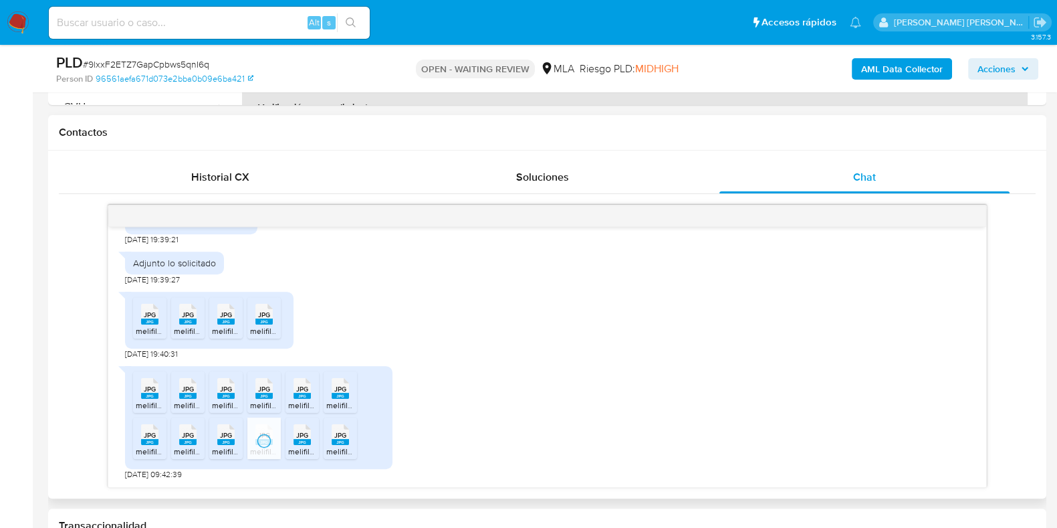
click at [225, 436] on span "JPG" at bounding box center [226, 435] width 12 height 9
drag, startPoint x: 189, startPoint y: 432, endPoint x: 165, endPoint y: 432, distance: 24.7
click at [186, 432] on span "JPG" at bounding box center [188, 435] width 12 height 9
click at [142, 432] on icon at bounding box center [149, 434] width 17 height 21
click at [158, 62] on span "# 9lxxF2ETZ7GapCpbws5qnI6q" at bounding box center [146, 64] width 126 height 13
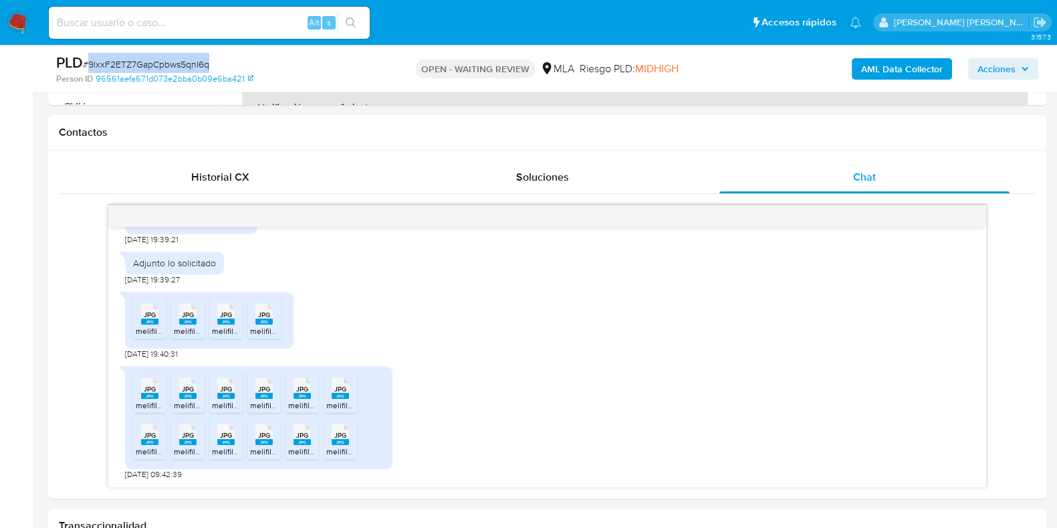
click at [158, 62] on span "# 9lxxF2ETZ7GapCpbws5qnI6q" at bounding box center [146, 64] width 126 height 13
copy span "9lxxF2ETZ7GapCpbws5qnI6q"
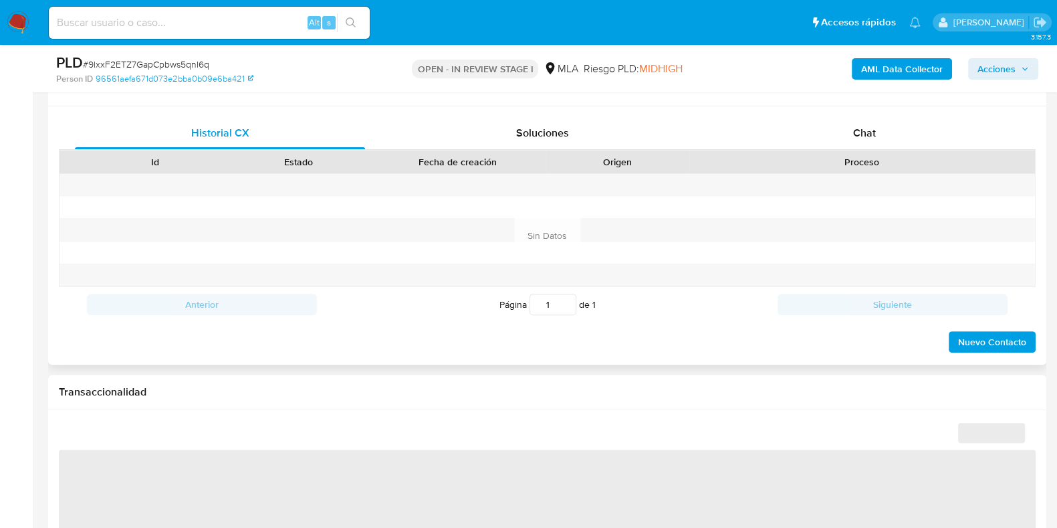
scroll to position [668, 0]
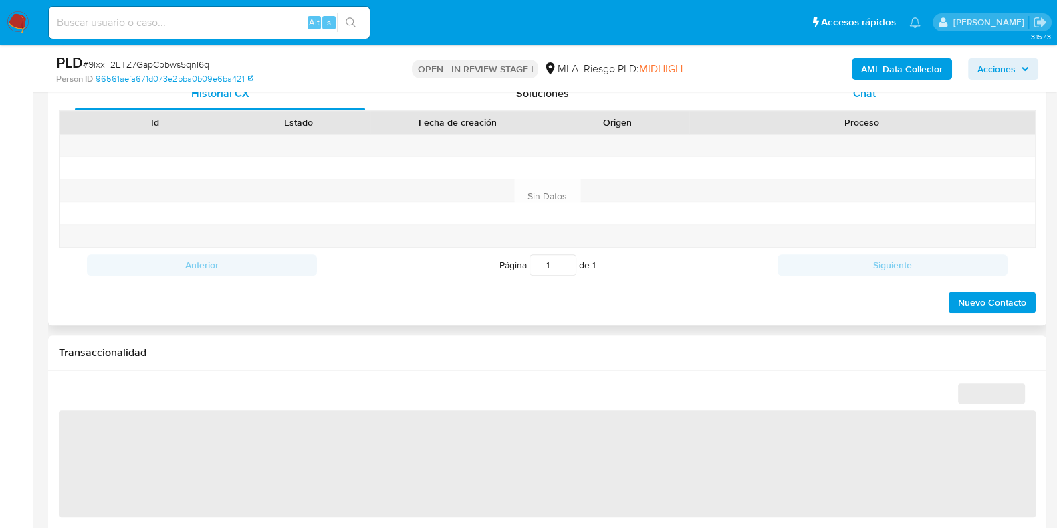
click at [866, 97] on span "Chat" at bounding box center [864, 93] width 23 height 15
select select "10"
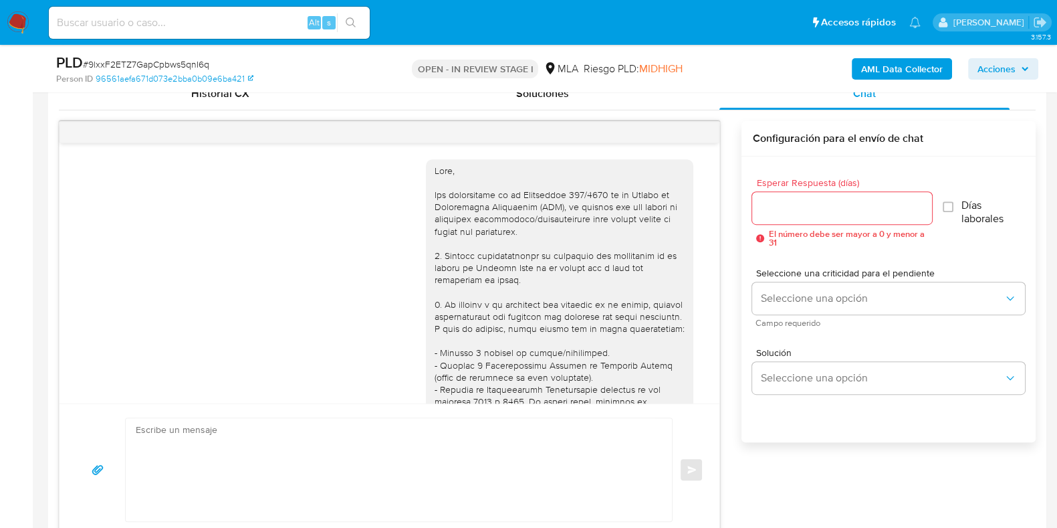
scroll to position [785, 0]
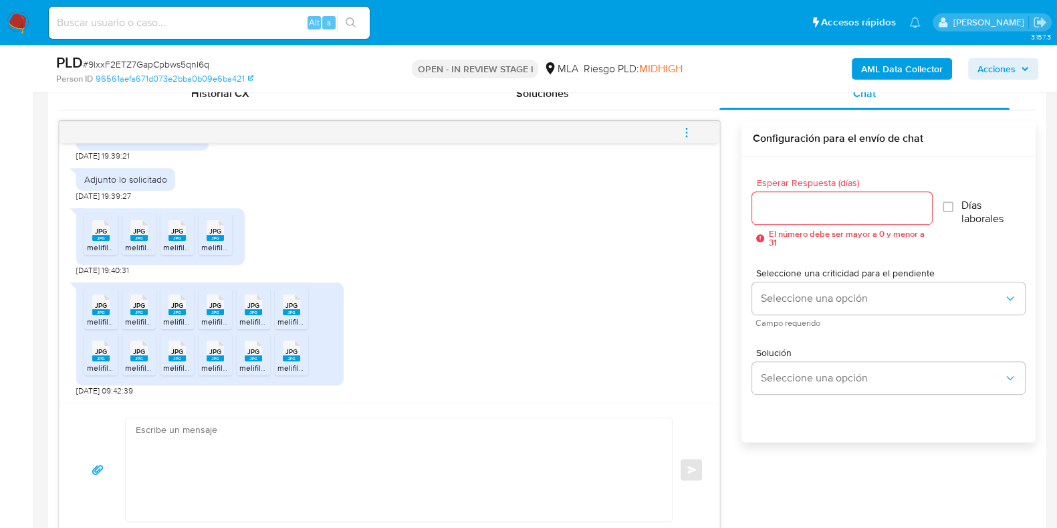
click at [379, 441] on textarea at bounding box center [396, 469] width 520 height 103
paste textarea "[PERSON_NAME]"
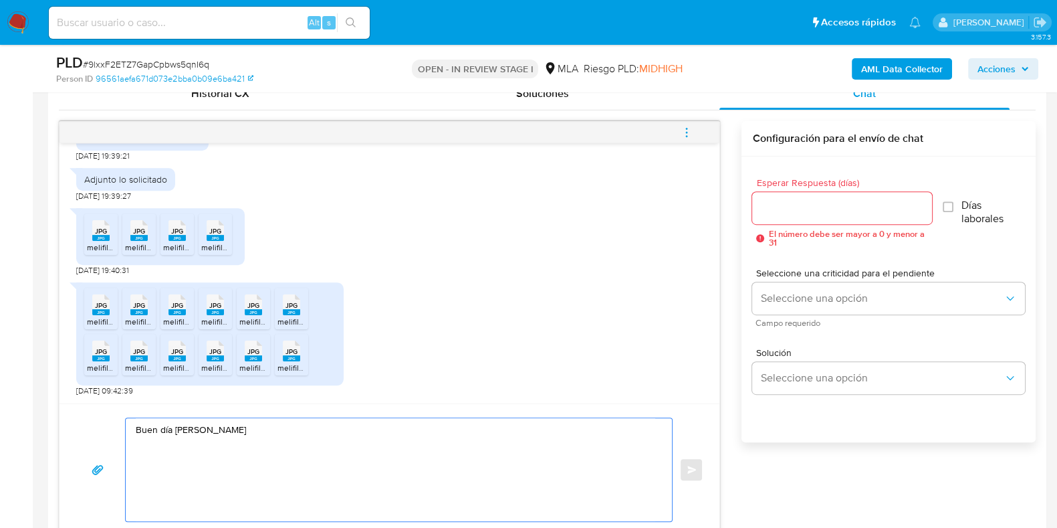
drag, startPoint x: 188, startPoint y: 429, endPoint x: 284, endPoint y: 479, distance: 108.3
click at [284, 479] on textarea "Buen día Maria del Carmen" at bounding box center [396, 469] width 520 height 103
click at [191, 429] on textarea "Buen día Maria del Carmen" at bounding box center [396, 469] width 520 height 103
click at [278, 430] on textarea "Buen día María del Carmen" at bounding box center [396, 469] width 520 height 103
paste textarea "¡Muchas gracias por tu respuesta! Confirmamos la recepción de la documentación."
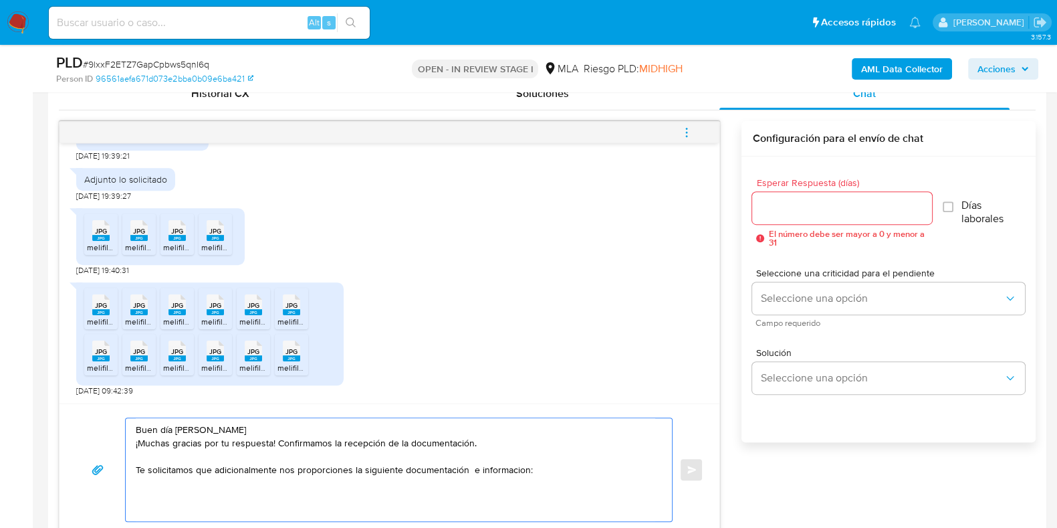
click at [157, 490] on textarea "Buen día María del Carmen ¡Muchas gracias por tu respuesta! Confirmamos la rece…" at bounding box center [396, 469] width 520 height 103
paste textarea "1. Descripción de la actividad: - Detalla la actividad que realizas a través de…"
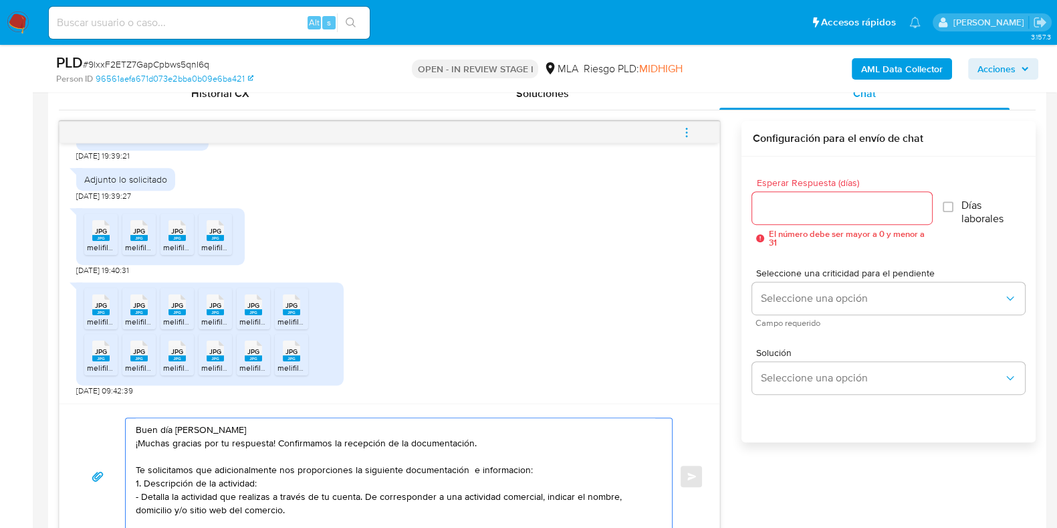
scroll to position [669, 0]
click at [439, 510] on textarea "Buen día María del Carmen ¡Muchas gracias por tu respuesta! Confirmamos la rece…" at bounding box center [396, 475] width 520 height 116
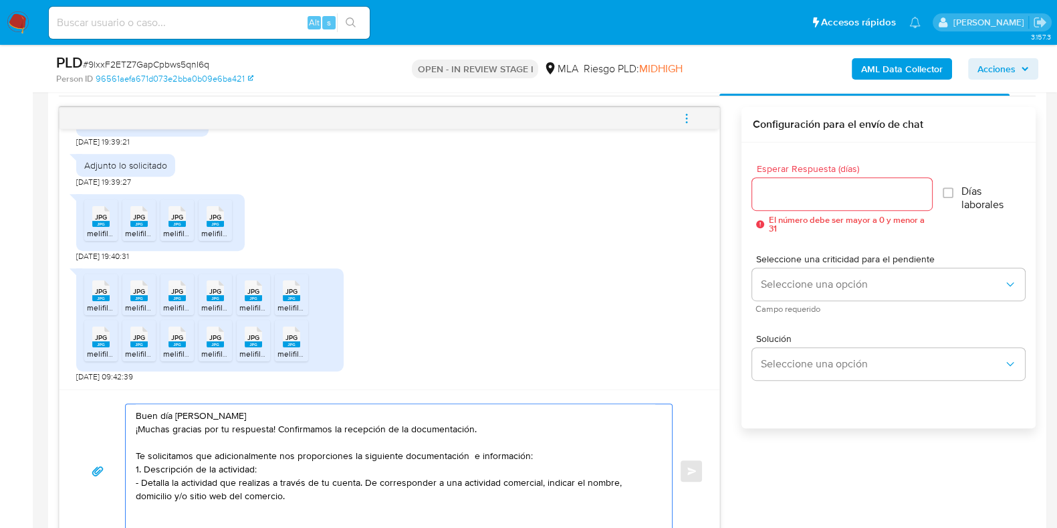
paste textarea "2. De acuerdo a la actividad que realices en tu cuenta, adjunta la siguiente do…"
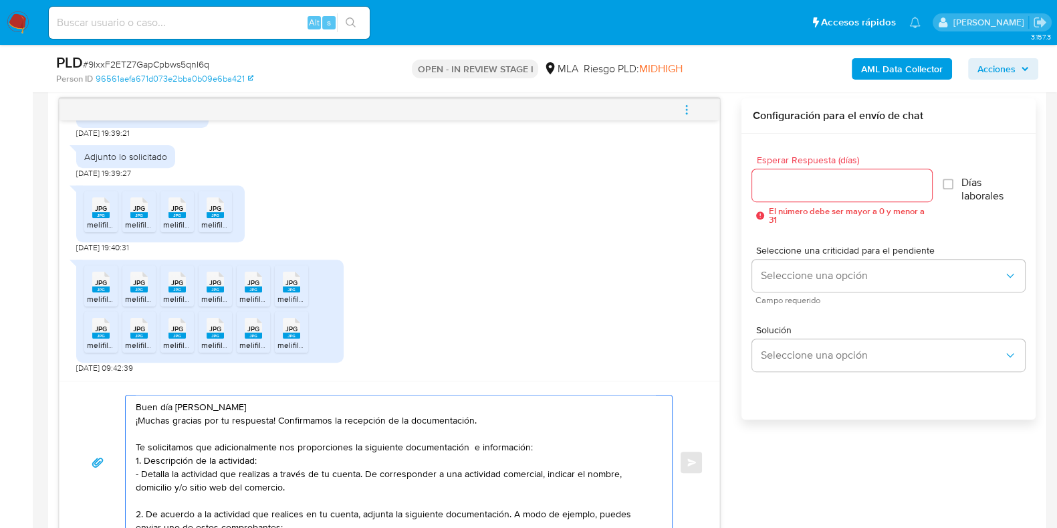
scroll to position [72, 0]
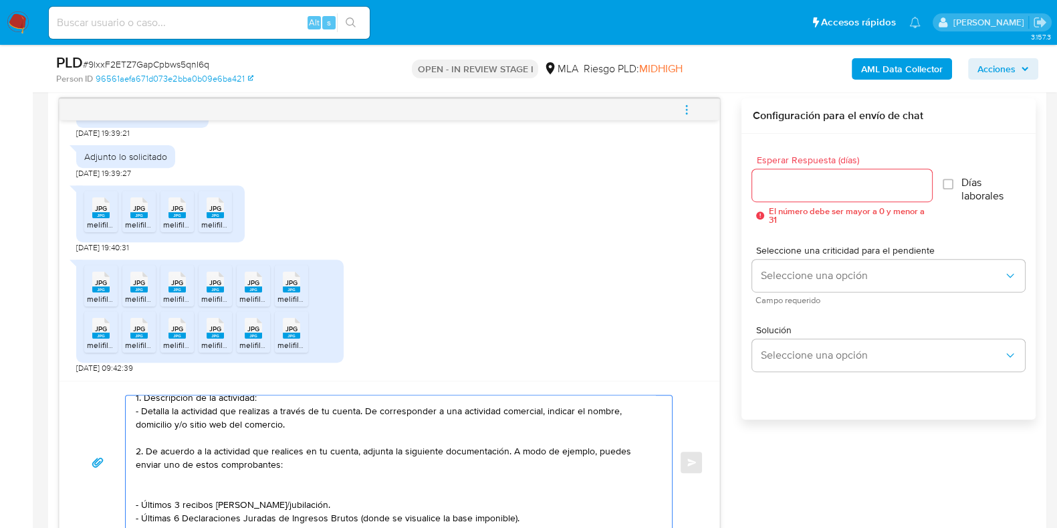
click at [522, 506] on textarea "Buen día María del Carmen ¡Muchas gracias por tu respuesta! Confirmamos la rece…" at bounding box center [396, 462] width 520 height 134
click at [510, 506] on textarea "Buen día María del Carmen ¡Muchas gracias por tu respuesta! Confirmamos la rece…" at bounding box center [396, 462] width 520 height 134
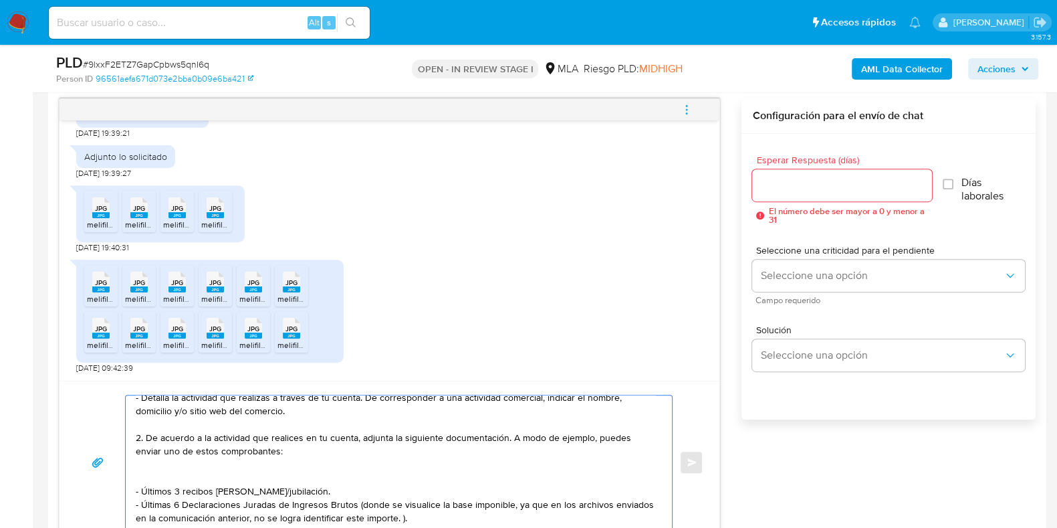
scroll to position [103, 0]
click at [177, 510] on textarea "Buen día María del Carmen ¡Muchas gracias por tu respuesta! Confirmamos la rece…" at bounding box center [396, 462] width 520 height 134
paste textarea "Es importante que sepas que, en caso de no responder a lo solicitado o si lo pr…"
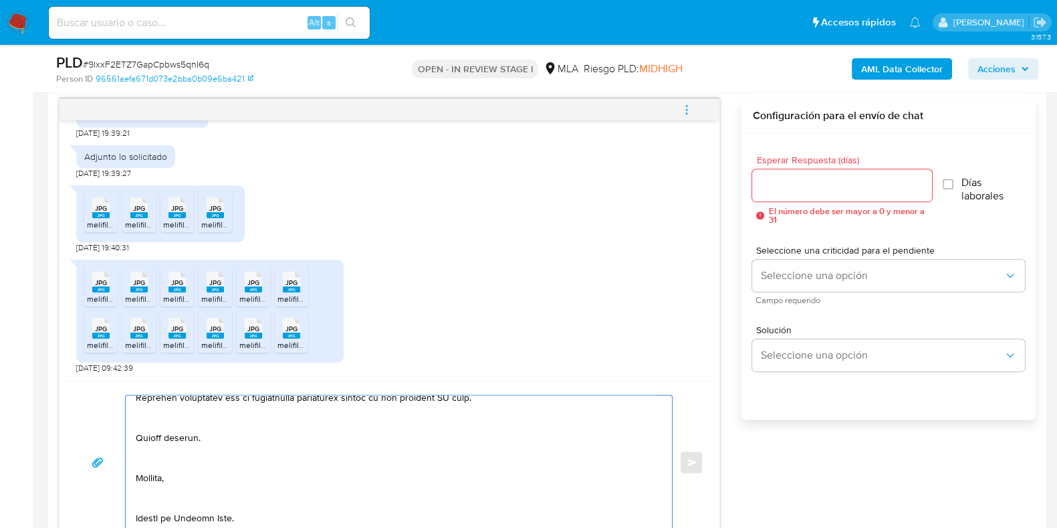
scroll to position [242, 0]
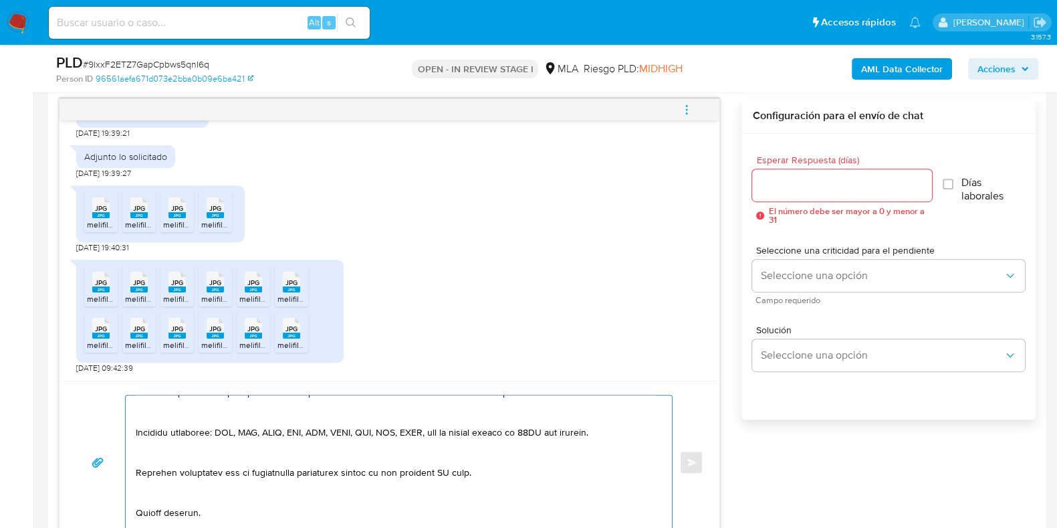
click at [461, 471] on textarea at bounding box center [396, 462] width 520 height 134
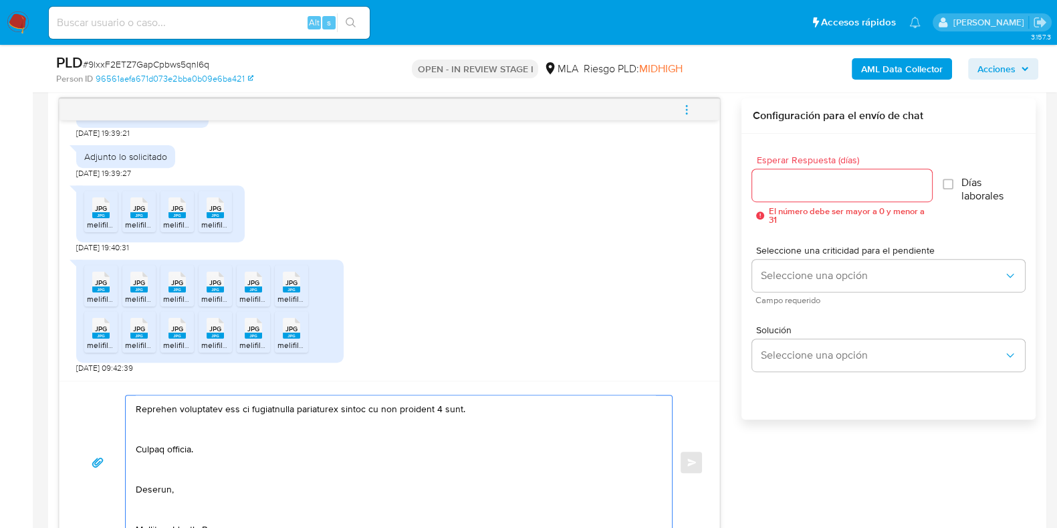
scroll to position [326, 0]
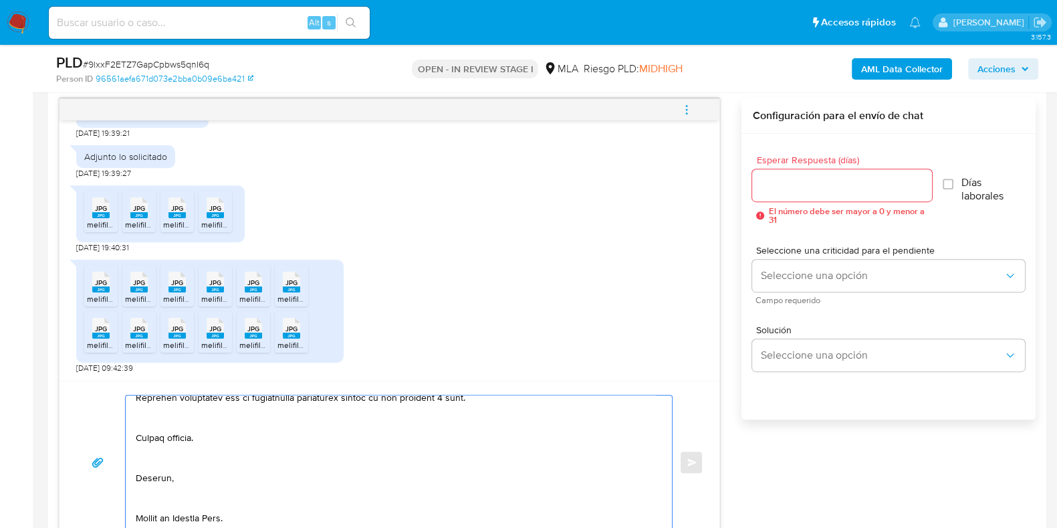
click at [231, 433] on textarea at bounding box center [396, 462] width 520 height 134
type textarea "Buen día María del Carmen ¡Muchas gracias por tu respuesta! Confirmamos la rece…"
click at [764, 182] on input "Esperar Respuesta (días)" at bounding box center [841, 185] width 179 height 17
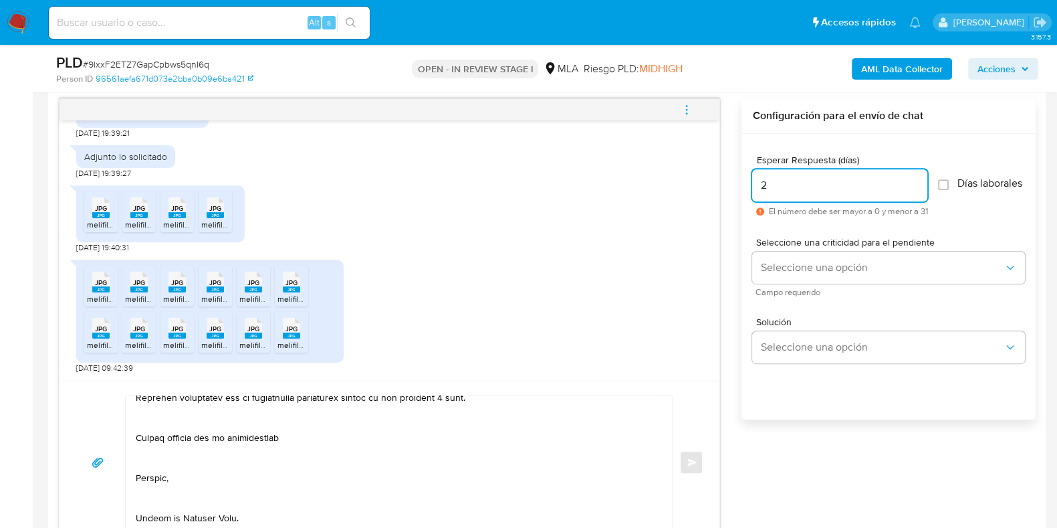
type input "2"
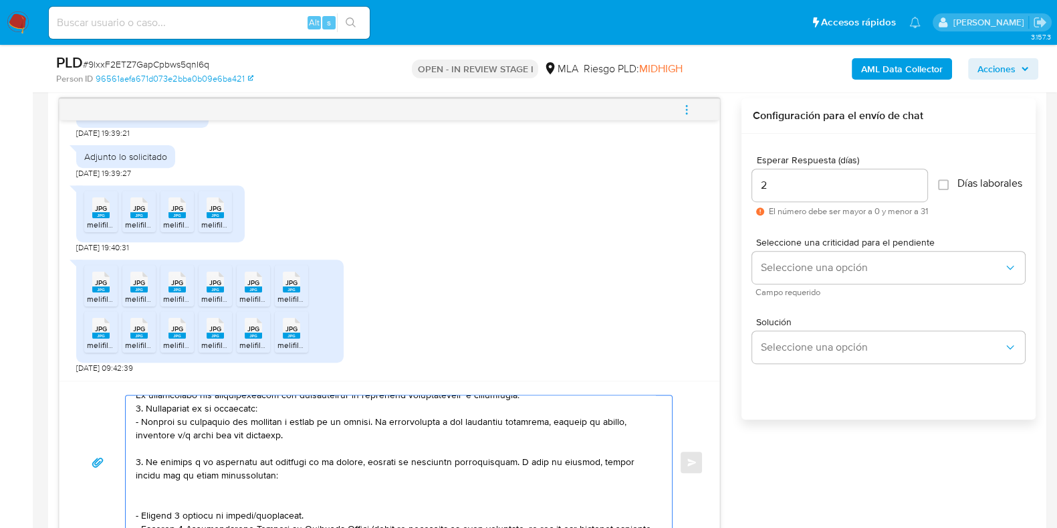
scroll to position [80, 0]
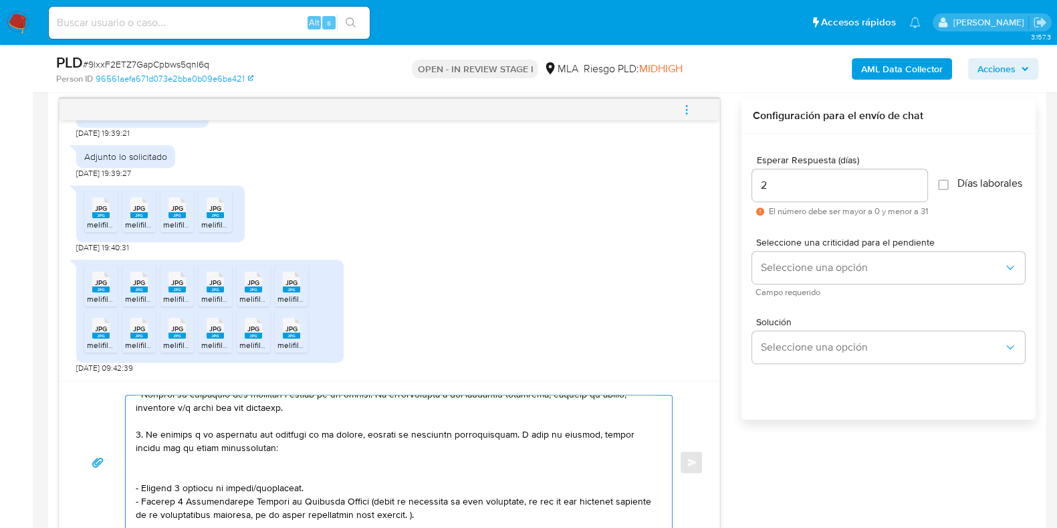
drag, startPoint x: 146, startPoint y: 433, endPoint x: 358, endPoint y: 435, distance: 211.3
click at [358, 435] on textarea at bounding box center [396, 462] width 520 height 134
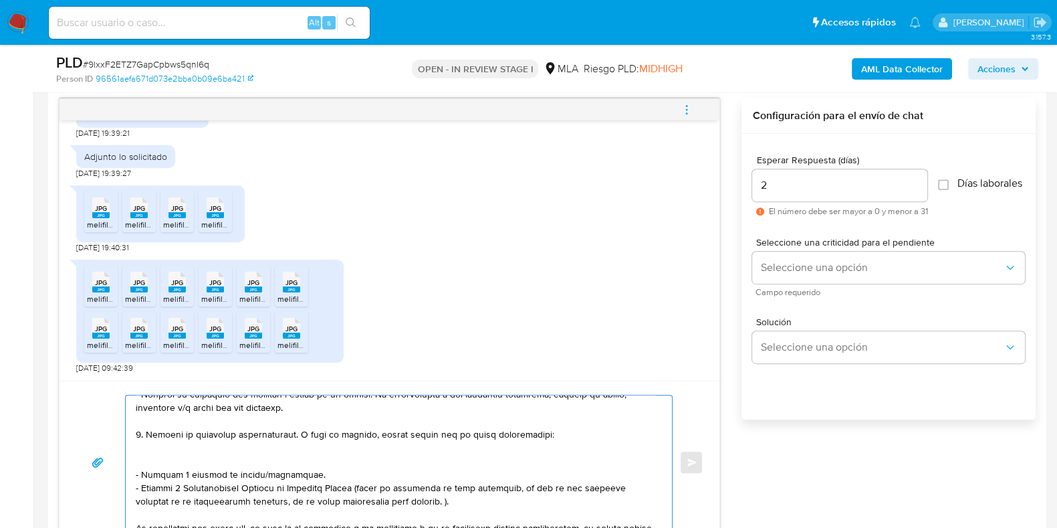
drag, startPoint x: 300, startPoint y: 433, endPoint x: 578, endPoint y: 431, distance: 278.2
click at [578, 431] on textarea at bounding box center [396, 462] width 520 height 134
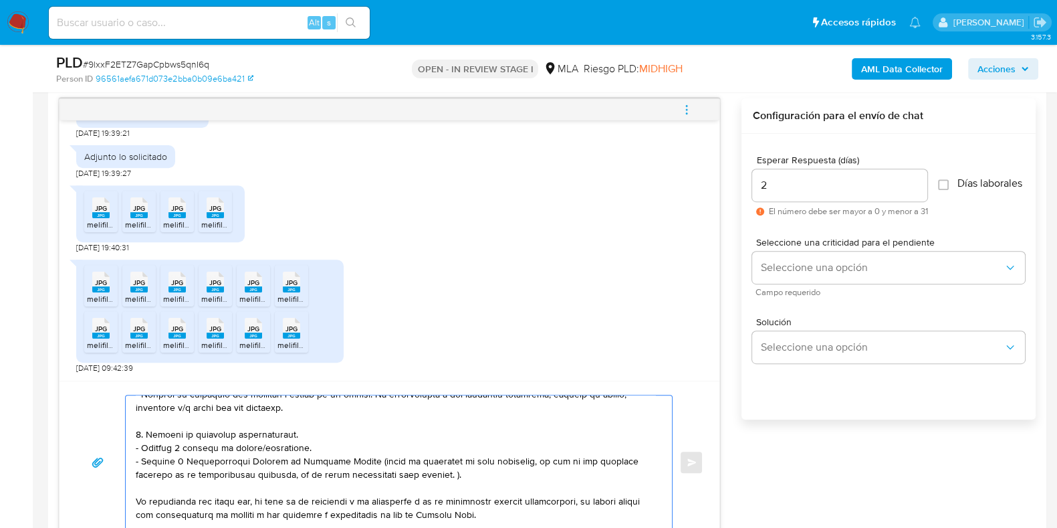
drag, startPoint x: 253, startPoint y: 446, endPoint x: 303, endPoint y: 447, distance: 49.5
click at [303, 447] on textarea at bounding box center [396, 462] width 520 height 134
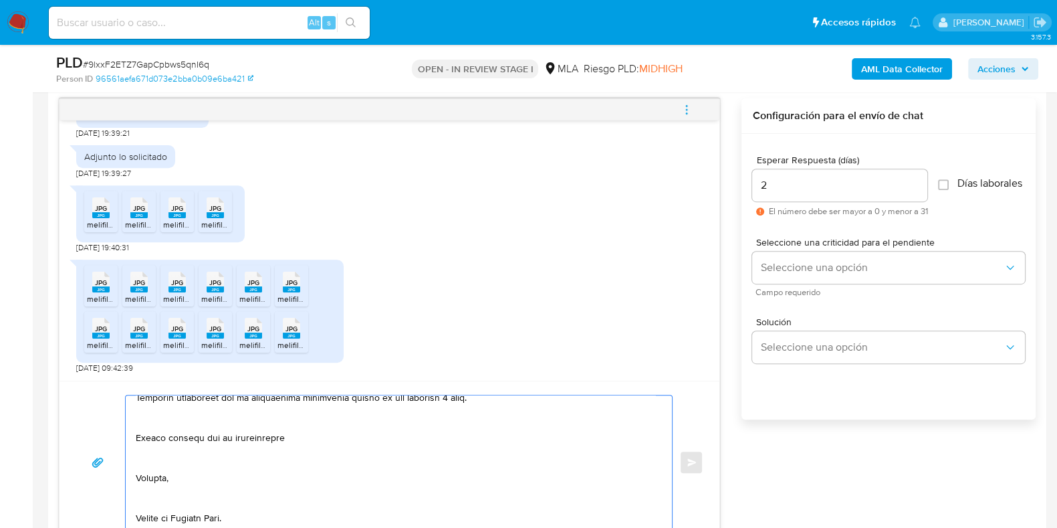
scroll to position [290, 0]
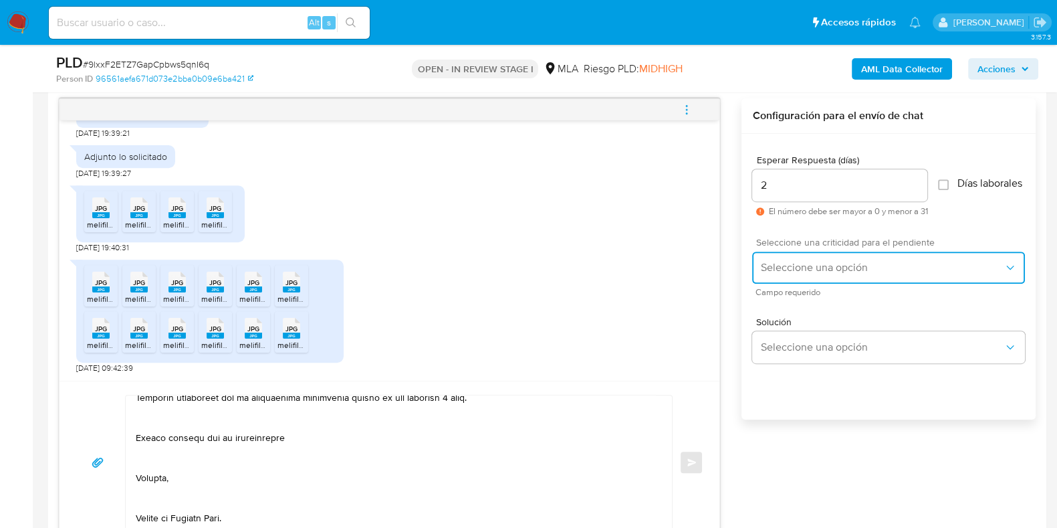
click at [783, 263] on button "Seleccione una opción" at bounding box center [888, 267] width 273 height 32
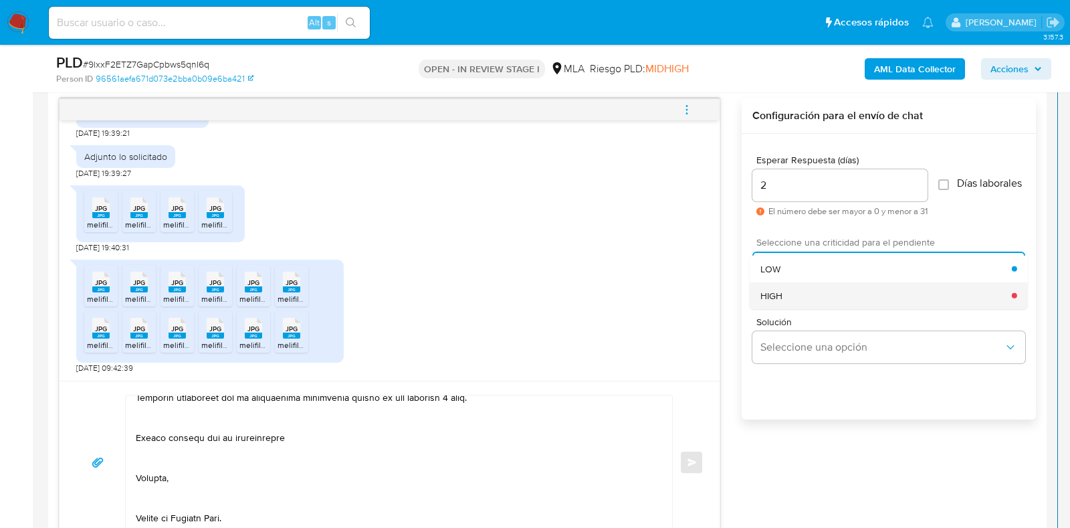
click at [783, 298] on div "HIGH" at bounding box center [885, 295] width 251 height 27
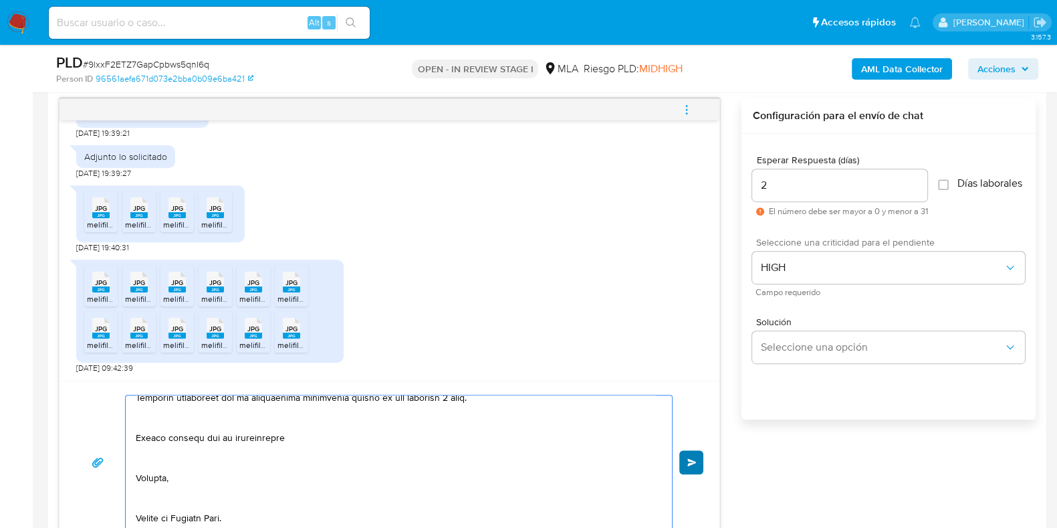
type textarea "Buen día María del Carmen ¡Muchas gracias por tu respuesta! Confirmamos la rece…"
click at [696, 461] on span "Enviar" at bounding box center [691, 462] width 9 height 8
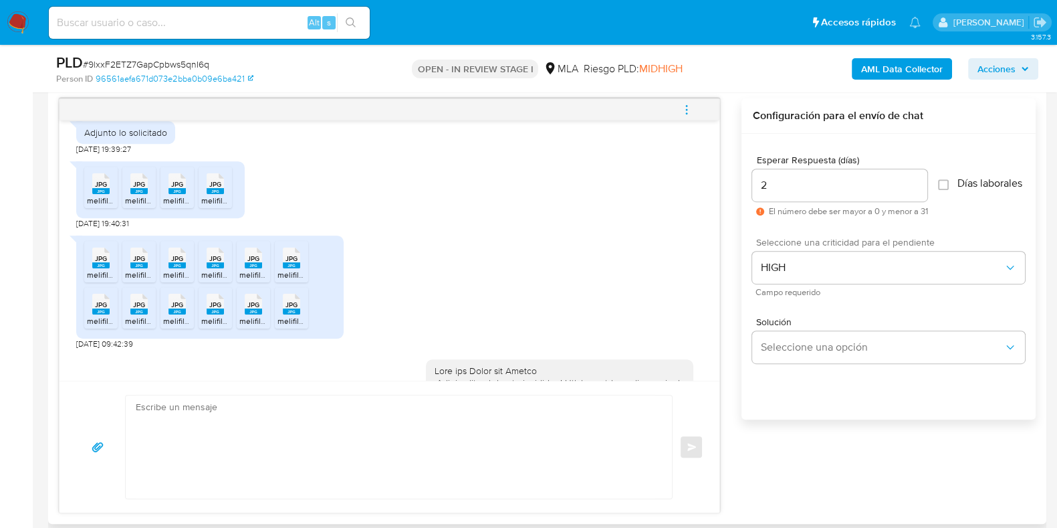
scroll to position [1297, 0]
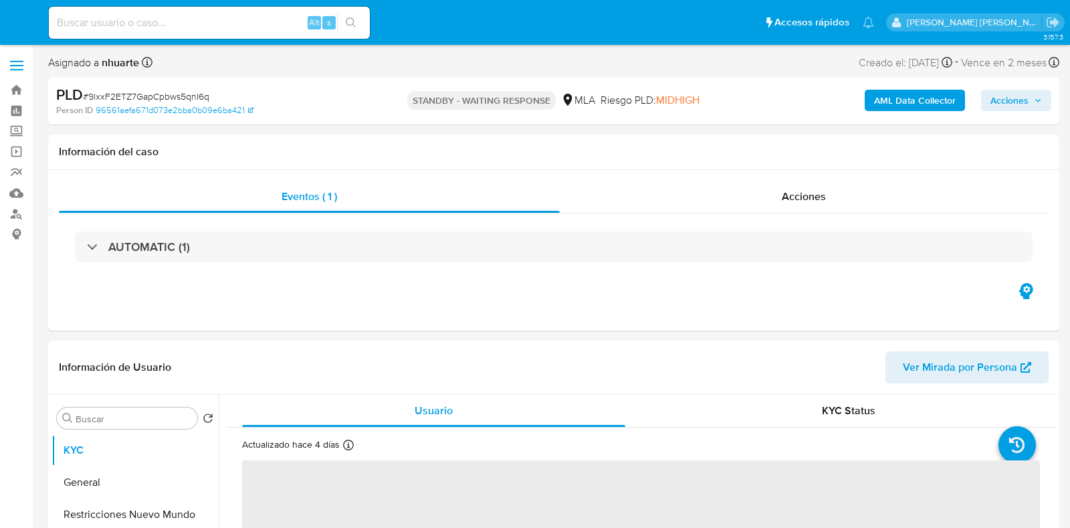
select select "10"
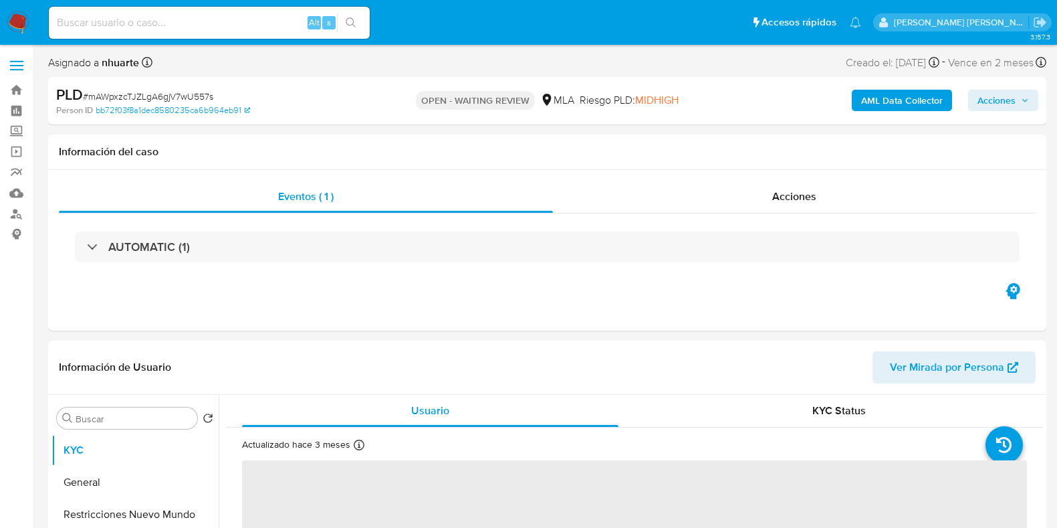
select select "10"
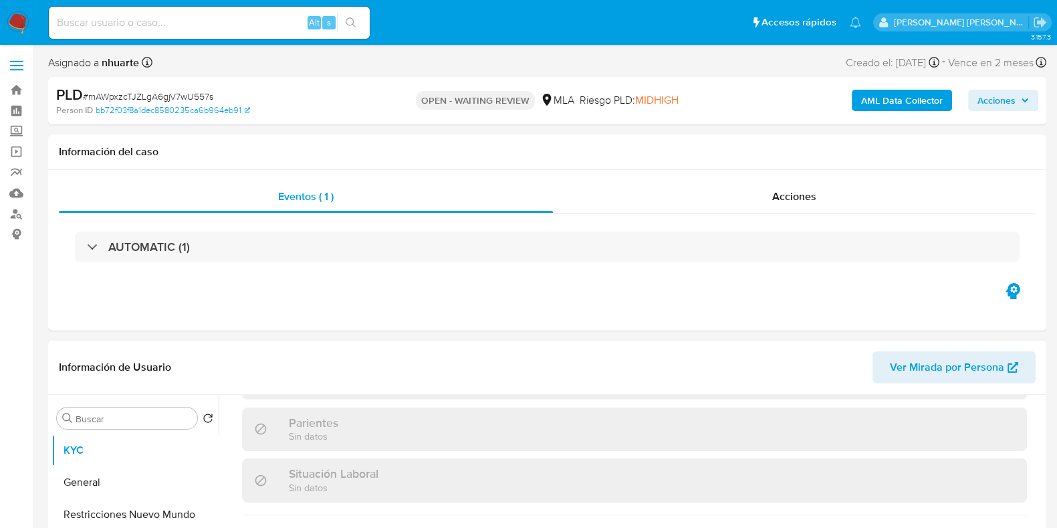
scroll to position [702, 0]
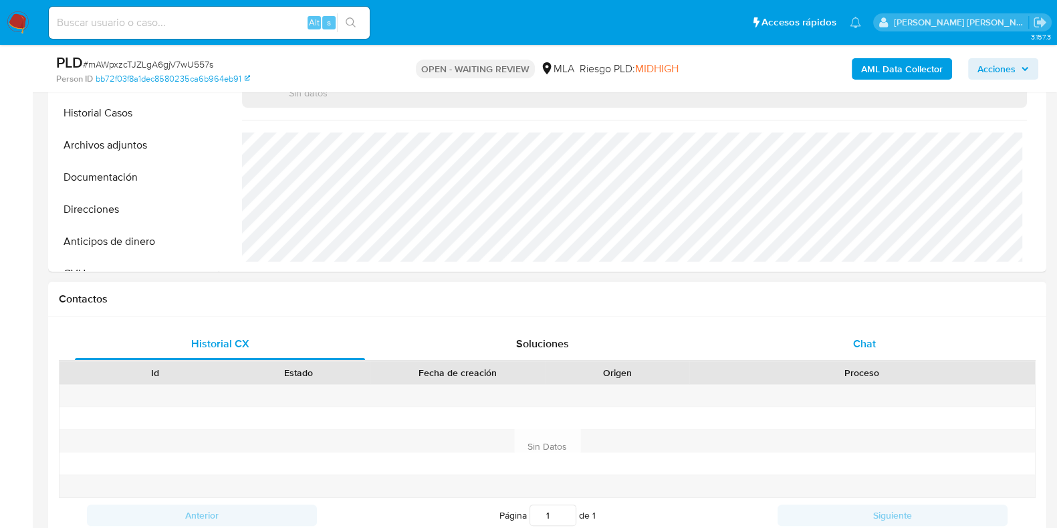
click at [863, 330] on div "Chat" at bounding box center [865, 344] width 290 height 32
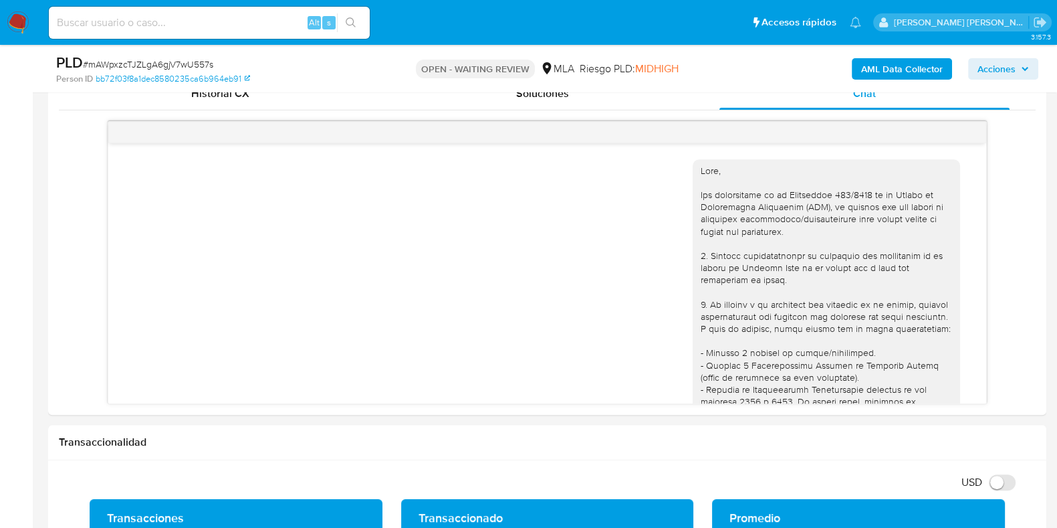
scroll to position [550, 0]
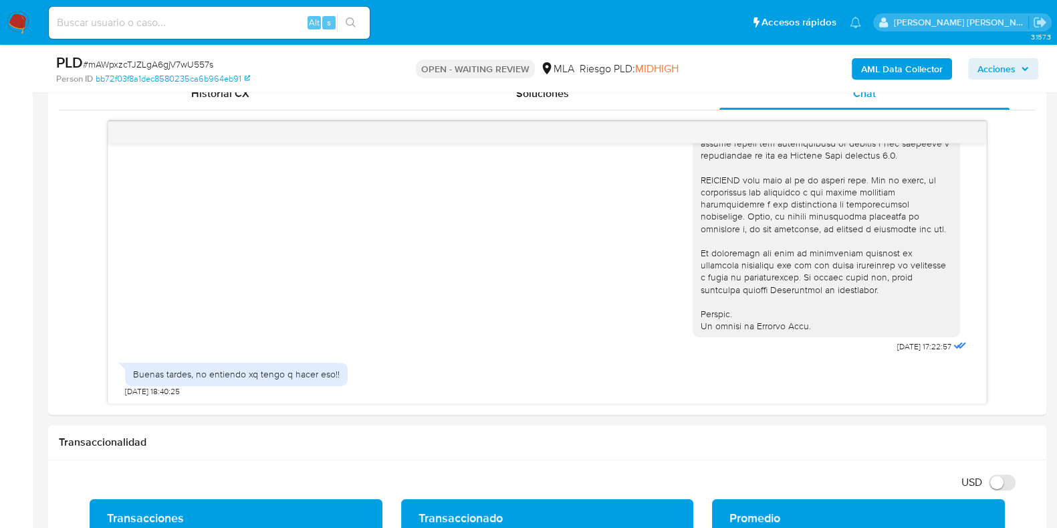
click at [108, 64] on span "# mAWpxzcTJZLgA6gjV7wU557s" at bounding box center [148, 64] width 130 height 13
copy span "mAWpxzcTJZLgA6gjV7wU557s"
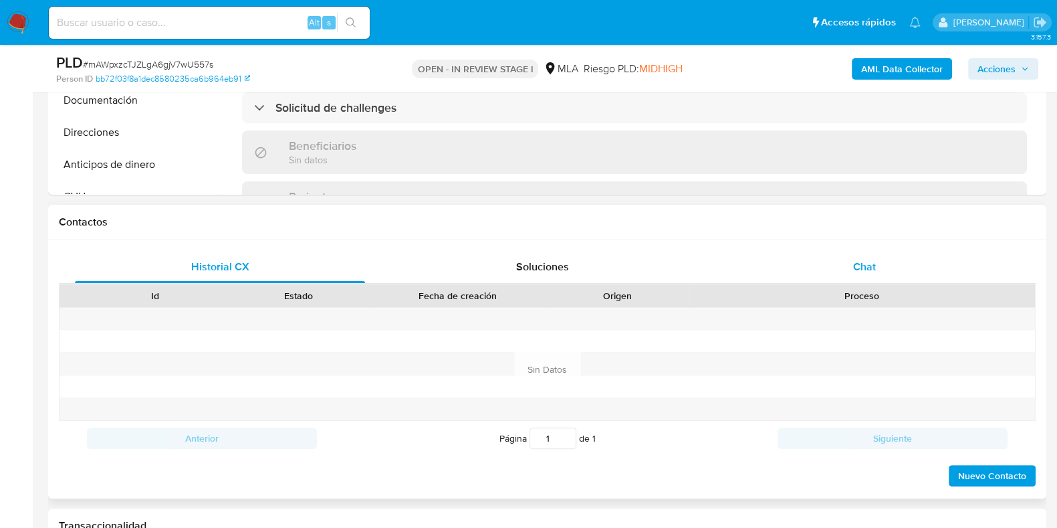
scroll to position [502, 0]
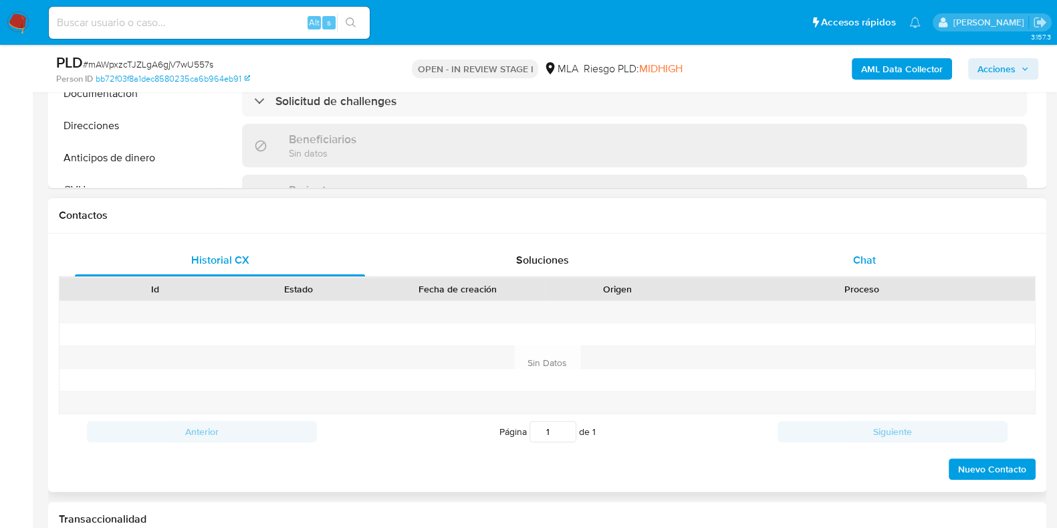
click at [873, 265] on span "Chat" at bounding box center [864, 259] width 23 height 15
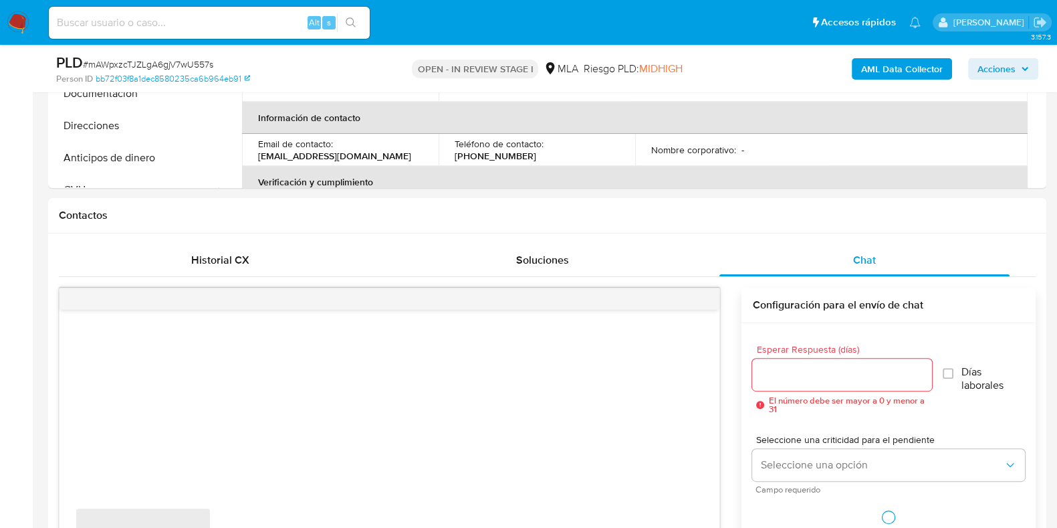
select select "10"
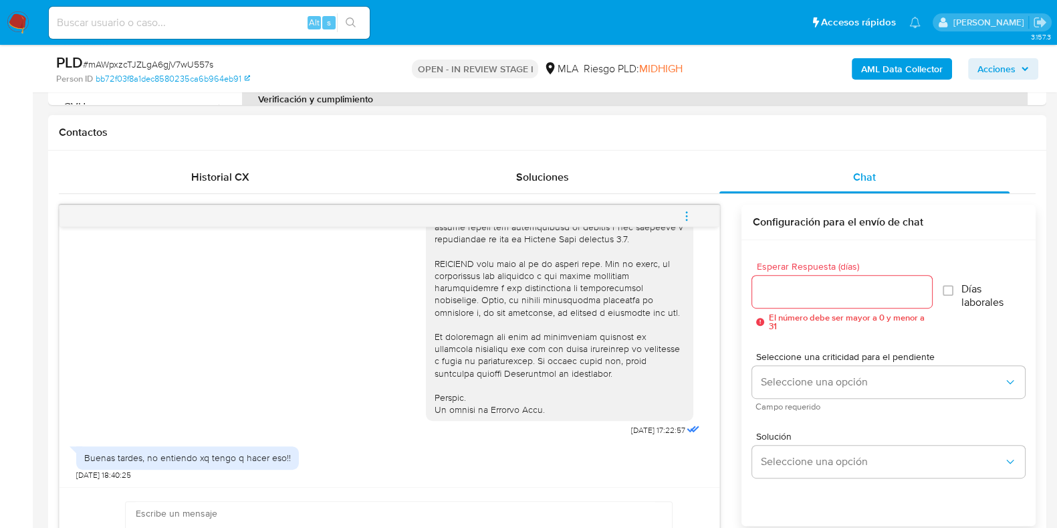
scroll to position [752, 0]
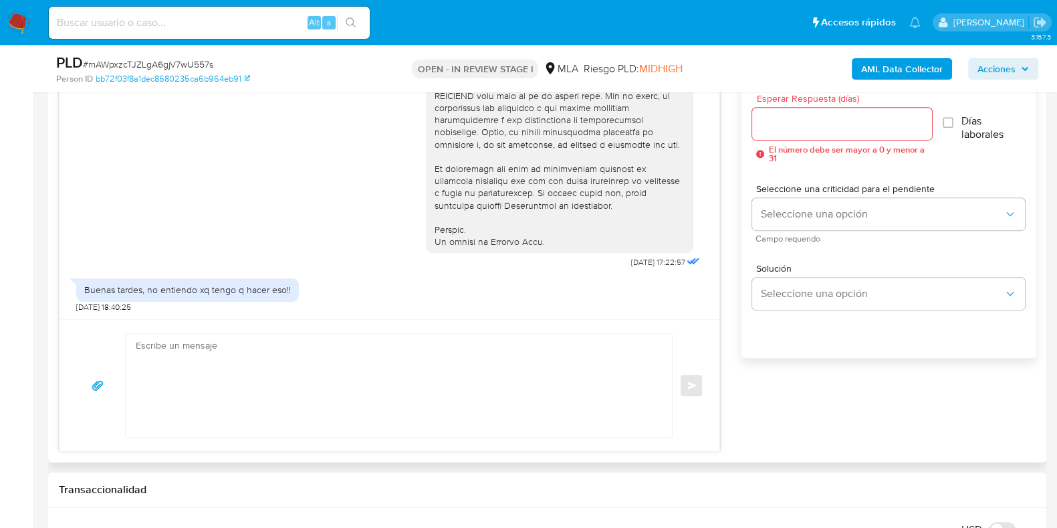
click at [241, 356] on textarea at bounding box center [396, 385] width 520 height 103
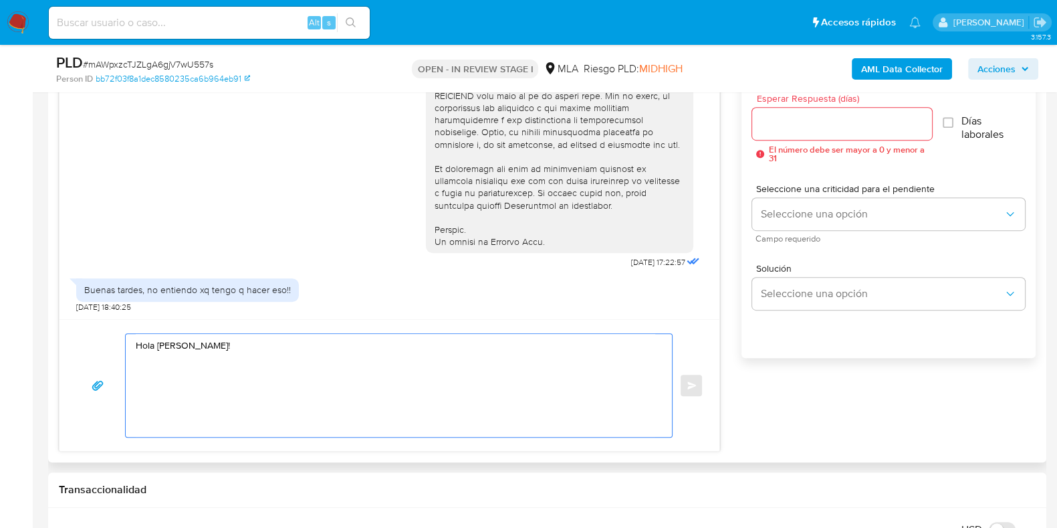
click at [197, 360] on textarea "Hola Mabel!" at bounding box center [396, 385] width 520 height 103
click at [187, 369] on textarea "Hola Mabel!" at bounding box center [396, 385] width 520 height 103
click at [184, 370] on textarea "Hola Mabel!" at bounding box center [396, 385] width 520 height 103
paste textarea "¡Gracias por tu respuesta! Queremos asegurarte que la información y documentaci…"
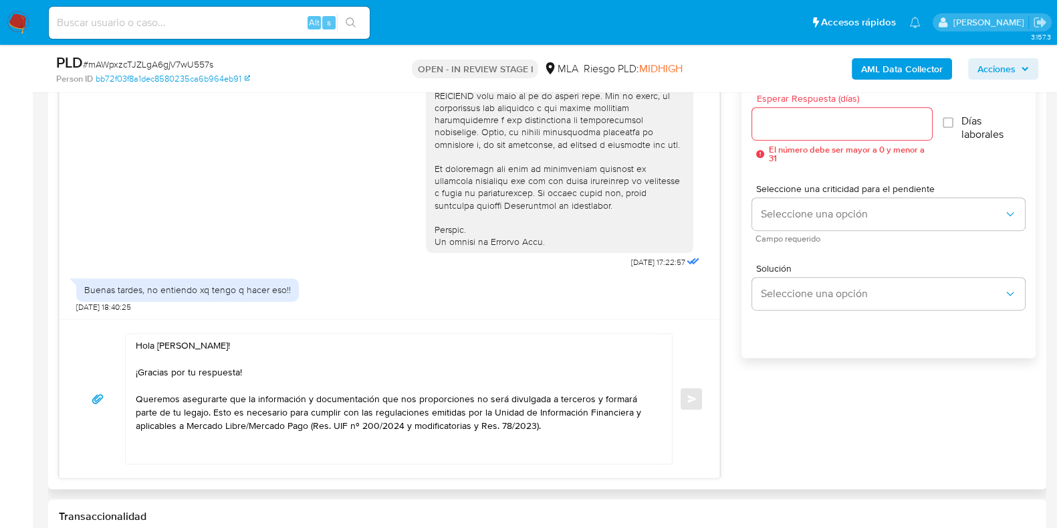
drag, startPoint x: 134, startPoint y: 400, endPoint x: 318, endPoint y: 399, distance: 183.9
click at [319, 399] on div "Hola Mabel! ¡Gracias por tu respuesta! Queremos asegurarte que la información y…" at bounding box center [396, 399] width 540 height 130
drag, startPoint x: 205, startPoint y: 411, endPoint x: 137, endPoint y: 398, distance: 69.4
click at [137, 398] on textarea "Hola Mabel! ¡Gracias por tu respuesta! Queremos asegurarte que la información y…" at bounding box center [396, 399] width 520 height 130
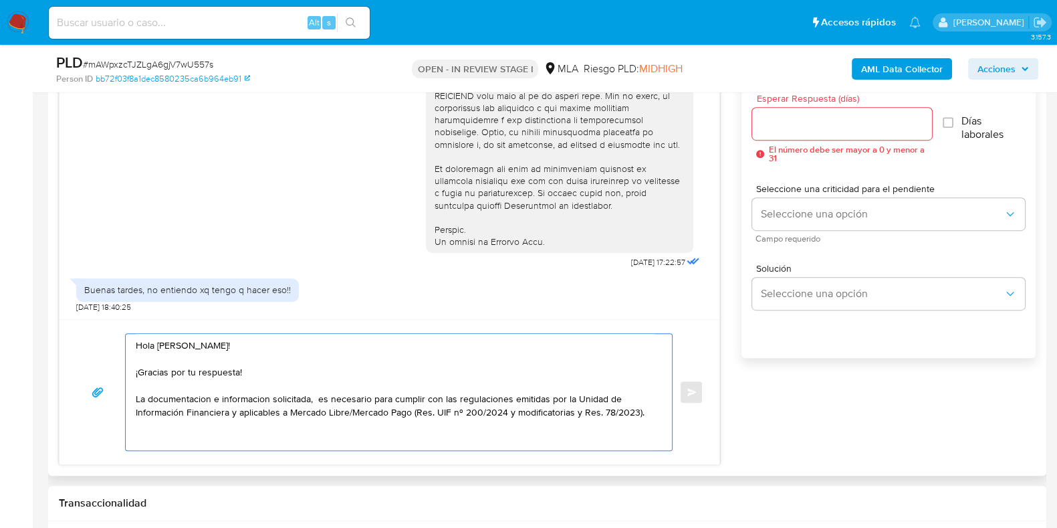
click at [366, 400] on textarea "Hola Mabel! ¡Gracias por tu respuesta! La documentacion e informacion solicitad…" at bounding box center [396, 392] width 520 height 116
click at [649, 408] on textarea "Hola Mabel! ¡Gracias por tu respuesta! La documentación e información solicitad…" at bounding box center [396, 392] width 520 height 116
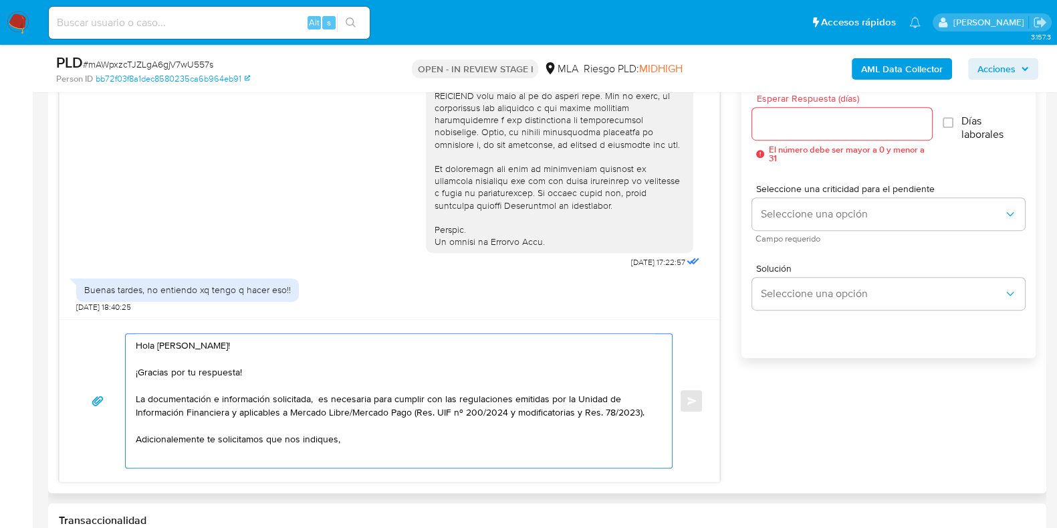
paste textarea "el vínculo con las siguientes contrapartes con la que operaste, el motivo de la…"
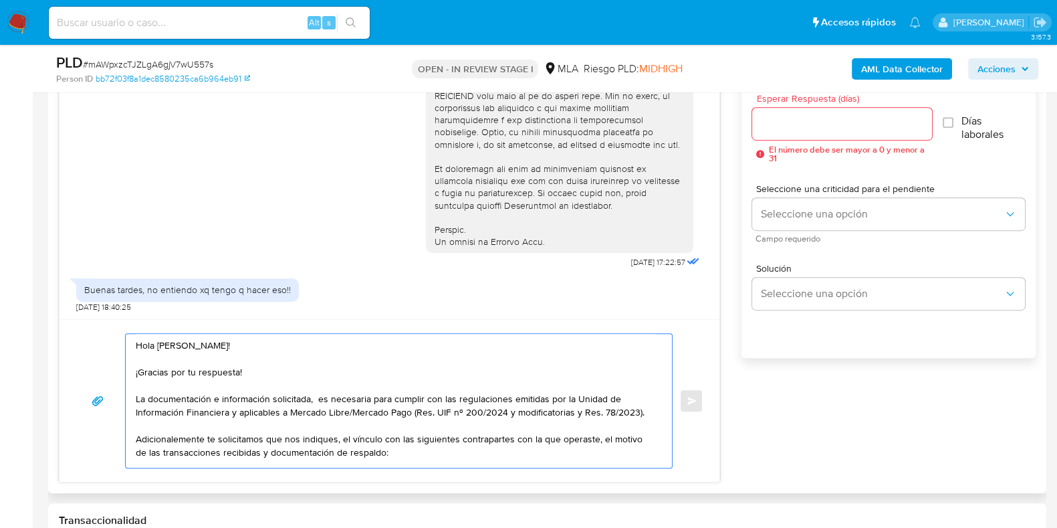
drag, startPoint x: 535, startPoint y: 437, endPoint x: 558, endPoint y: 437, distance: 23.4
click at [535, 437] on textarea "Hola Mabel! ¡Gracias por tu respuesta! La documentación e información solicitad…" at bounding box center [396, 401] width 520 height 134
click at [221, 453] on textarea "Hola Mabel! ¡Gracias por tu respuesta! La documentación e información solicitad…" at bounding box center [396, 401] width 520 height 134
click at [259, 450] on textarea "Hola Mabel! ¡Gracias por tu respuesta! La documentación e información solicitad…" at bounding box center [396, 401] width 520 height 134
click at [440, 451] on textarea "Hola Mabel! ¡Gracias por tu respuesta! La documentación e información solicitad…" at bounding box center [396, 401] width 520 height 134
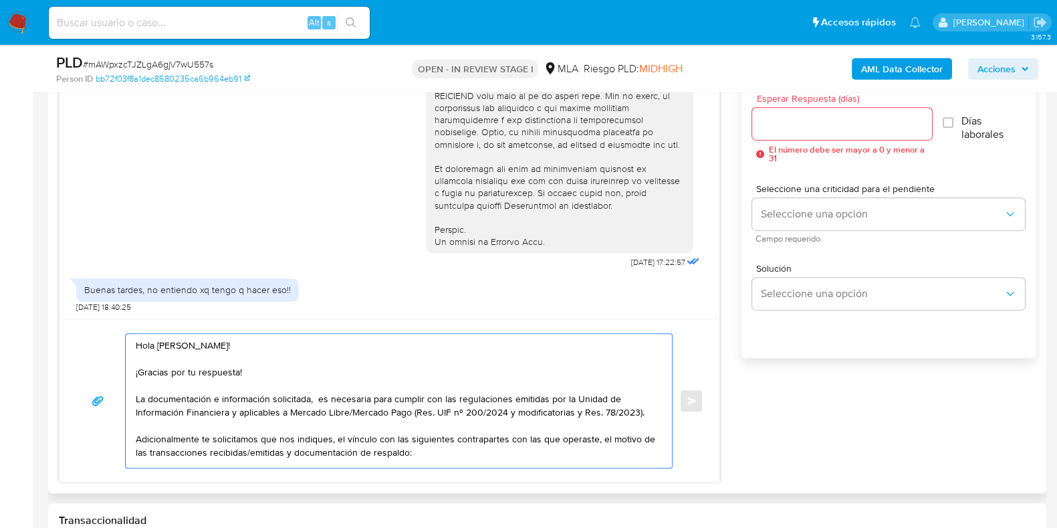
paste textarea "23453402959 Alexis Daniel Alfonso Rippel"
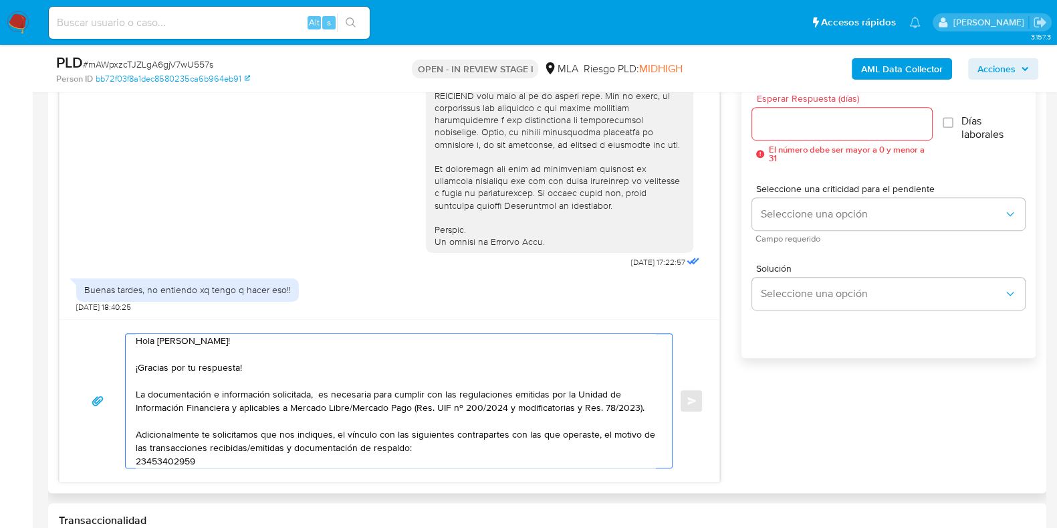
scroll to position [31, 0]
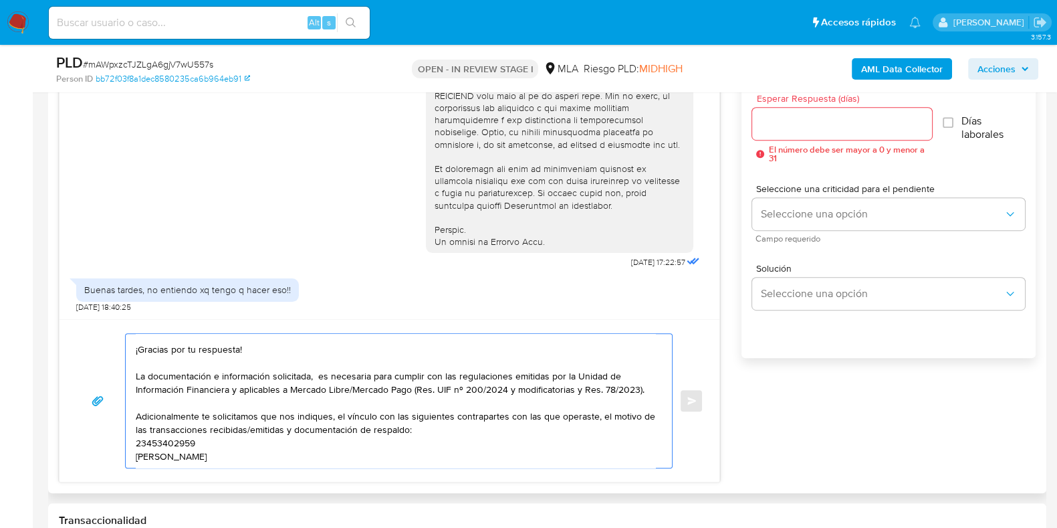
paste textarea "23413519829 name: Matias Nahuel Franco || alias: 23494771829 name: Claudio Vale…"
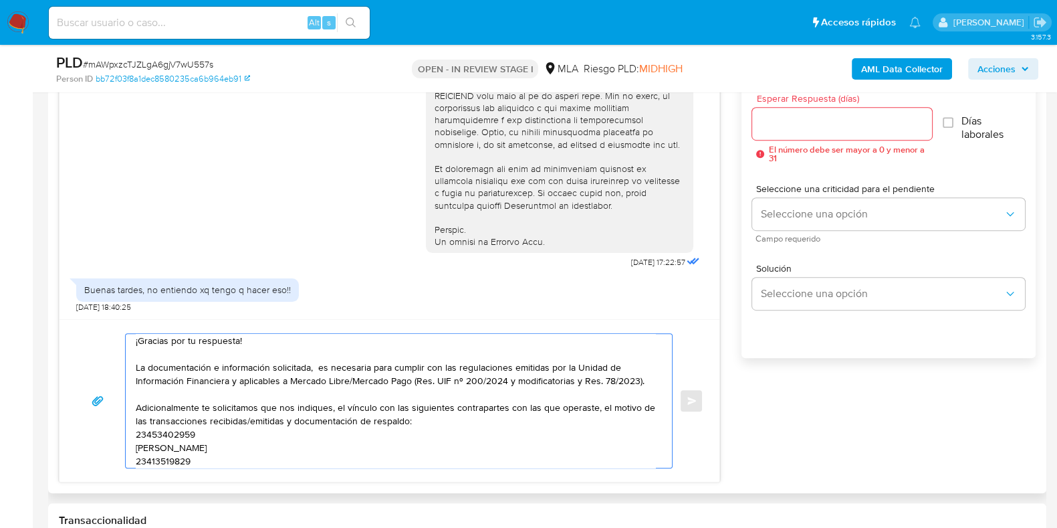
scroll to position [85, 0]
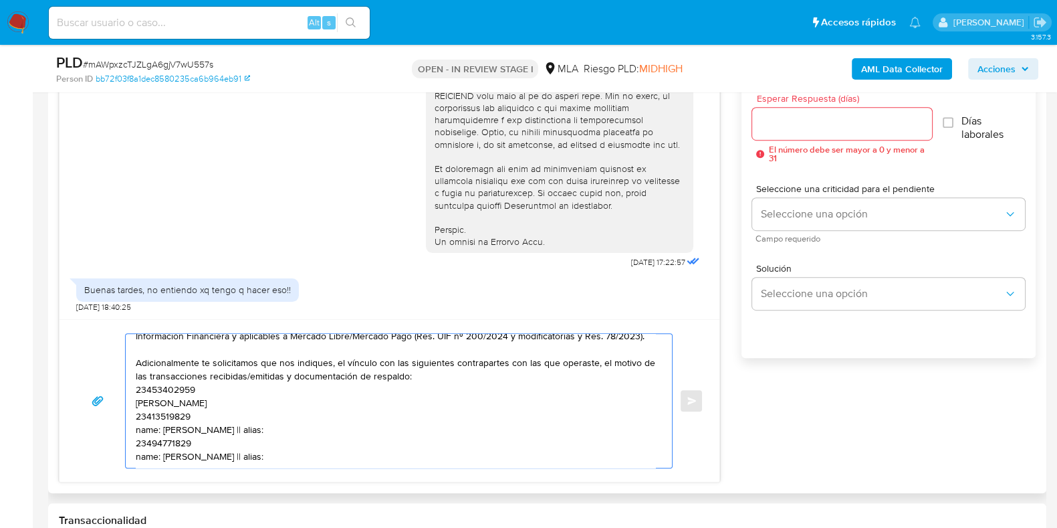
click at [231, 378] on textarea "Hola Mabel! ¡Gracias por tu respuesta! La documentación e información solicitad…" at bounding box center [396, 401] width 520 height 134
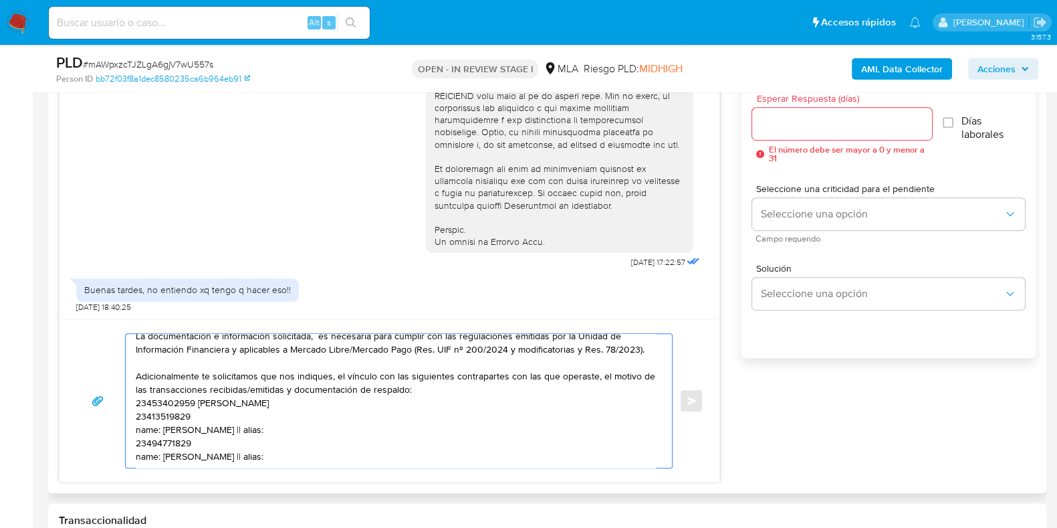
click at [231, 394] on textarea "Hola Mabel! ¡Gracias por tu respuesta! La documentación e información solicitad…" at bounding box center [396, 401] width 520 height 134
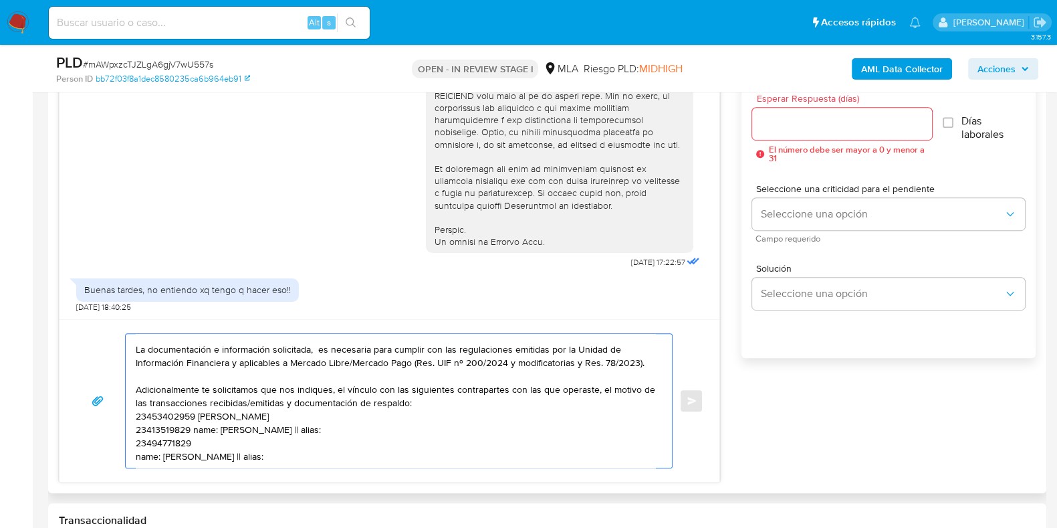
click at [224, 407] on textarea "Hola Mabel! ¡Gracias por tu respuesta! La documentación e información solicitad…" at bounding box center [396, 401] width 520 height 134
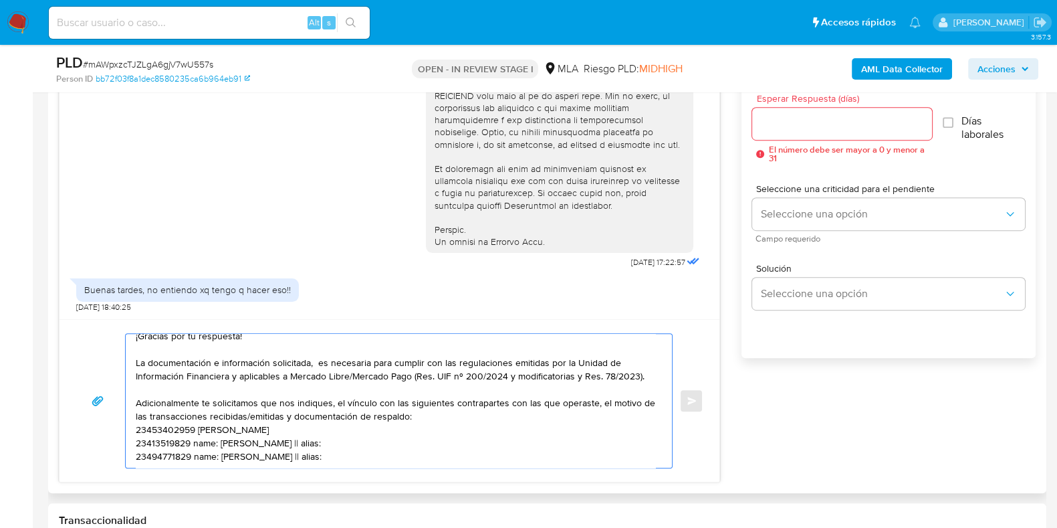
scroll to position [76, 0]
drag, startPoint x: 194, startPoint y: 401, endPoint x: 217, endPoint y: 399, distance: 23.5
click at [217, 399] on textarea "Hola Mabel! ¡Gracias por tu respuesta! La documentación e información solicitad…" at bounding box center [396, 401] width 520 height 134
drag, startPoint x: 195, startPoint y: 413, endPoint x: 223, endPoint y: 417, distance: 28.3
click at [223, 417] on textarea "Hola Mabel! ¡Gracias por tu respuesta! La documentación e información solicitad…" at bounding box center [396, 401] width 520 height 134
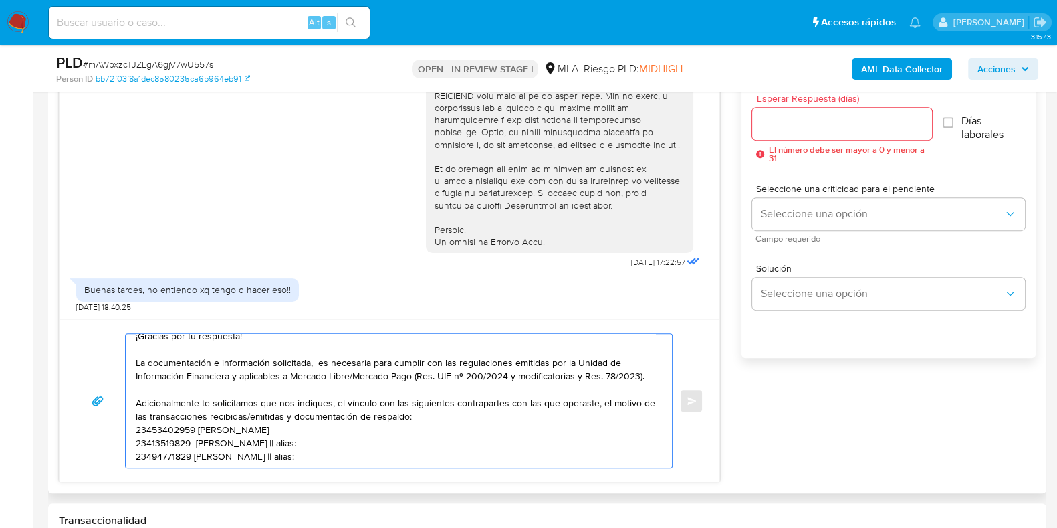
click at [138, 391] on textarea "Hola Mabel! ¡Gracias por tu respuesta! La documentación e información solicitad…" at bounding box center [396, 401] width 520 height 134
click at [280, 442] on textarea "Hola Mabel! ¡Gracias por tu respuesta! La documentación e información solicitad…" at bounding box center [396, 401] width 520 height 134
paste textarea "Quedamos aguardando por la información solicitada dentro de los próximos XX día…"
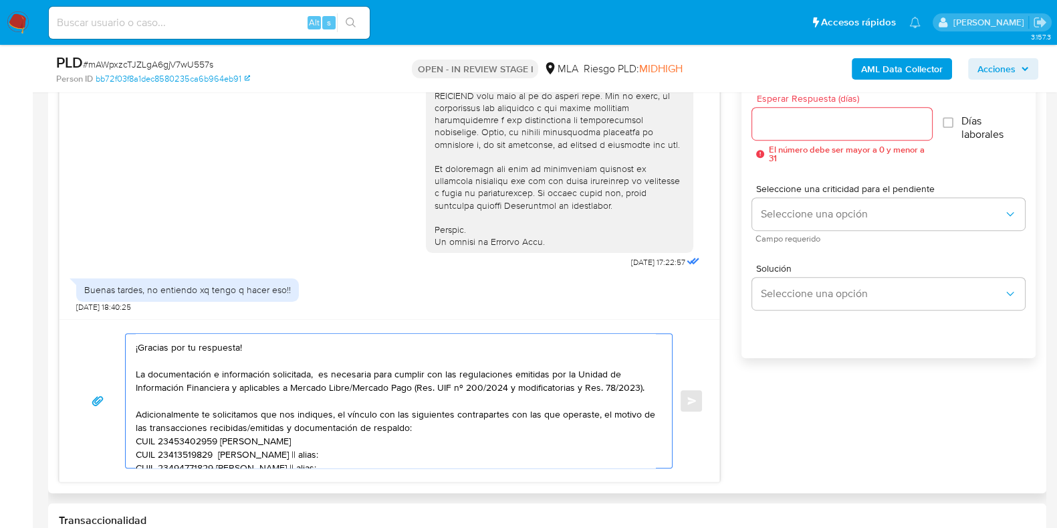
scroll to position [108, 0]
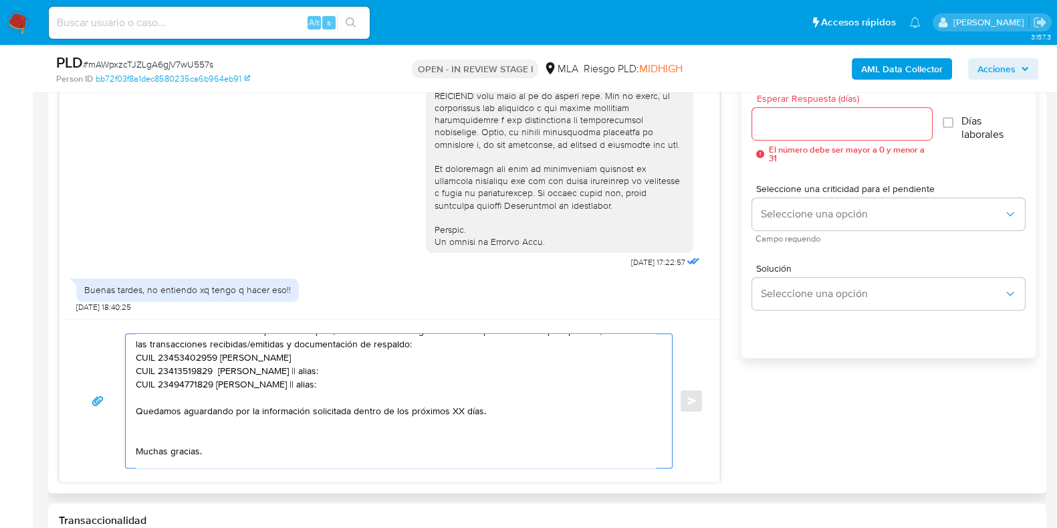
drag, startPoint x: 308, startPoint y: 367, endPoint x: 342, endPoint y: 369, distance: 34.2
click at [342, 369] on textarea "Hola Mabel! ¡Gracias por tu respuesta! La documentación e información solicitad…" at bounding box center [396, 401] width 520 height 134
drag, startPoint x: 324, startPoint y: 382, endPoint x: 361, endPoint y: 382, distance: 37.5
click at [361, 382] on textarea "Hola Mabel! ¡Gracias por tu respuesta! La documentación e información solicitad…" at bounding box center [396, 401] width 520 height 134
click at [463, 407] on textarea "Hola Mabel! ¡Gracias por tu respuesta! La documentación e información solicitad…" at bounding box center [396, 401] width 520 height 134
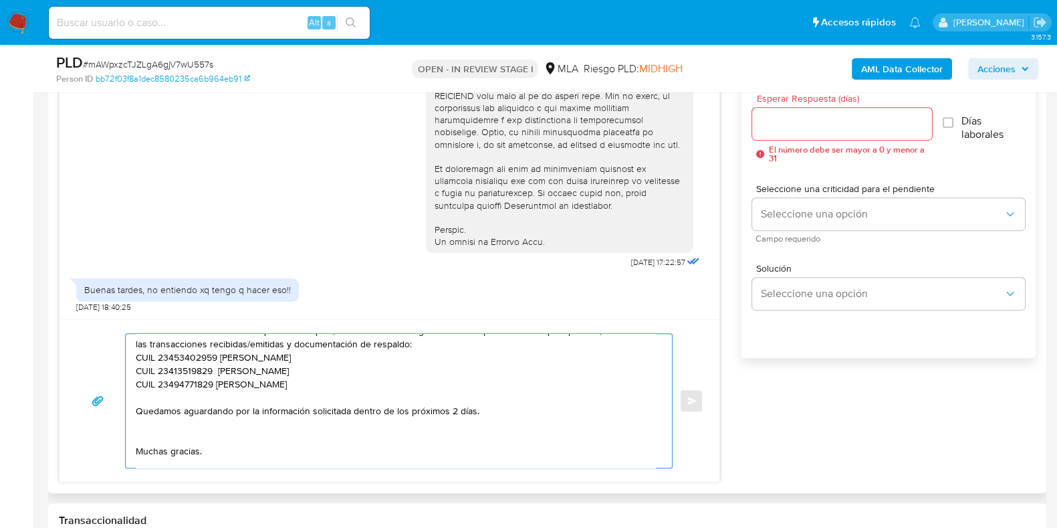
click at [199, 392] on textarea "Hola Mabel! ¡Gracias por tu respuesta! La documentación e información solicitad…" at bounding box center [396, 401] width 520 height 134
paste textarea "Es importante que sepas que, en caso de no responder a lo solicitado o si lo pr…"
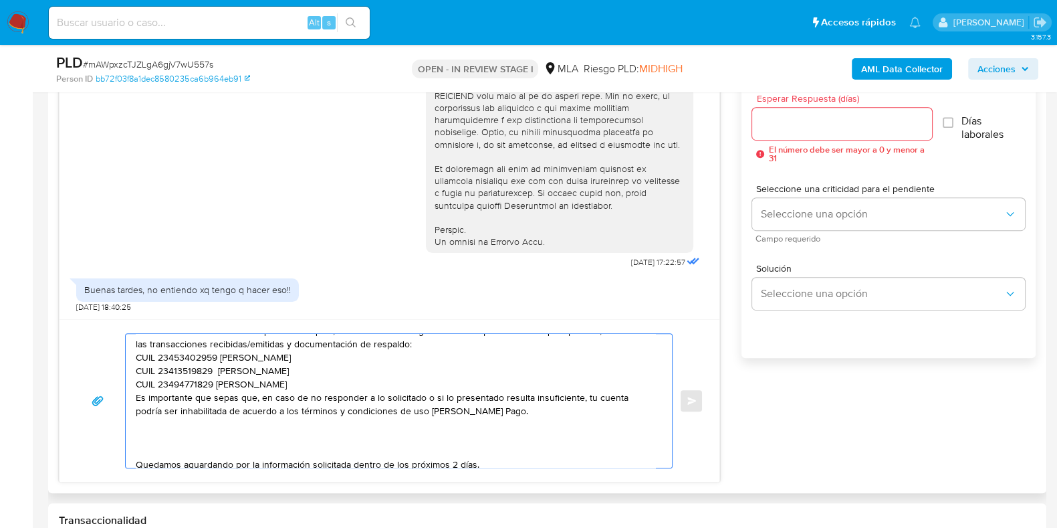
click at [137, 397] on textarea "Hola Mabel! ¡Gracias por tu respuesta! La documentación e información solicitad…" at bounding box center [396, 401] width 520 height 134
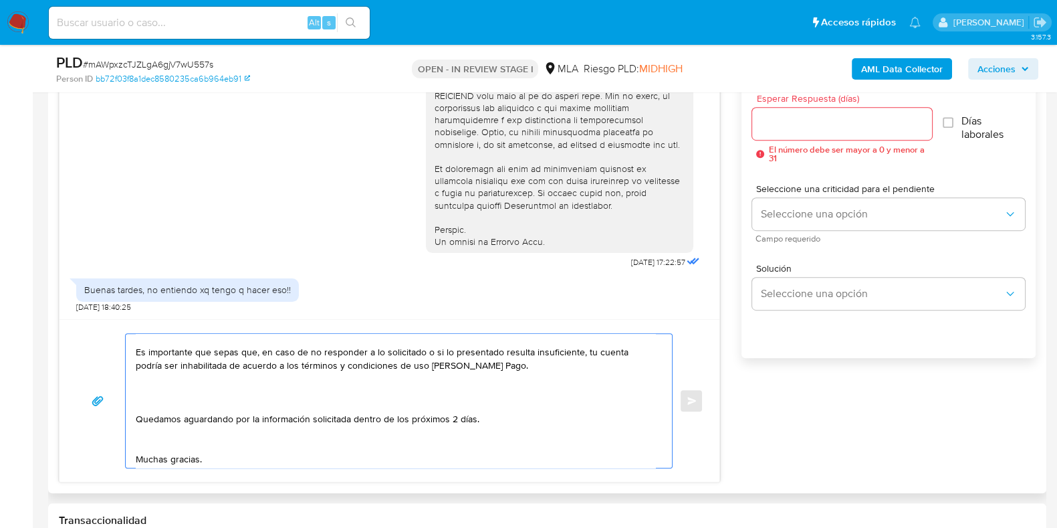
scroll to position [192, 0]
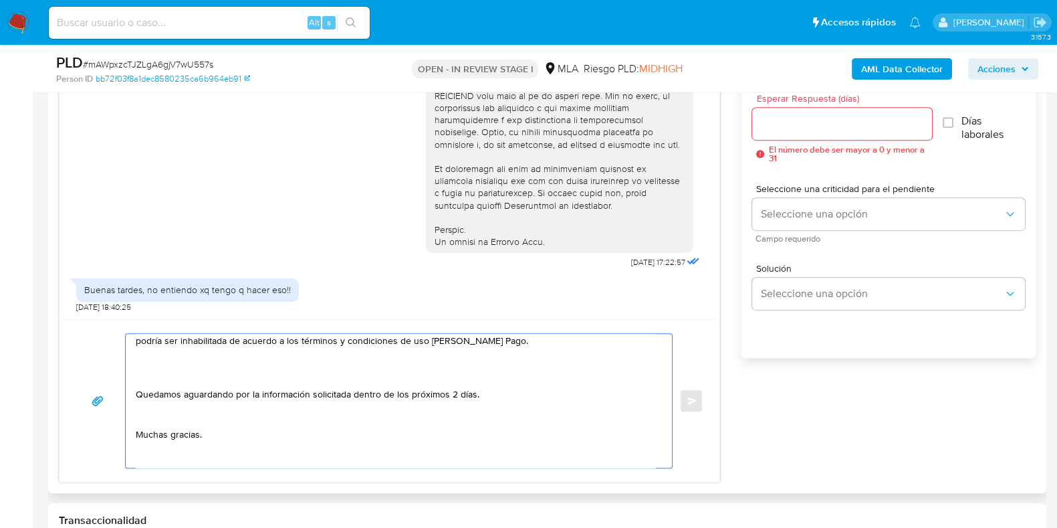
type textarea "Hola [PERSON_NAME]! ¡Gracias por tu respuesta! La documentación e información s…"
click at [767, 131] on input "Esperar Respuesta (días)" at bounding box center [841, 123] width 179 height 17
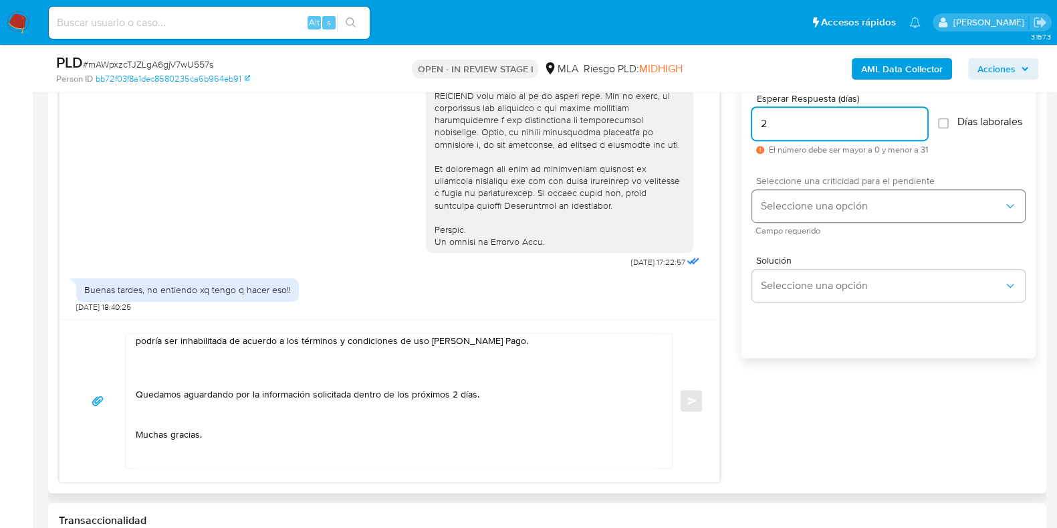
type input "2"
click at [778, 213] on span "Seleccione una opción" at bounding box center [881, 205] width 243 height 13
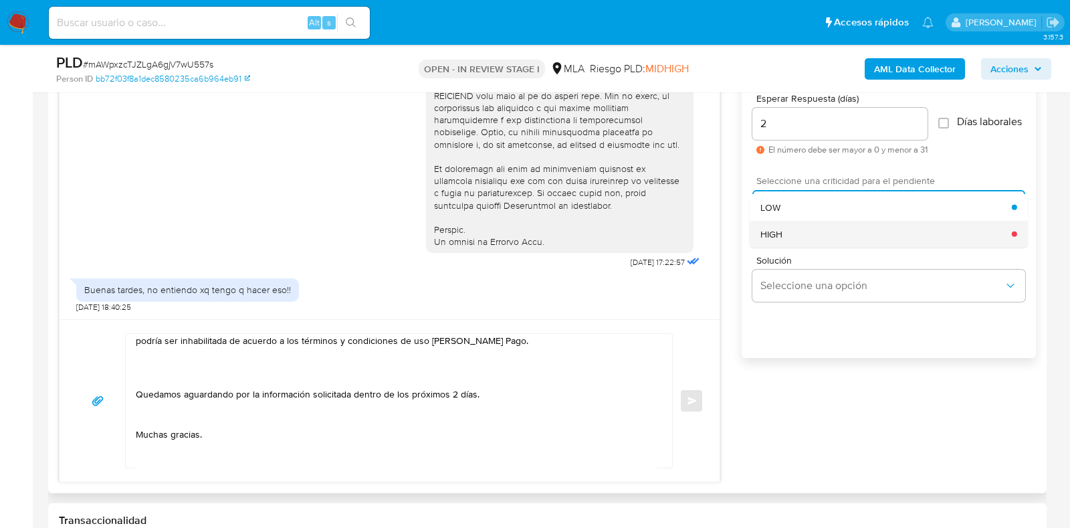
click at [782, 238] on span "HIGH" at bounding box center [771, 233] width 22 height 12
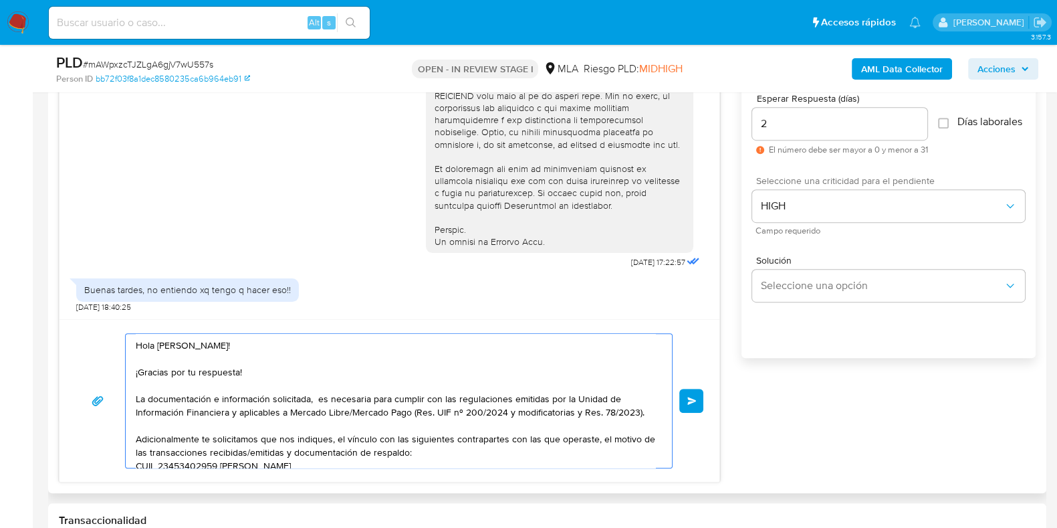
scroll to position [83, 0]
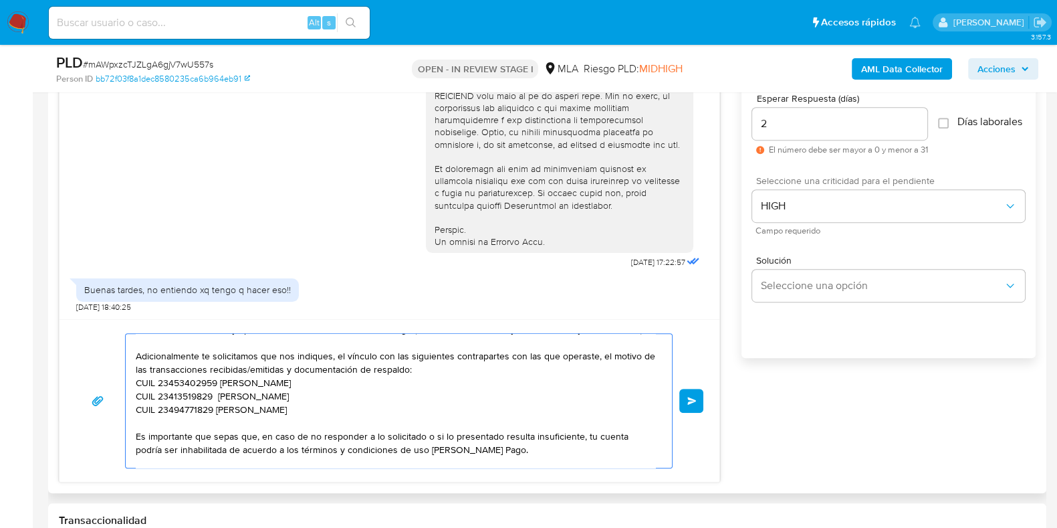
click at [693, 399] on span "Enviar" at bounding box center [691, 401] width 9 height 8
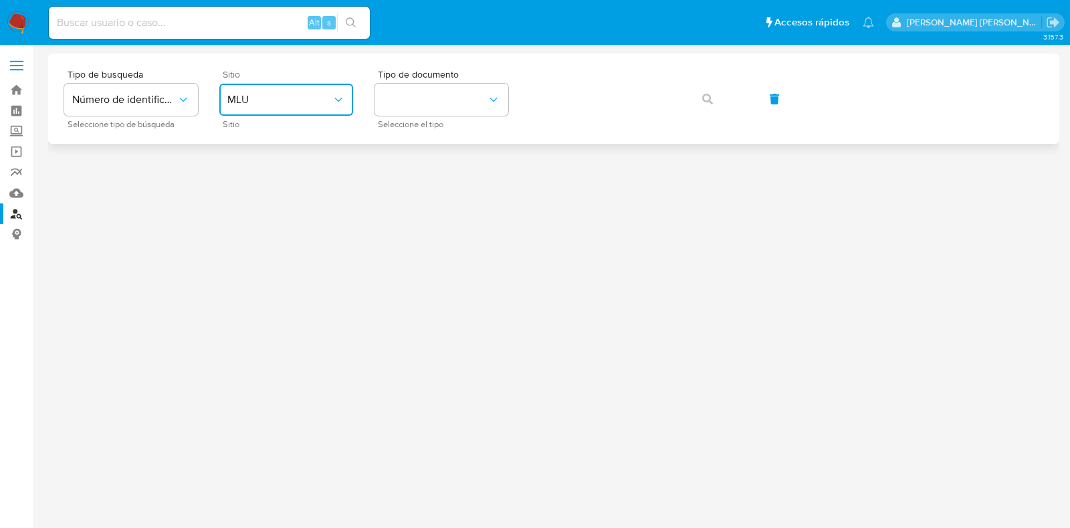
click at [323, 105] on span "MLU" at bounding box center [279, 99] width 104 height 13
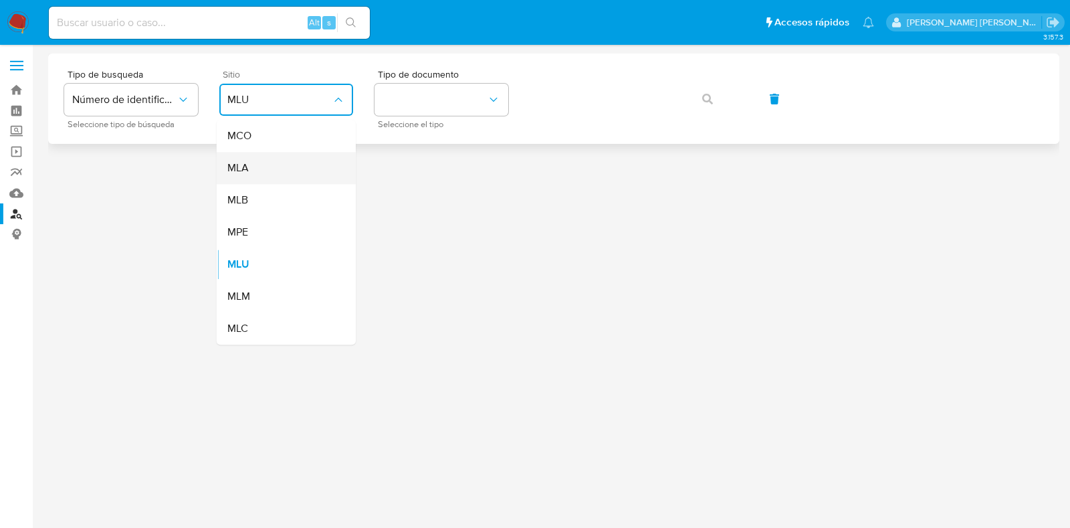
click at [299, 175] on div "MLA" at bounding box center [282, 168] width 110 height 32
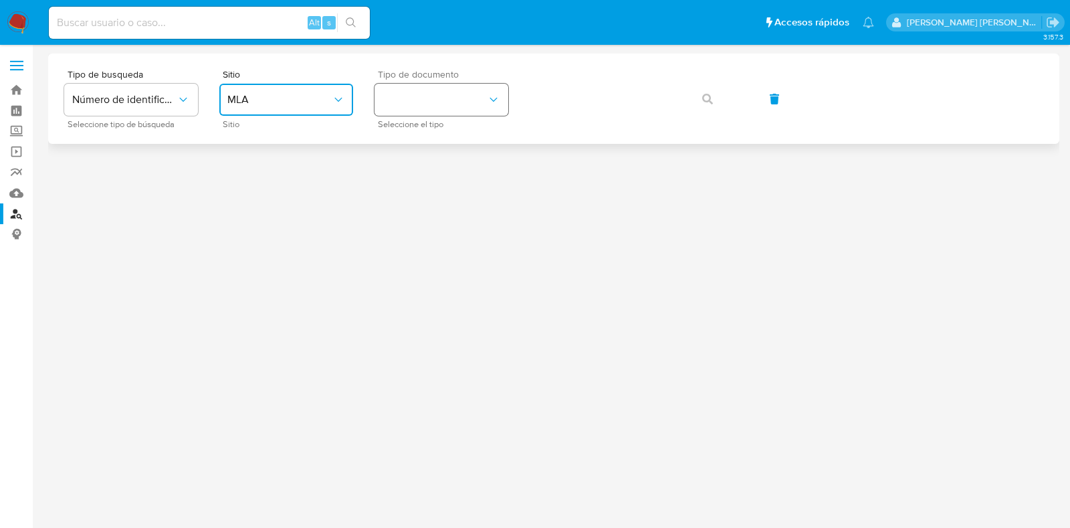
click at [407, 94] on button "identificationType" at bounding box center [442, 100] width 134 height 32
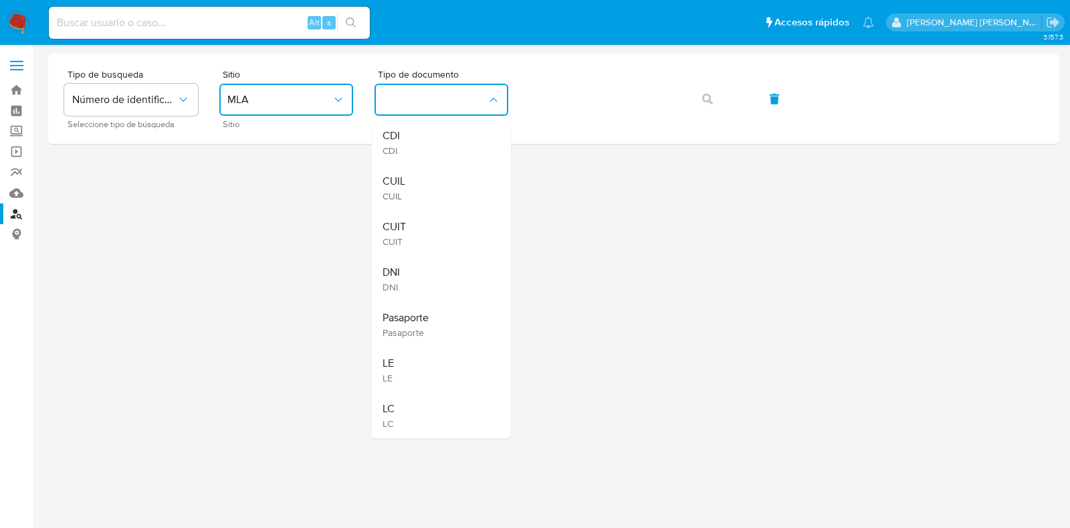
click at [413, 184] on div "CUIL CUIL" at bounding box center [438, 187] width 110 height 45
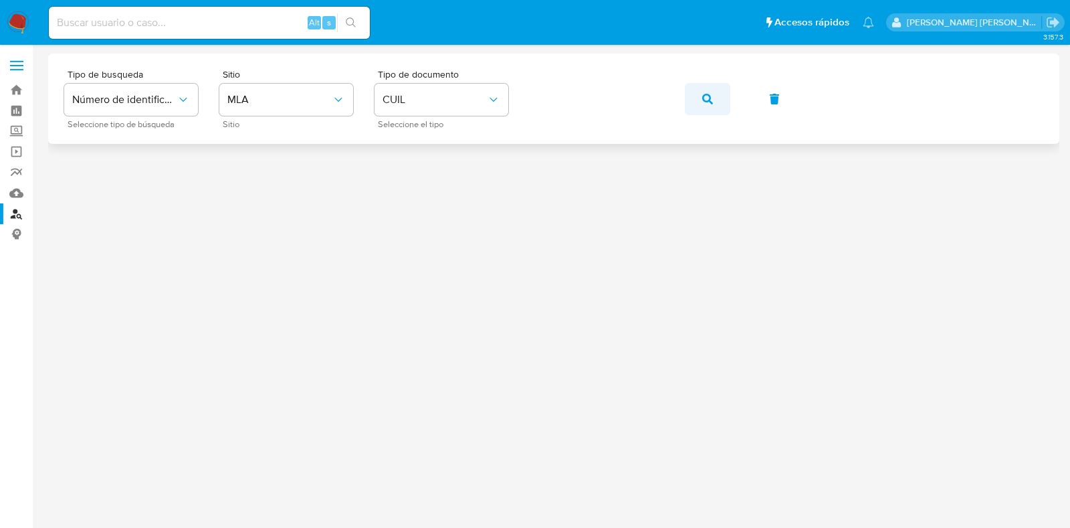
click at [710, 98] on icon "button" at bounding box center [707, 99] width 11 height 11
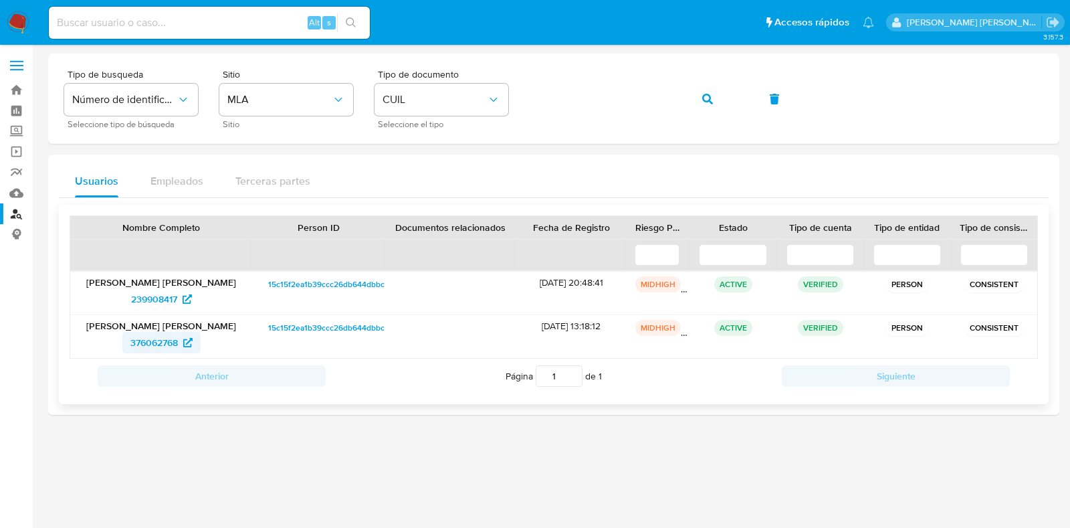
click at [169, 338] on span "376062768" at bounding box center [153, 342] width 47 height 21
click at [492, 101] on div "Tipo de busqueda Número de identificación Seleccione tipo de búsqueda Sitio MLA…" at bounding box center [553, 99] width 979 height 58
click at [712, 95] on button "button" at bounding box center [707, 99] width 45 height 32
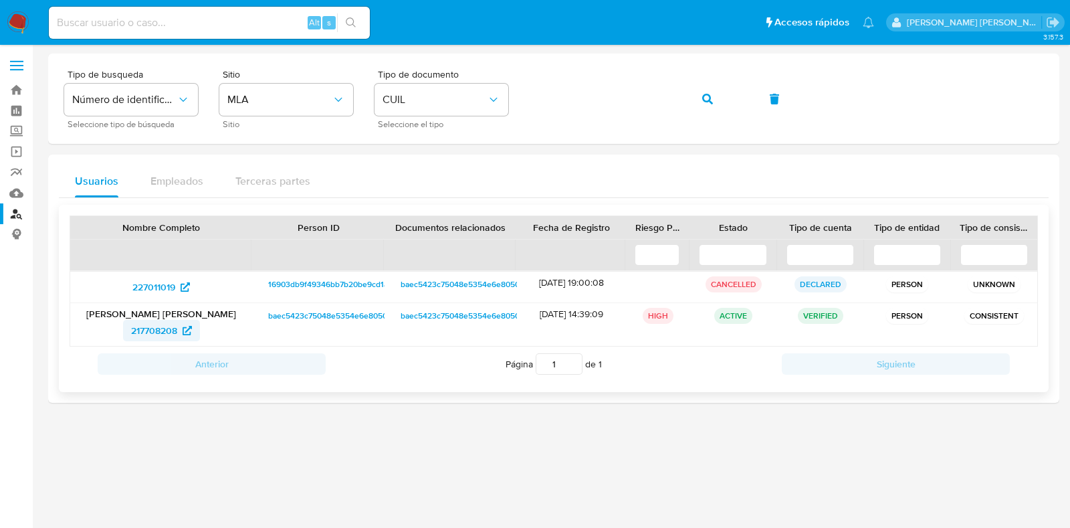
click at [169, 330] on span "217708208" at bounding box center [154, 330] width 46 height 21
click at [520, 100] on div "Tipo de busqueda Número de identificación Seleccione tipo de búsqueda Sitio MLA…" at bounding box center [553, 99] width 979 height 58
click at [707, 95] on icon "button" at bounding box center [707, 99] width 11 height 11
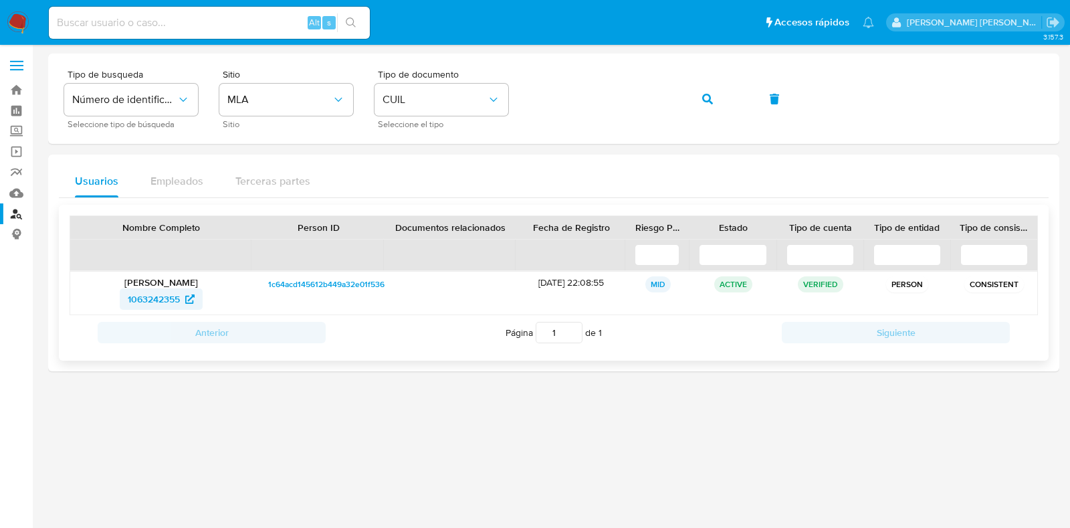
click at [135, 295] on span "1063242355" at bounding box center [154, 298] width 52 height 21
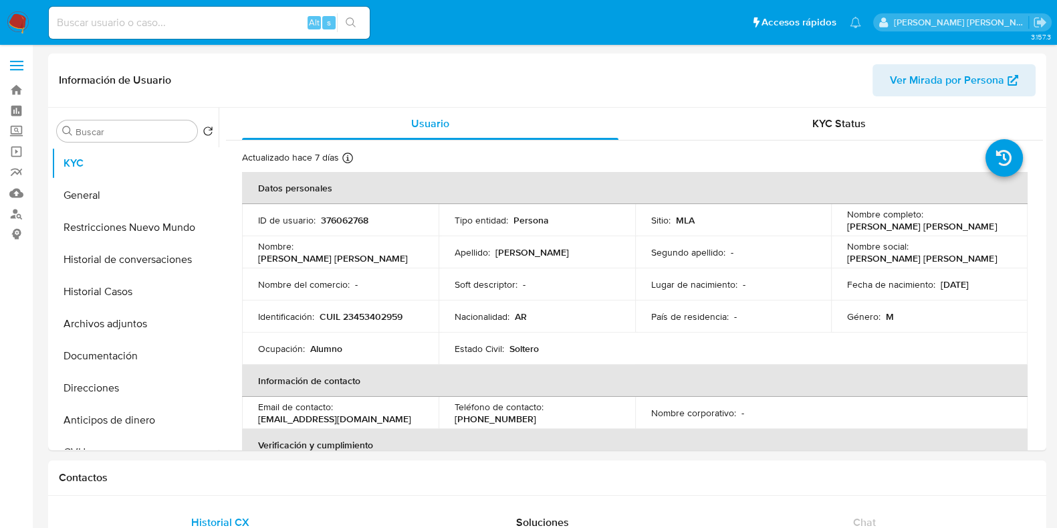
select select "10"
click at [124, 300] on button "Historial Casos" at bounding box center [129, 292] width 156 height 32
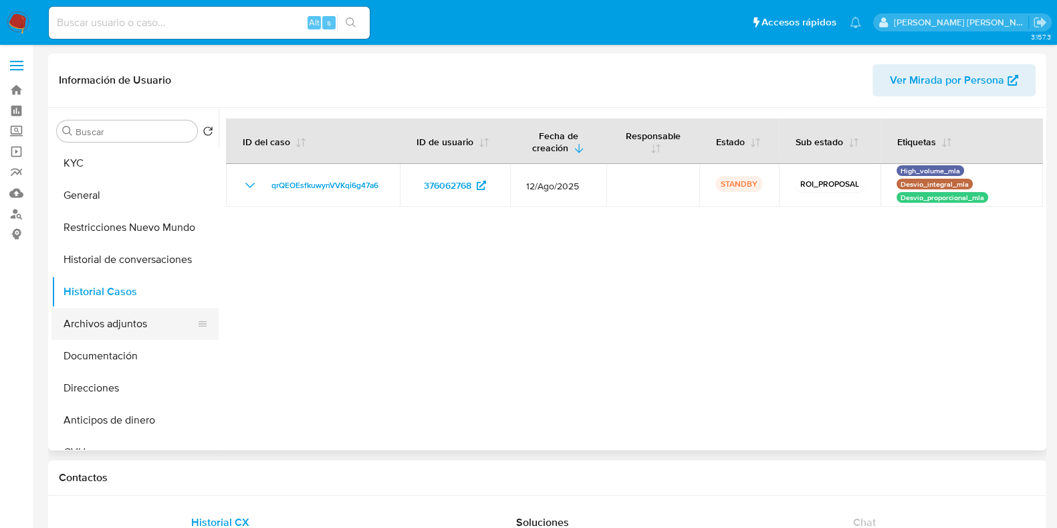
click at [144, 329] on button "Archivos adjuntos" at bounding box center [129, 324] width 156 height 32
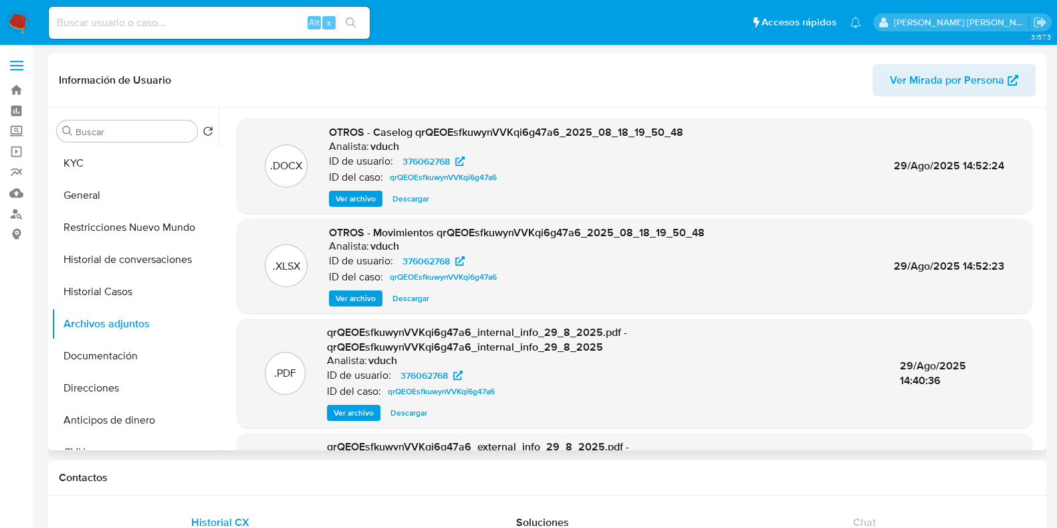
click at [360, 195] on span "Ver archivo" at bounding box center [356, 198] width 40 height 13
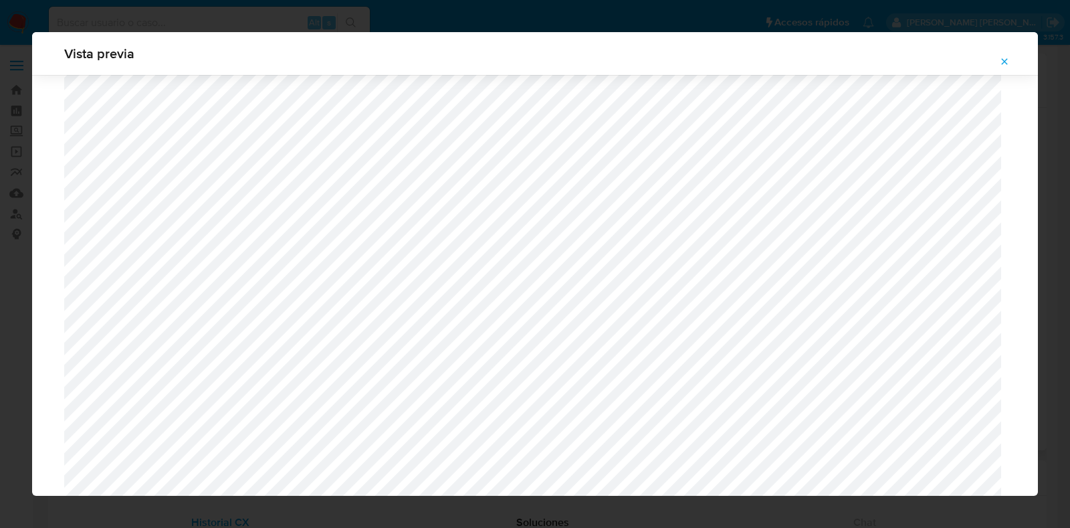
scroll to position [1310, 0]
click at [1010, 56] on icon "Attachment preview" at bounding box center [1004, 61] width 11 height 11
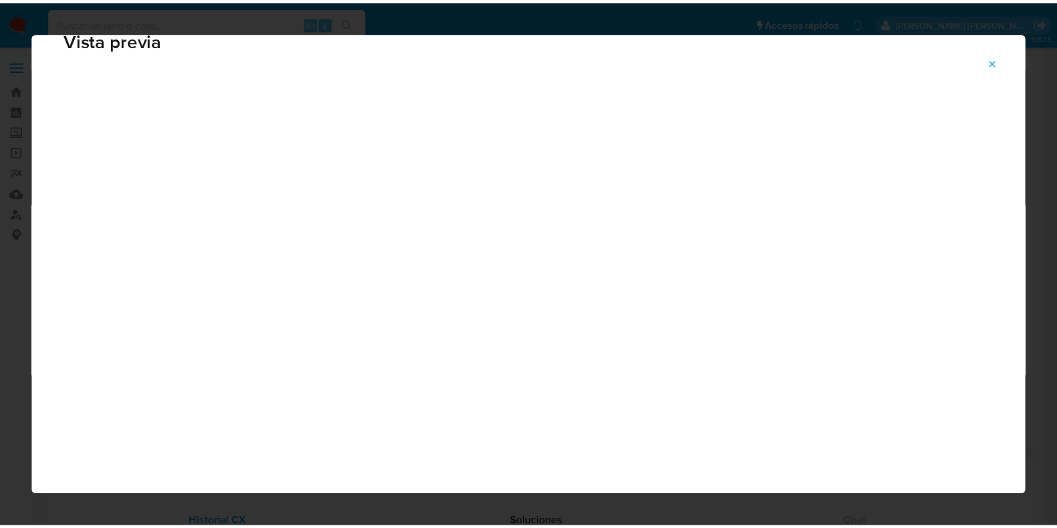
scroll to position [33, 0]
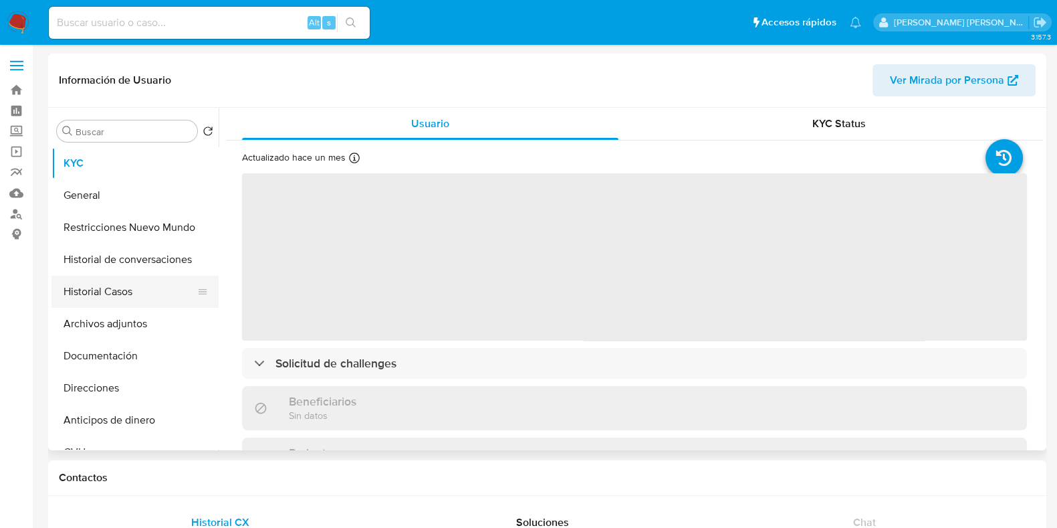
click at [149, 291] on button "Historial Casos" at bounding box center [129, 292] width 156 height 32
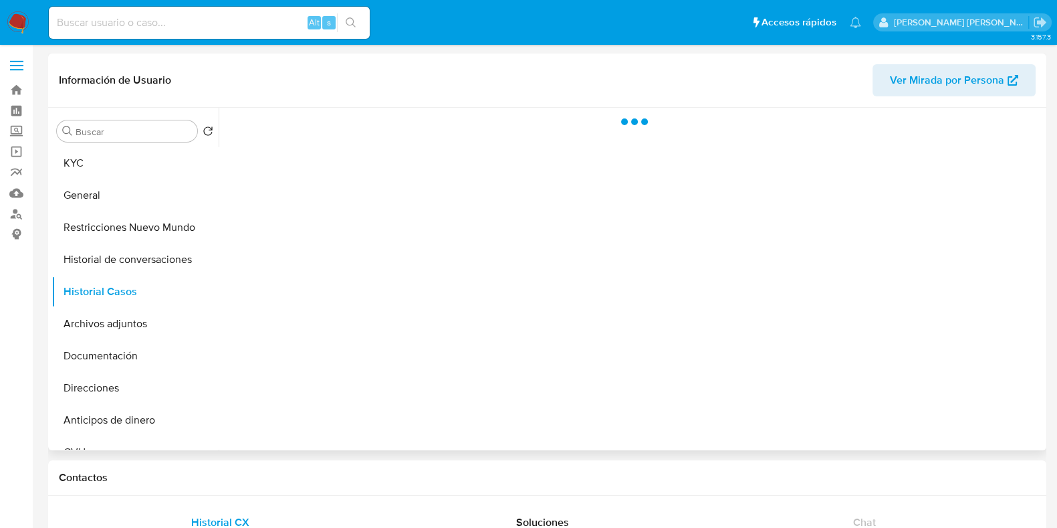
select select "10"
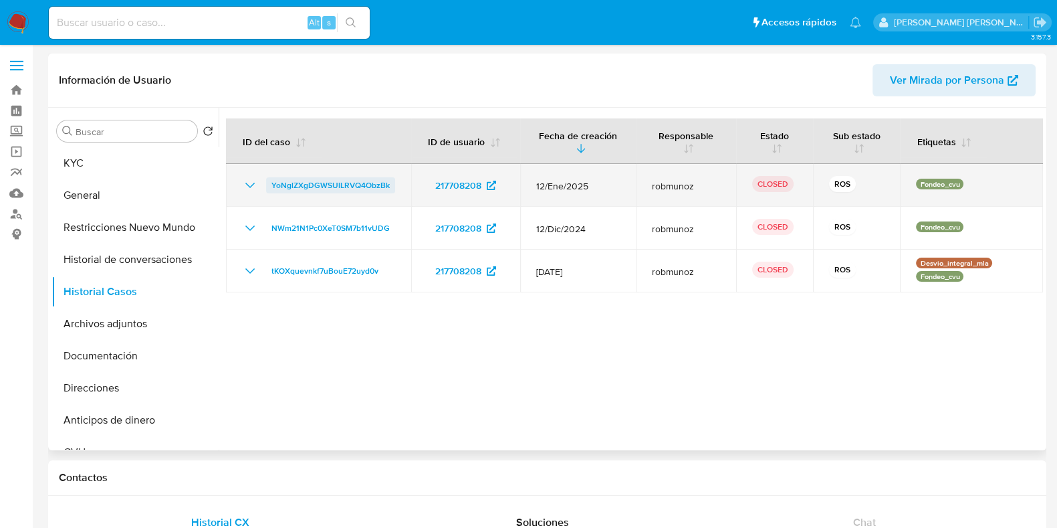
click at [290, 188] on span "YoNglZXgDGWSUlLRVQ4ObzBk" at bounding box center [331, 185] width 118 height 16
click at [251, 182] on icon "Mostrar/Ocultar" at bounding box center [250, 185] width 16 height 16
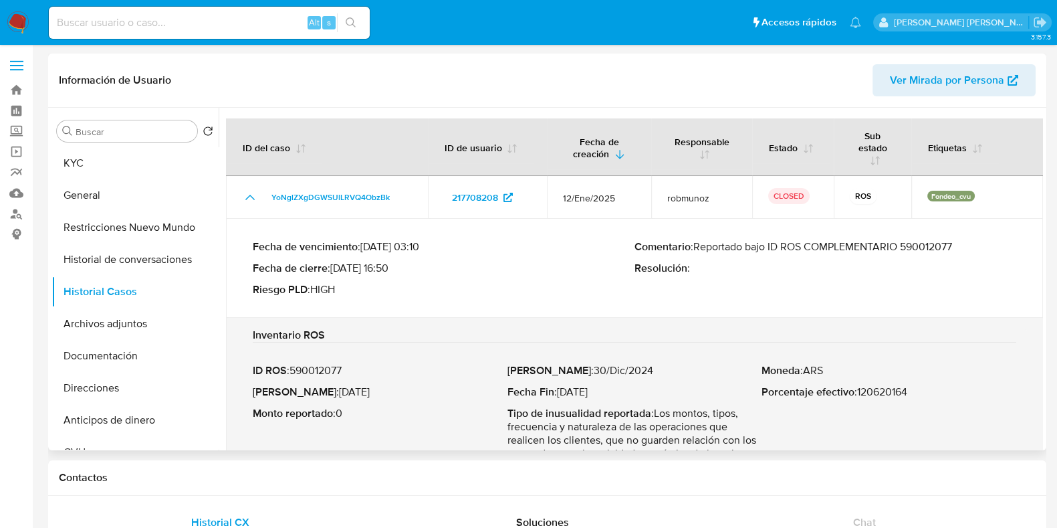
drag, startPoint x: 695, startPoint y: 247, endPoint x: 988, endPoint y: 248, distance: 292.9
click at [988, 248] on p "Comentario : Reportado bajo ID ROS COMPLEMENTARIO 590012077" at bounding box center [826, 246] width 382 height 13
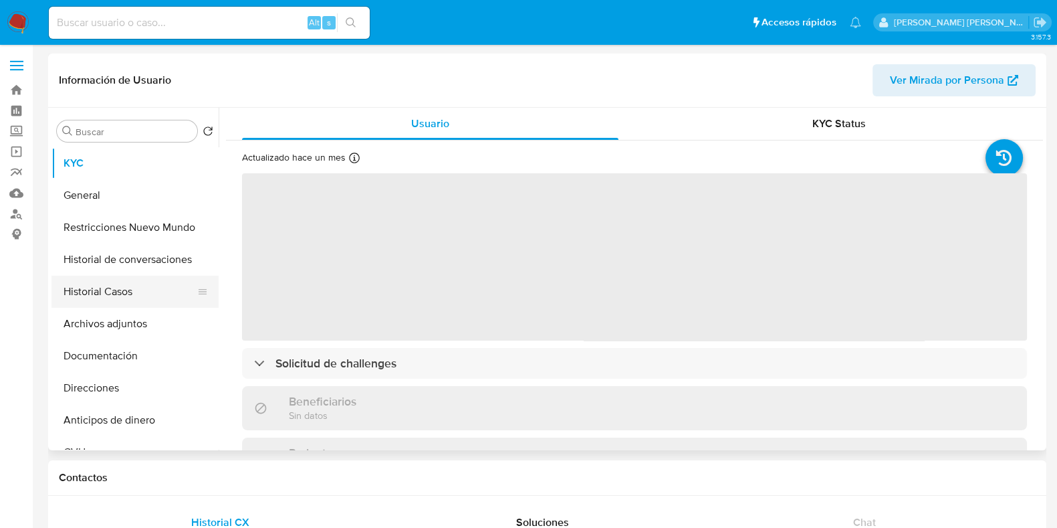
click at [99, 301] on button "Historial Casos" at bounding box center [129, 292] width 156 height 32
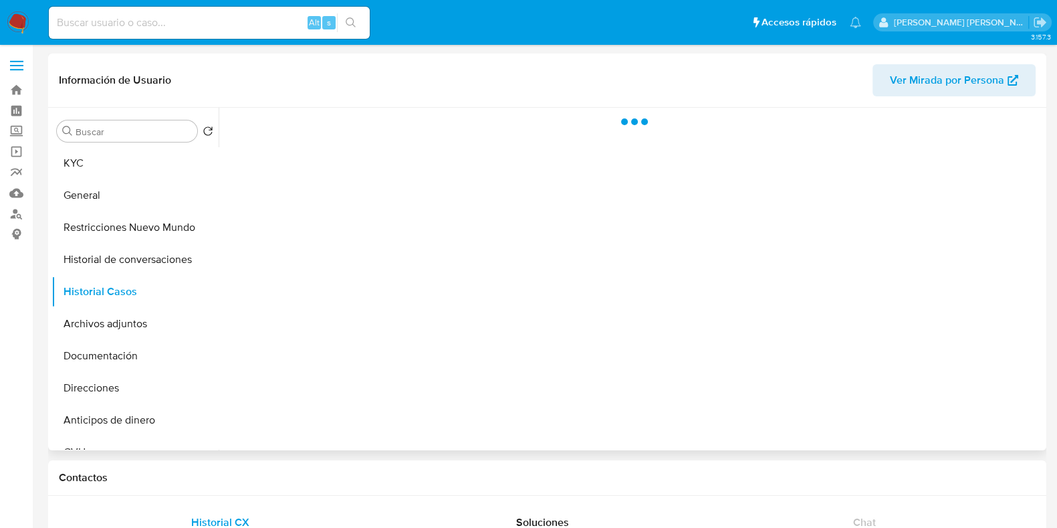
select select "10"
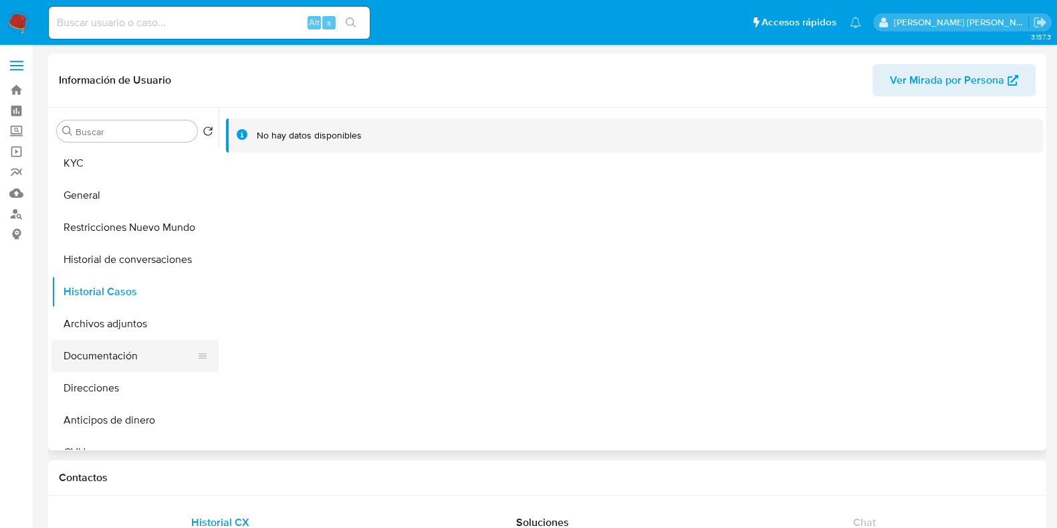
click at [150, 359] on button "Documentación" at bounding box center [129, 356] width 156 height 32
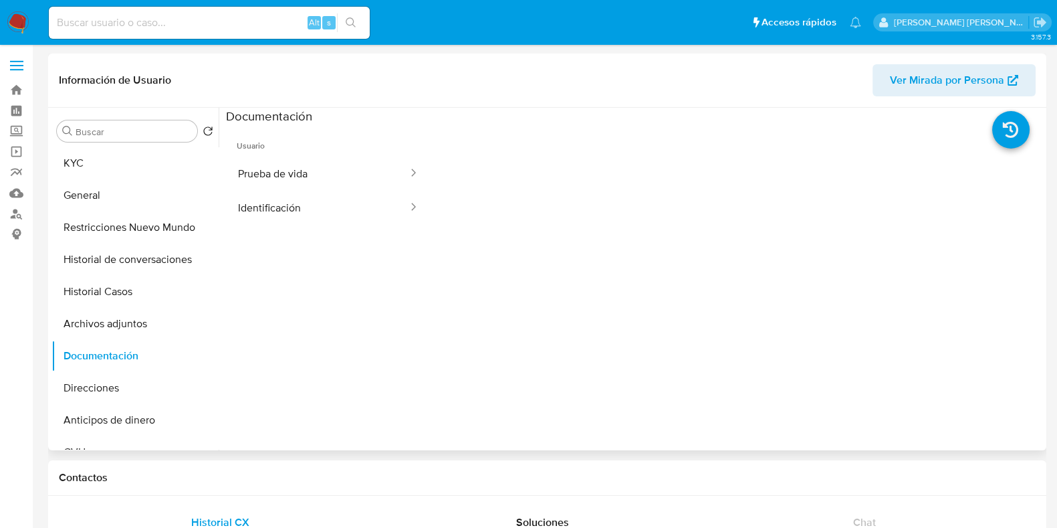
click at [298, 159] on button "Prueba de vida" at bounding box center [317, 173] width 183 height 34
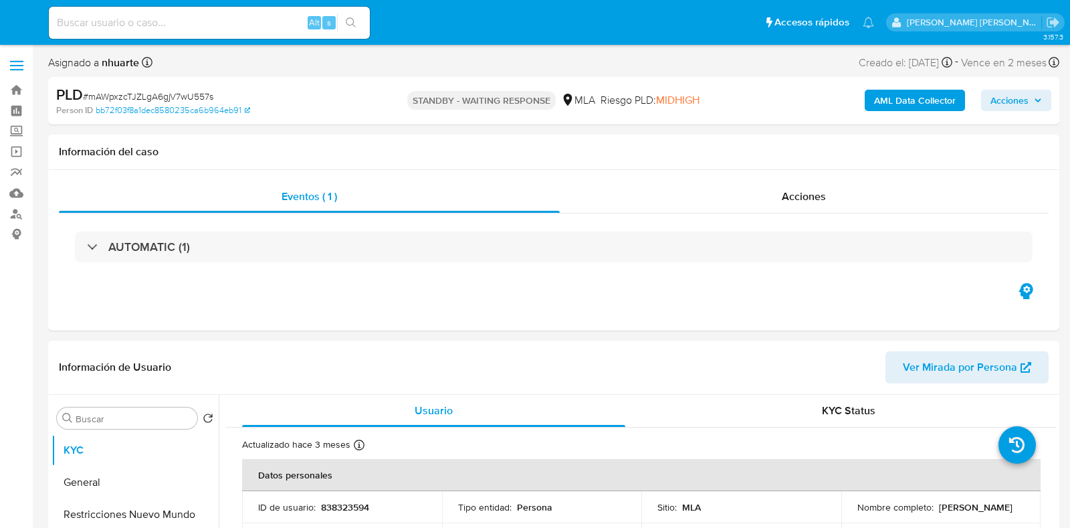
select select "10"
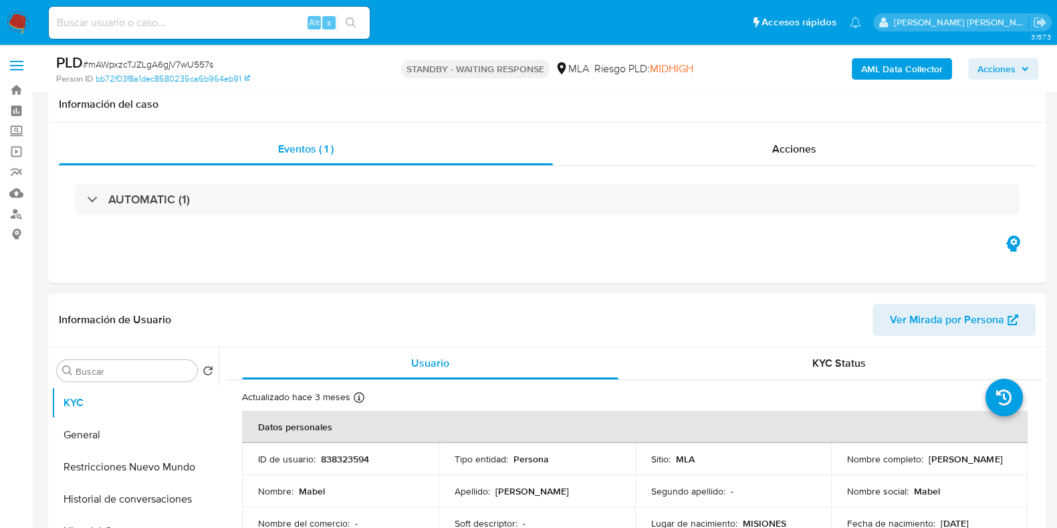
scroll to position [502, 0]
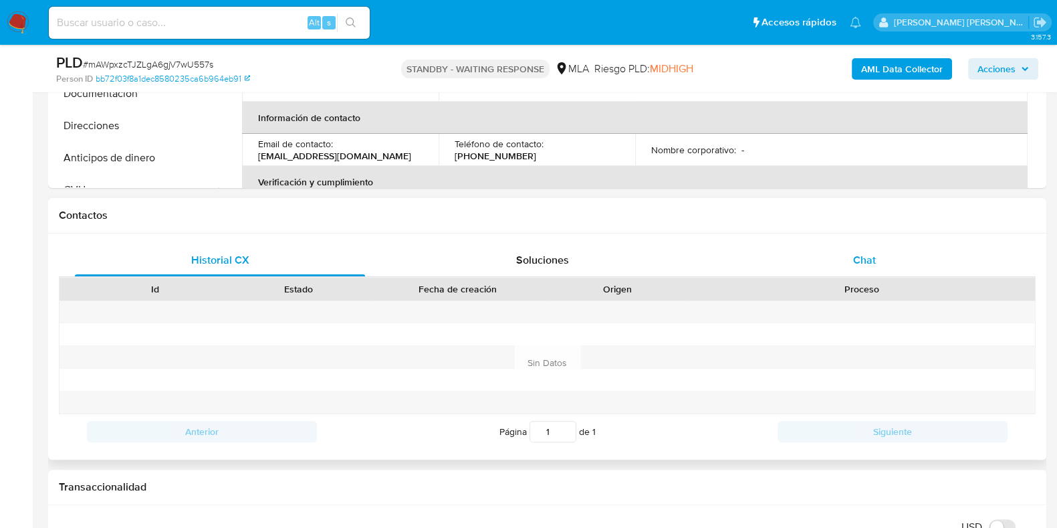
click at [843, 269] on div "Chat" at bounding box center [865, 260] width 290 height 32
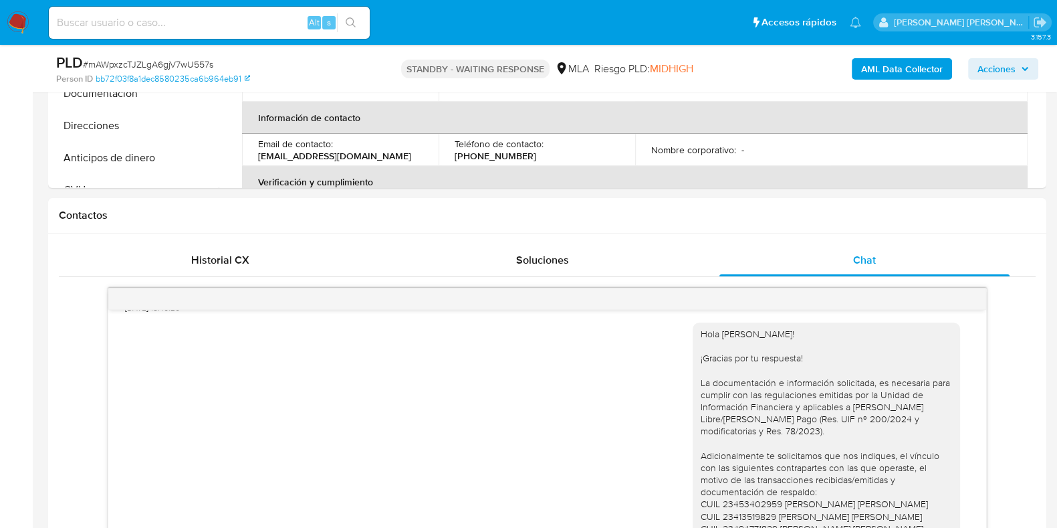
scroll to position [692, 0]
